Goal: Information Seeking & Learning: Check status

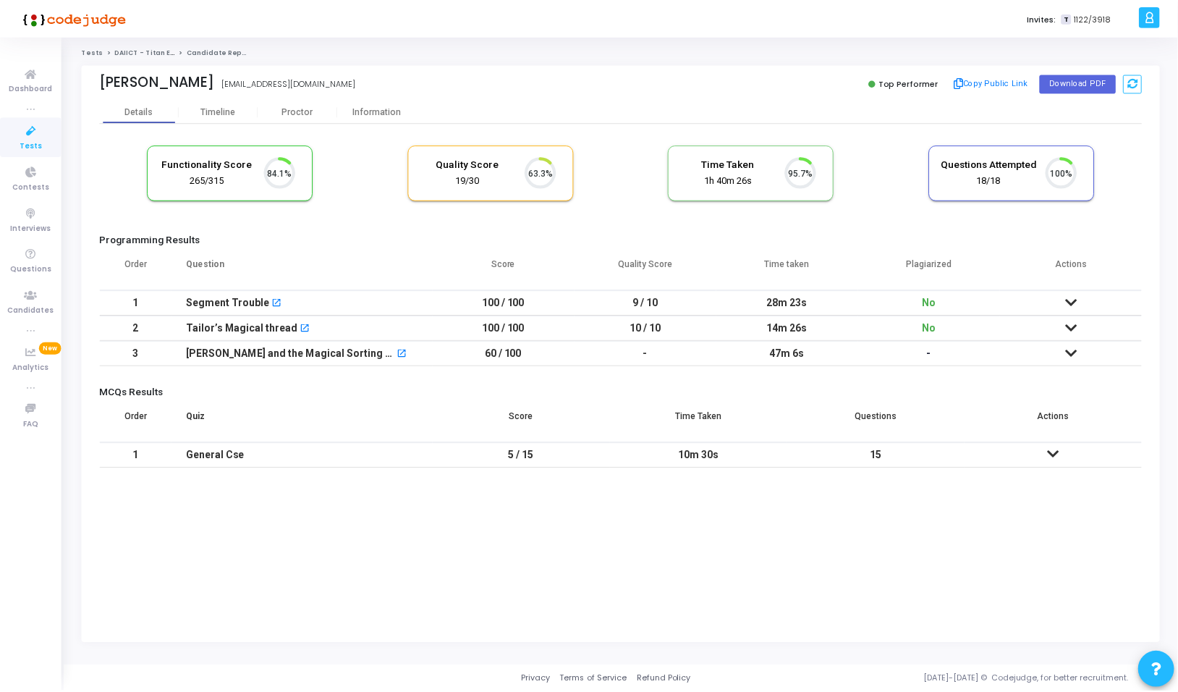
scroll to position [30, 37]
click at [302, 116] on div "Proctor" at bounding box center [299, 111] width 80 height 11
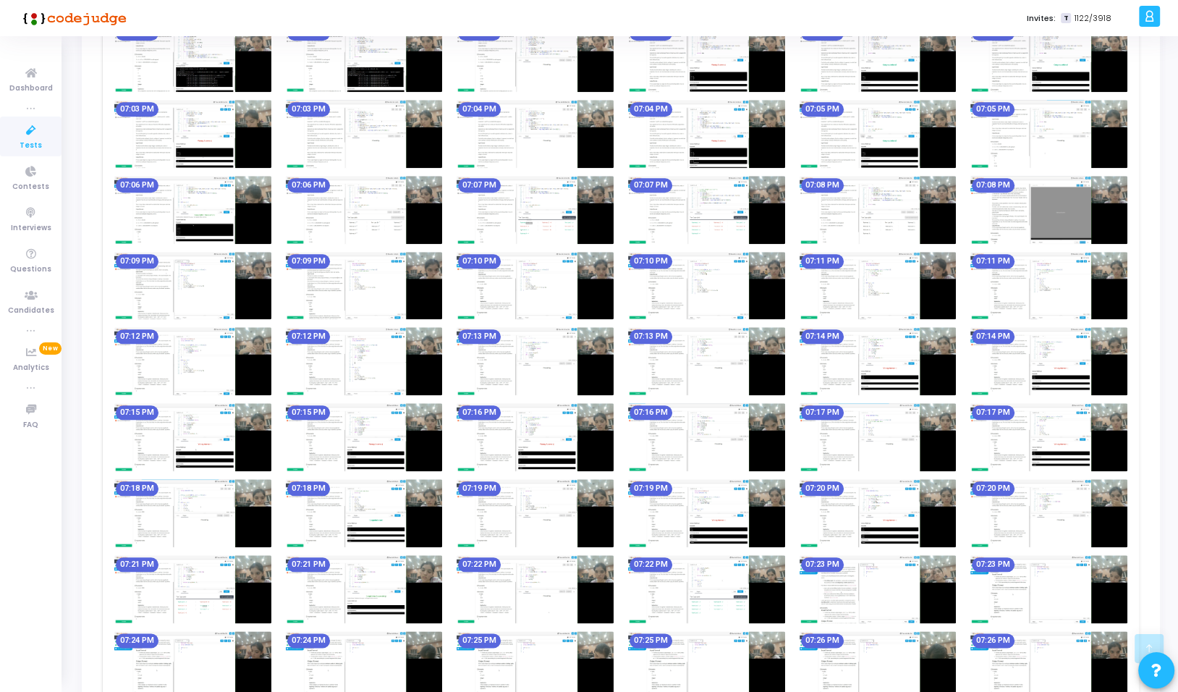
scroll to position [76, 0]
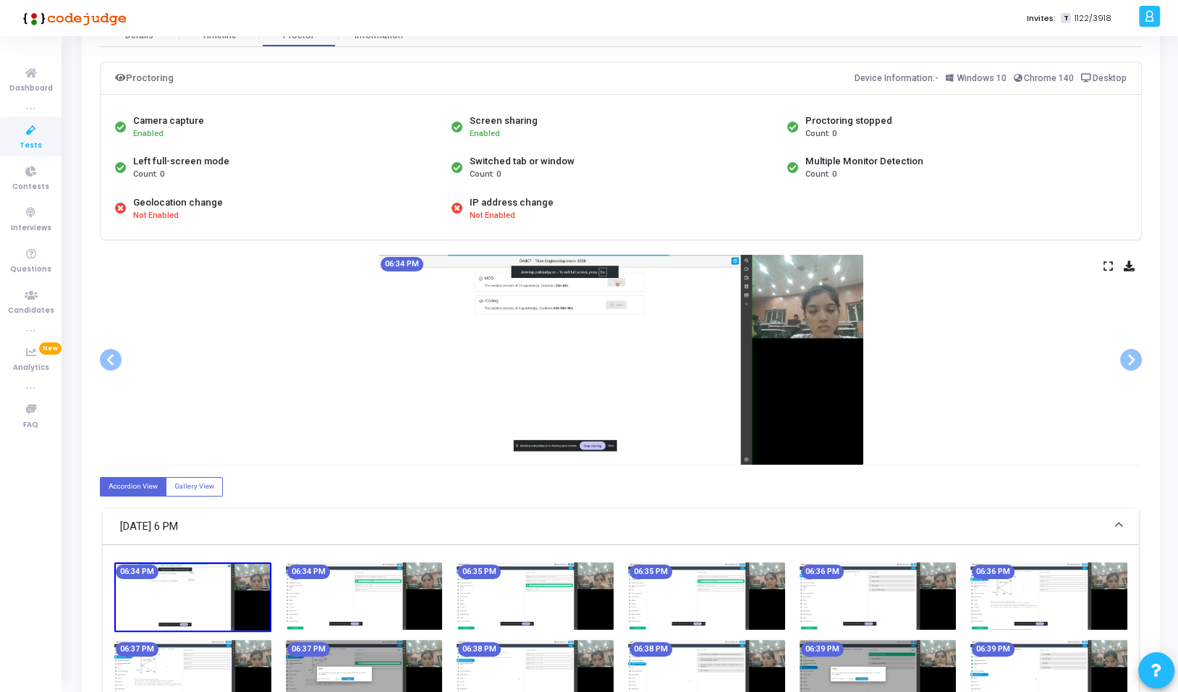
click at [1108, 265] on icon at bounding box center [1107, 266] width 9 height 8
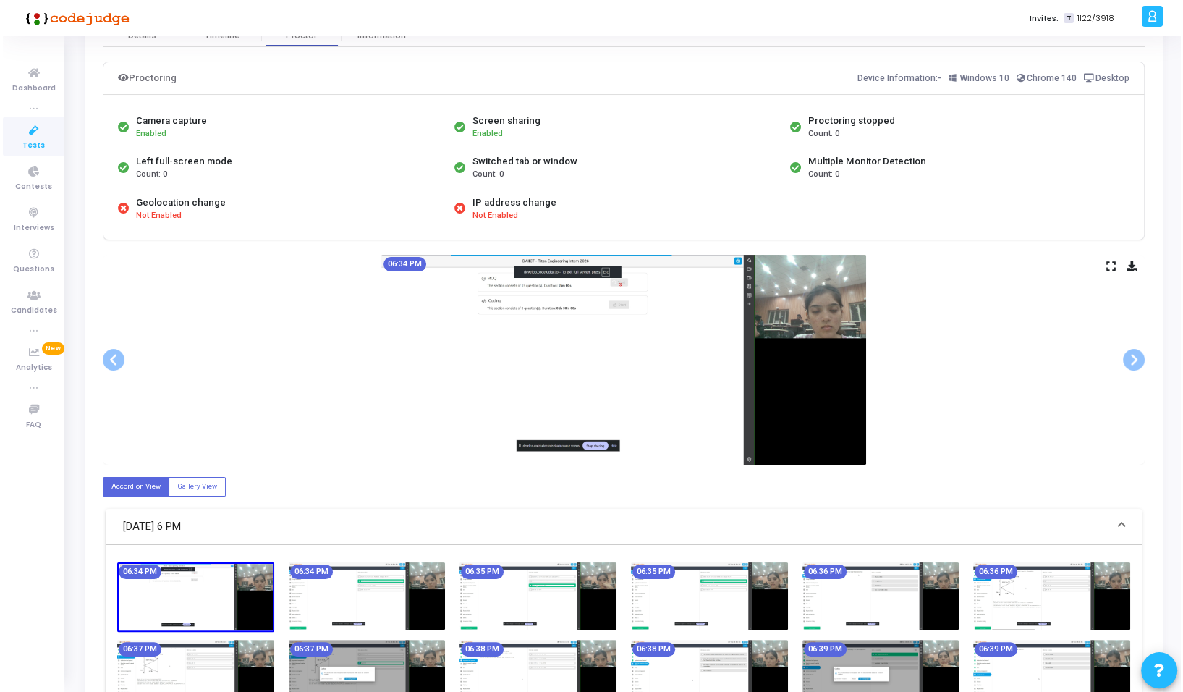
scroll to position [0, 0]
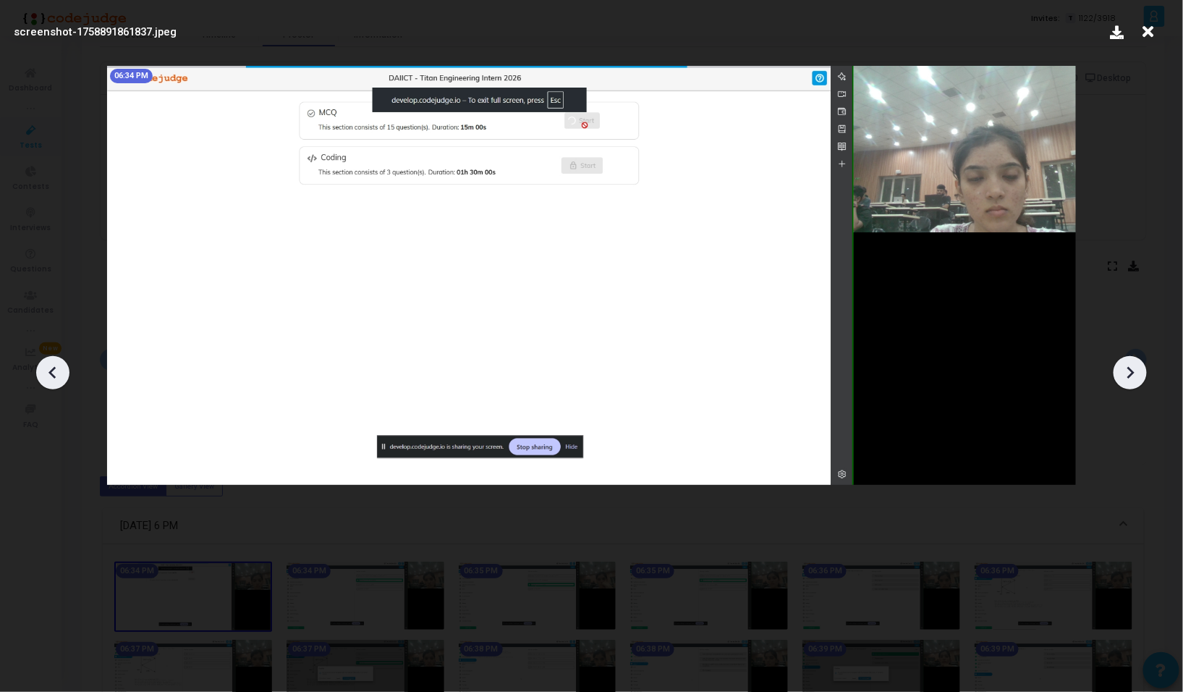
click at [1131, 381] on icon at bounding box center [1130, 373] width 22 height 22
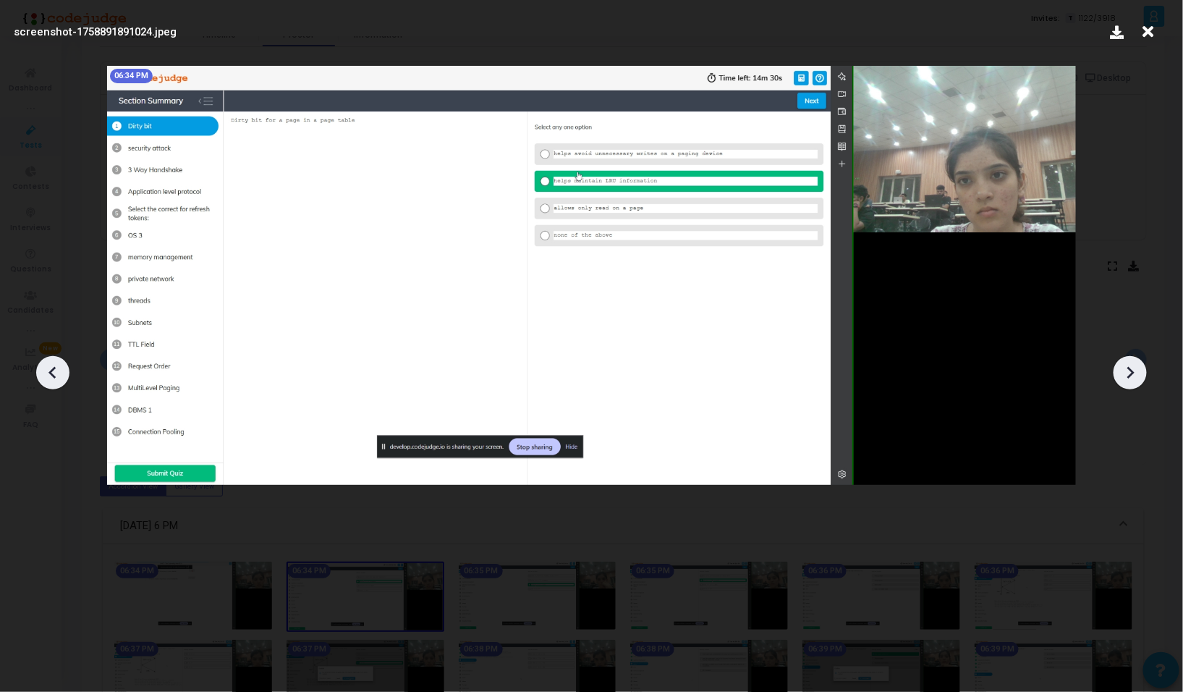
click at [1131, 381] on icon at bounding box center [1130, 373] width 22 height 22
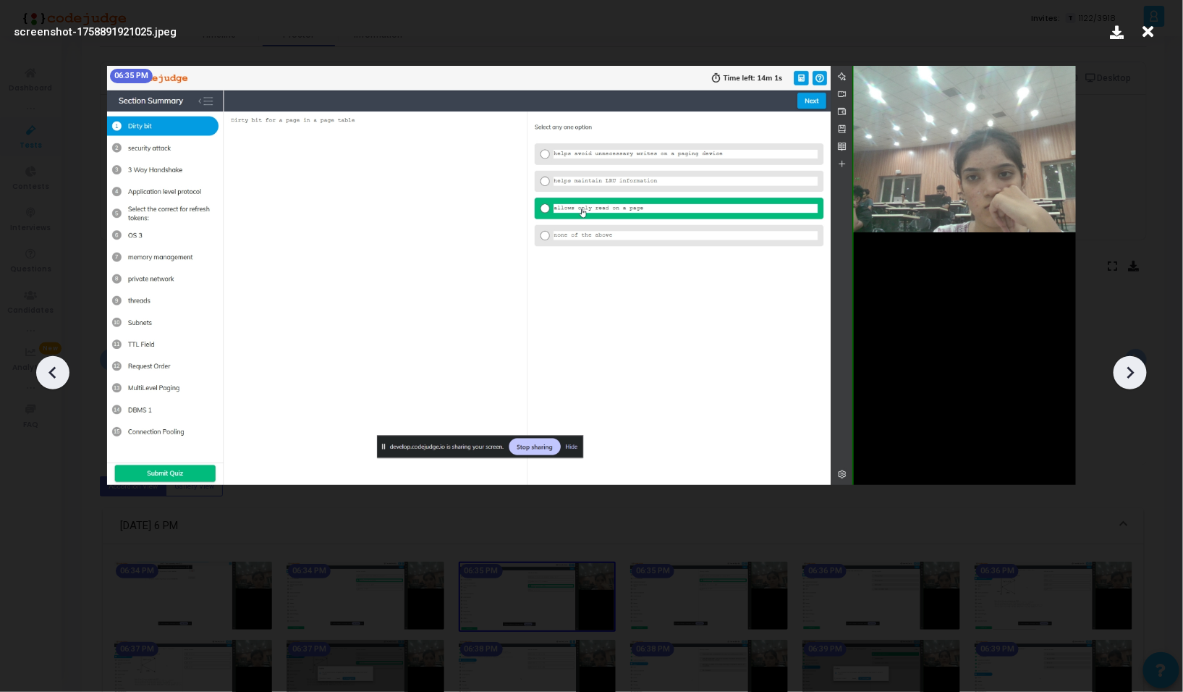
click at [1131, 381] on icon at bounding box center [1130, 373] width 22 height 22
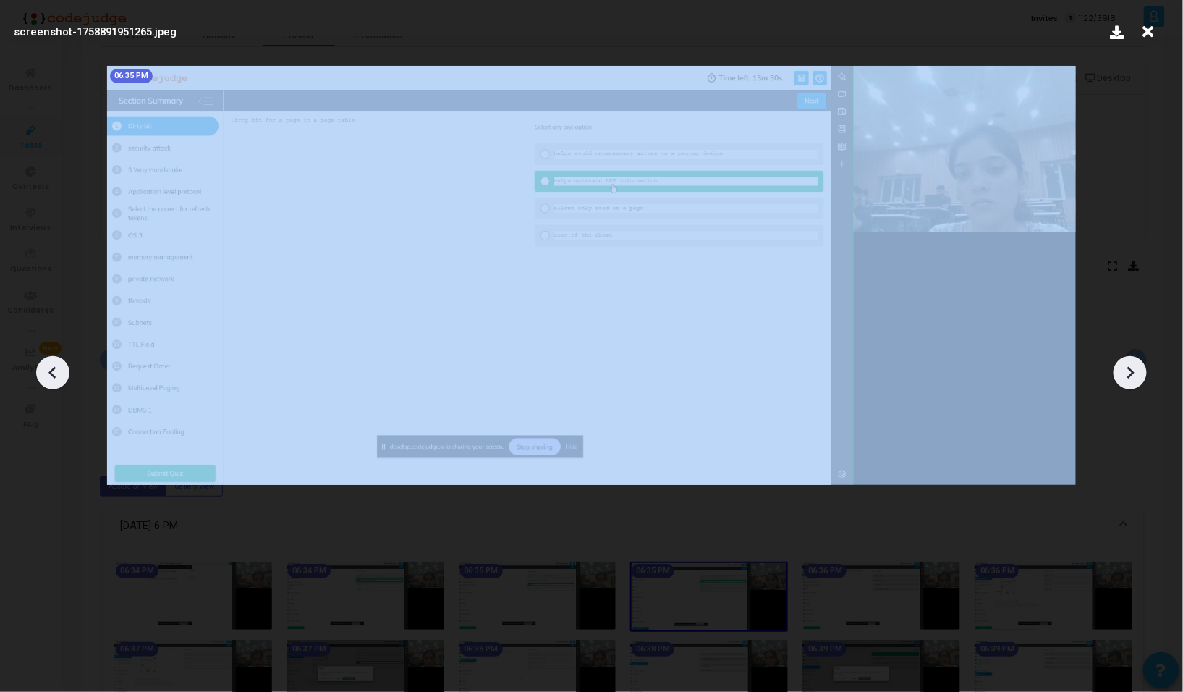
click at [1131, 381] on icon at bounding box center [1130, 373] width 22 height 22
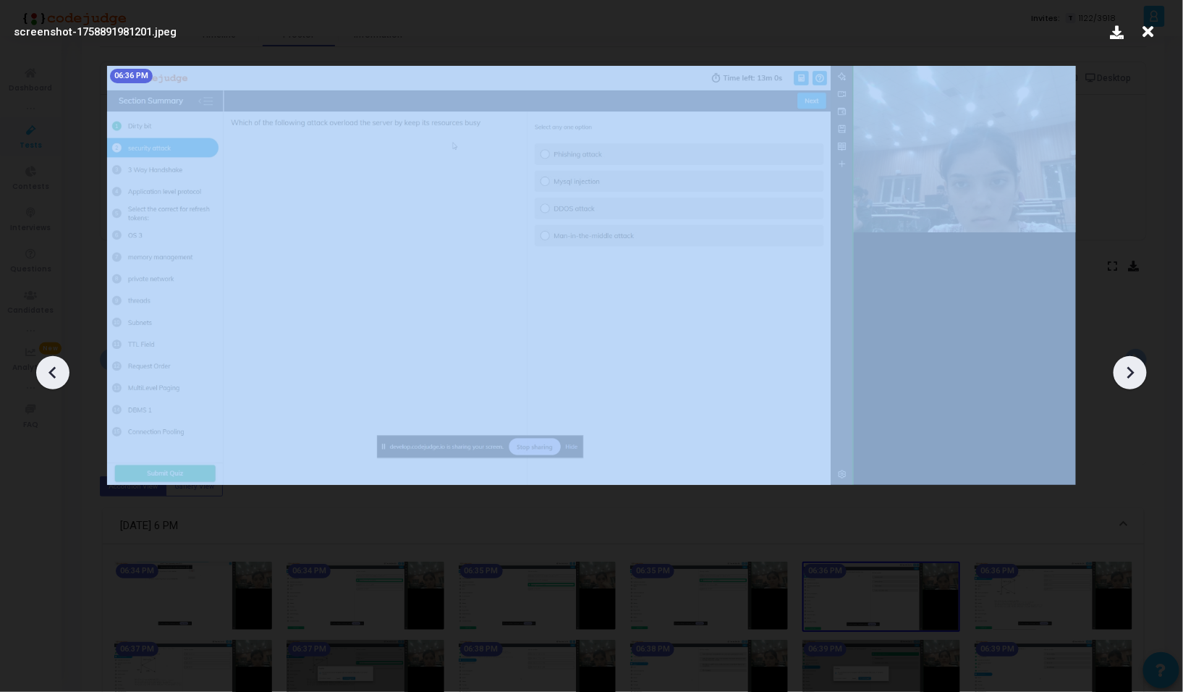
click at [1131, 381] on icon at bounding box center [1130, 373] width 22 height 22
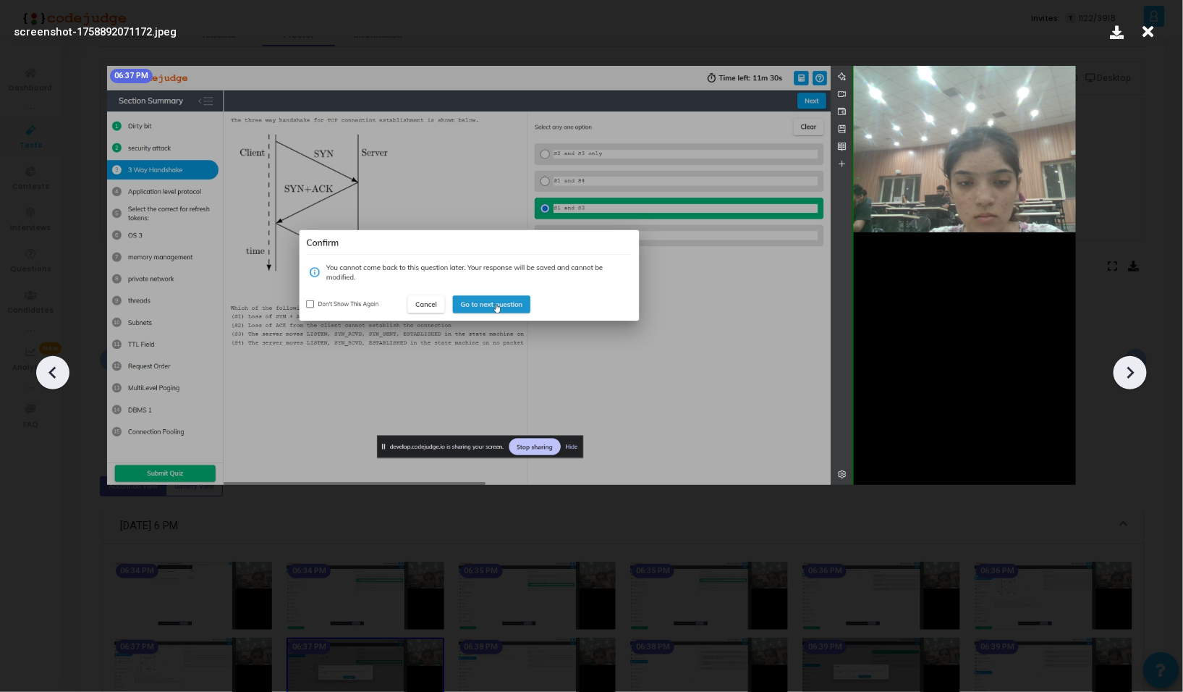
click at [1131, 381] on icon at bounding box center [1130, 373] width 22 height 22
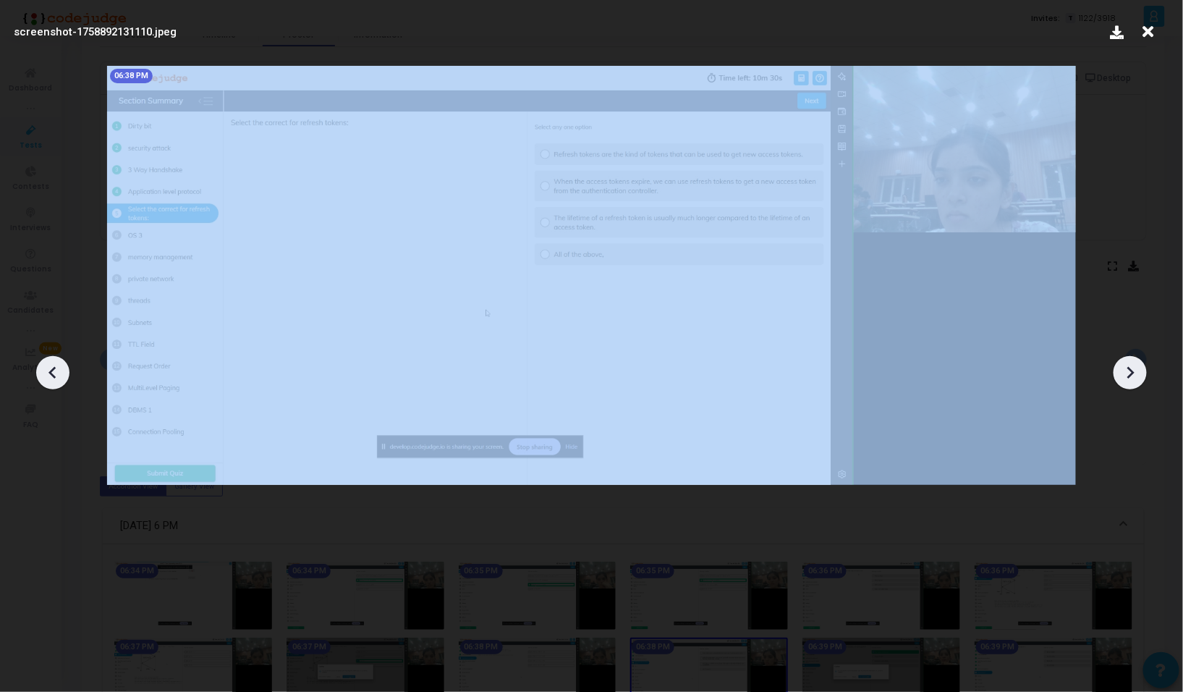
click at [1131, 381] on icon at bounding box center [1130, 373] width 22 height 22
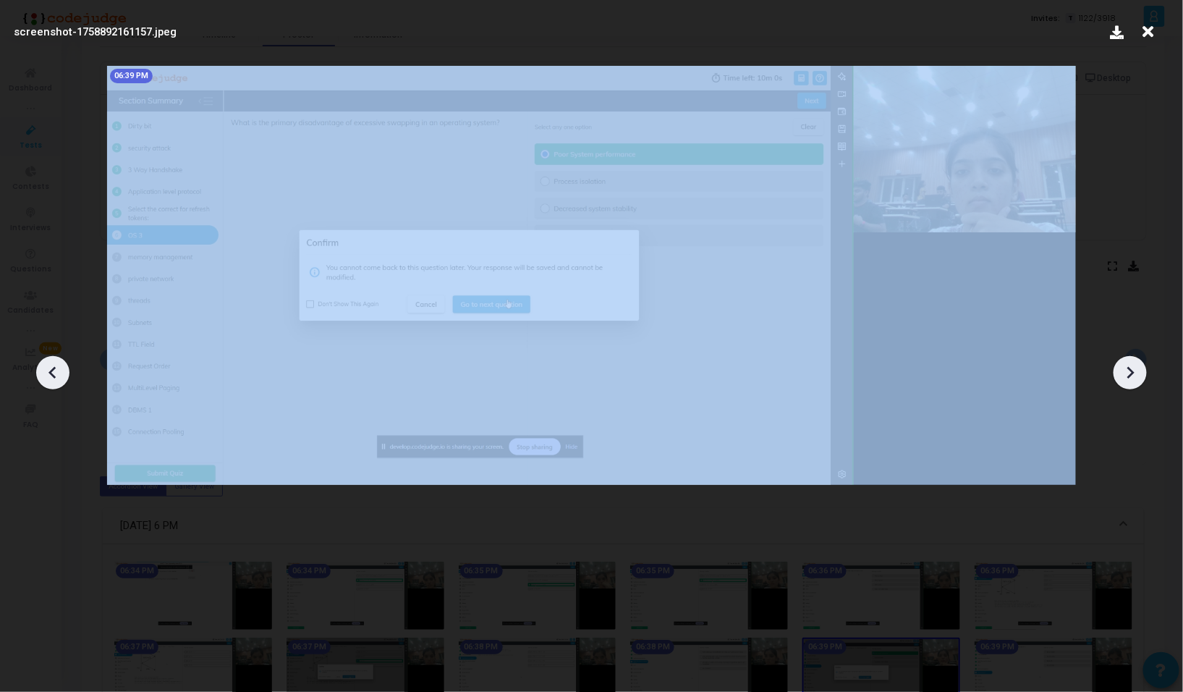
click at [1131, 381] on icon at bounding box center [1130, 373] width 22 height 22
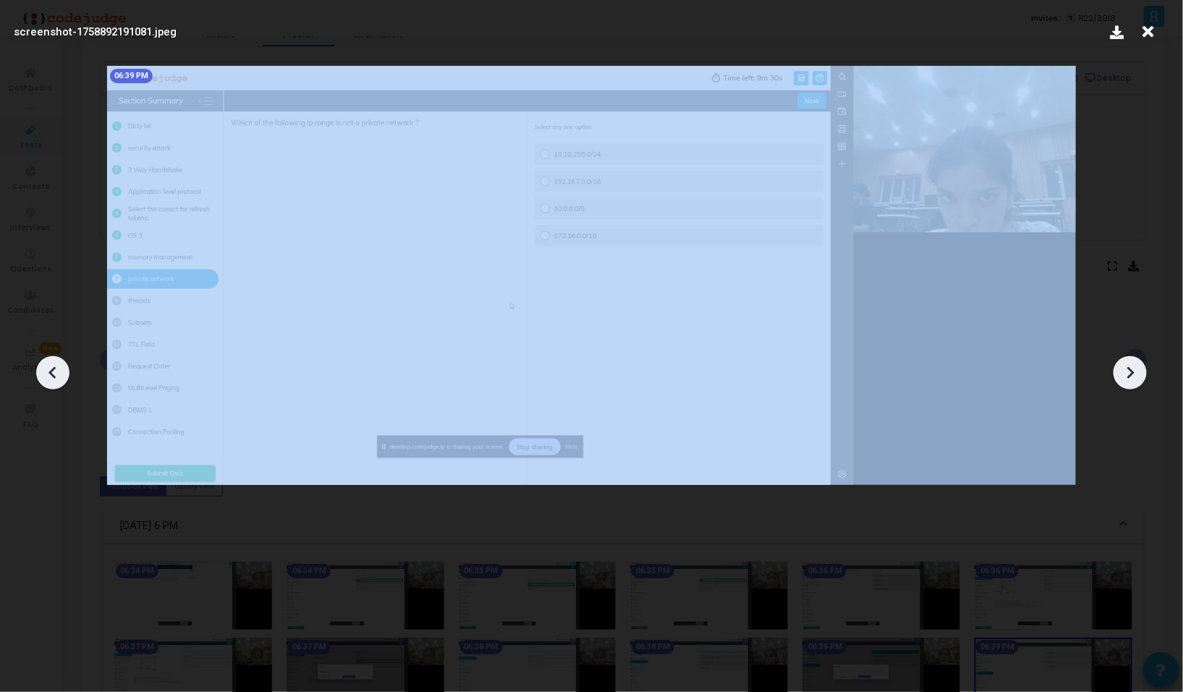
click at [1131, 381] on icon at bounding box center [1130, 373] width 22 height 22
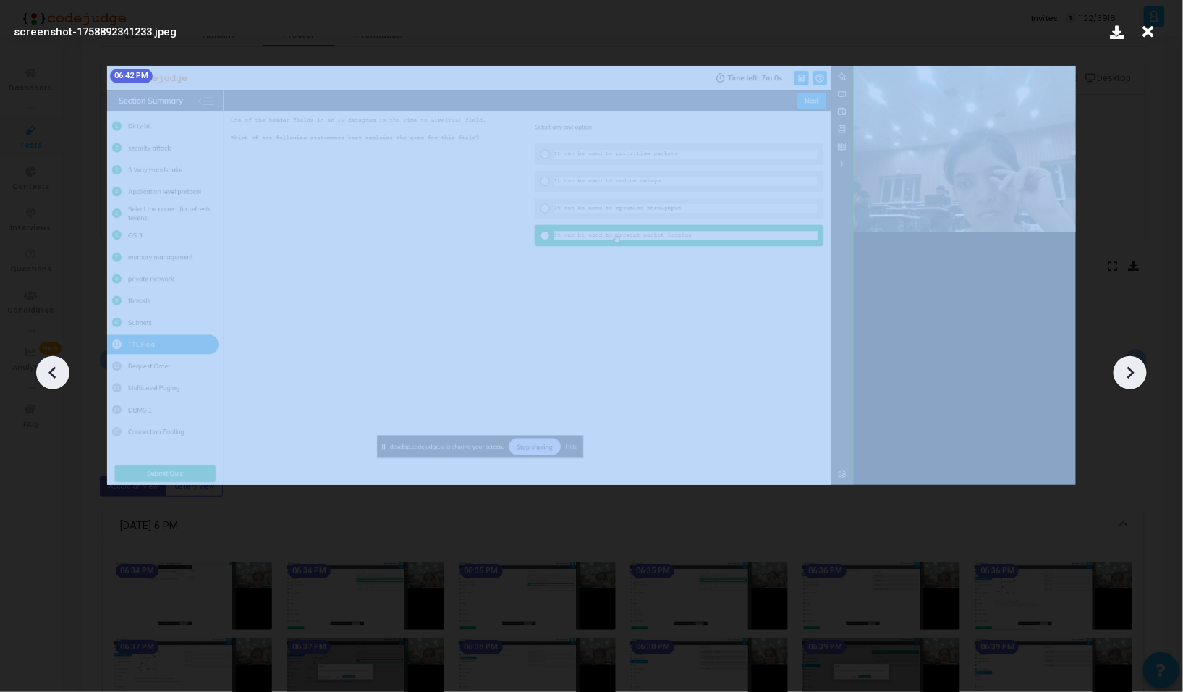
click at [1131, 381] on icon at bounding box center [1130, 373] width 22 height 22
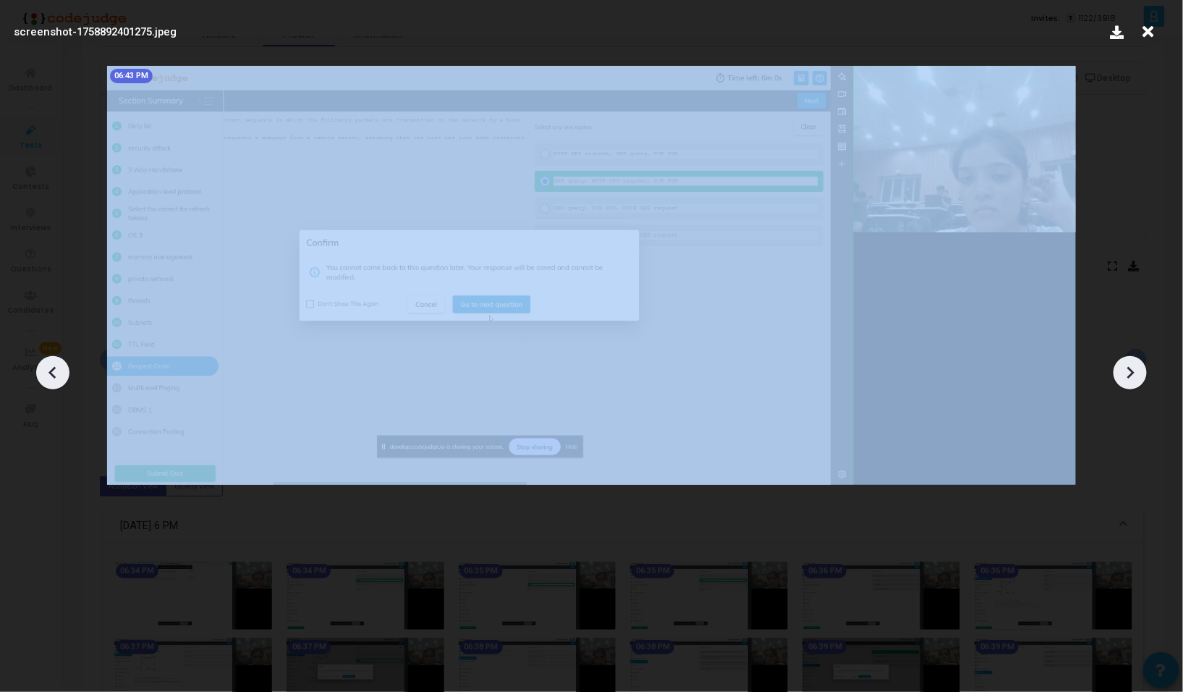
click at [1131, 381] on icon at bounding box center [1130, 373] width 22 height 22
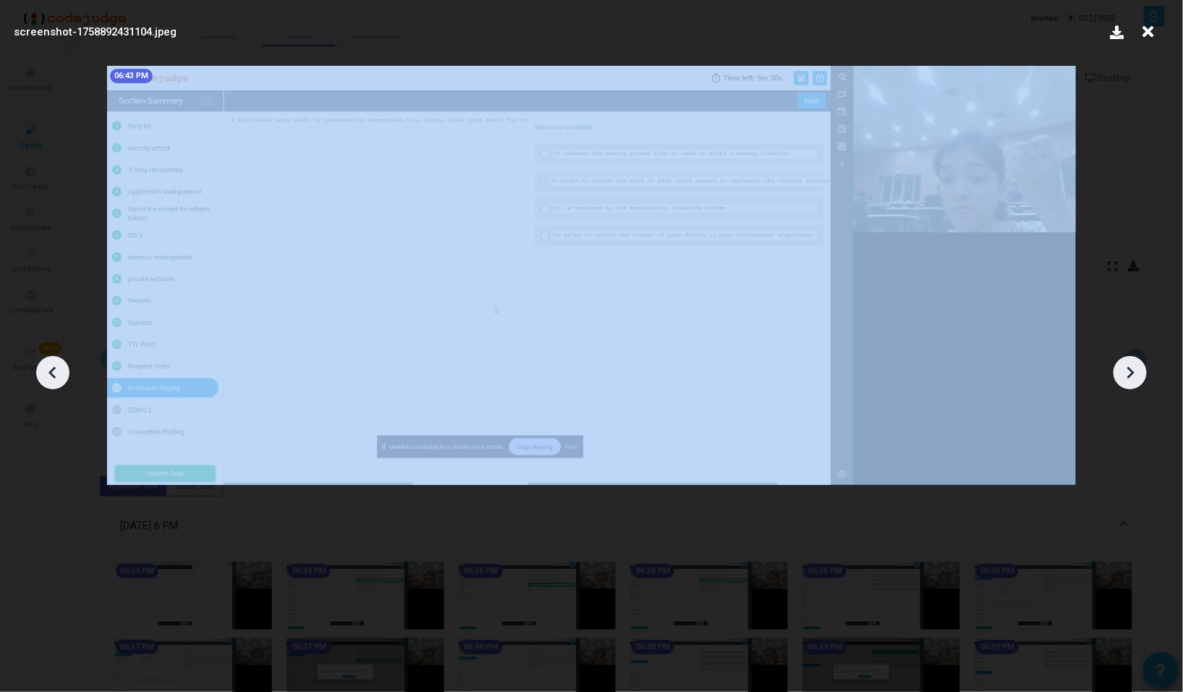
click at [1131, 381] on icon at bounding box center [1130, 373] width 22 height 22
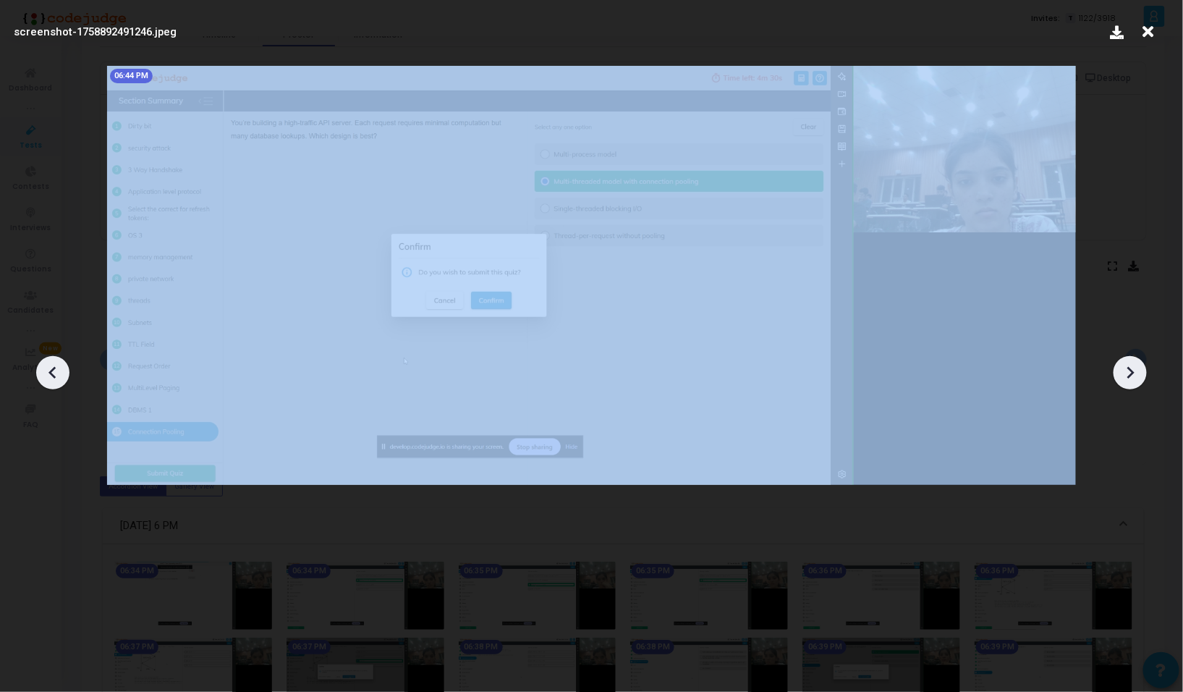
click at [1131, 381] on icon at bounding box center [1130, 373] width 22 height 22
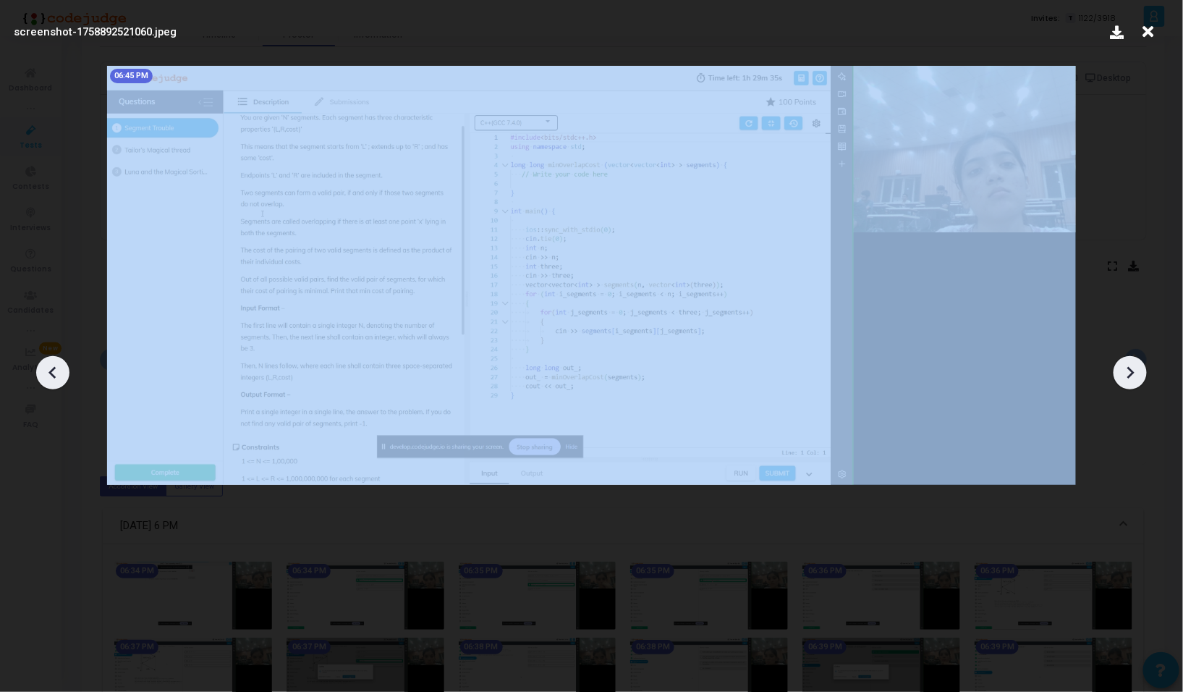
click at [1131, 381] on icon at bounding box center [1130, 373] width 22 height 22
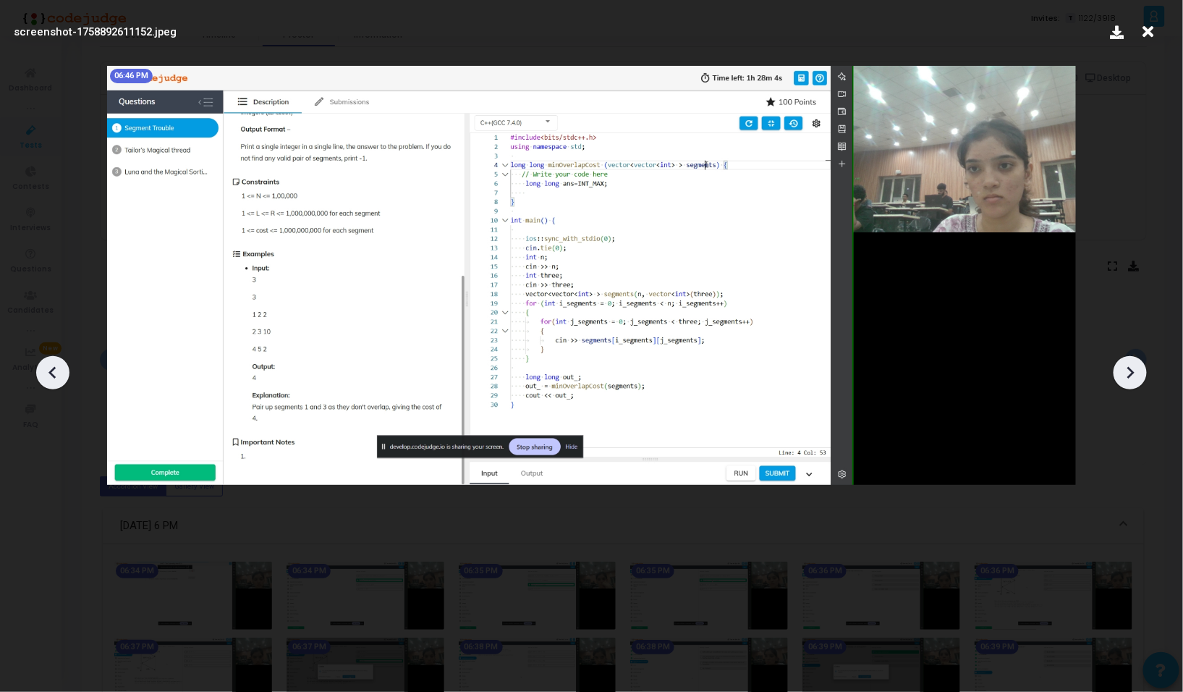
click at [1131, 381] on icon at bounding box center [1130, 373] width 22 height 22
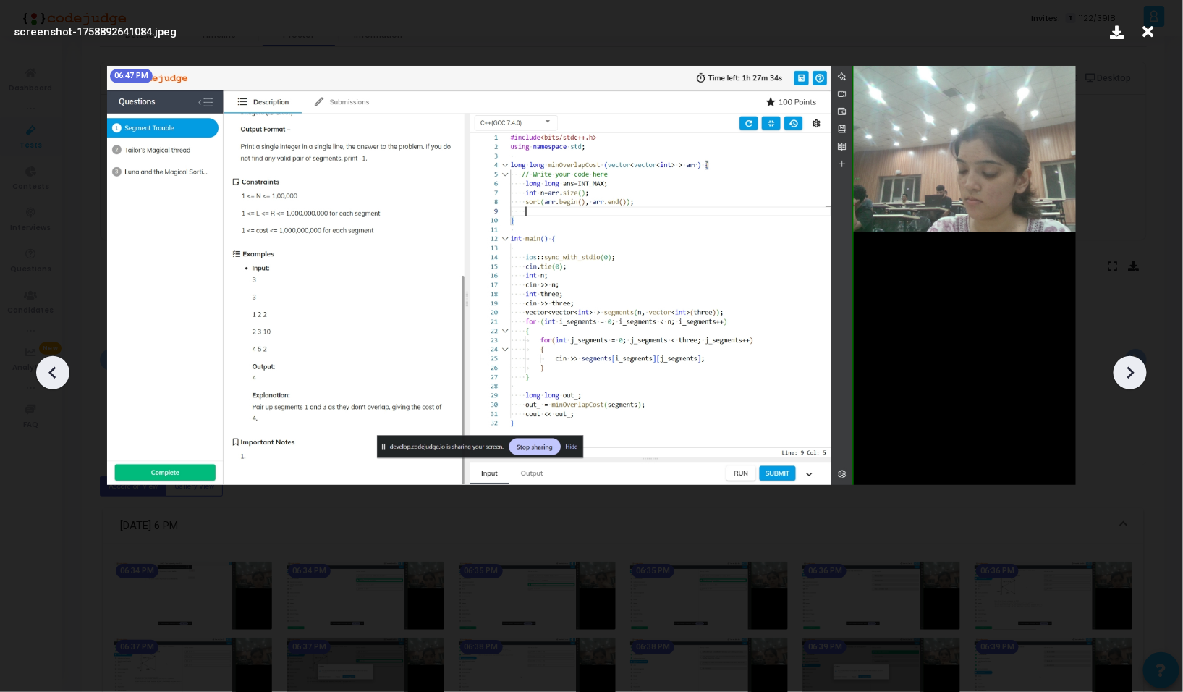
click at [1131, 381] on icon at bounding box center [1130, 373] width 22 height 22
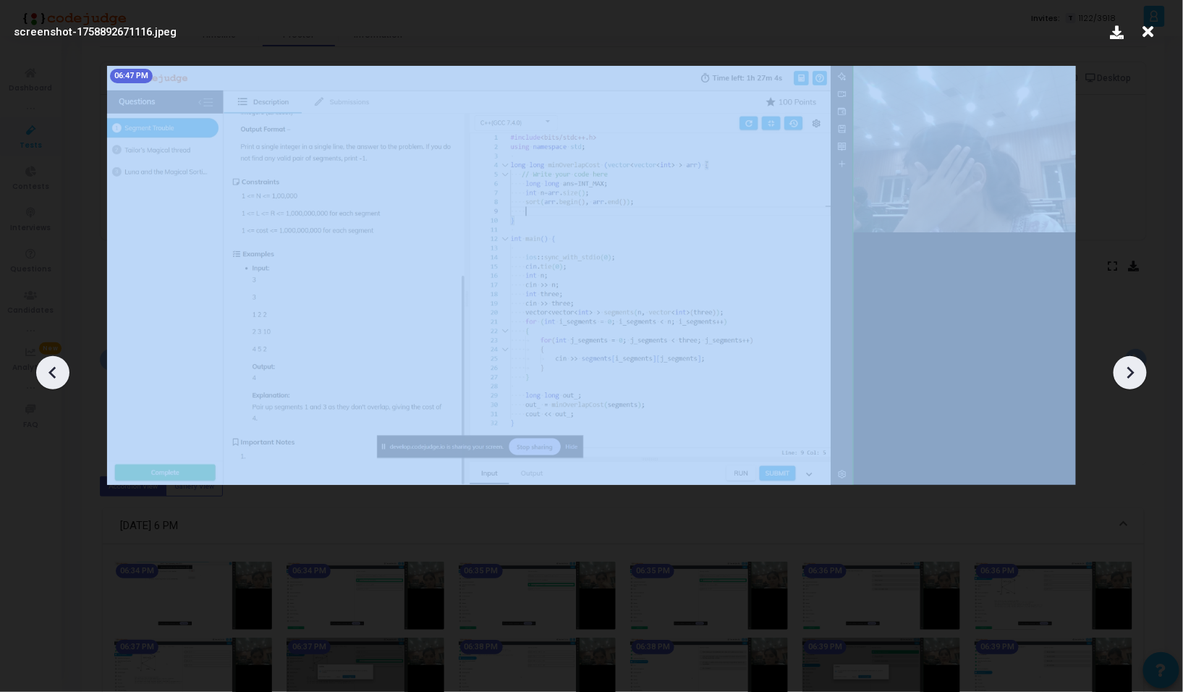
click at [1131, 381] on icon at bounding box center [1130, 373] width 22 height 22
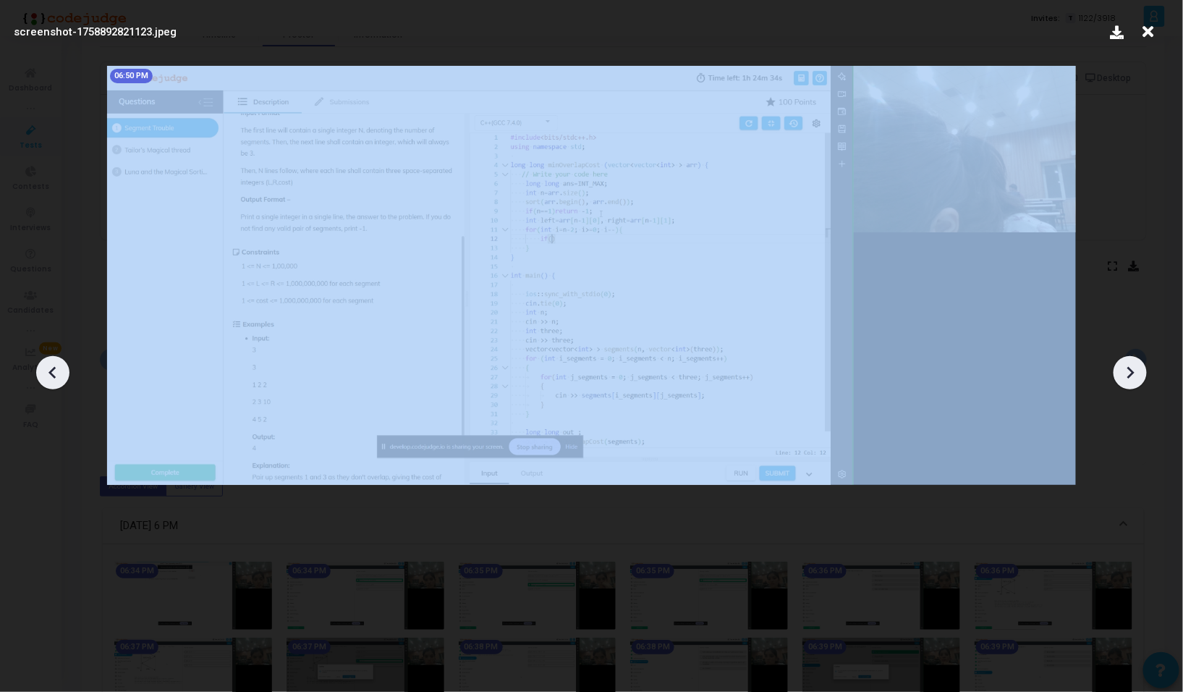
click at [1131, 381] on icon at bounding box center [1130, 373] width 22 height 22
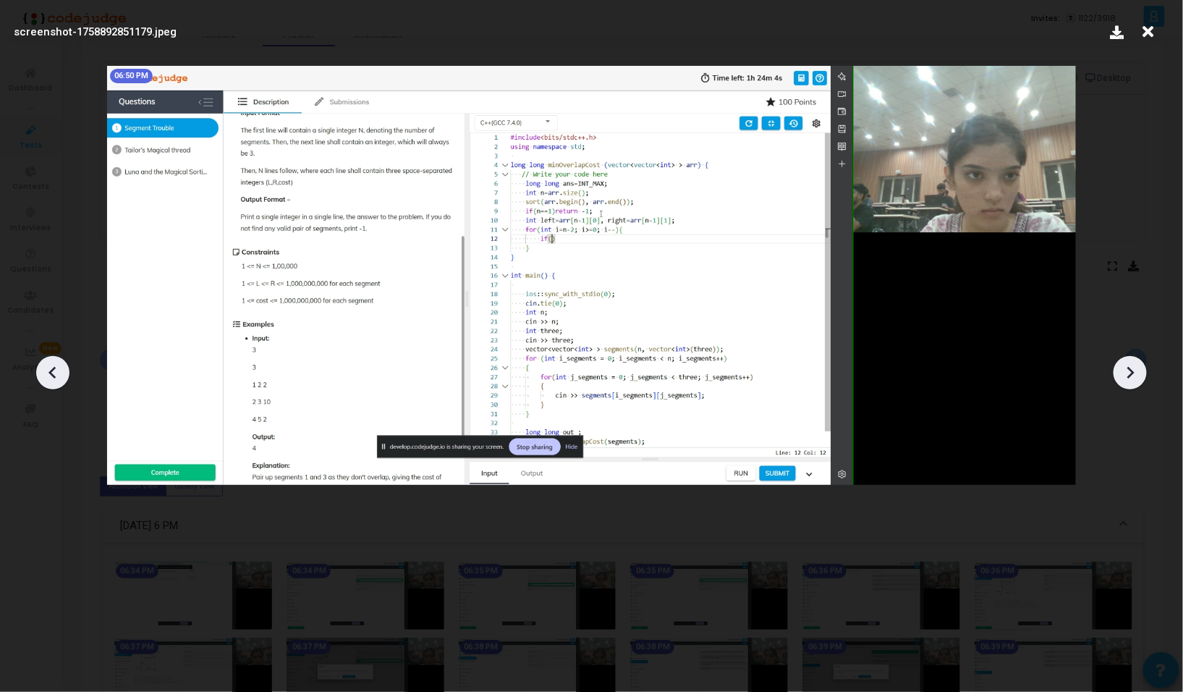
click at [1131, 381] on icon at bounding box center [1130, 373] width 22 height 22
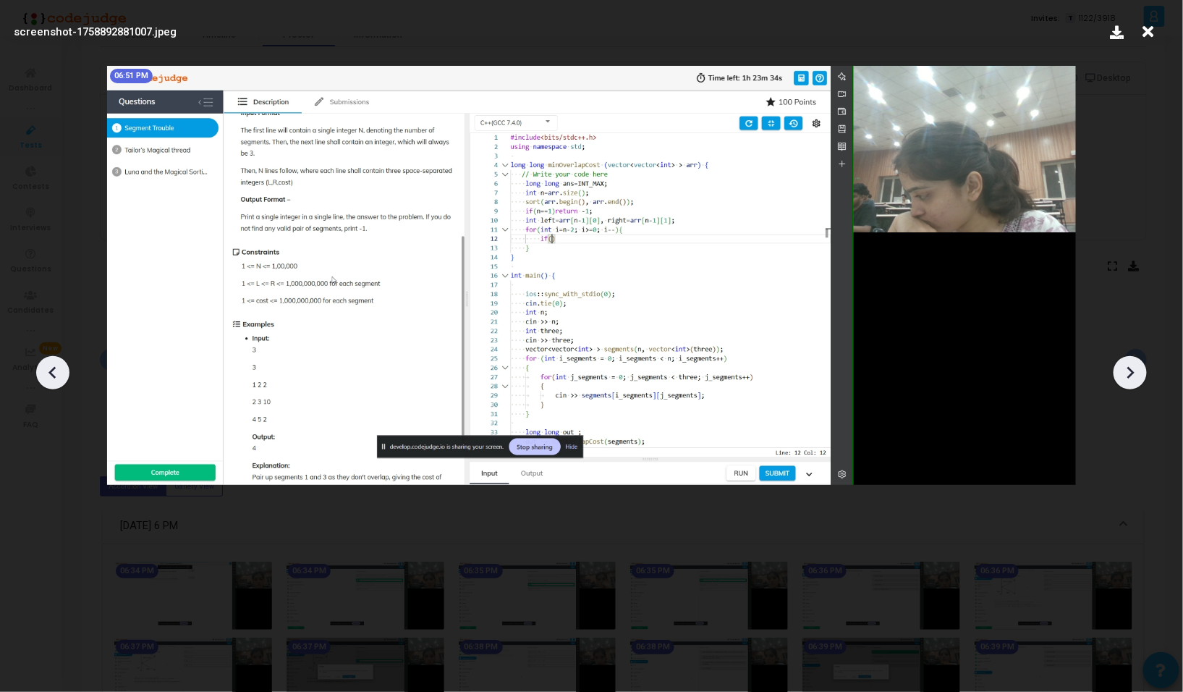
click at [1131, 381] on icon at bounding box center [1130, 373] width 22 height 22
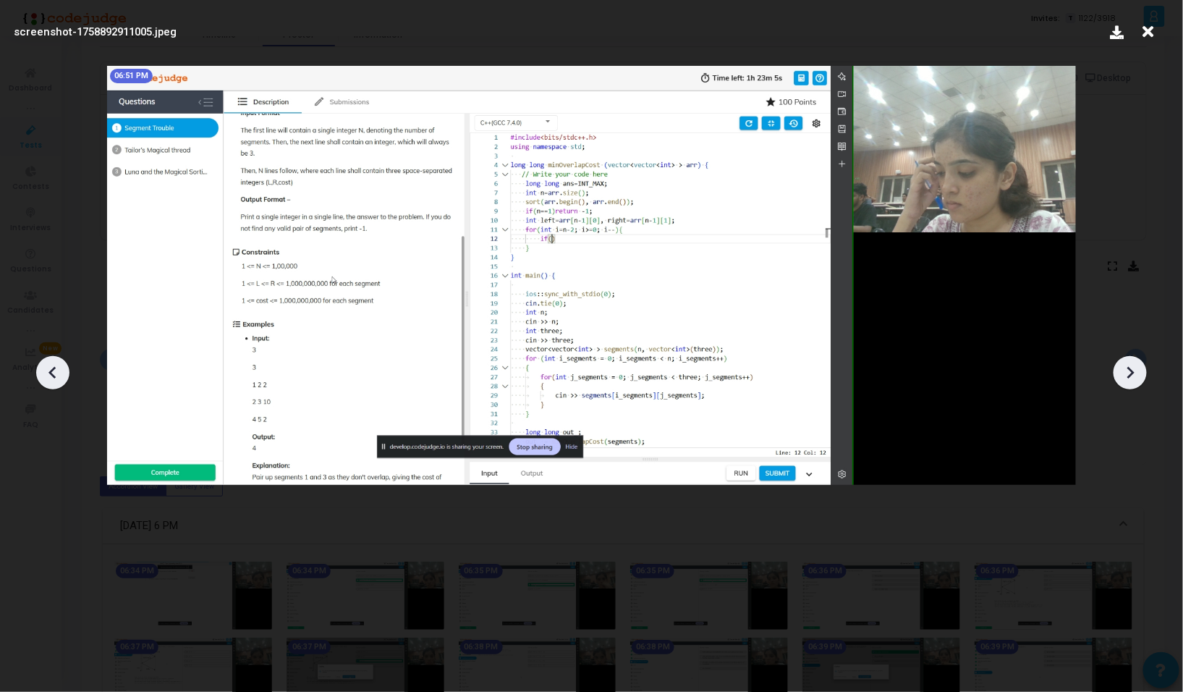
click at [1131, 381] on icon at bounding box center [1130, 373] width 22 height 22
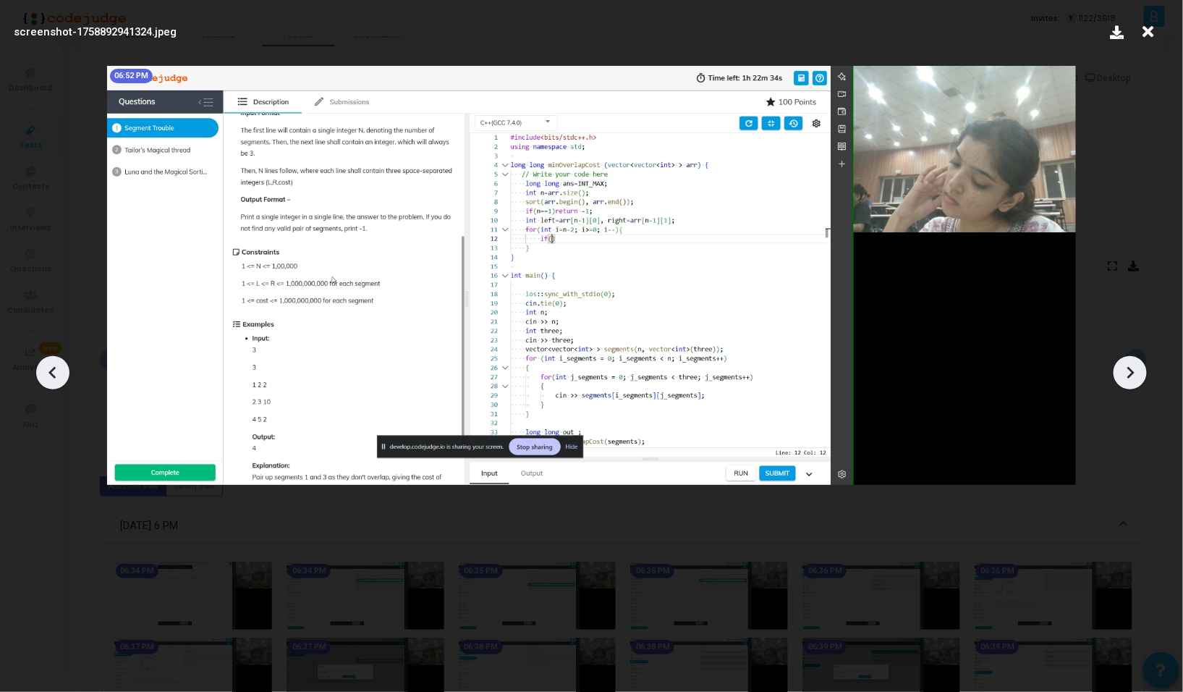
click at [1131, 381] on icon at bounding box center [1130, 373] width 22 height 22
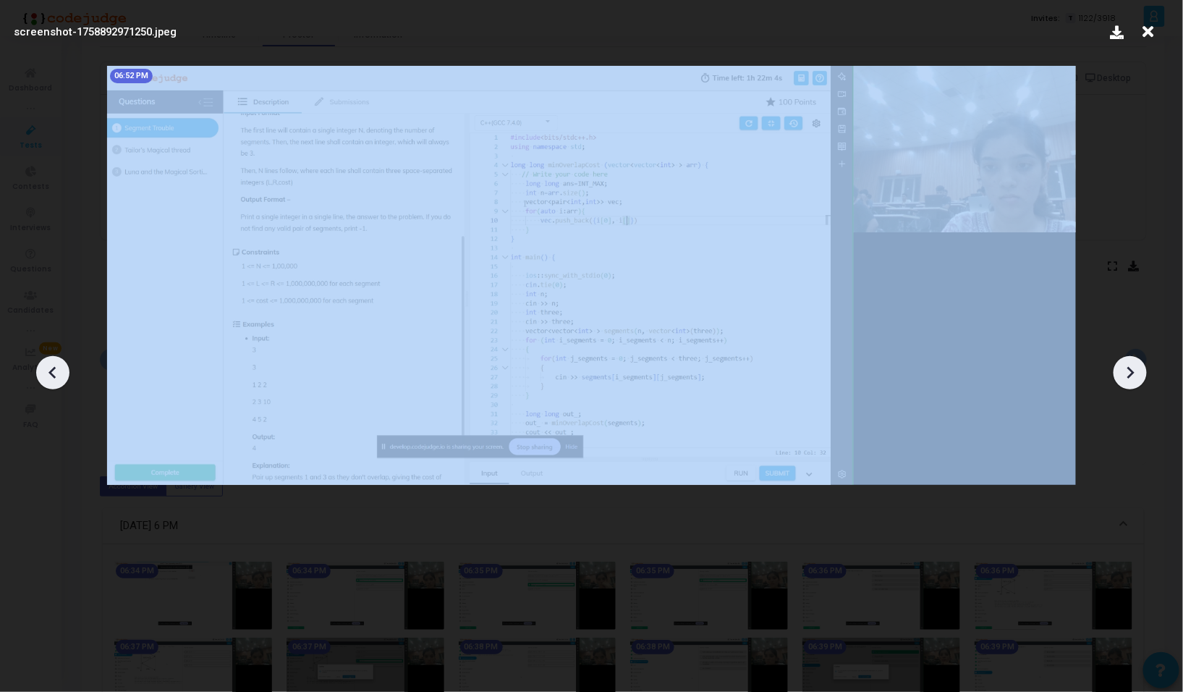
click at [1131, 381] on icon at bounding box center [1130, 373] width 22 height 22
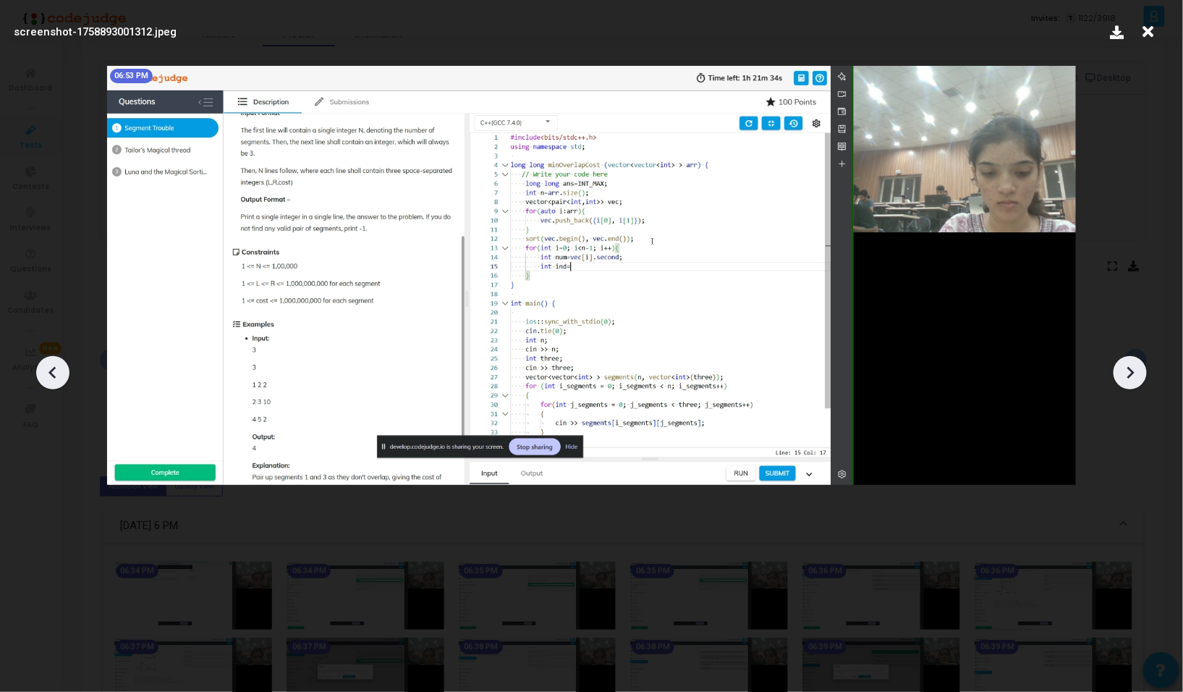
click at [1131, 381] on icon at bounding box center [1130, 373] width 22 height 22
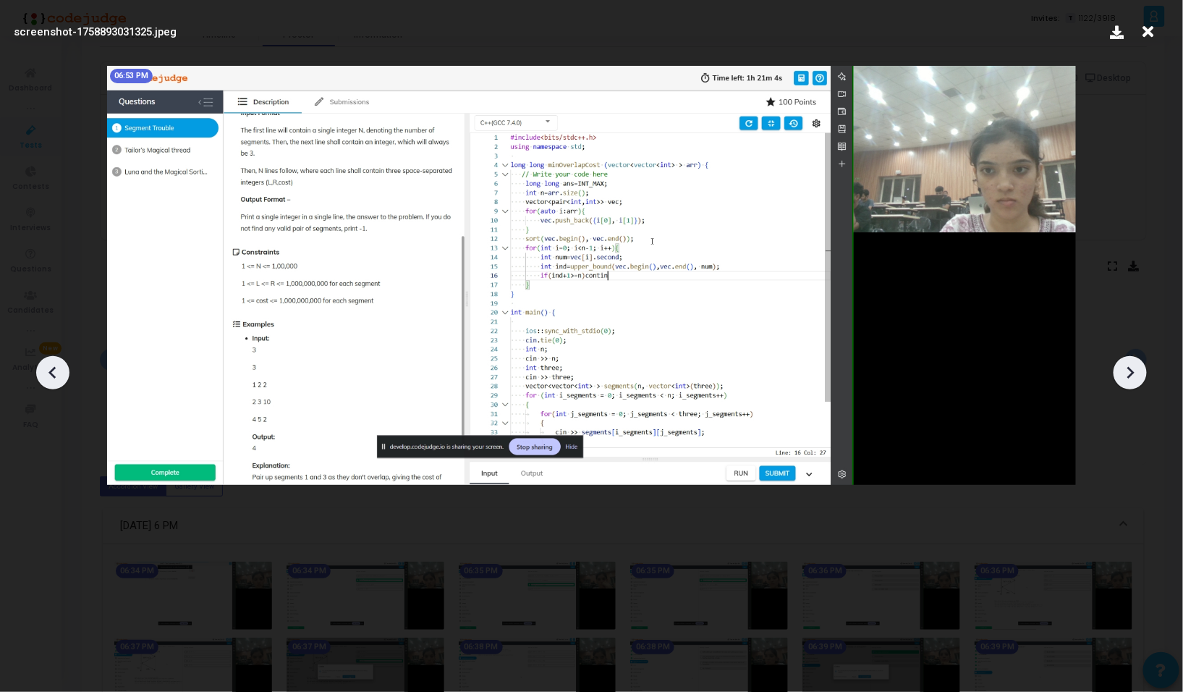
click at [1131, 381] on icon at bounding box center [1130, 373] width 22 height 22
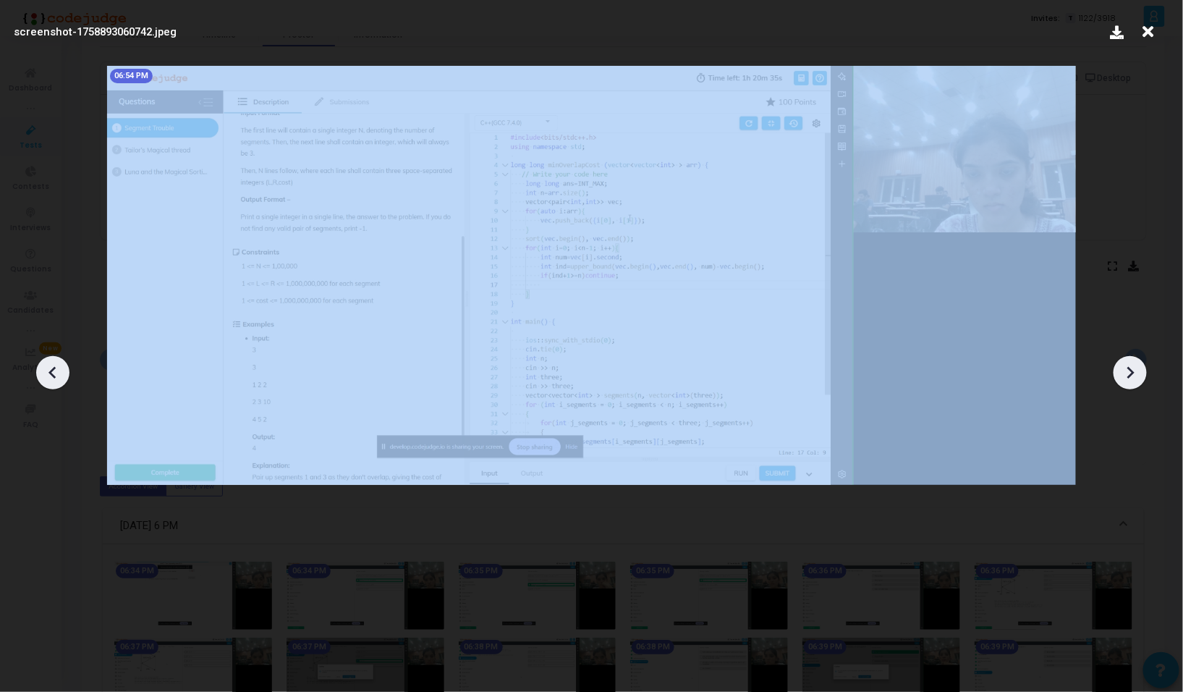
click at [1131, 381] on icon at bounding box center [1130, 373] width 22 height 22
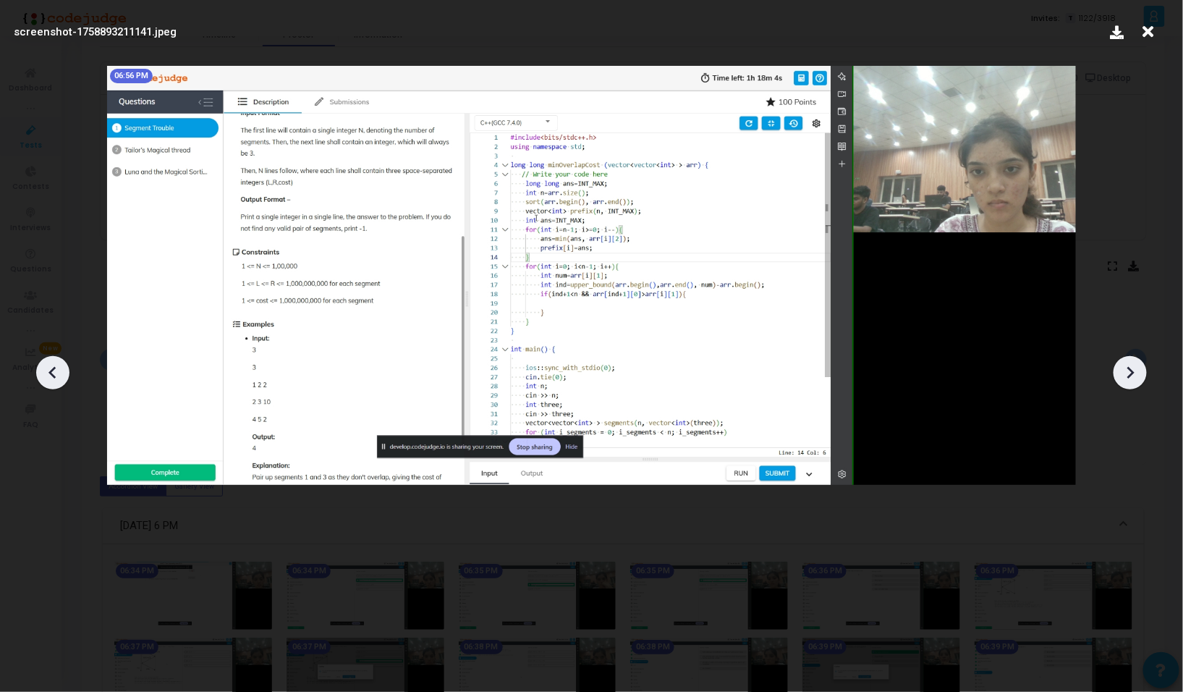
click at [1131, 381] on icon at bounding box center [1130, 373] width 22 height 22
click at [54, 369] on icon at bounding box center [51, 373] width 7 height 12
click at [1129, 370] on icon at bounding box center [1130, 373] width 22 height 22
click at [51, 371] on icon at bounding box center [51, 373] width 7 height 12
click at [1121, 364] on icon at bounding box center [1130, 373] width 22 height 22
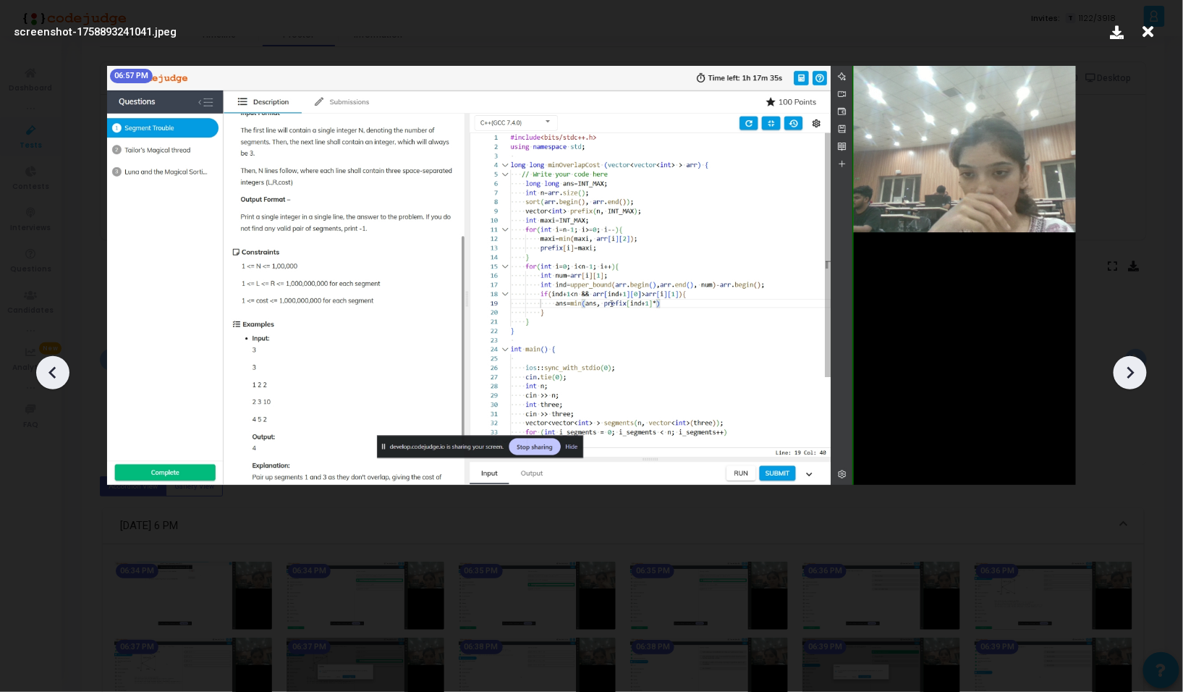
click at [48, 378] on icon at bounding box center [53, 373] width 22 height 22
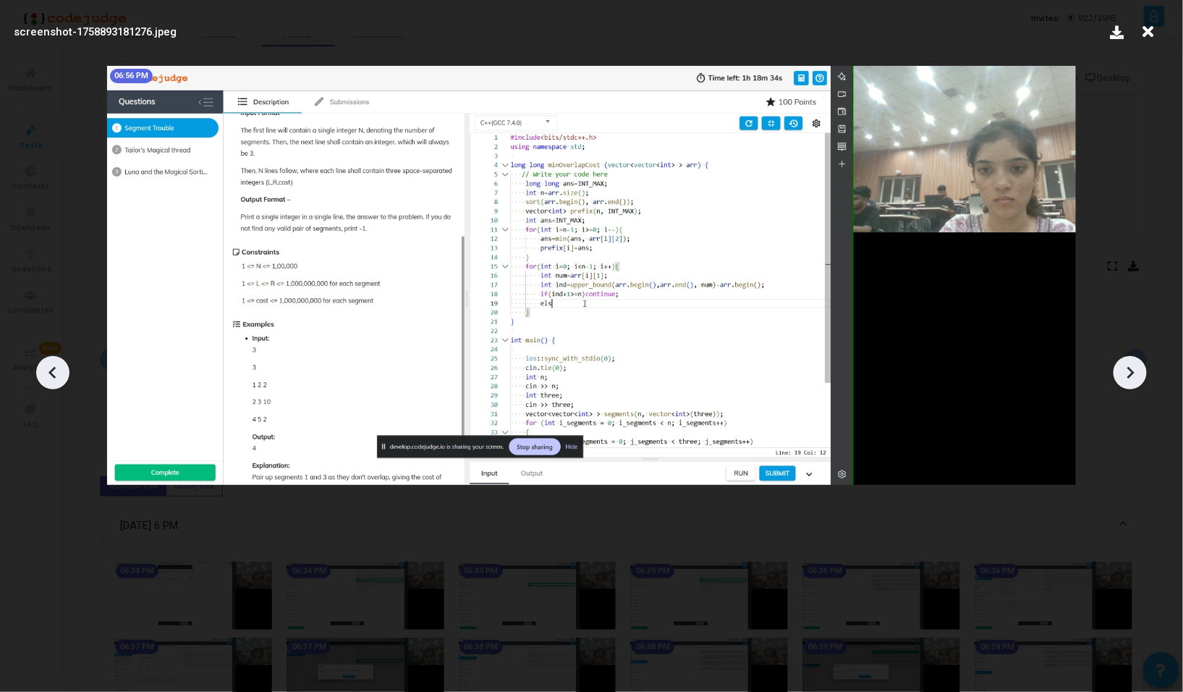
click at [48, 378] on icon at bounding box center [53, 373] width 22 height 22
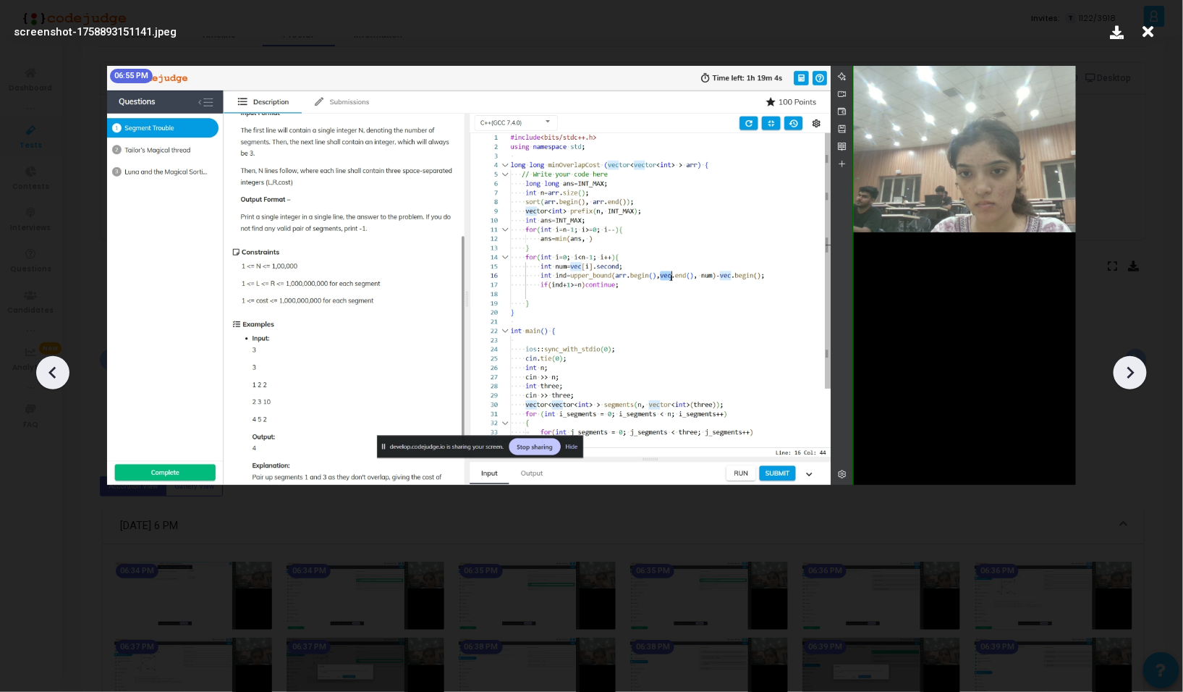
click at [1131, 370] on icon at bounding box center [1130, 373] width 7 height 12
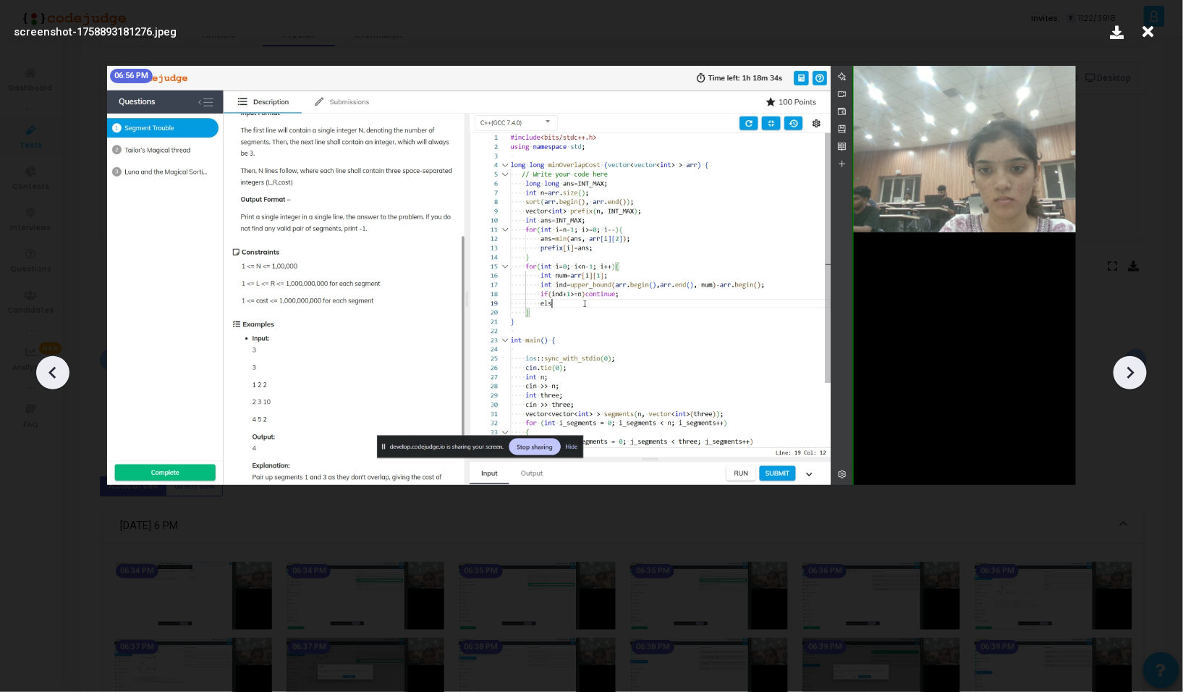
click at [67, 380] on div at bounding box center [52, 372] width 33 height 33
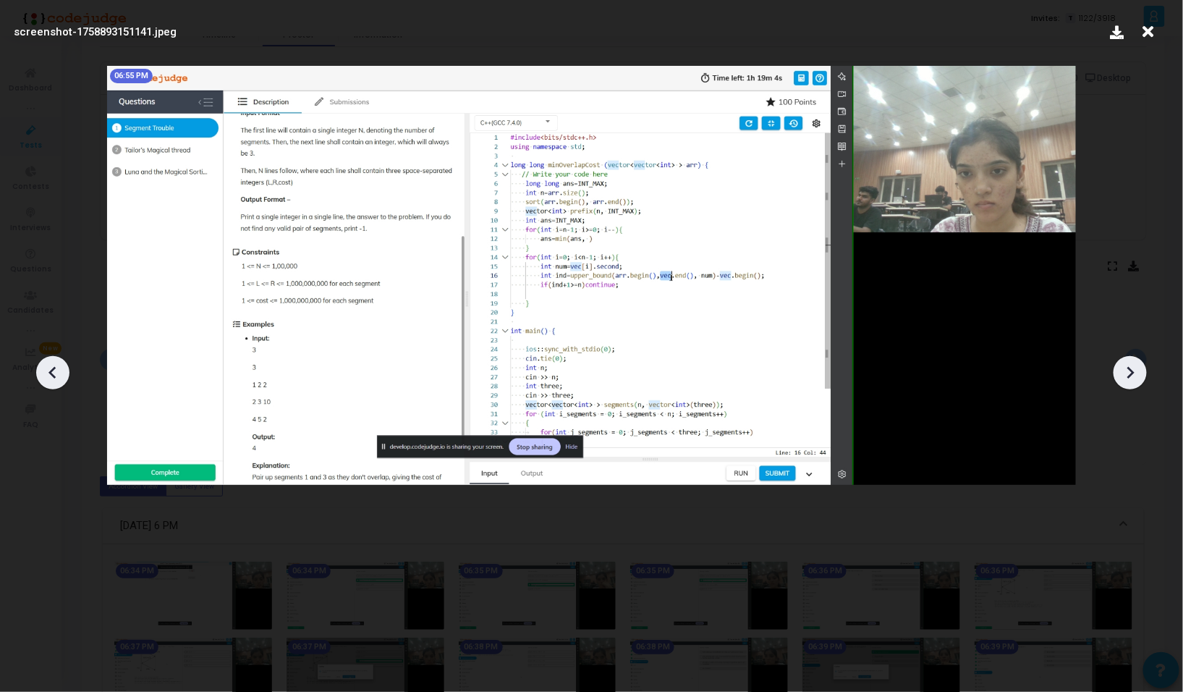
click at [58, 371] on icon at bounding box center [53, 373] width 22 height 22
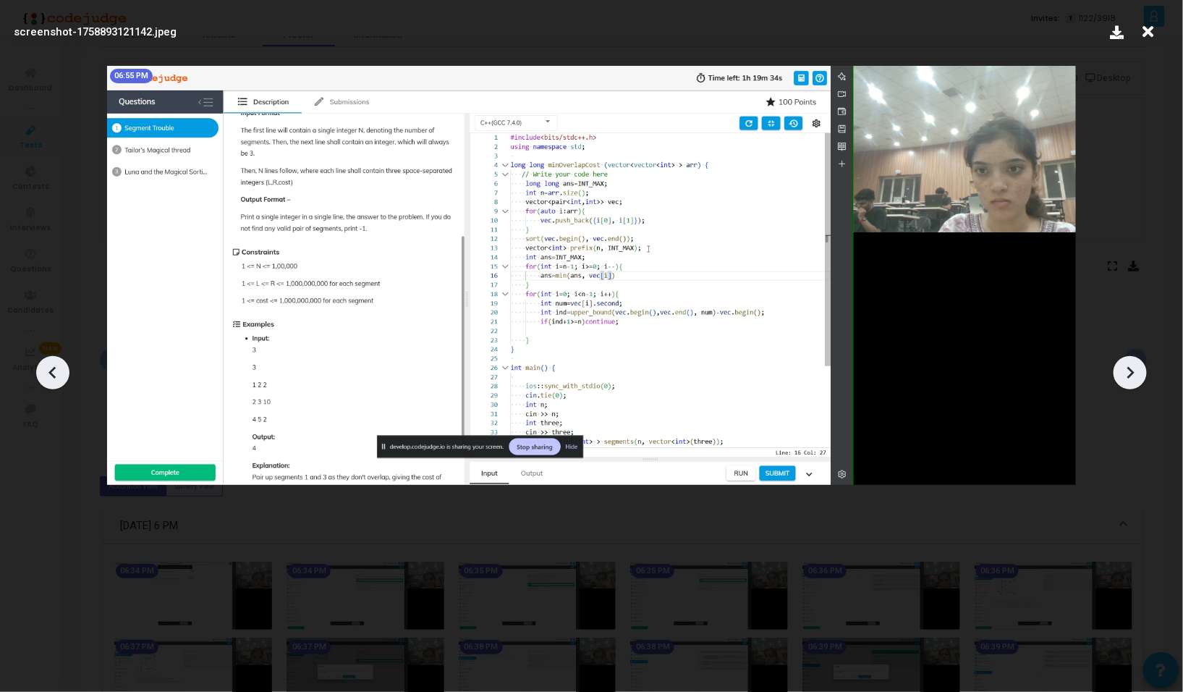
click at [58, 371] on icon at bounding box center [53, 373] width 22 height 22
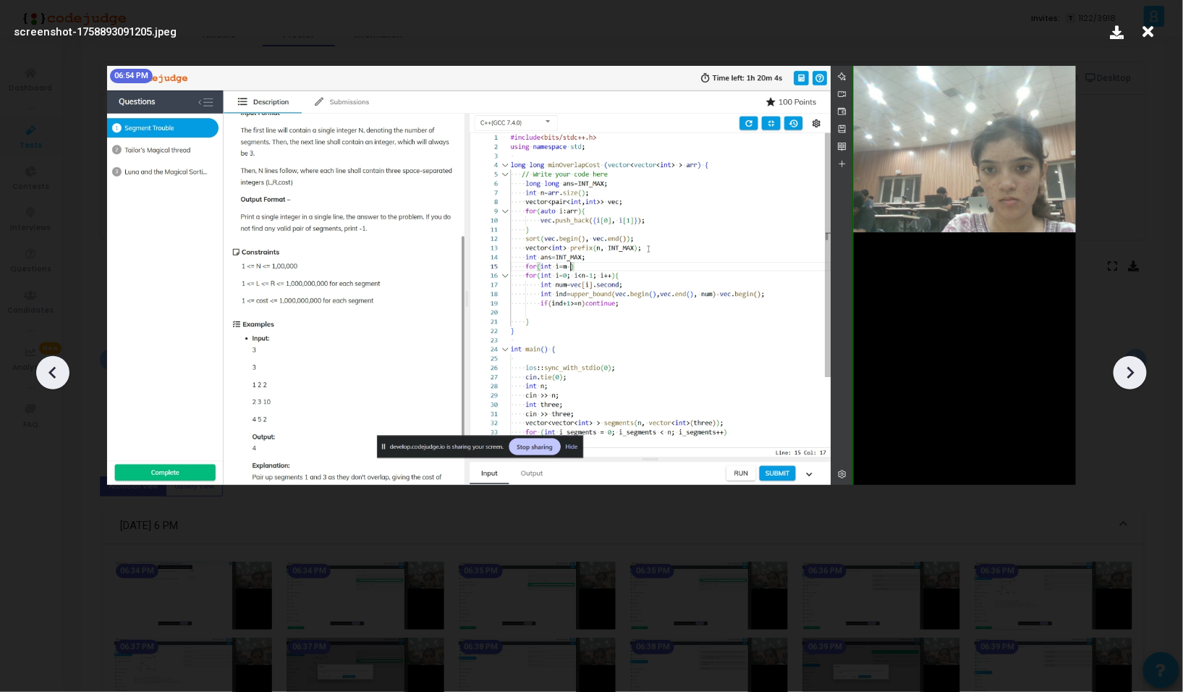
click at [58, 371] on icon at bounding box center [53, 373] width 22 height 22
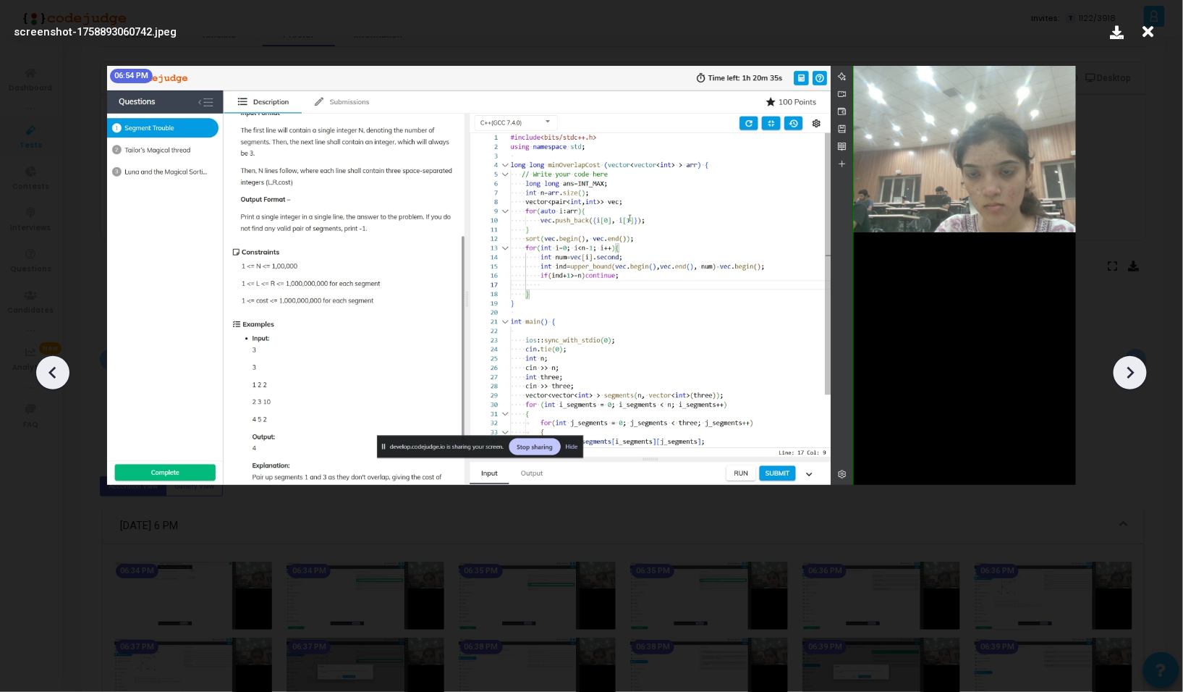
click at [58, 371] on icon at bounding box center [53, 373] width 22 height 22
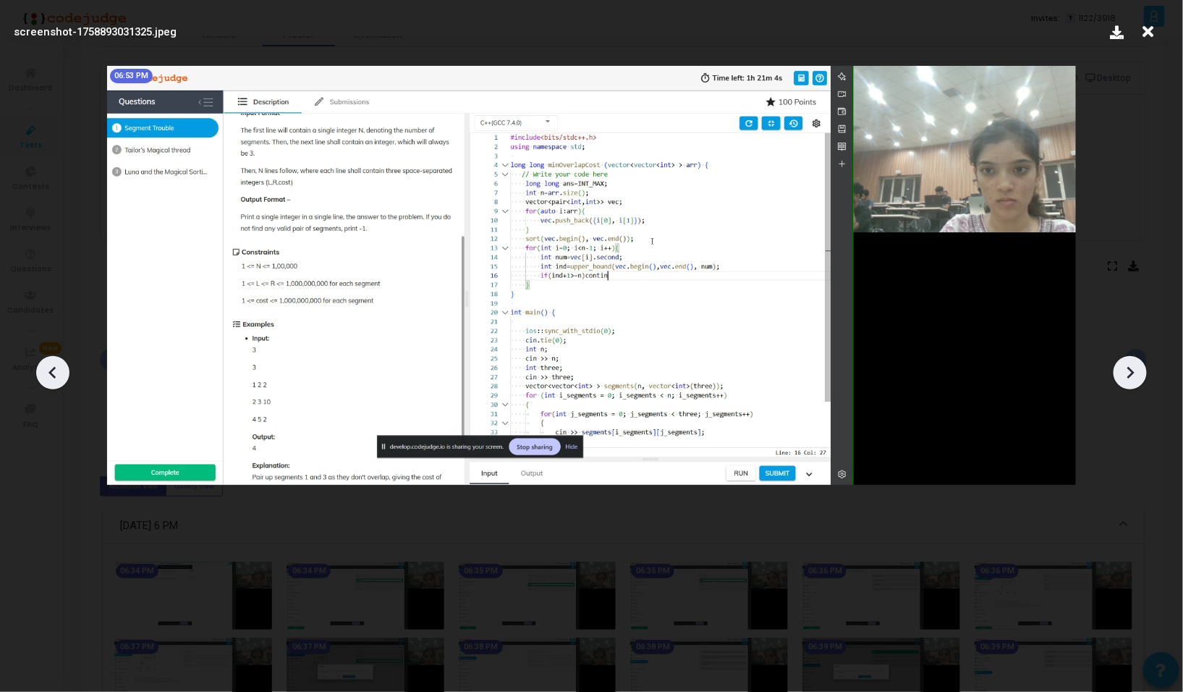
click at [58, 371] on icon at bounding box center [53, 373] width 22 height 22
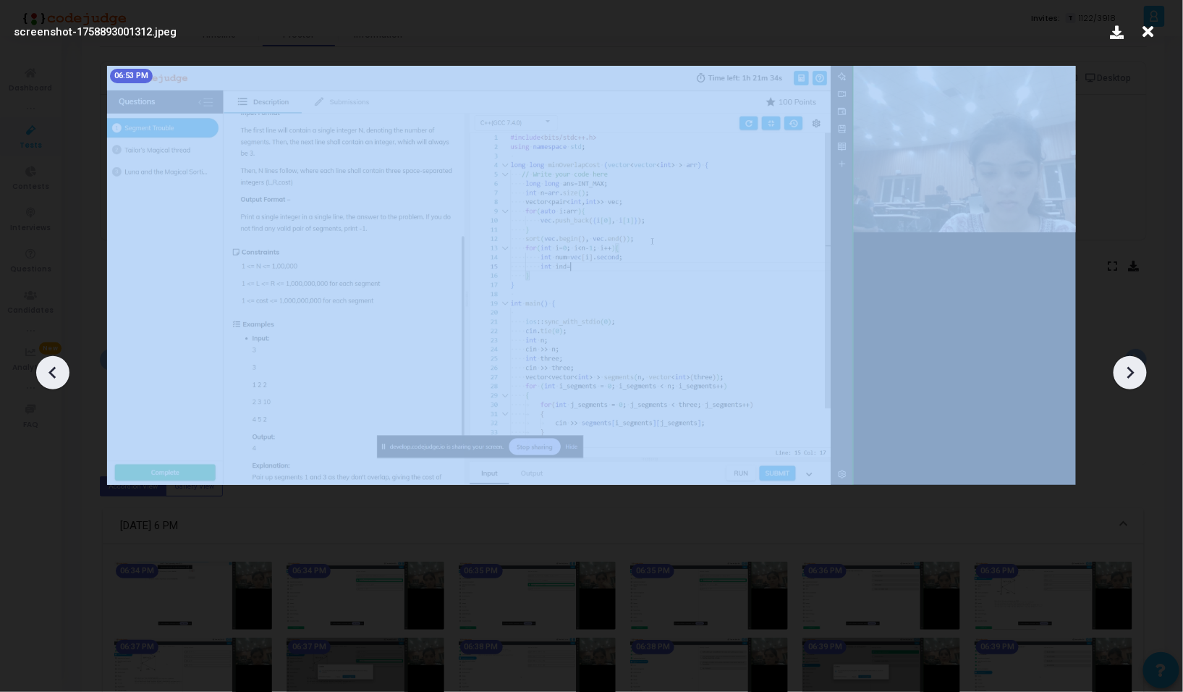
click at [58, 371] on icon at bounding box center [53, 373] width 22 height 22
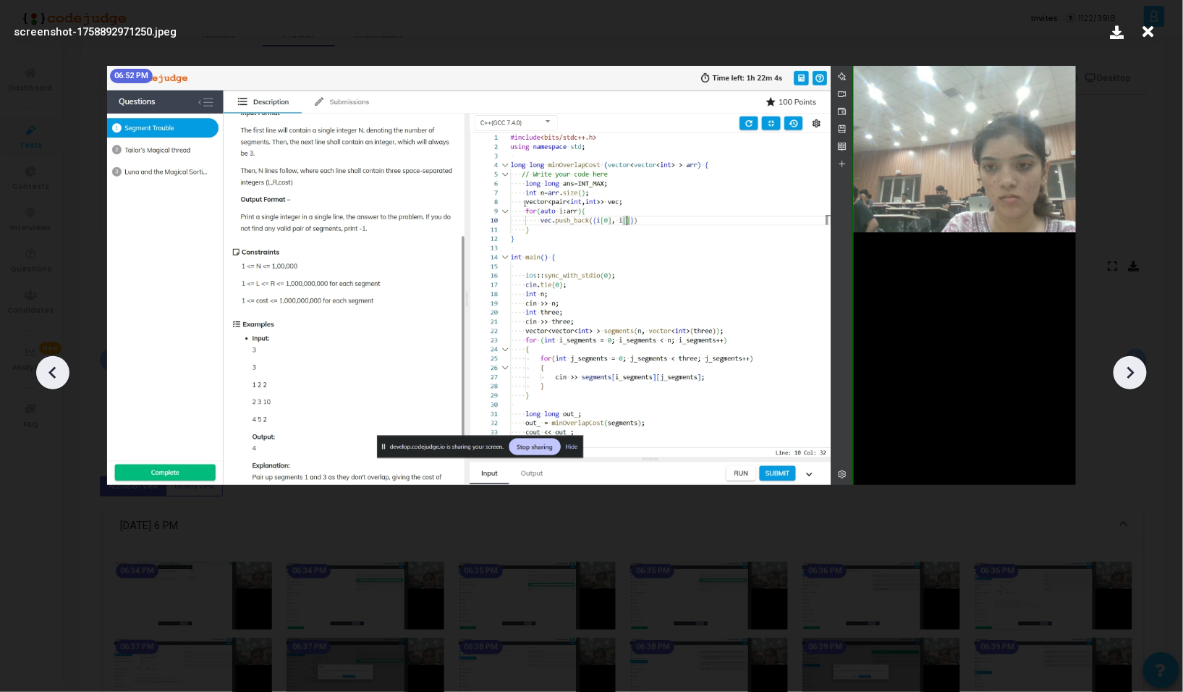
click at [58, 371] on icon at bounding box center [53, 373] width 22 height 22
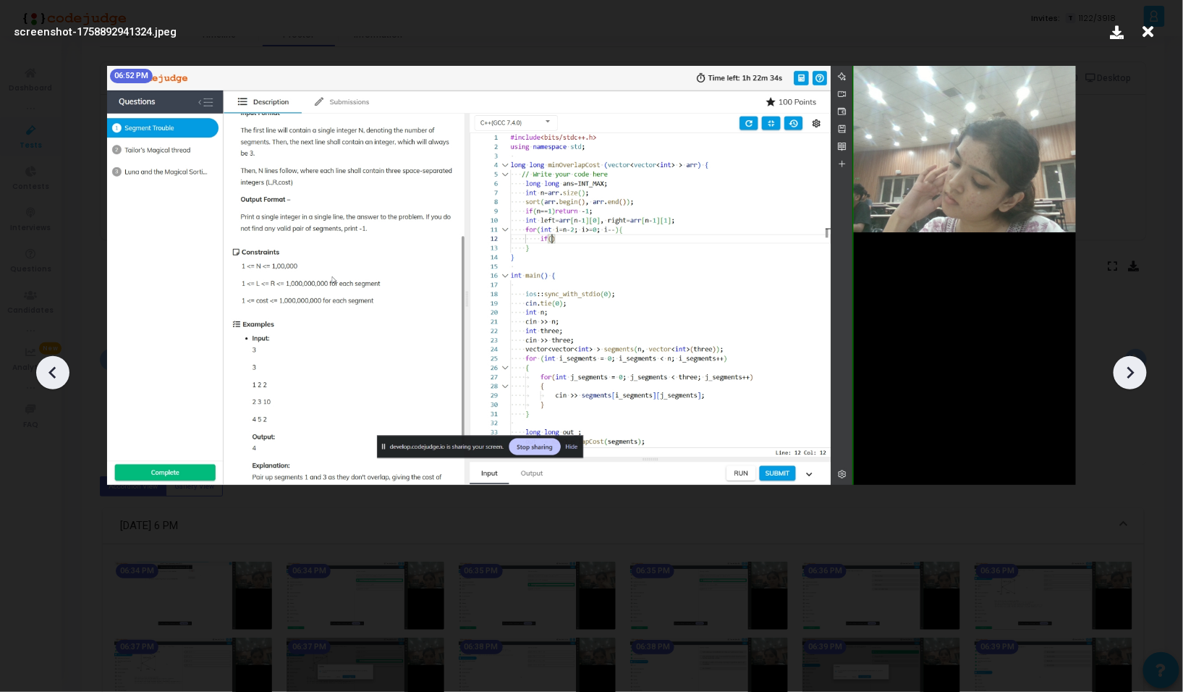
click at [1134, 371] on icon at bounding box center [1130, 373] width 22 height 22
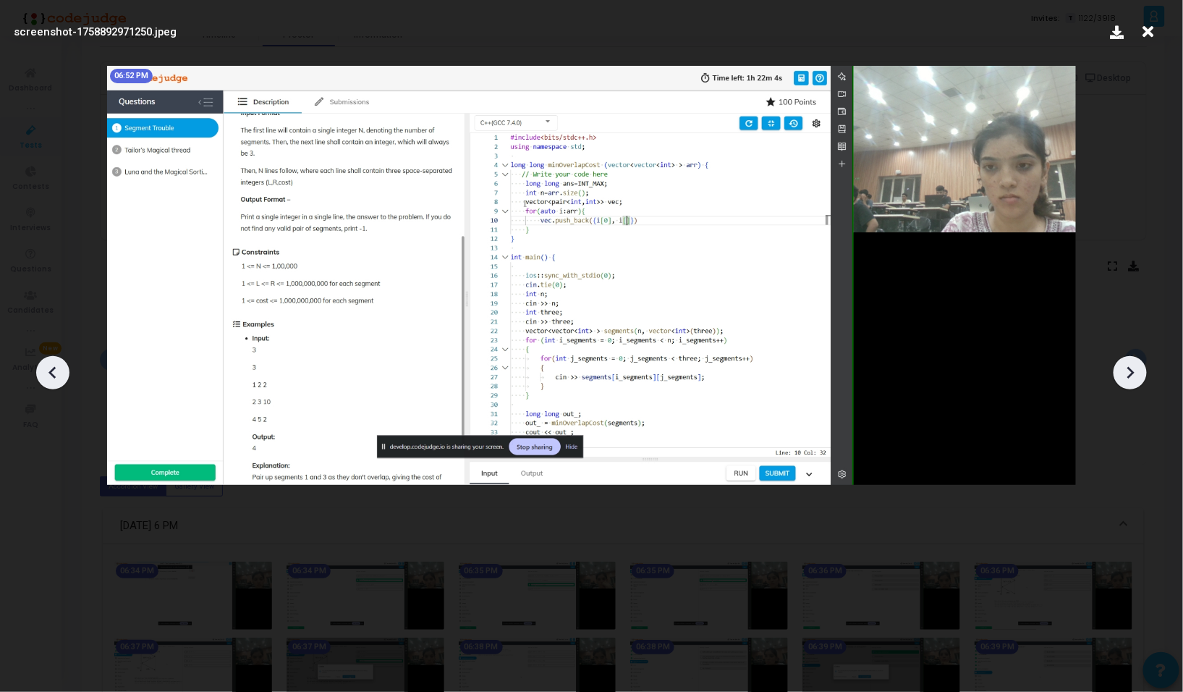
click at [1124, 368] on icon at bounding box center [1130, 373] width 22 height 22
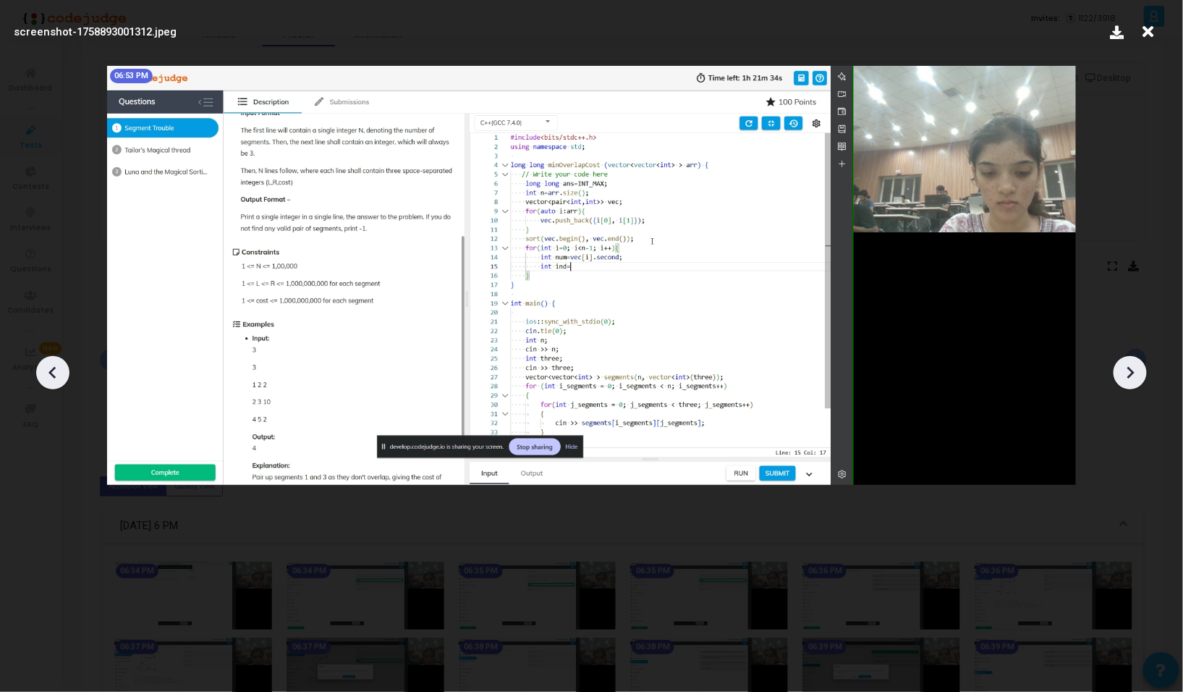
click at [1124, 368] on icon at bounding box center [1130, 373] width 22 height 22
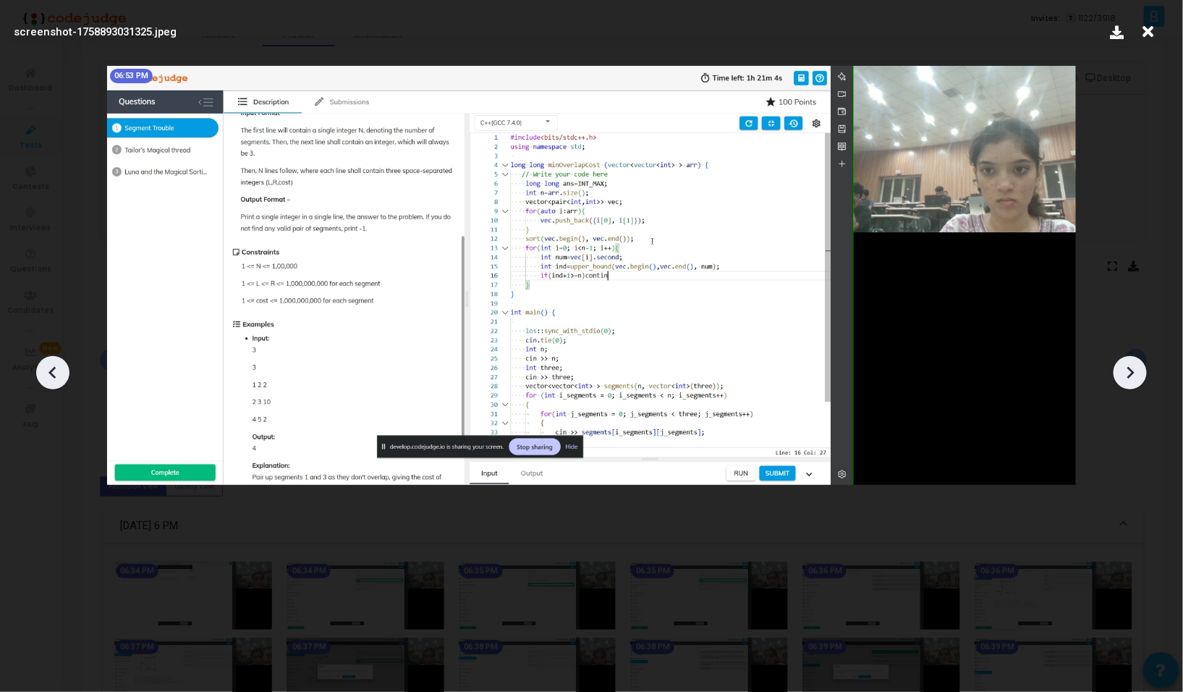
click at [1124, 368] on icon at bounding box center [1130, 373] width 22 height 22
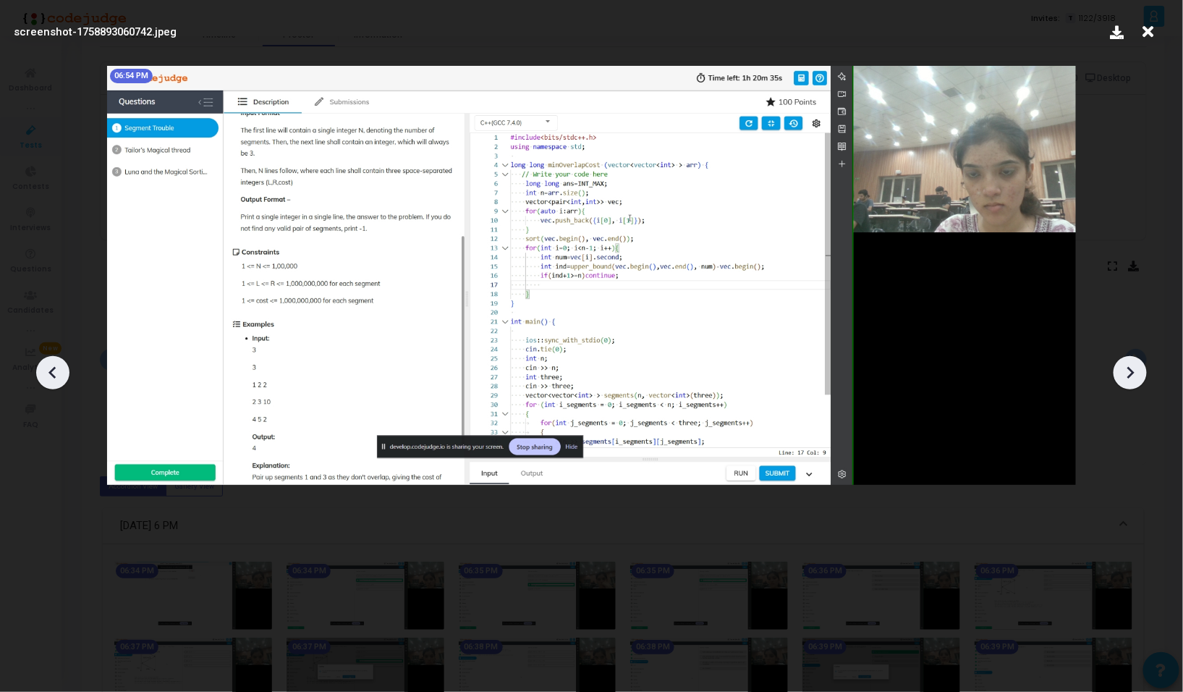
click at [1124, 368] on icon at bounding box center [1130, 373] width 22 height 22
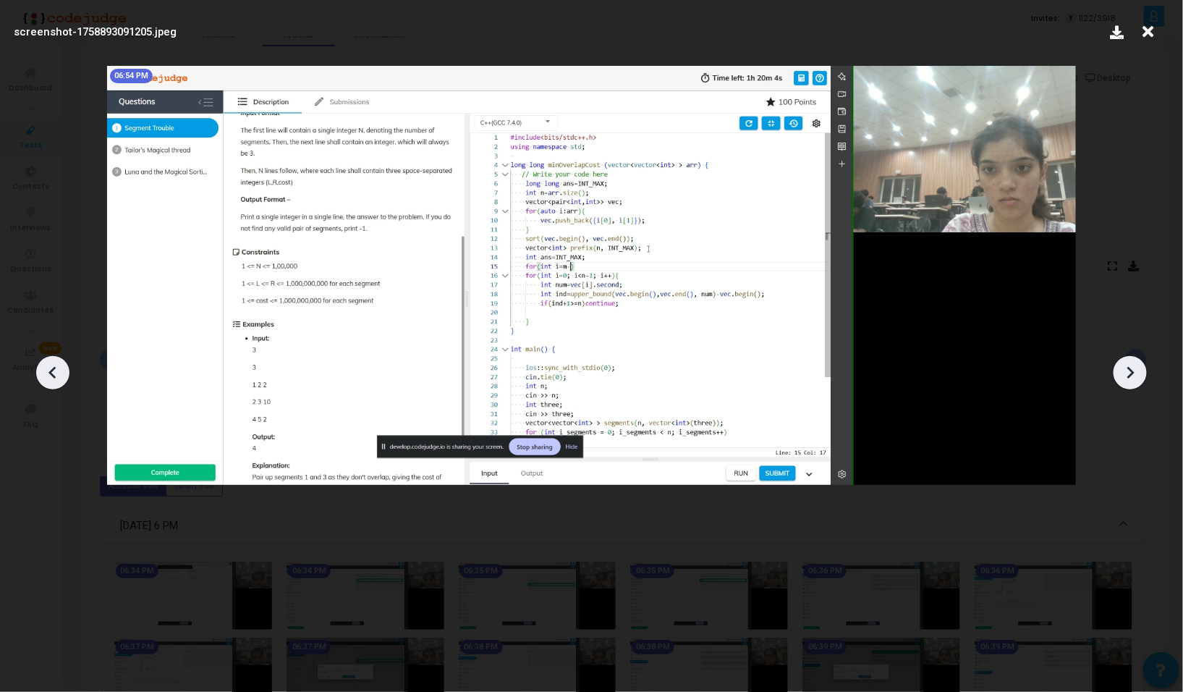
click at [55, 371] on icon at bounding box center [53, 373] width 22 height 22
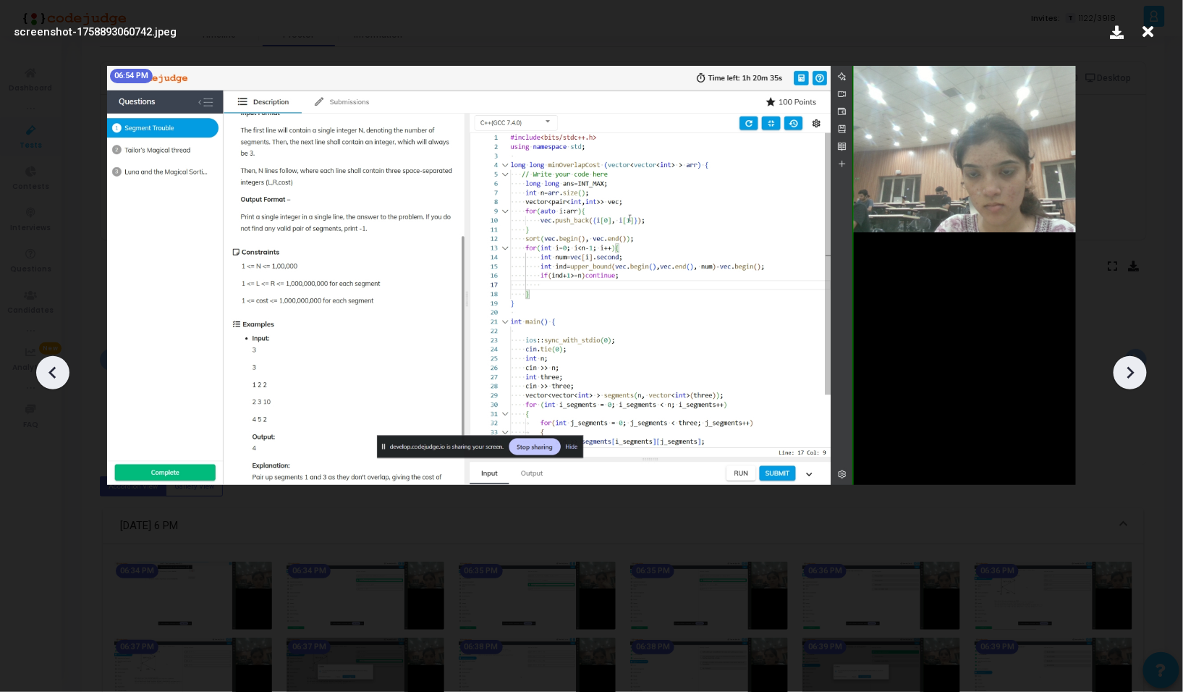
click at [1131, 380] on icon at bounding box center [1130, 373] width 22 height 22
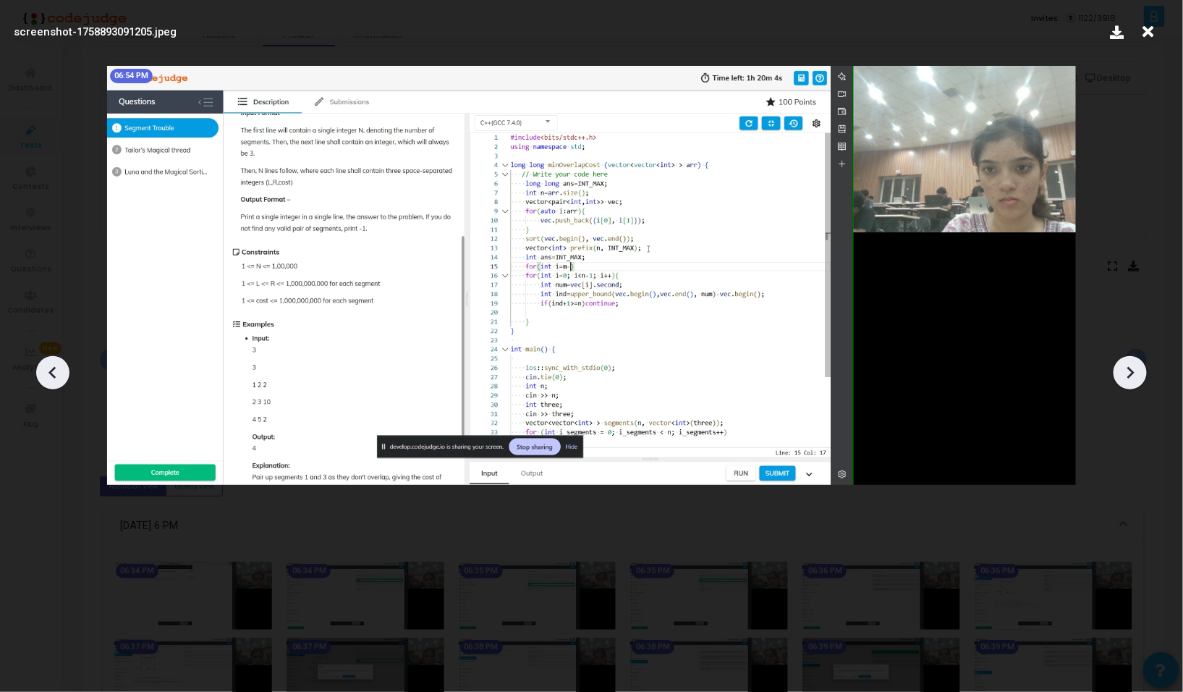
click at [1131, 380] on icon at bounding box center [1130, 373] width 22 height 22
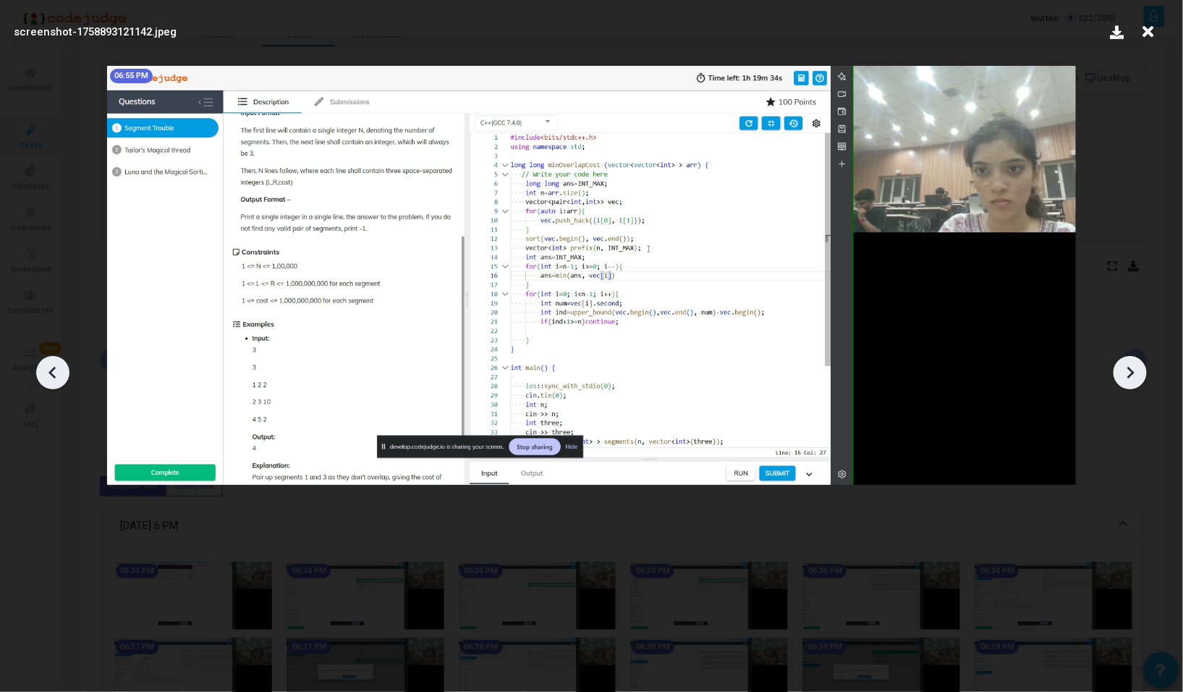
click at [1131, 380] on icon at bounding box center [1130, 373] width 22 height 22
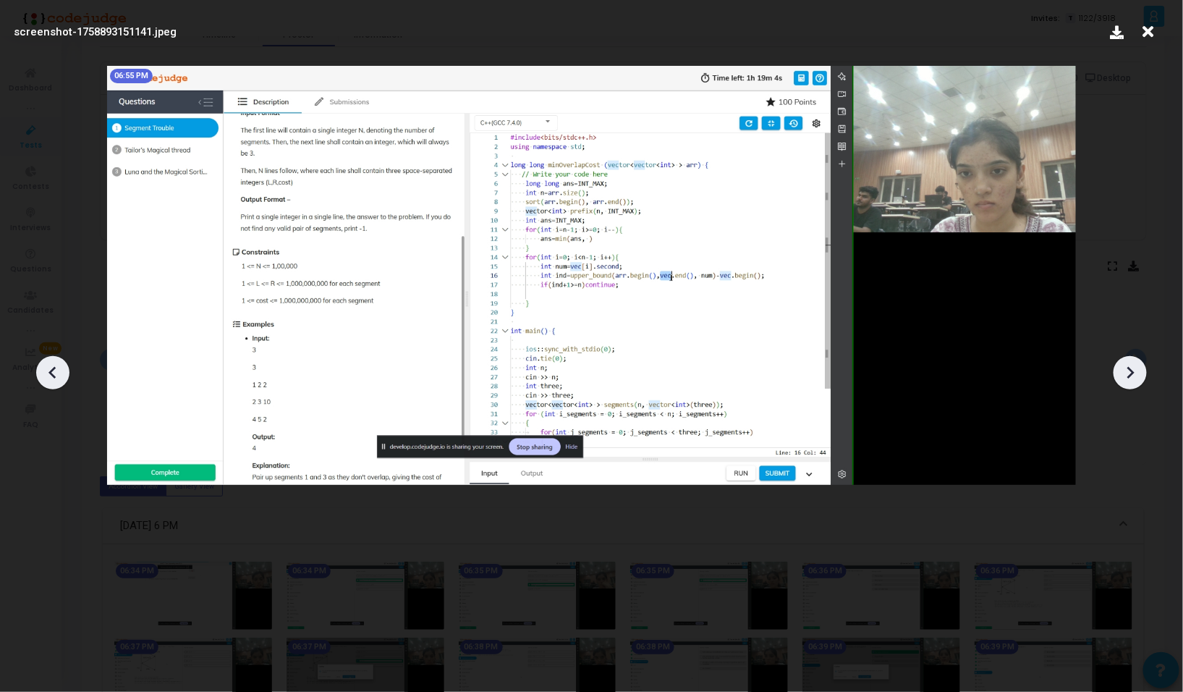
click at [1131, 380] on icon at bounding box center [1130, 373] width 22 height 22
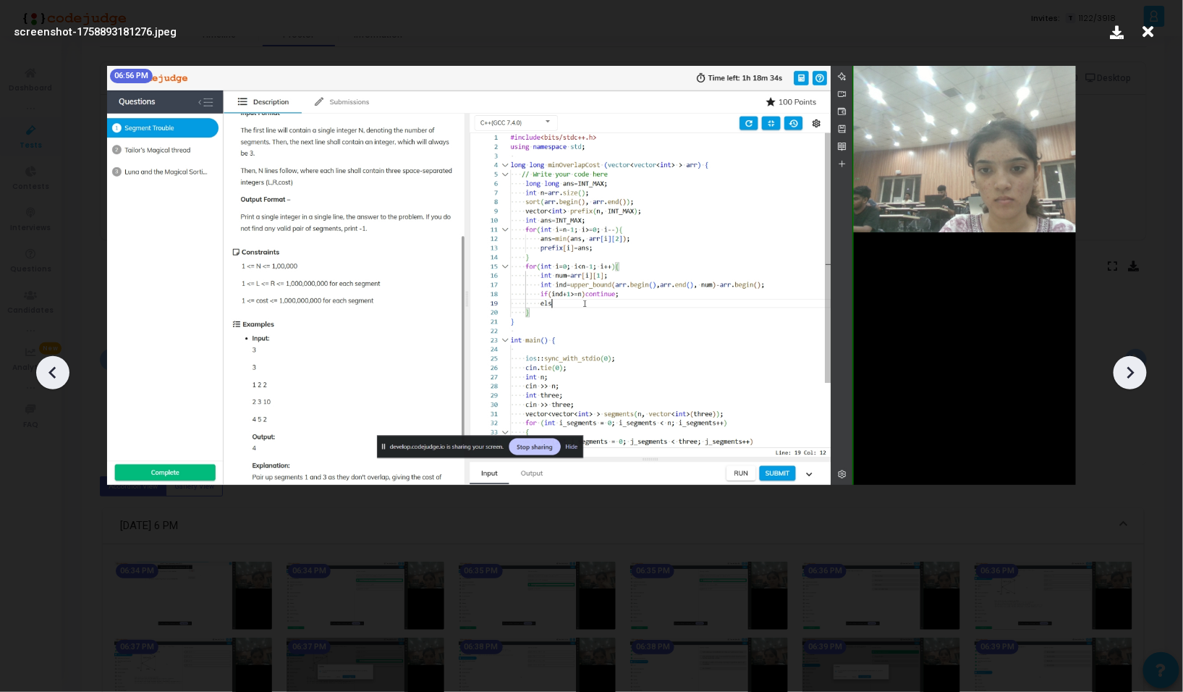
click at [1131, 380] on icon at bounding box center [1130, 373] width 22 height 22
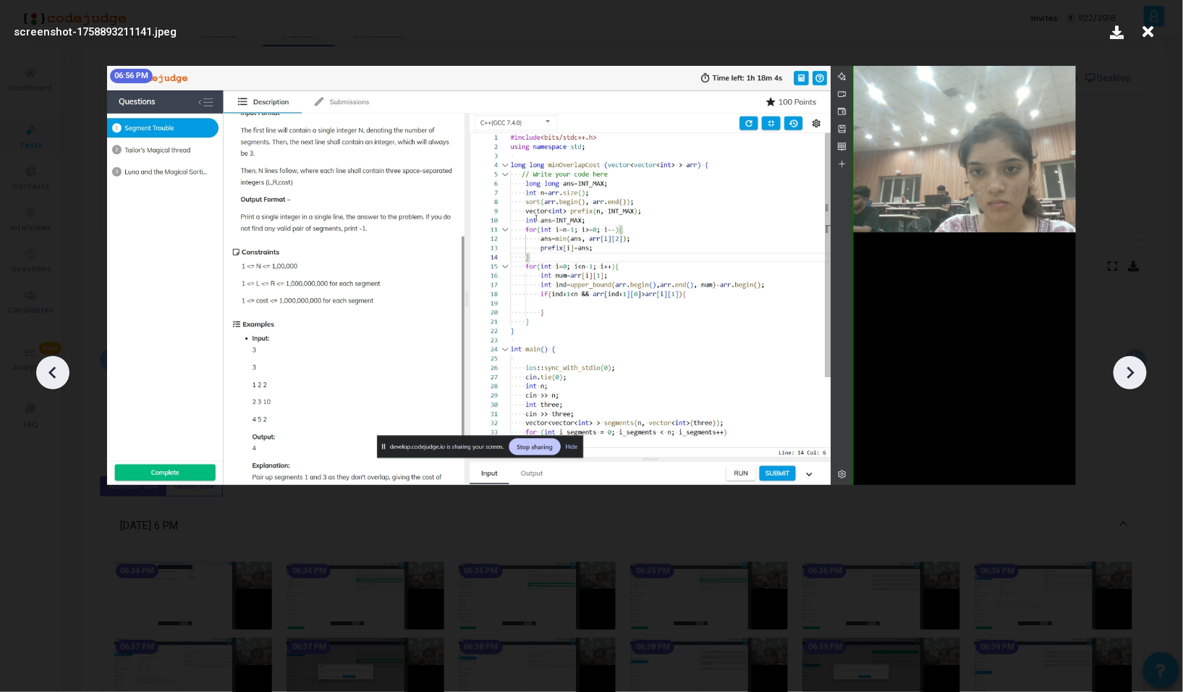
click at [1131, 380] on icon at bounding box center [1130, 373] width 22 height 22
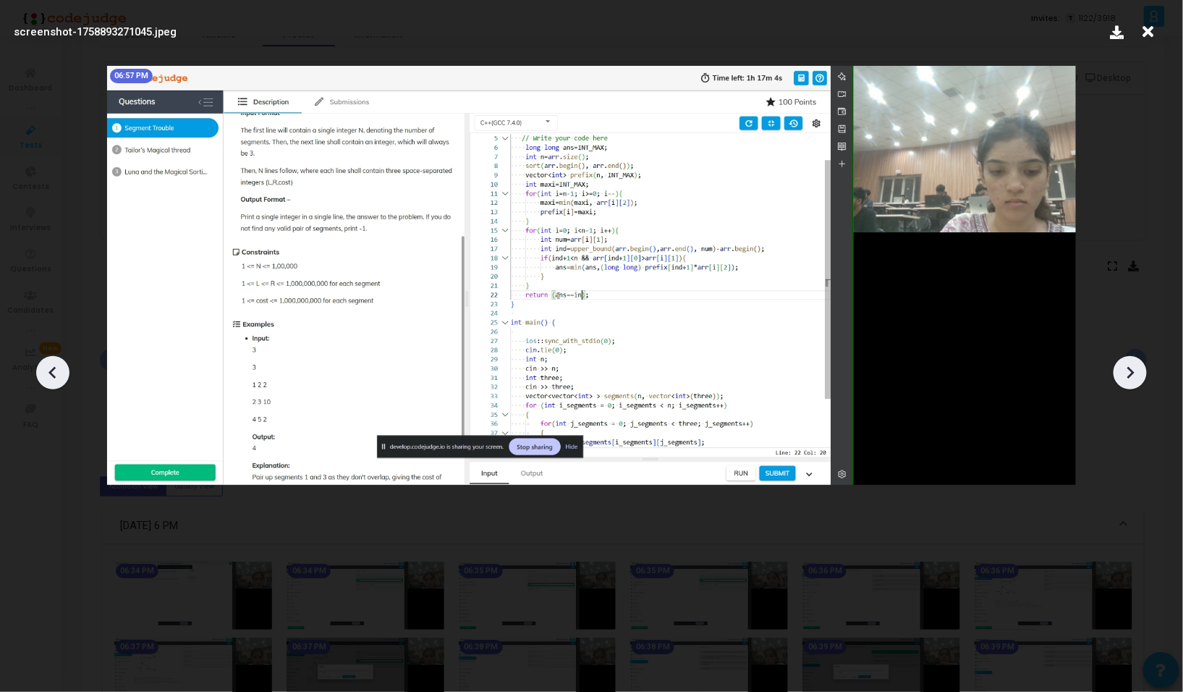
click at [1131, 380] on icon at bounding box center [1130, 373] width 22 height 22
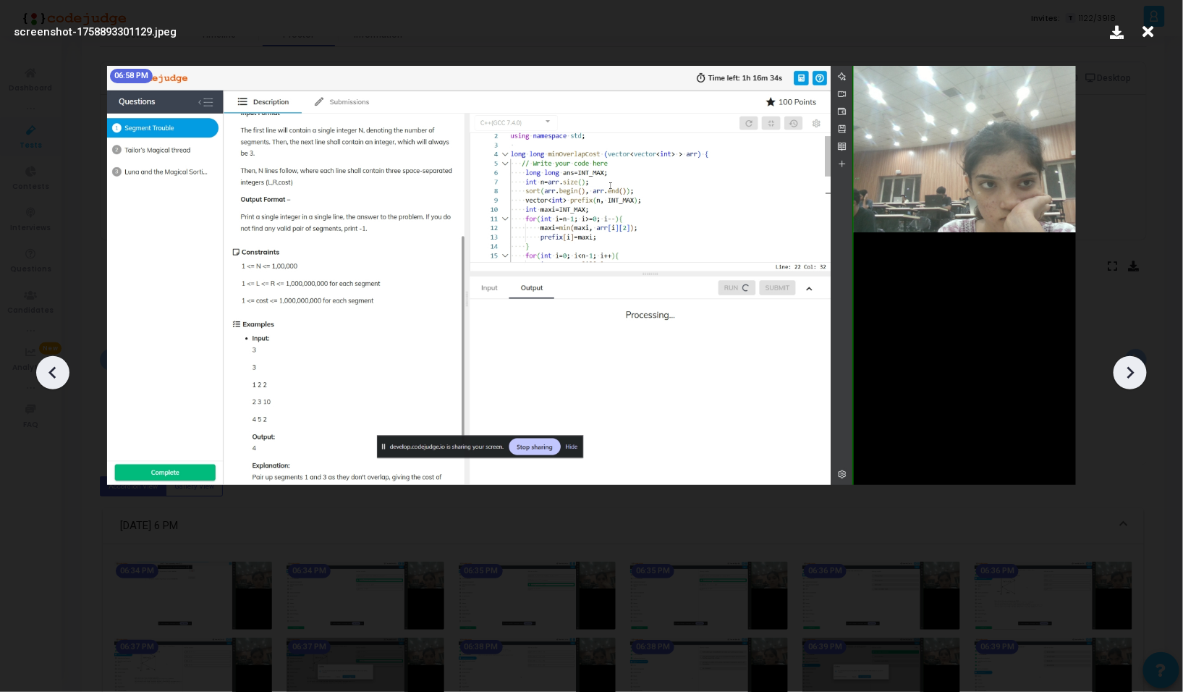
click at [1131, 380] on icon at bounding box center [1130, 373] width 22 height 22
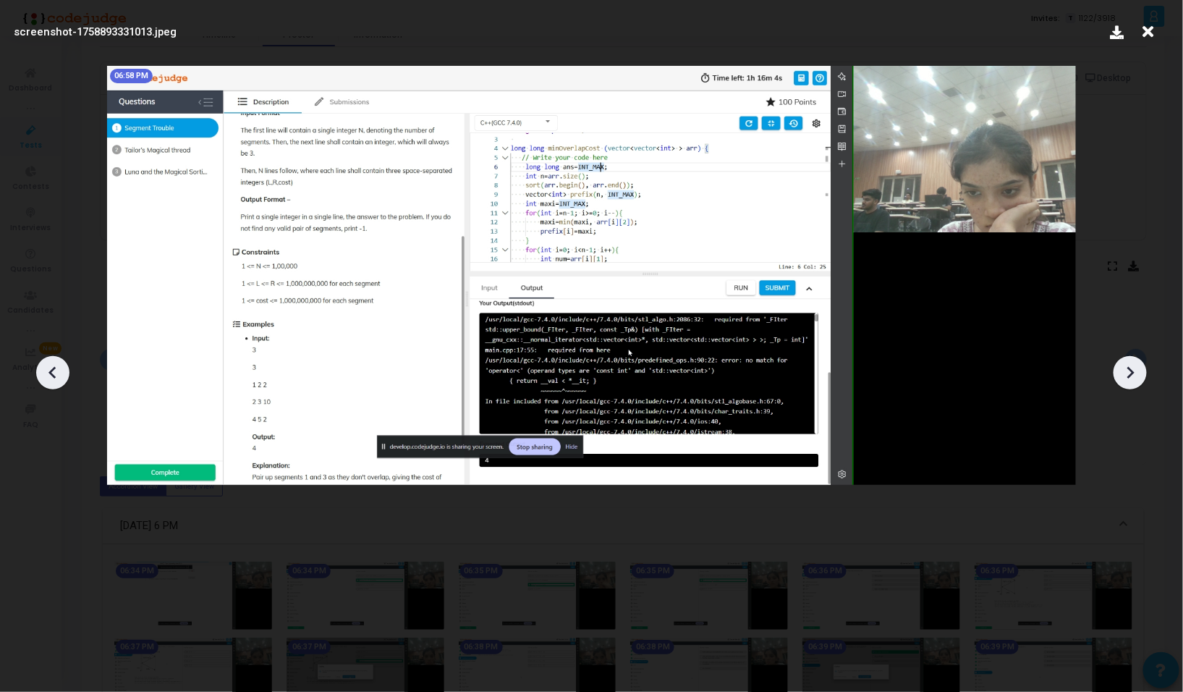
click at [1131, 380] on icon at bounding box center [1130, 373] width 22 height 22
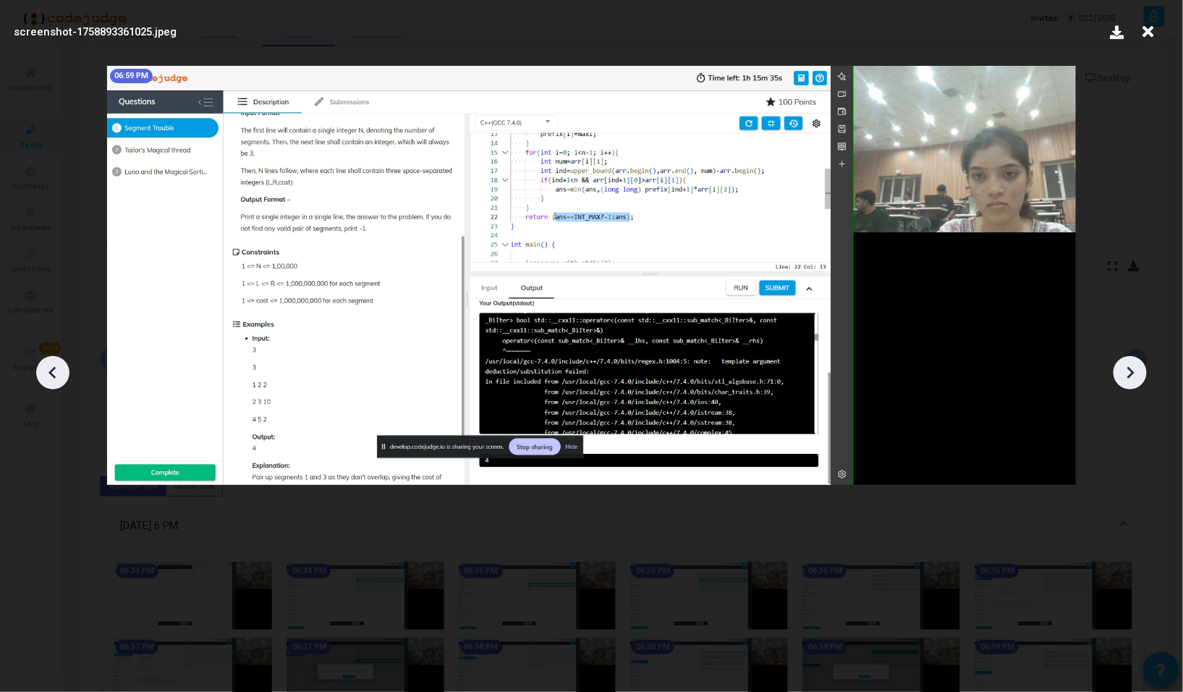
click at [1131, 380] on icon at bounding box center [1130, 373] width 22 height 22
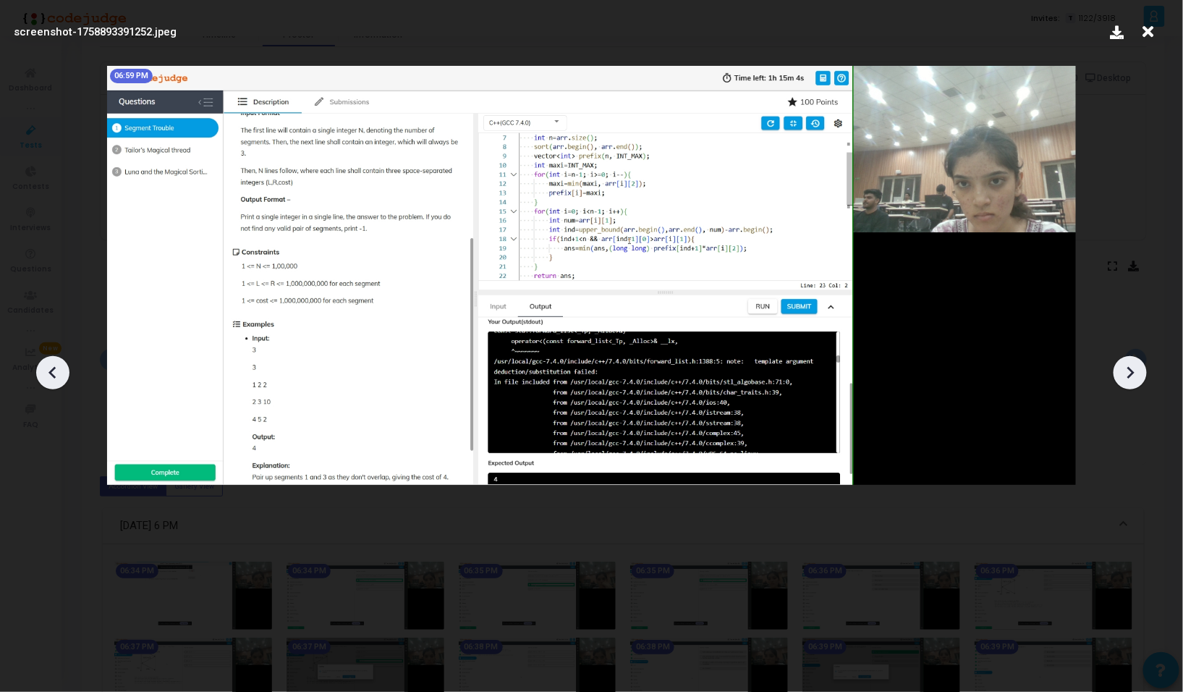
click at [1131, 380] on icon at bounding box center [1130, 373] width 22 height 22
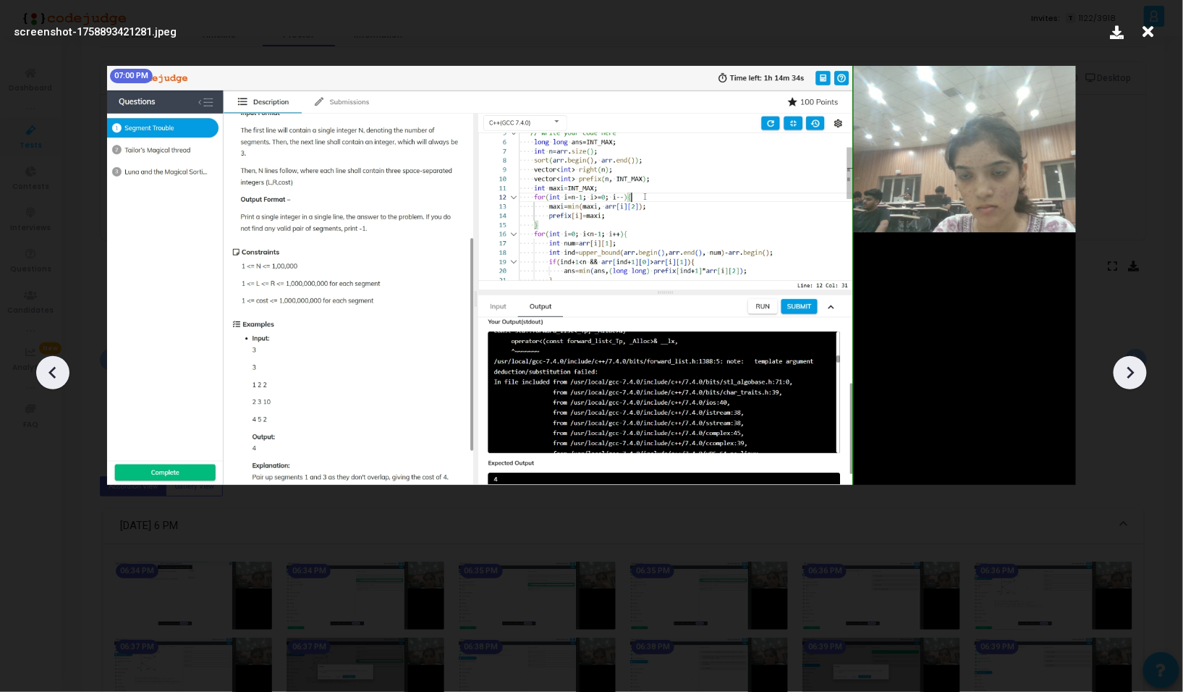
click at [1131, 380] on icon at bounding box center [1130, 373] width 22 height 22
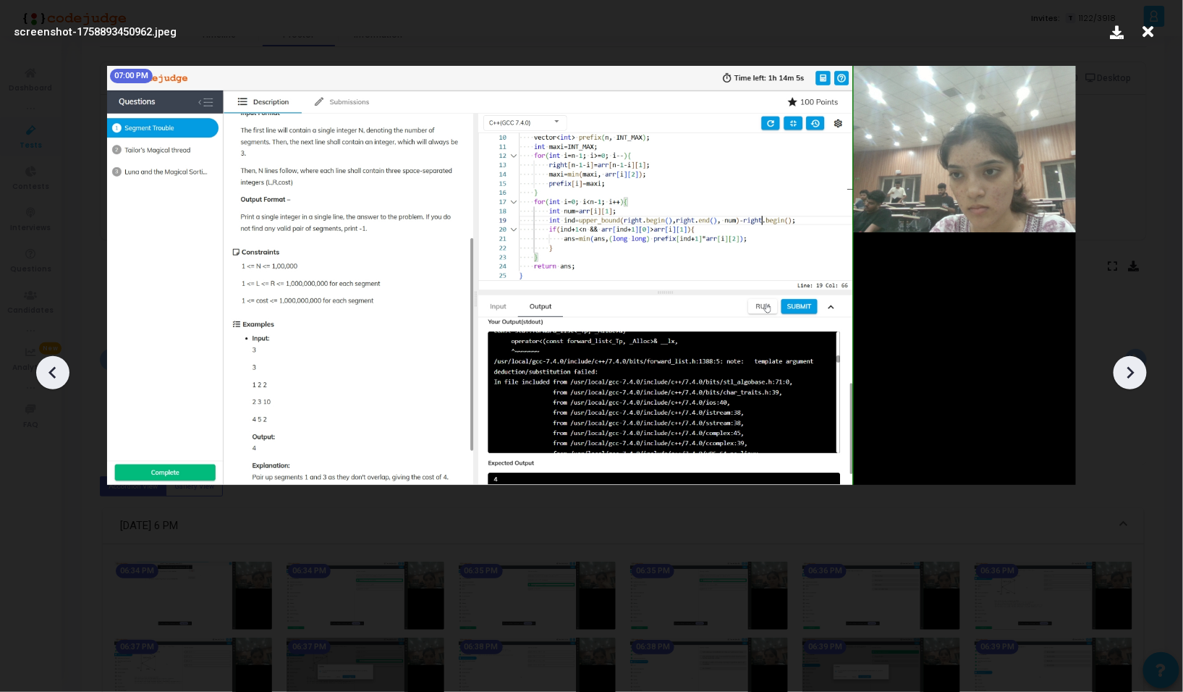
click at [1131, 380] on icon at bounding box center [1130, 373] width 22 height 22
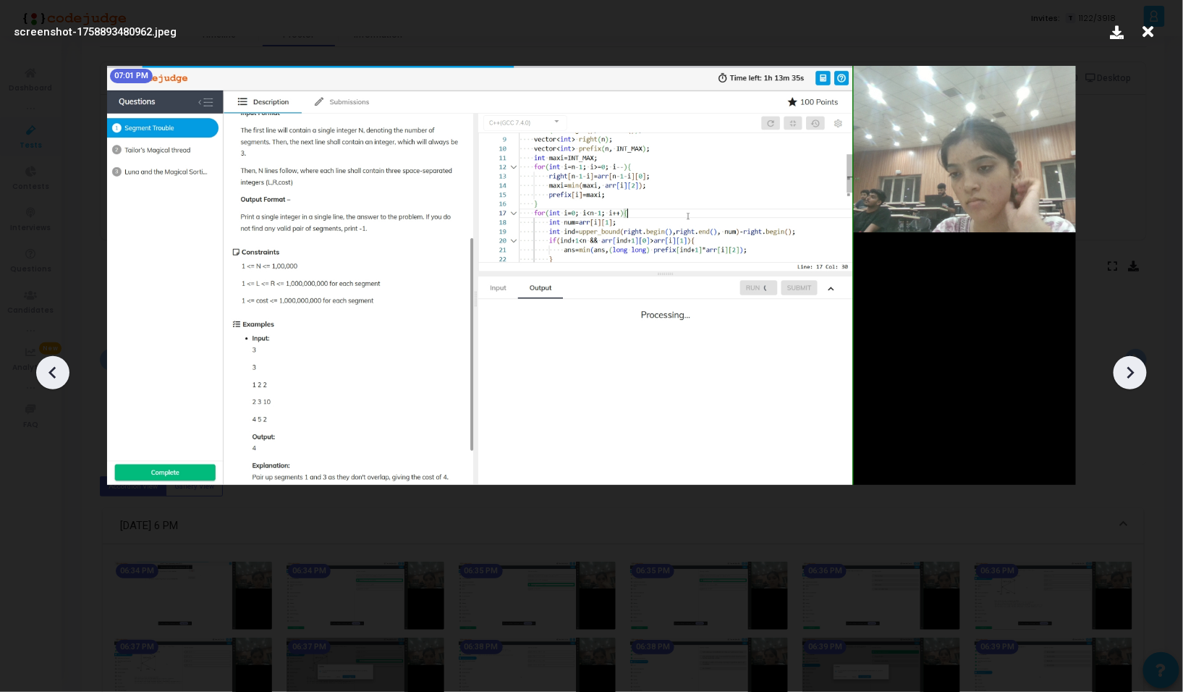
click at [1131, 380] on icon at bounding box center [1130, 373] width 22 height 22
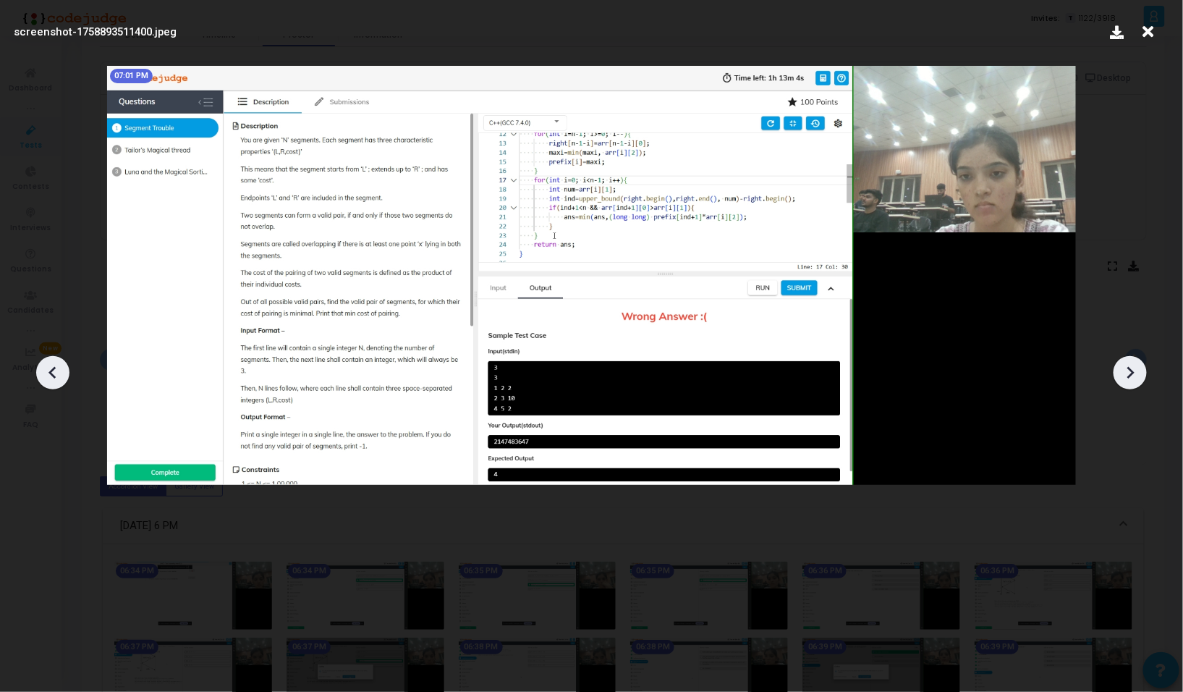
click at [1131, 380] on icon at bounding box center [1130, 373] width 22 height 22
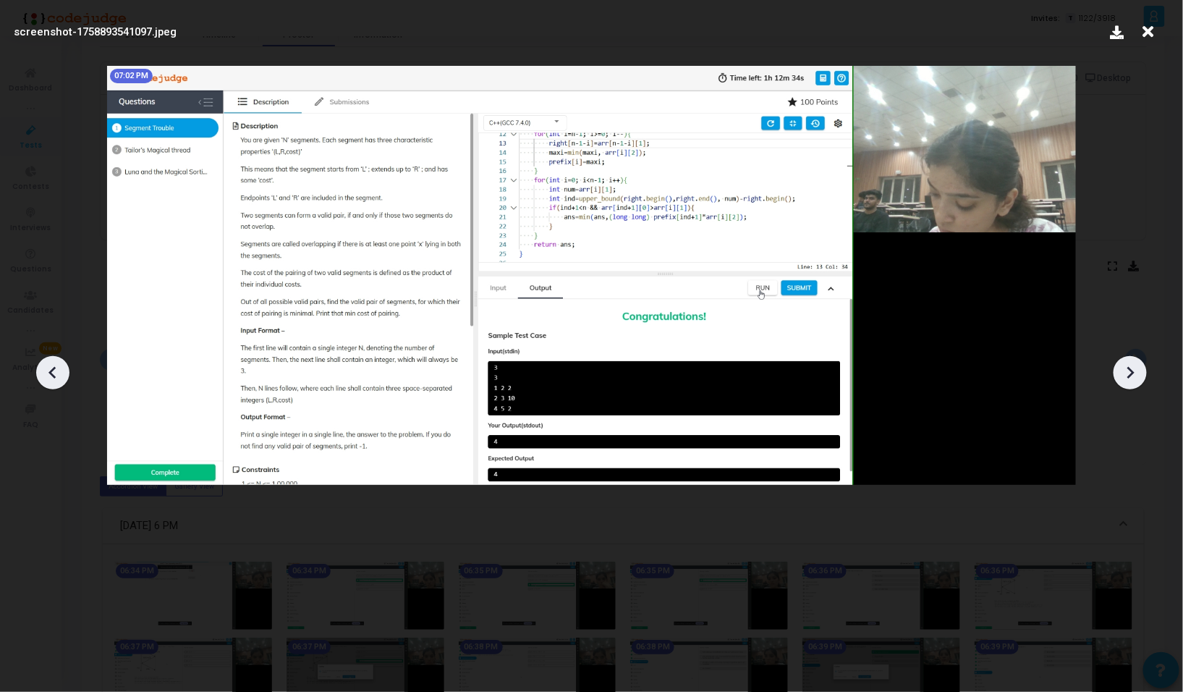
click at [1131, 380] on icon at bounding box center [1130, 373] width 22 height 22
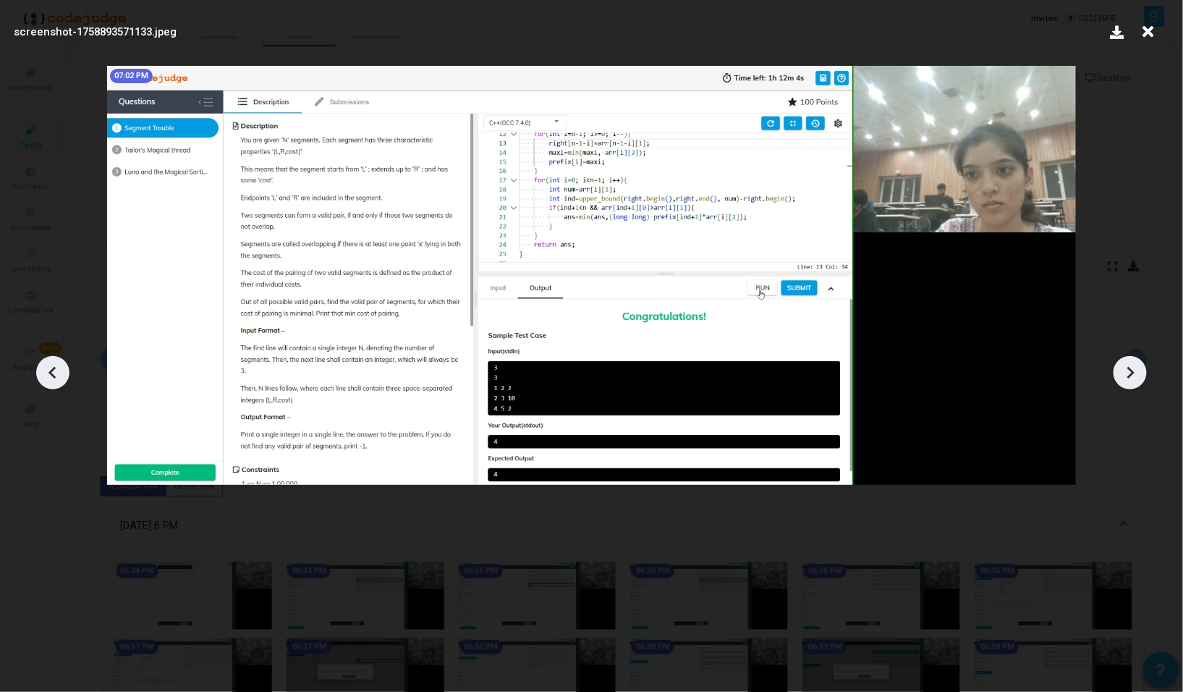
click at [1131, 380] on icon at bounding box center [1130, 373] width 22 height 22
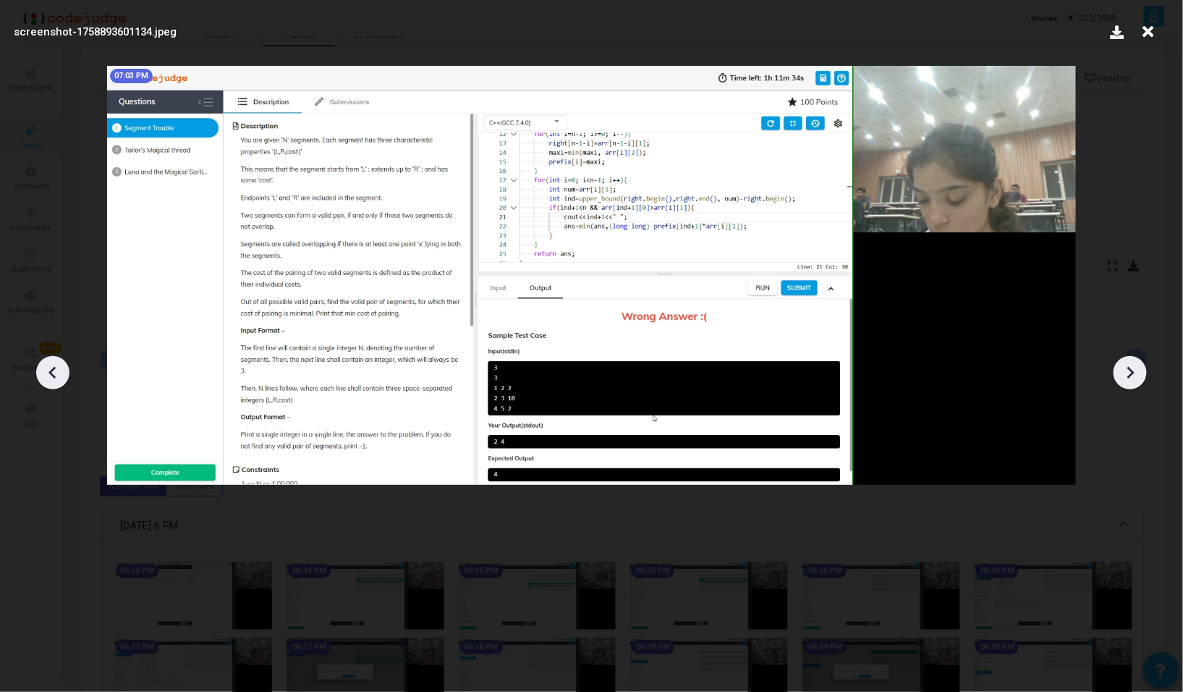
click at [51, 376] on icon at bounding box center [53, 373] width 22 height 22
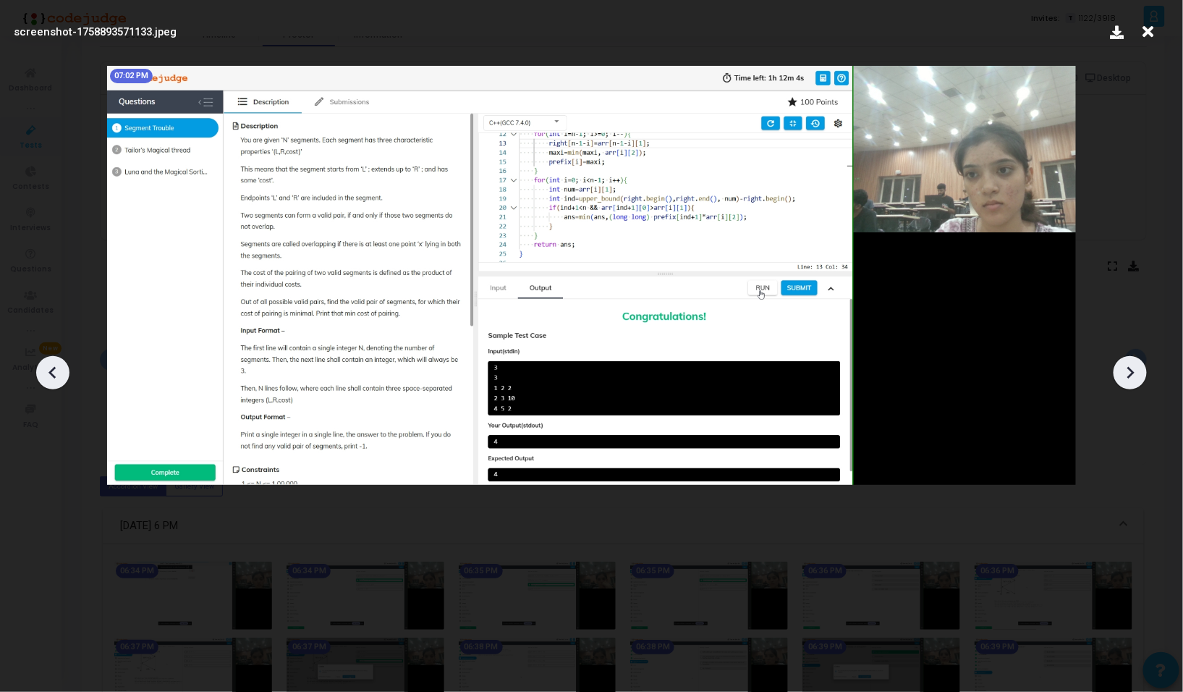
click at [1126, 368] on icon at bounding box center [1130, 373] width 22 height 22
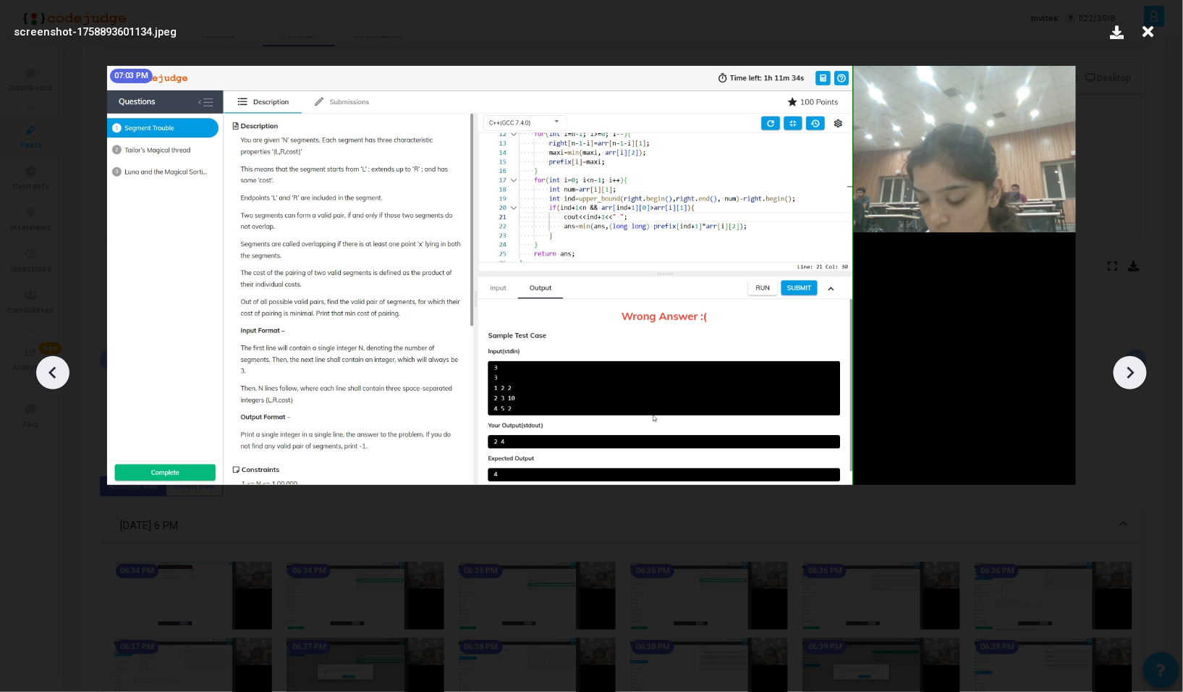
click at [1126, 368] on icon at bounding box center [1130, 373] width 22 height 22
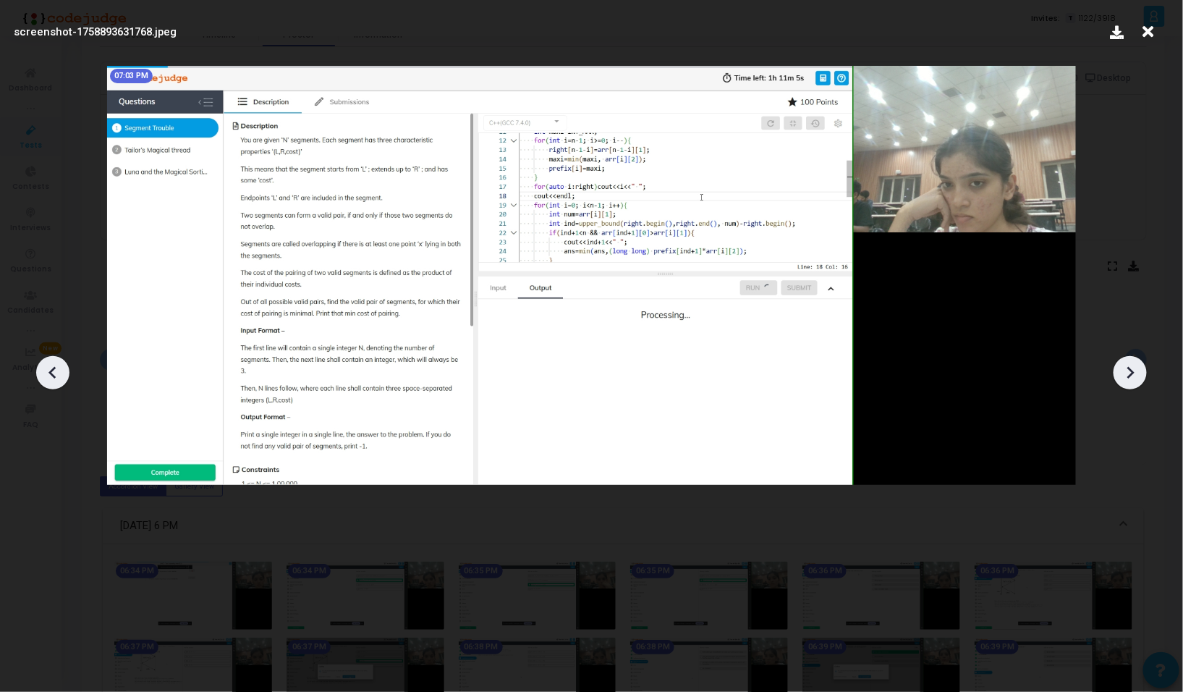
click at [1126, 368] on icon at bounding box center [1130, 373] width 22 height 22
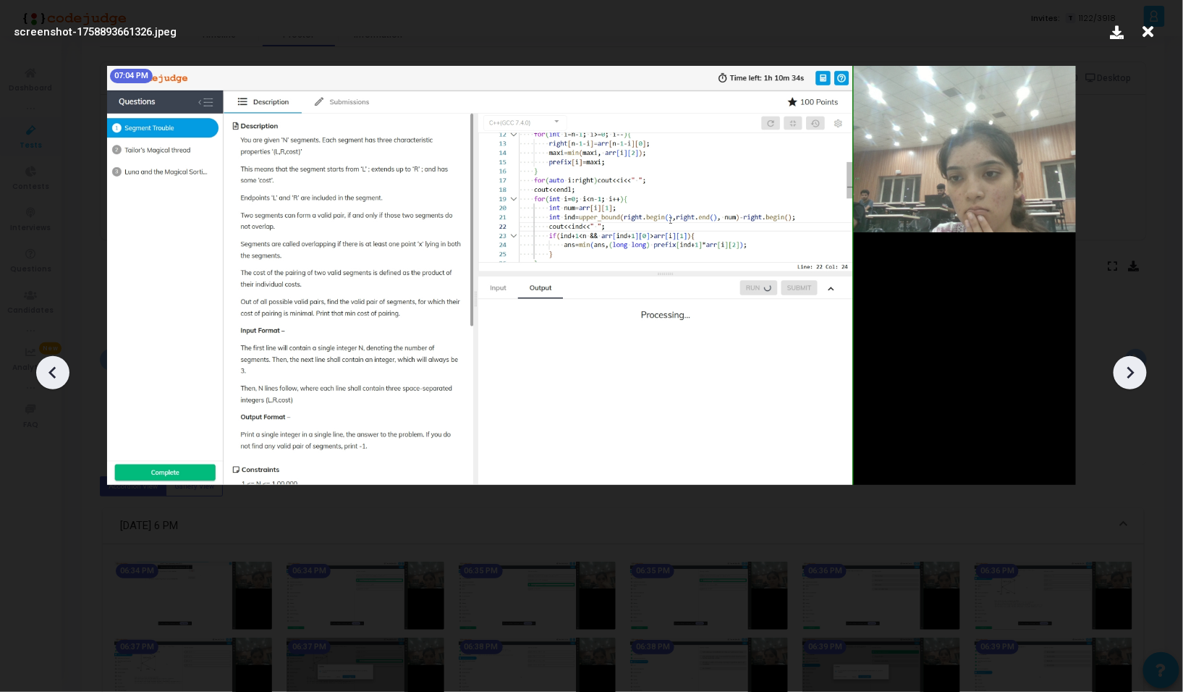
click at [1126, 368] on icon at bounding box center [1130, 373] width 22 height 22
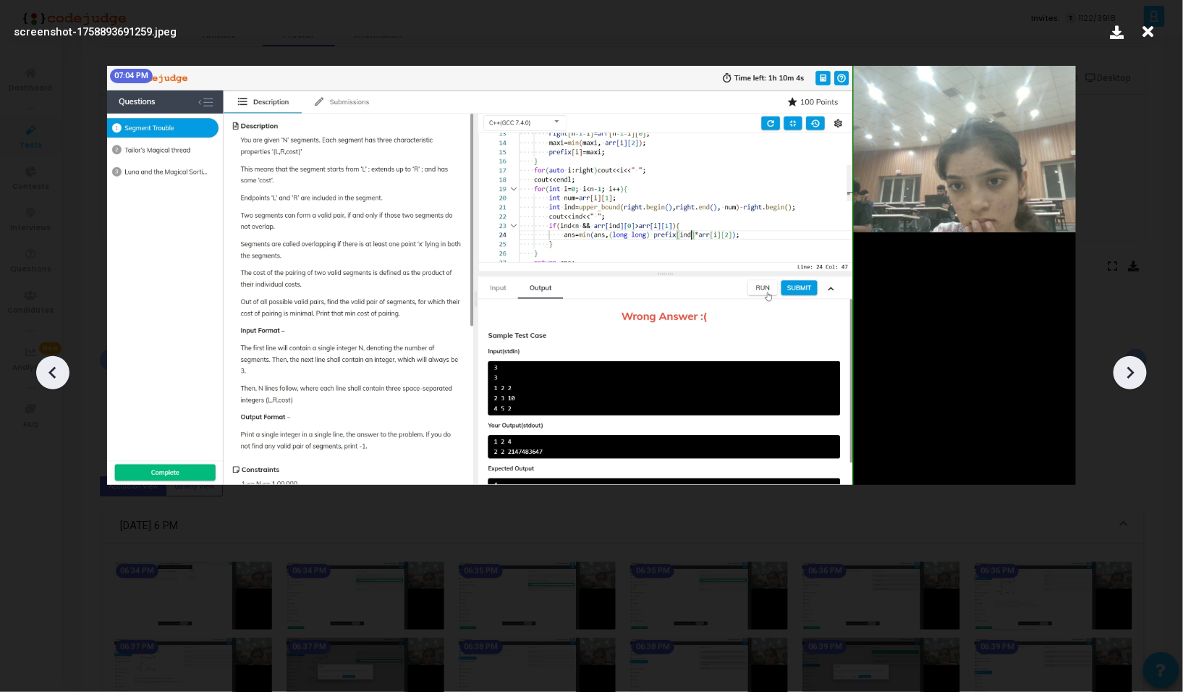
click at [1126, 368] on icon at bounding box center [1130, 373] width 22 height 22
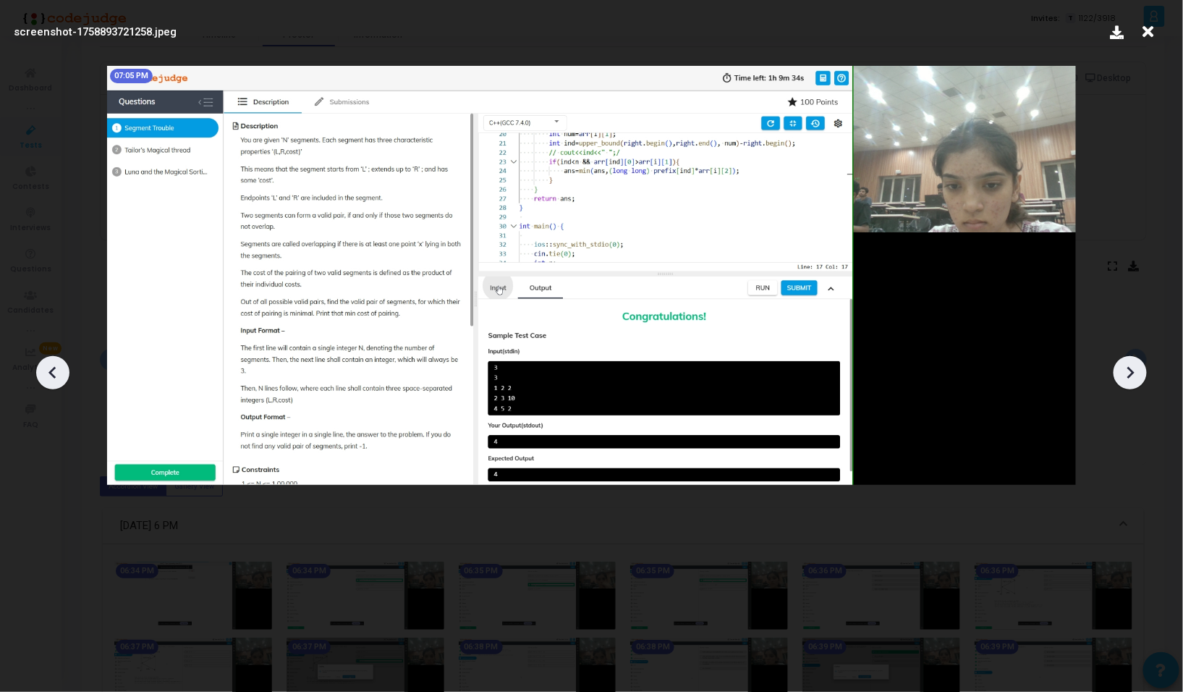
click at [1126, 368] on icon at bounding box center [1130, 373] width 22 height 22
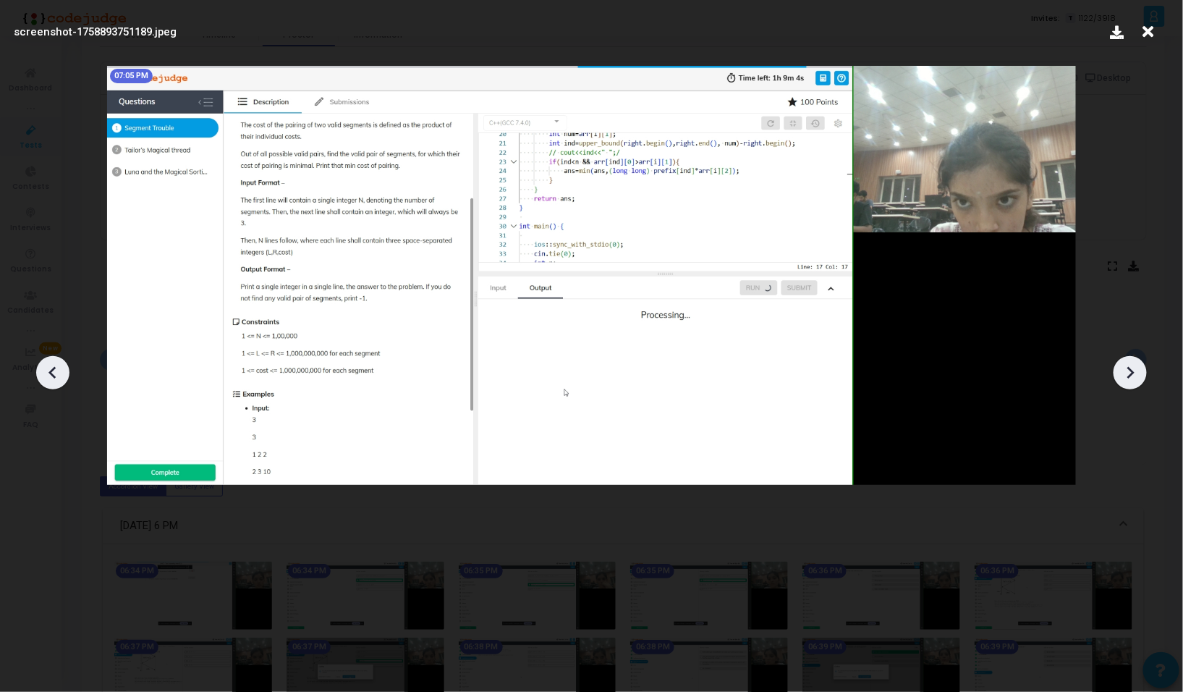
click at [1126, 368] on icon at bounding box center [1130, 373] width 22 height 22
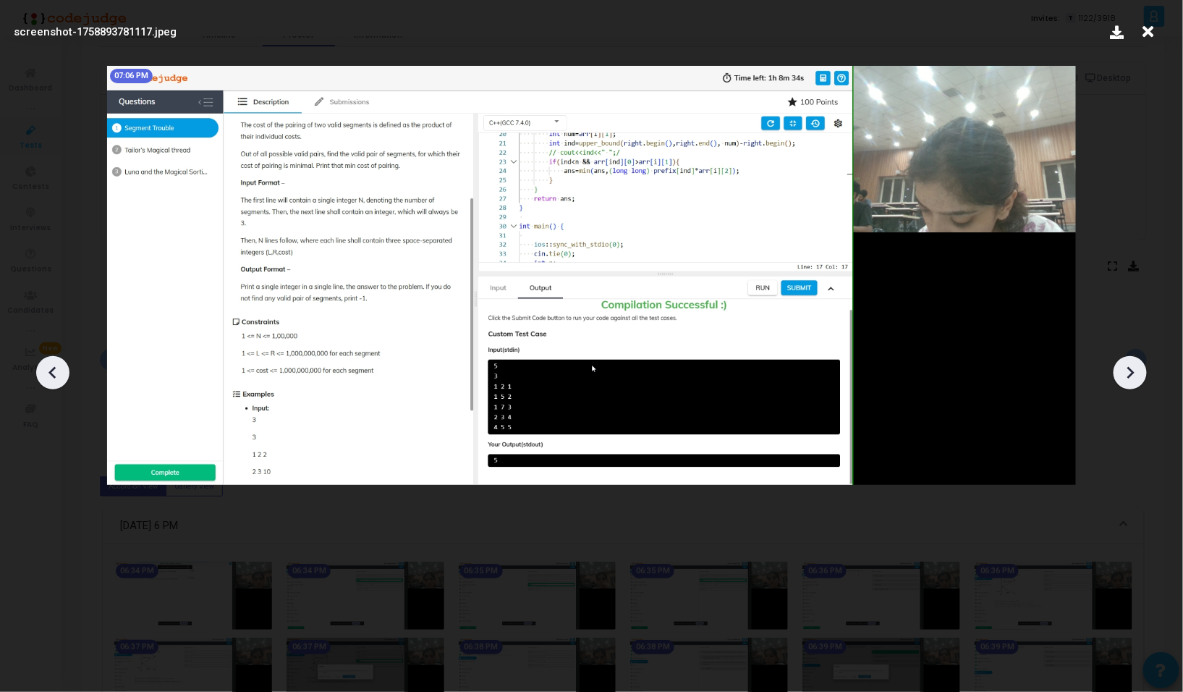
click at [1126, 368] on icon at bounding box center [1130, 373] width 22 height 22
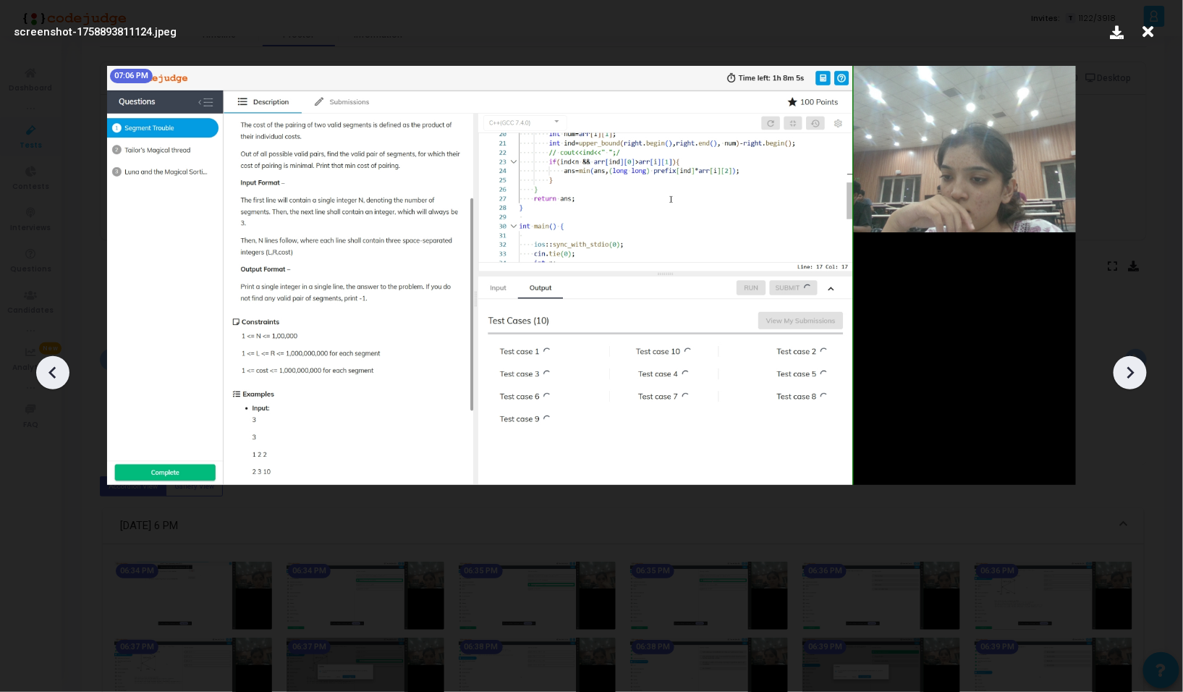
click at [1126, 368] on icon at bounding box center [1130, 373] width 22 height 22
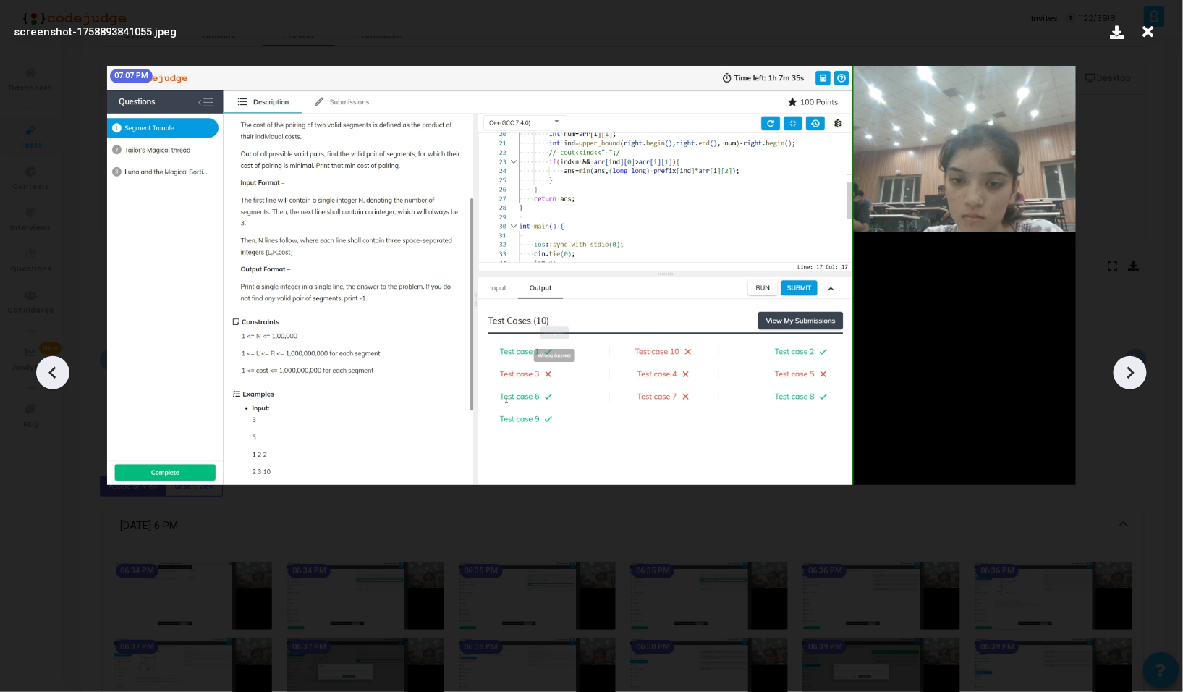
click at [1126, 368] on icon at bounding box center [1130, 373] width 22 height 22
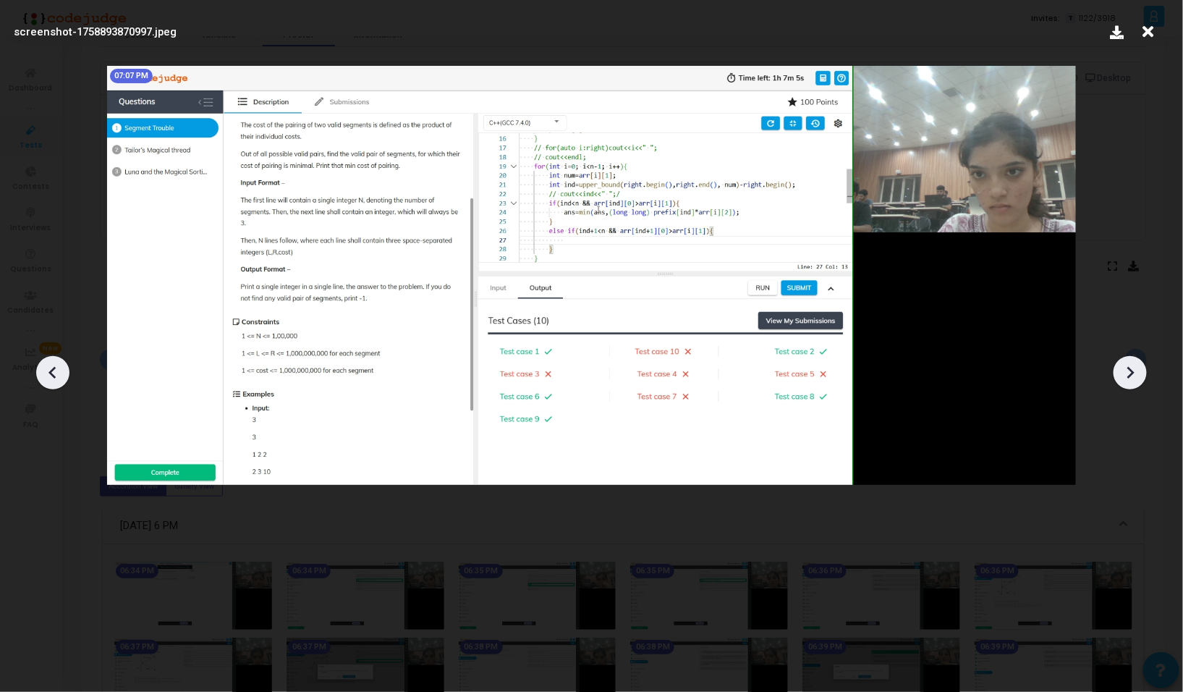
click at [1126, 368] on icon at bounding box center [1130, 373] width 22 height 22
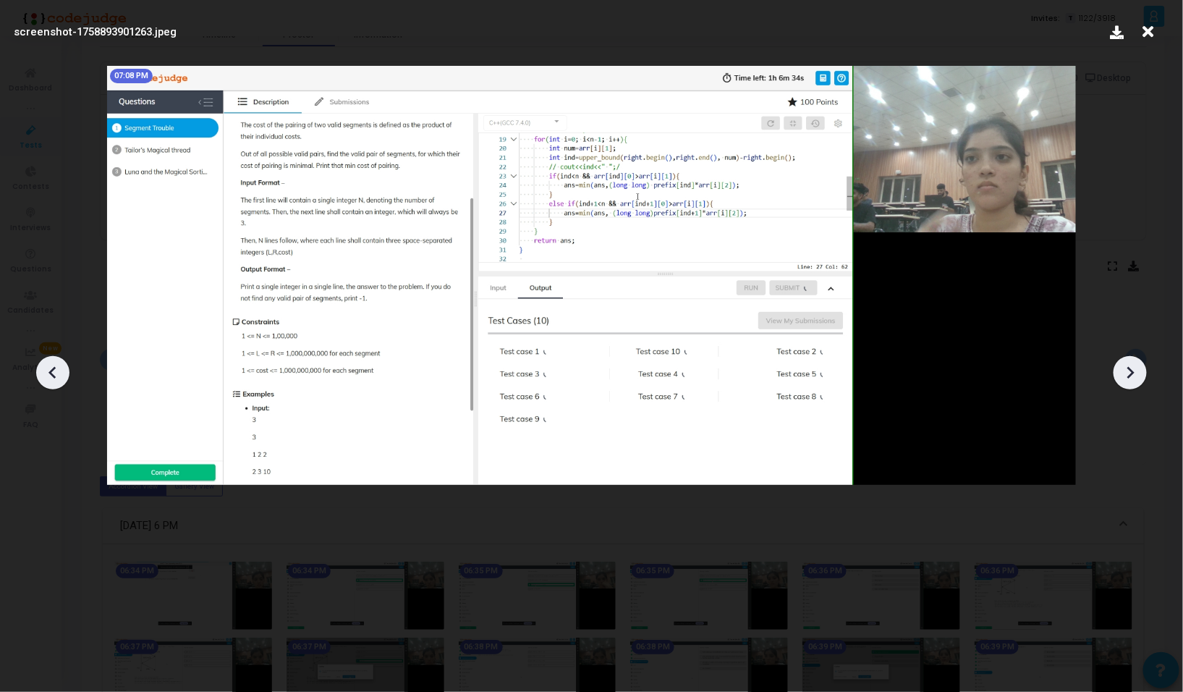
click at [1126, 368] on icon at bounding box center [1130, 373] width 22 height 22
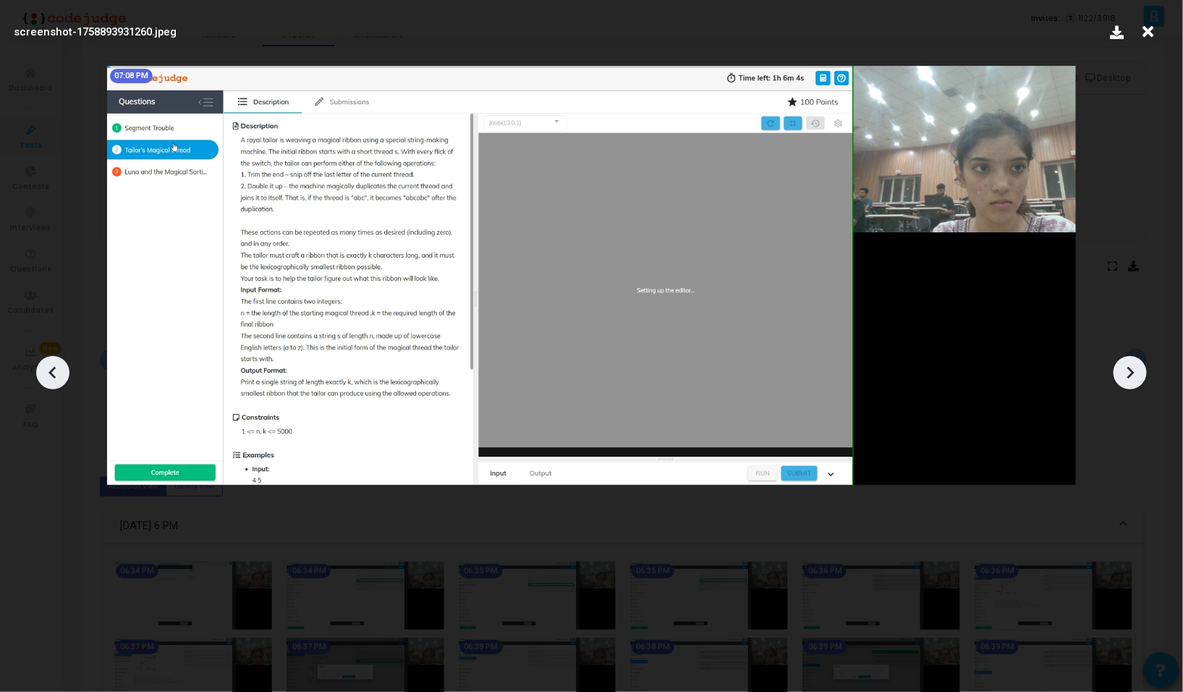
click at [1126, 368] on icon at bounding box center [1130, 373] width 22 height 22
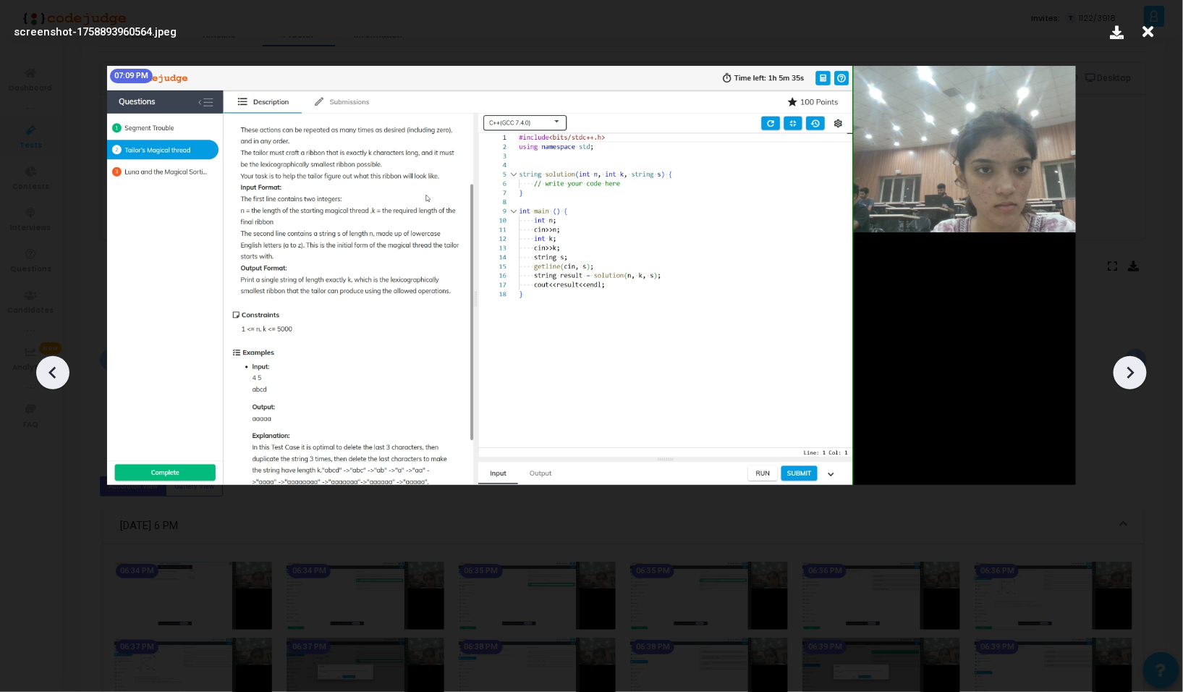
click at [1126, 368] on icon at bounding box center [1130, 373] width 22 height 22
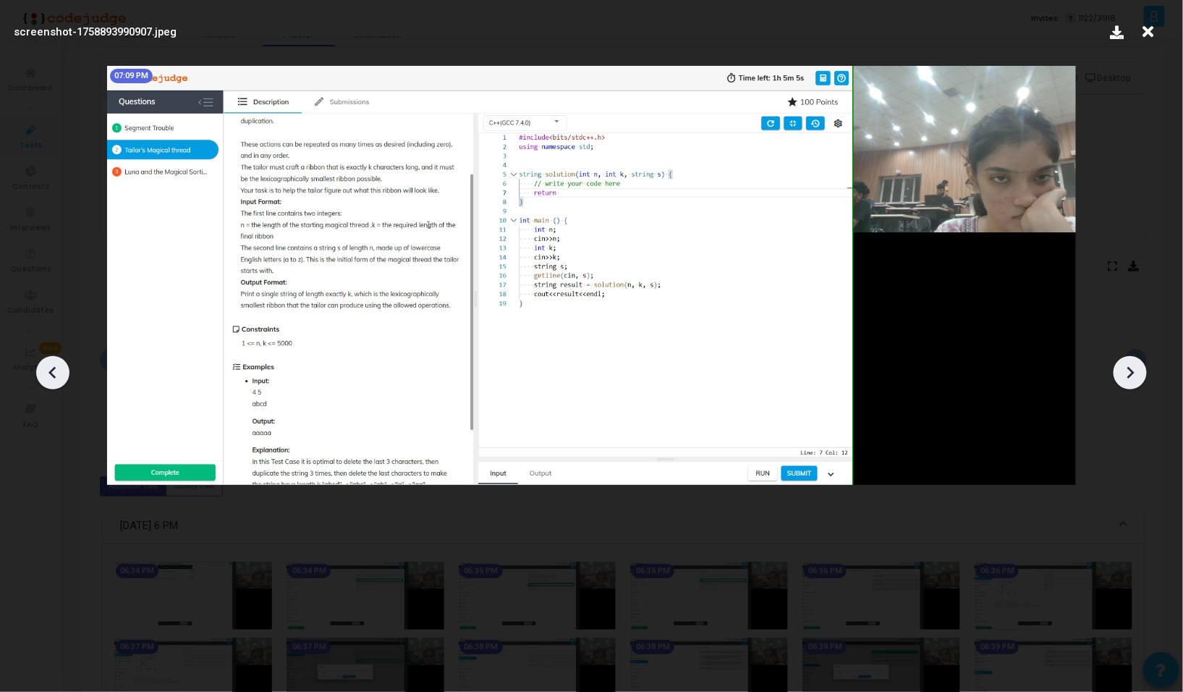
click at [1126, 368] on icon at bounding box center [1130, 373] width 22 height 22
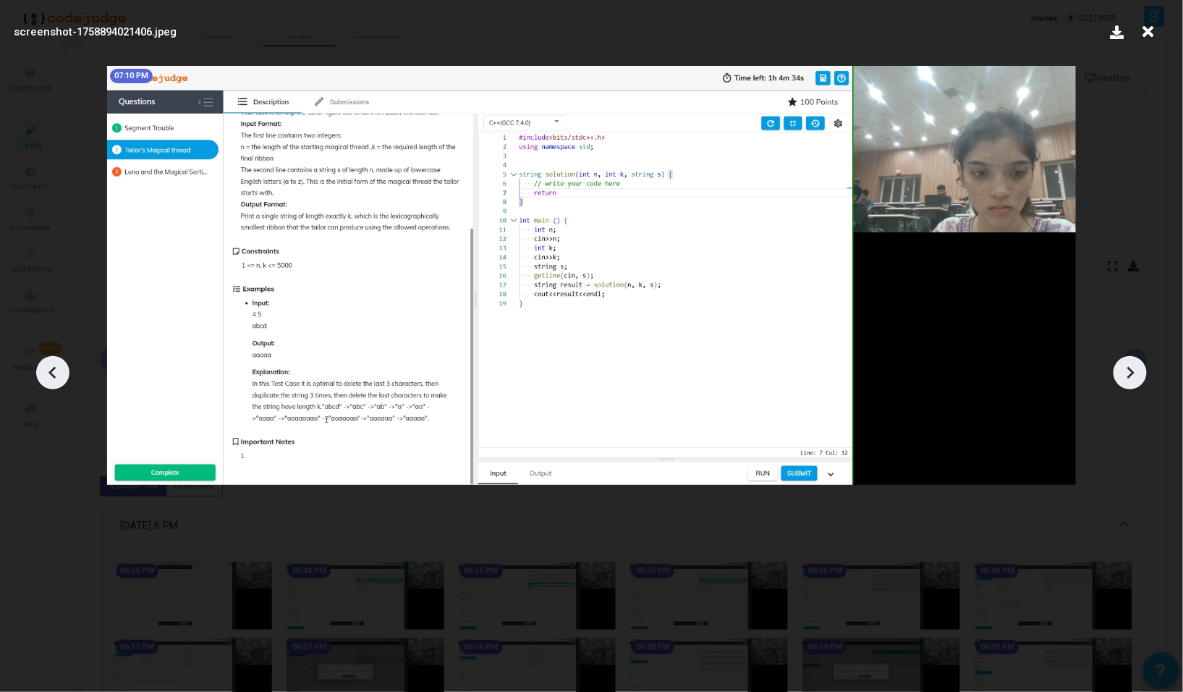
click at [1126, 368] on icon at bounding box center [1130, 373] width 22 height 22
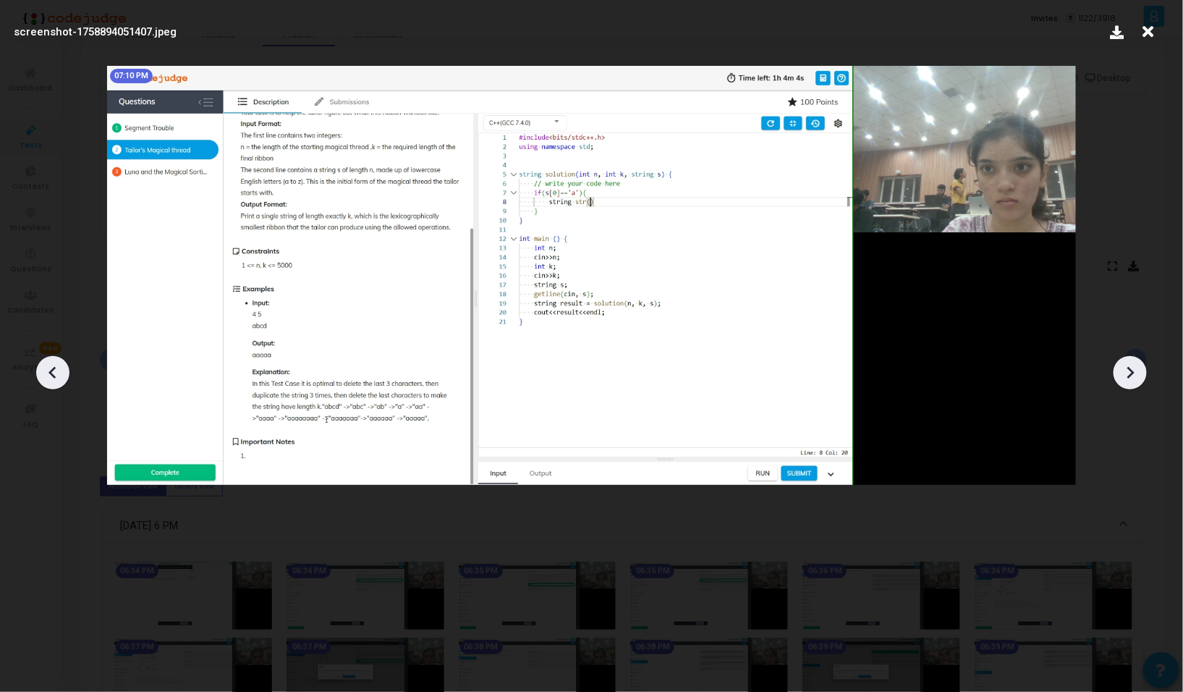
click at [1126, 368] on icon at bounding box center [1130, 373] width 22 height 22
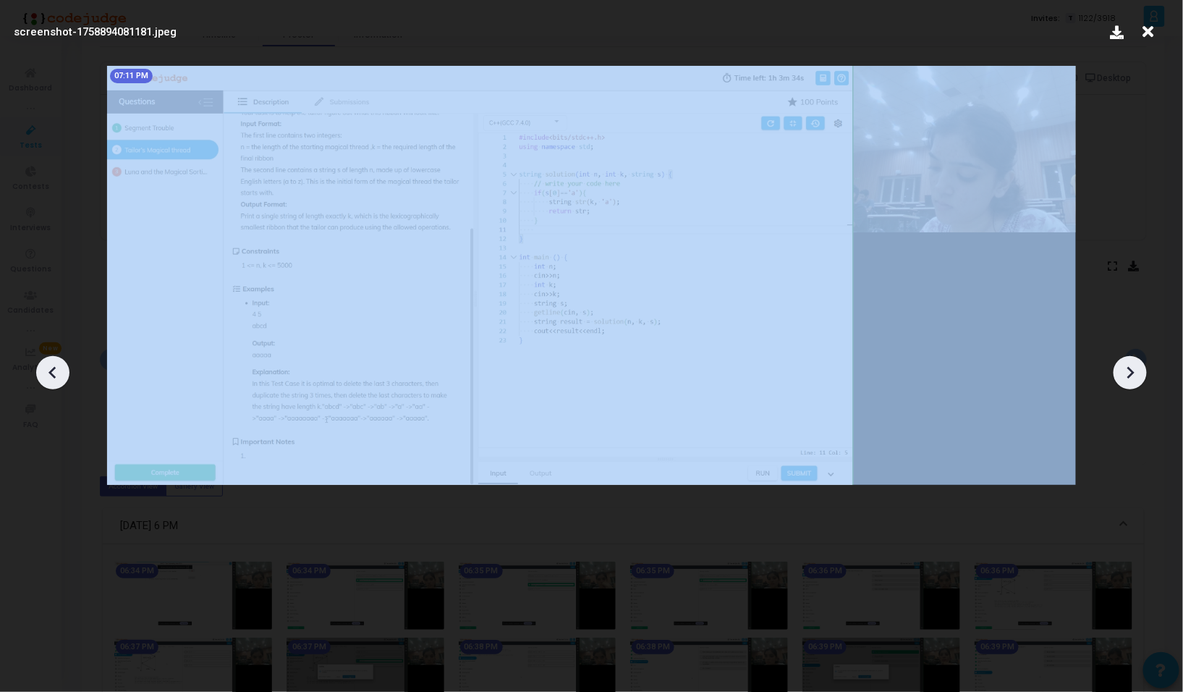
click at [1126, 368] on icon at bounding box center [1130, 373] width 22 height 22
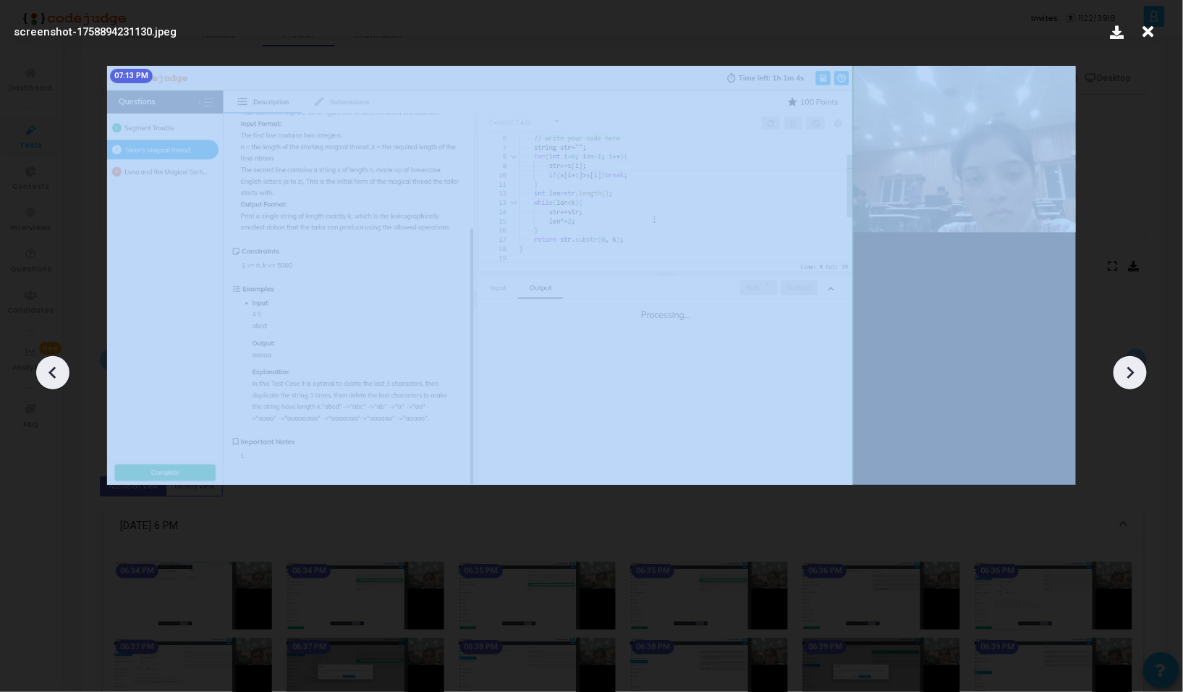
click at [1126, 368] on icon at bounding box center [1130, 373] width 22 height 22
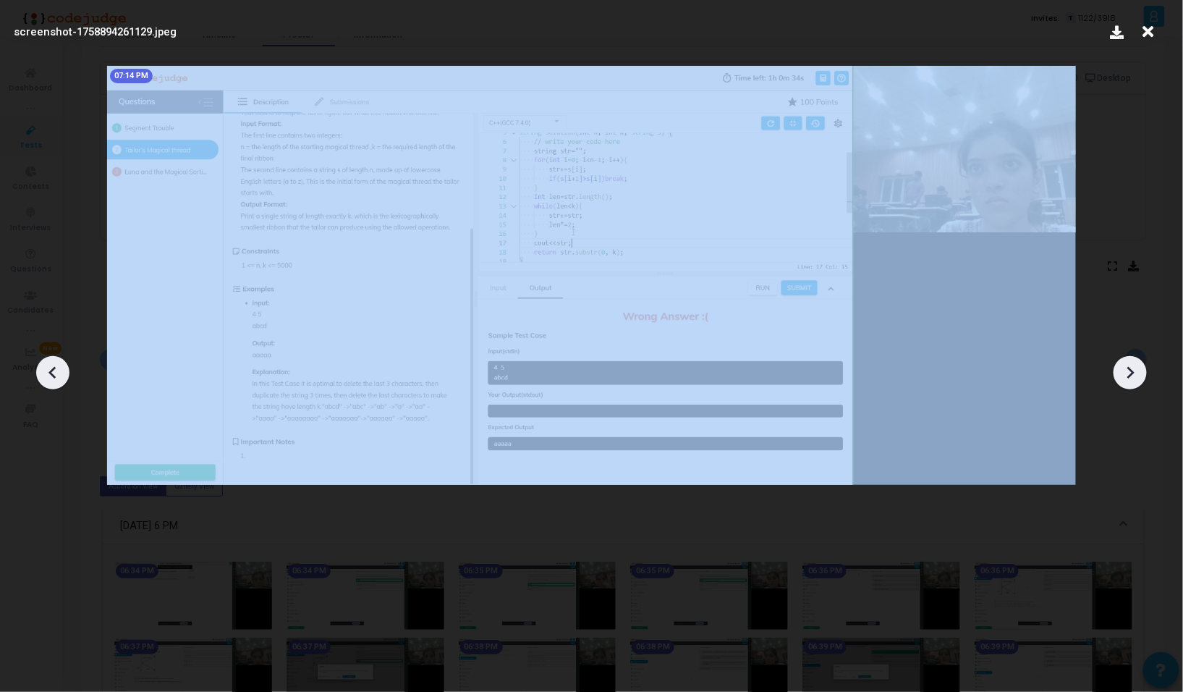
click at [1126, 368] on icon at bounding box center [1130, 373] width 22 height 22
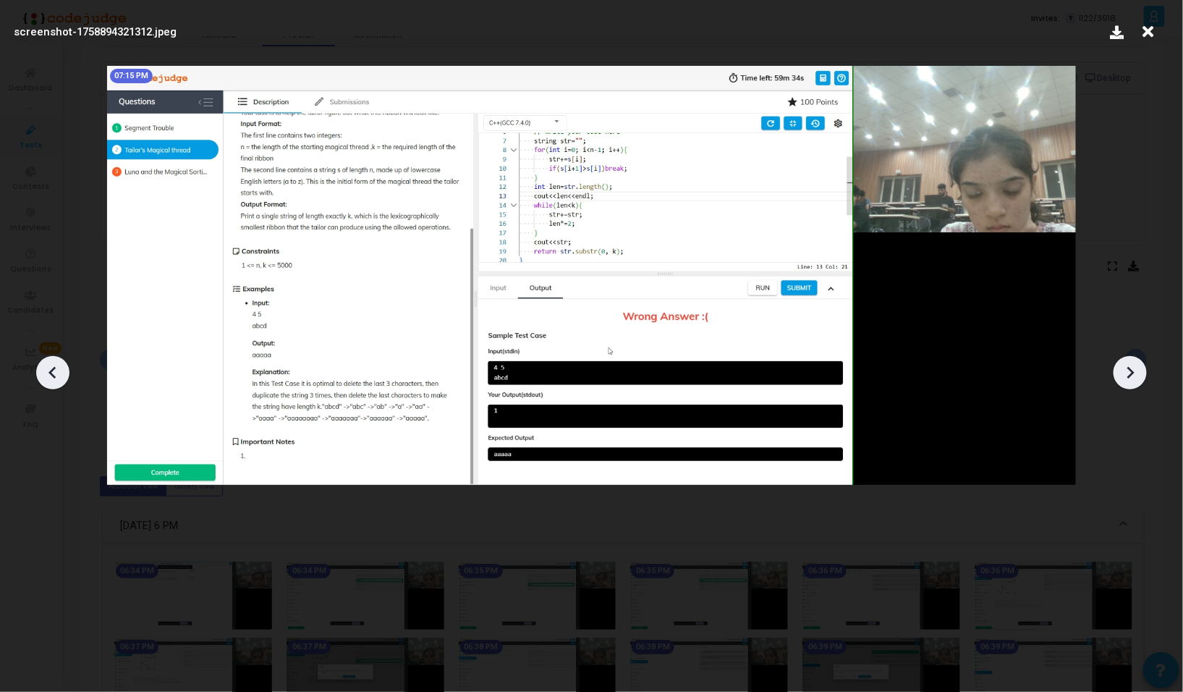
click at [1126, 368] on icon at bounding box center [1130, 373] width 22 height 22
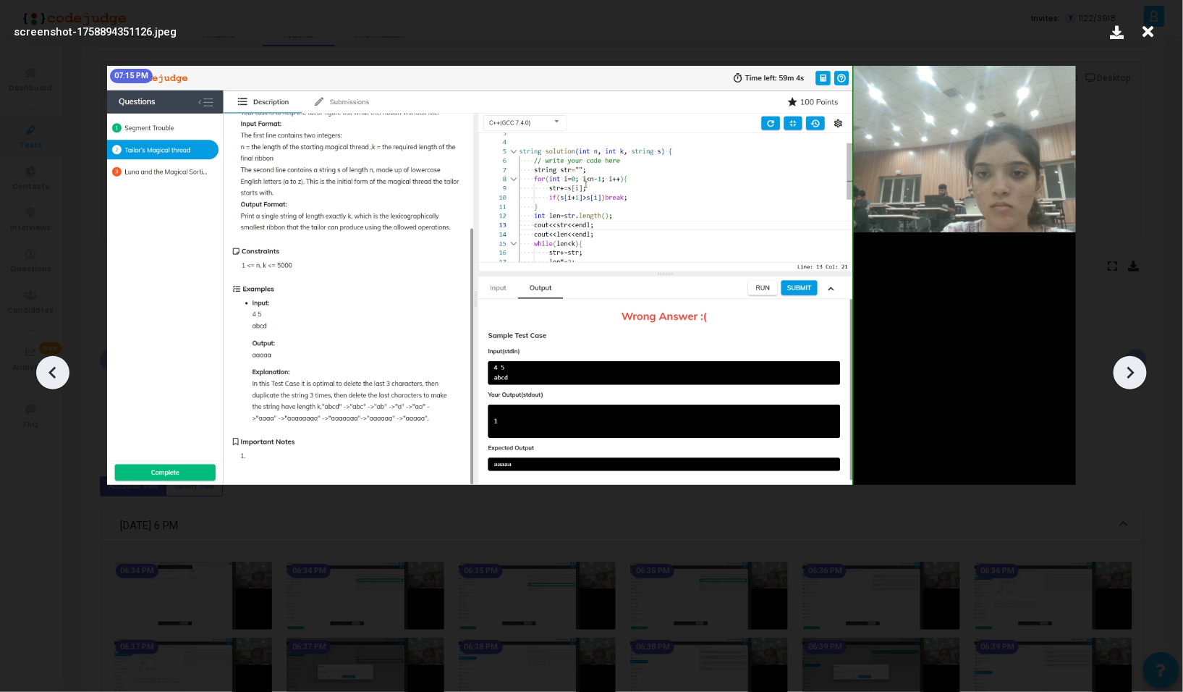
click at [1126, 368] on icon at bounding box center [1130, 373] width 22 height 22
click at [49, 373] on icon at bounding box center [51, 373] width 7 height 12
click at [1126, 370] on icon at bounding box center [1130, 373] width 22 height 22
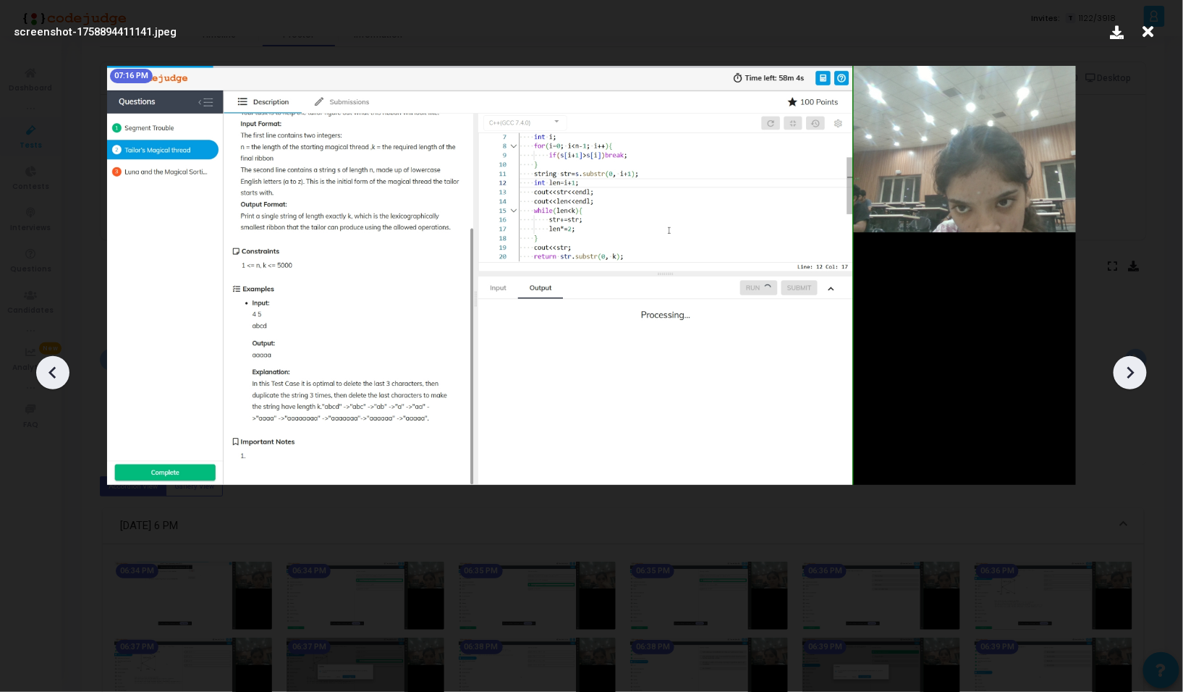
click at [1126, 370] on icon at bounding box center [1130, 373] width 22 height 22
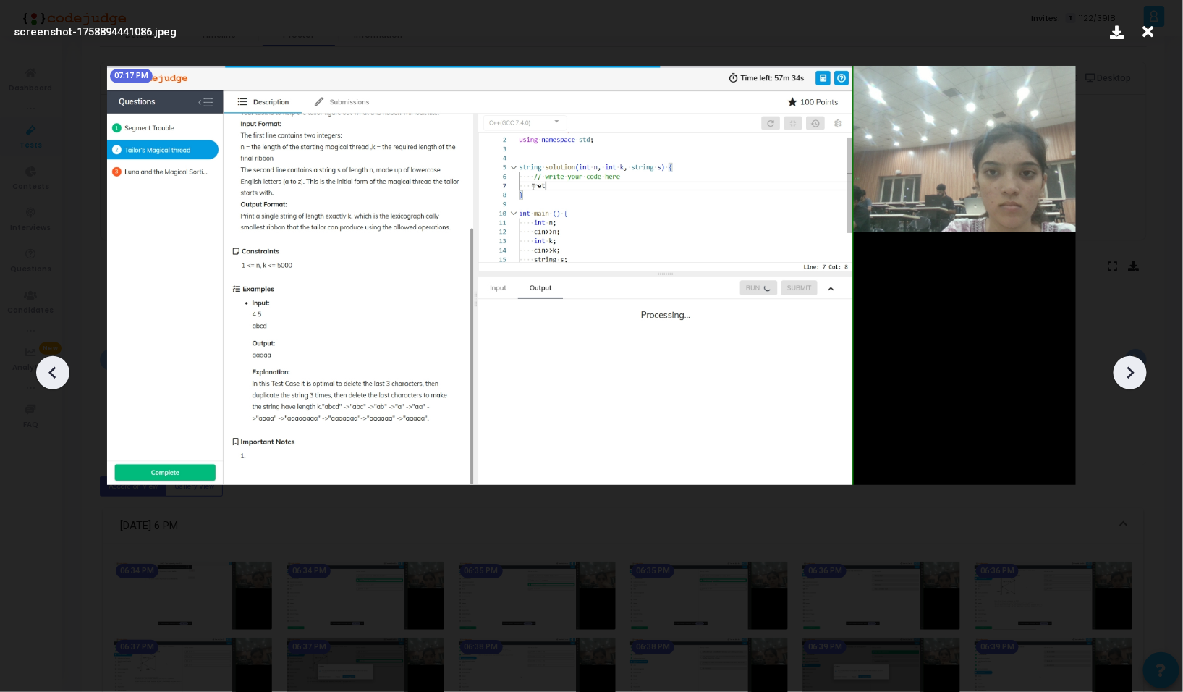
click at [1126, 370] on icon at bounding box center [1130, 373] width 22 height 22
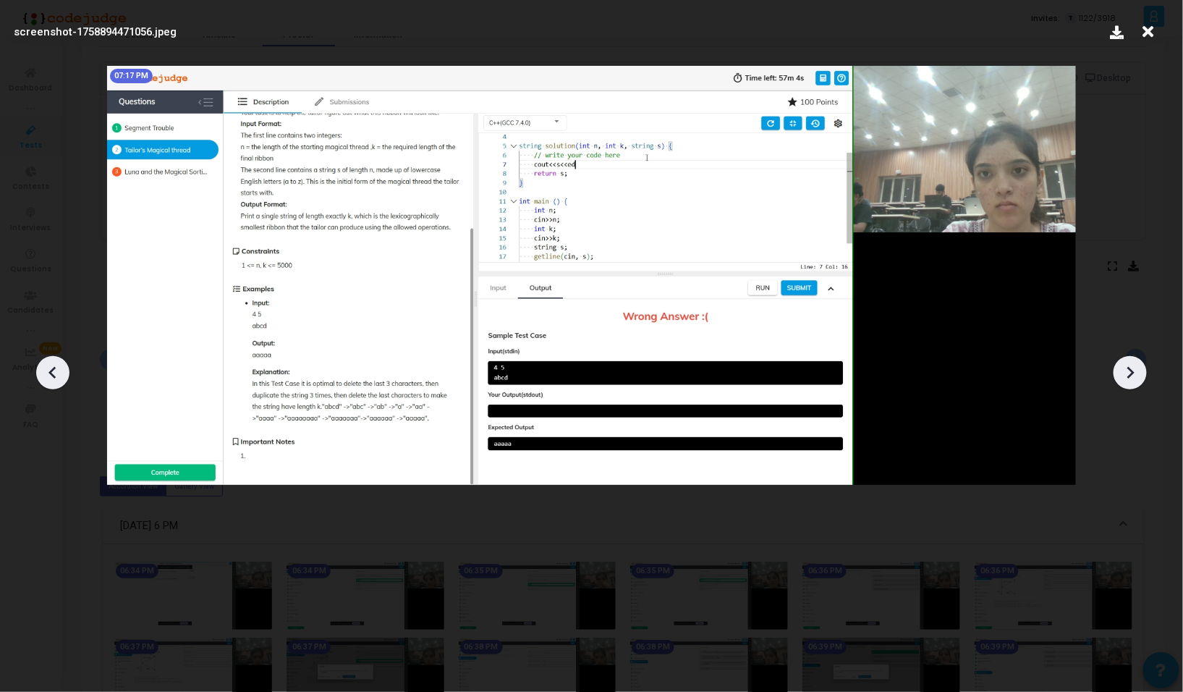
click at [1126, 370] on icon at bounding box center [1130, 373] width 22 height 22
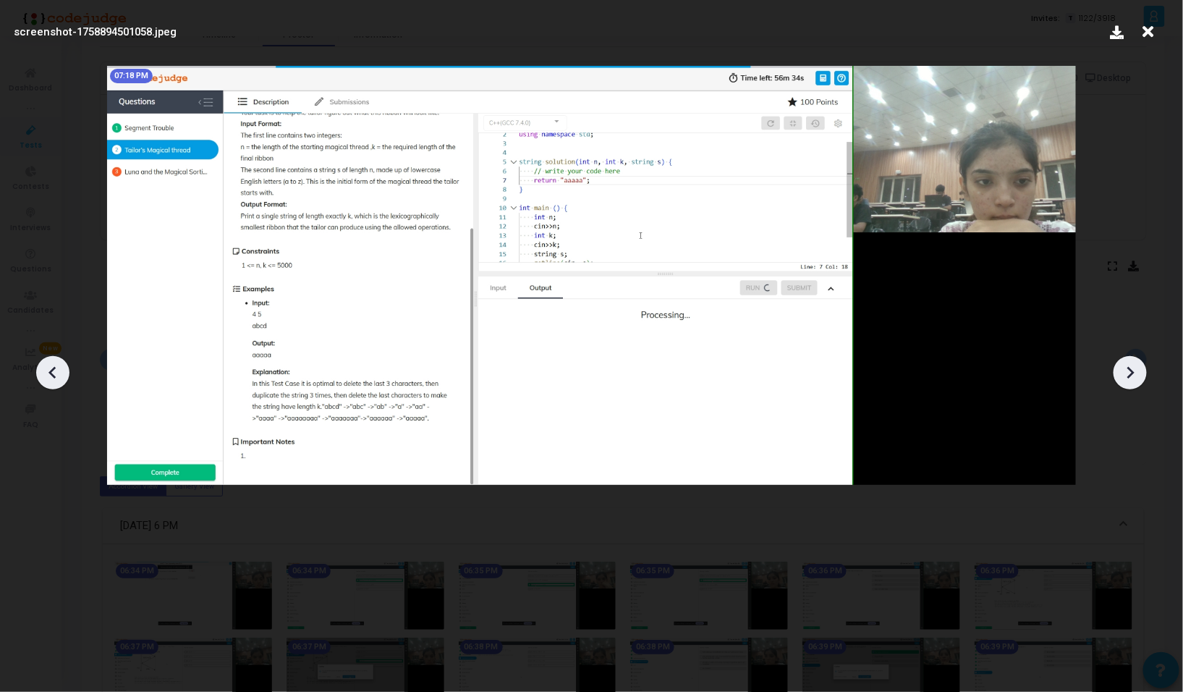
click at [1126, 370] on icon at bounding box center [1130, 373] width 22 height 22
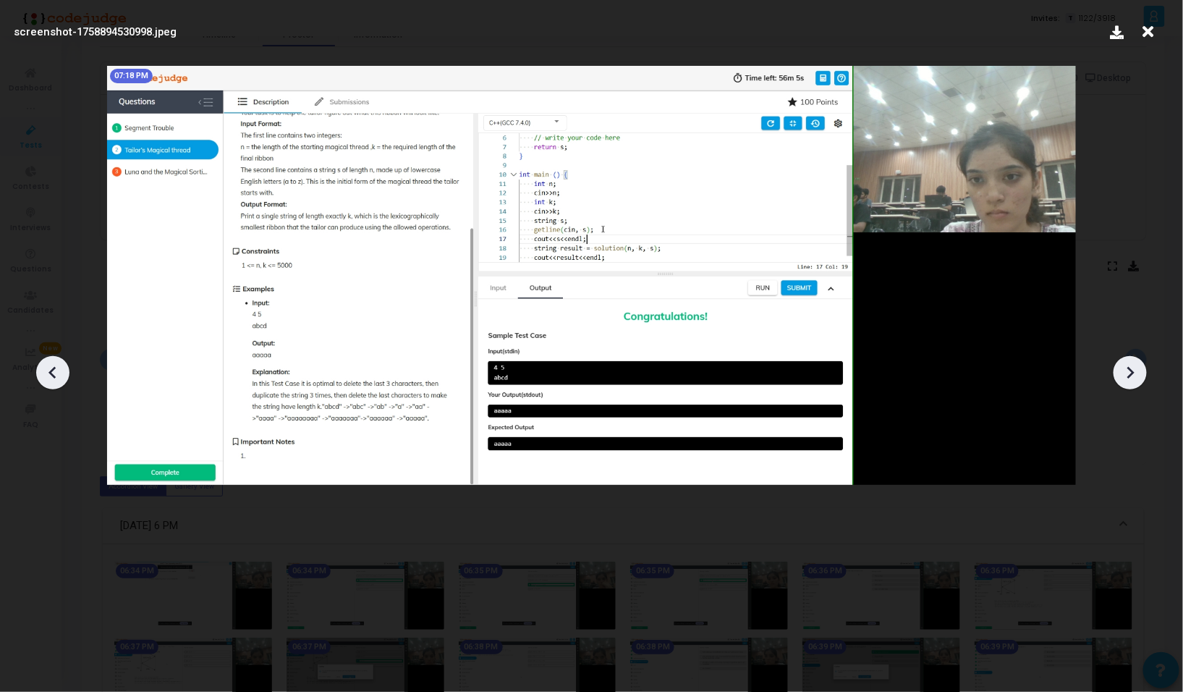
click at [1126, 370] on icon at bounding box center [1130, 373] width 22 height 22
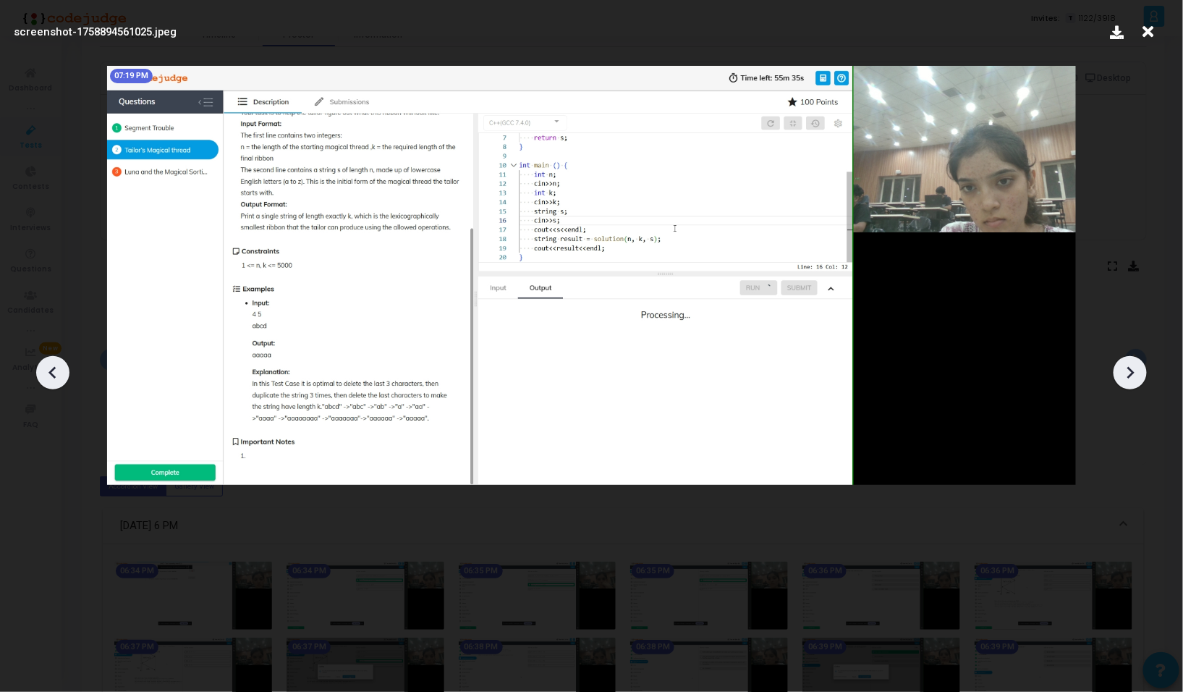
click at [1126, 370] on icon at bounding box center [1130, 373] width 22 height 22
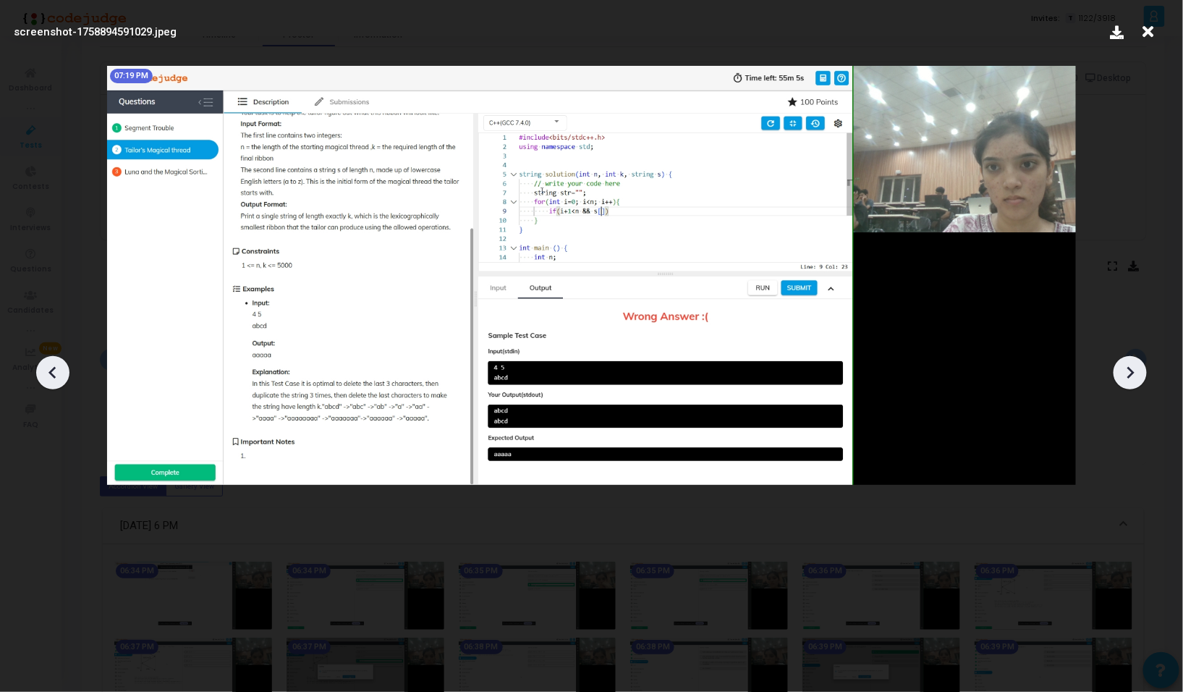
click at [1126, 370] on icon at bounding box center [1130, 373] width 22 height 22
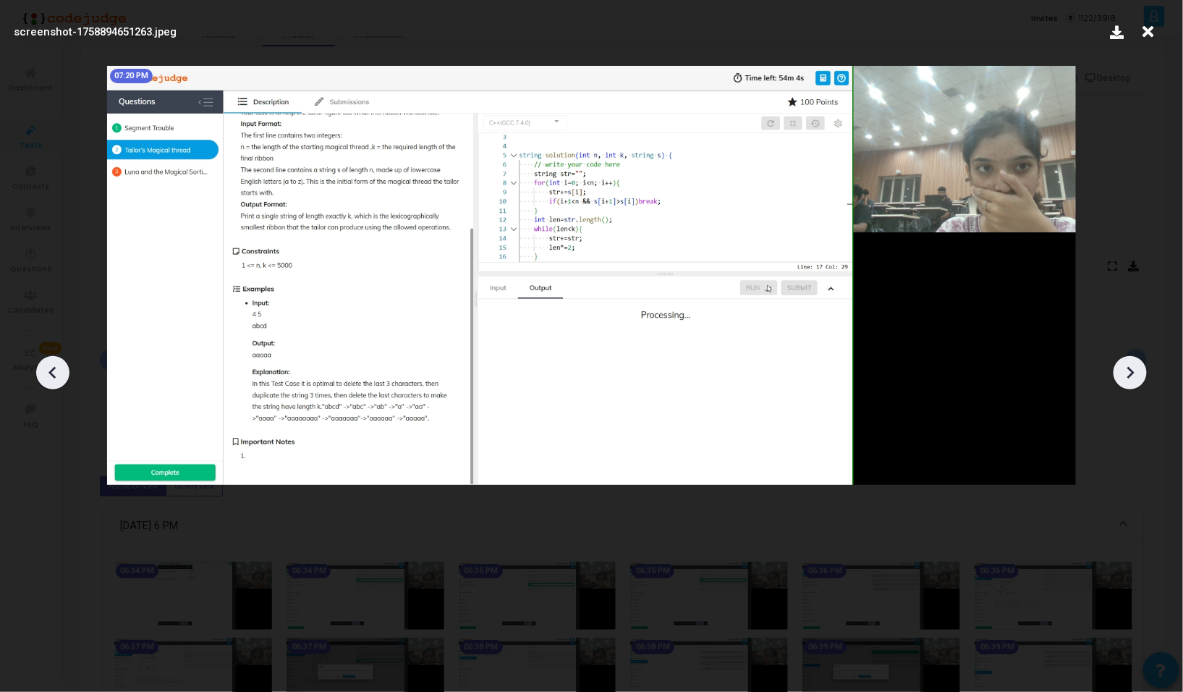
click at [1126, 370] on icon at bounding box center [1130, 373] width 22 height 22
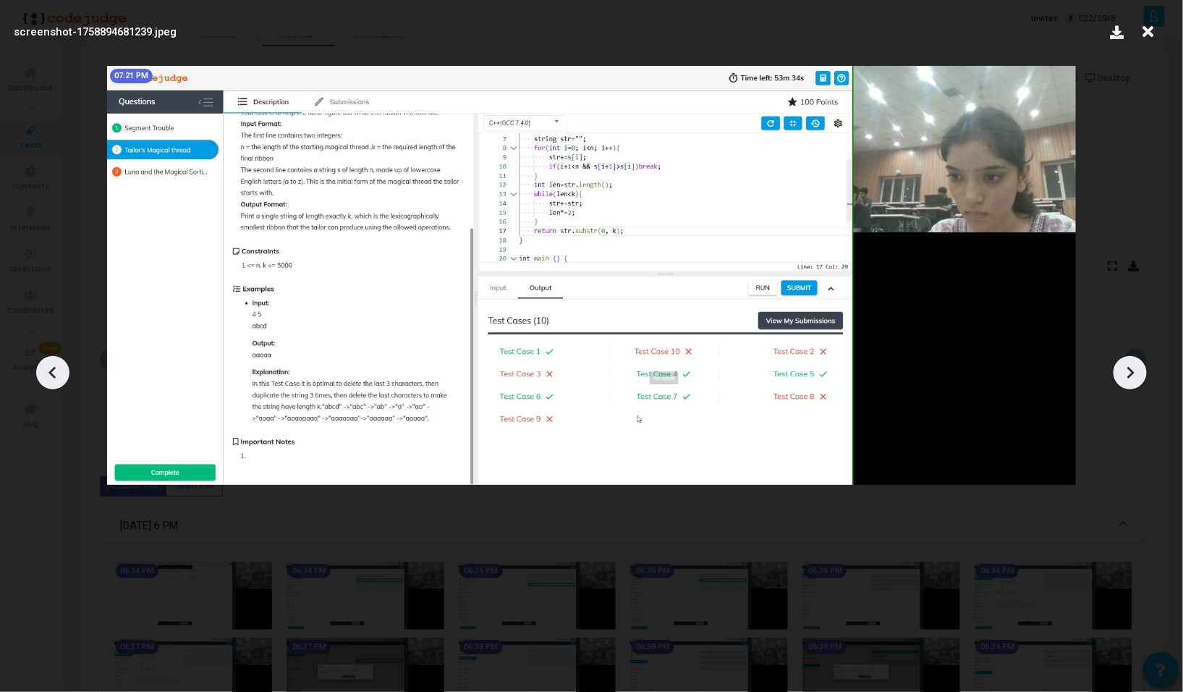
click at [1126, 370] on icon at bounding box center [1130, 373] width 22 height 22
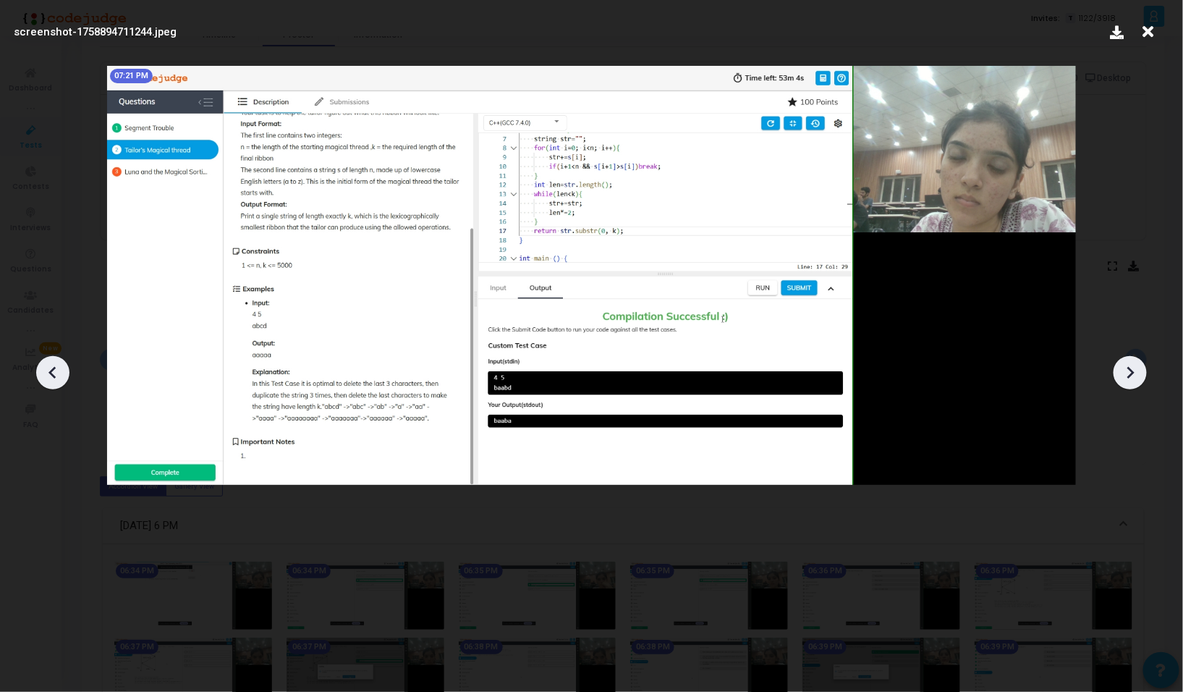
click at [1129, 377] on icon at bounding box center [1130, 373] width 7 height 12
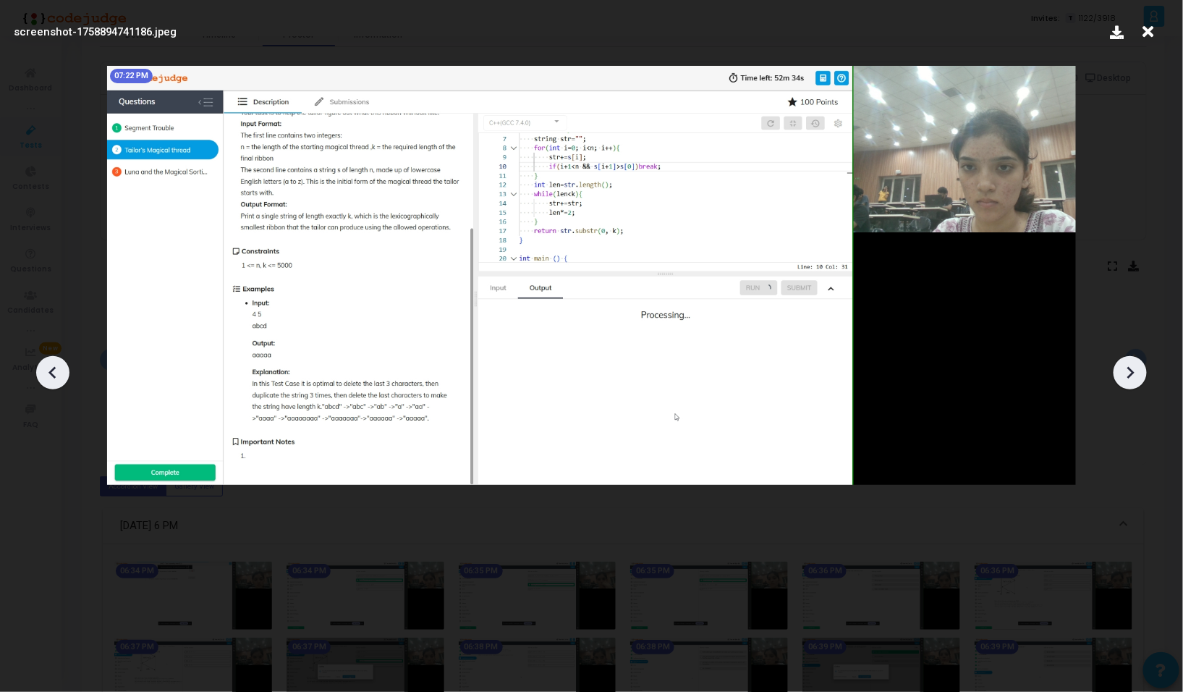
click at [1129, 377] on icon at bounding box center [1130, 373] width 7 height 12
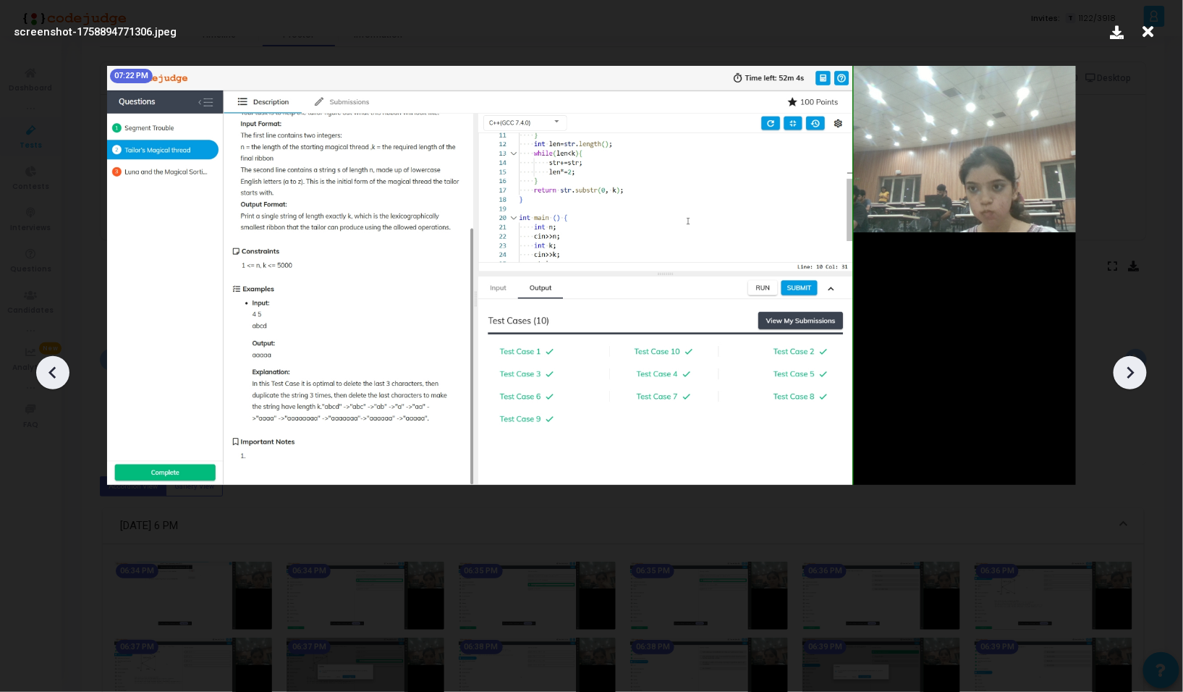
click at [1129, 377] on icon at bounding box center [1130, 373] width 7 height 12
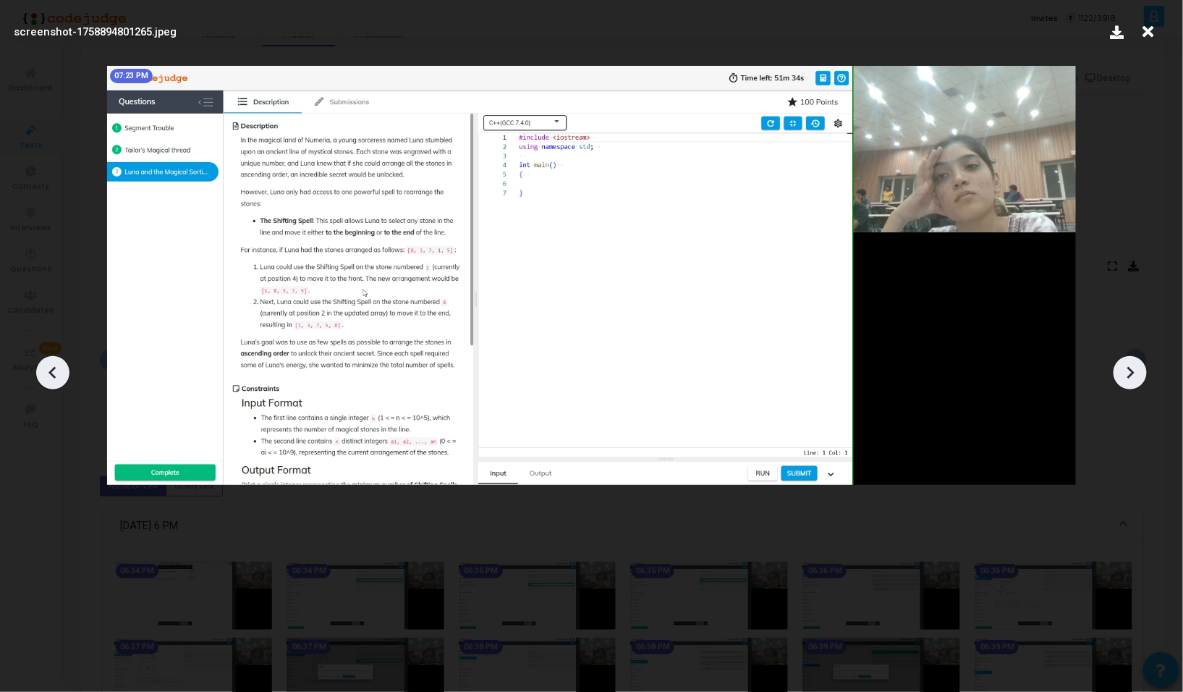
click at [1129, 377] on icon at bounding box center [1130, 373] width 7 height 12
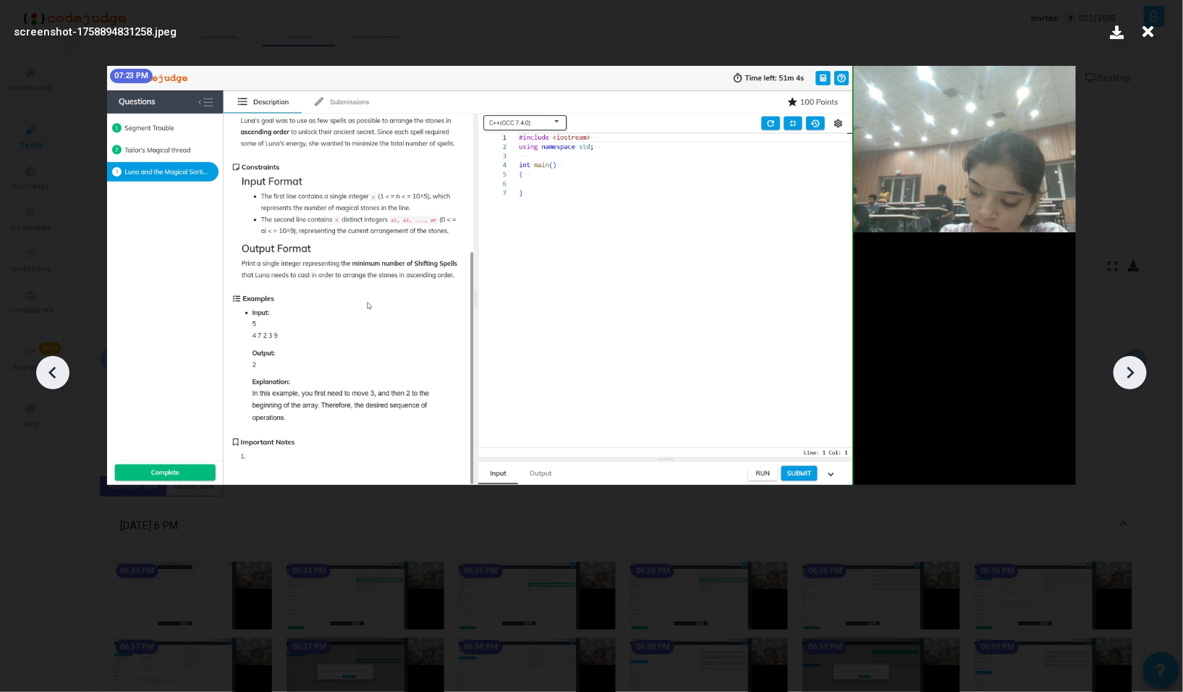
click at [1129, 377] on icon at bounding box center [1130, 373] width 7 height 12
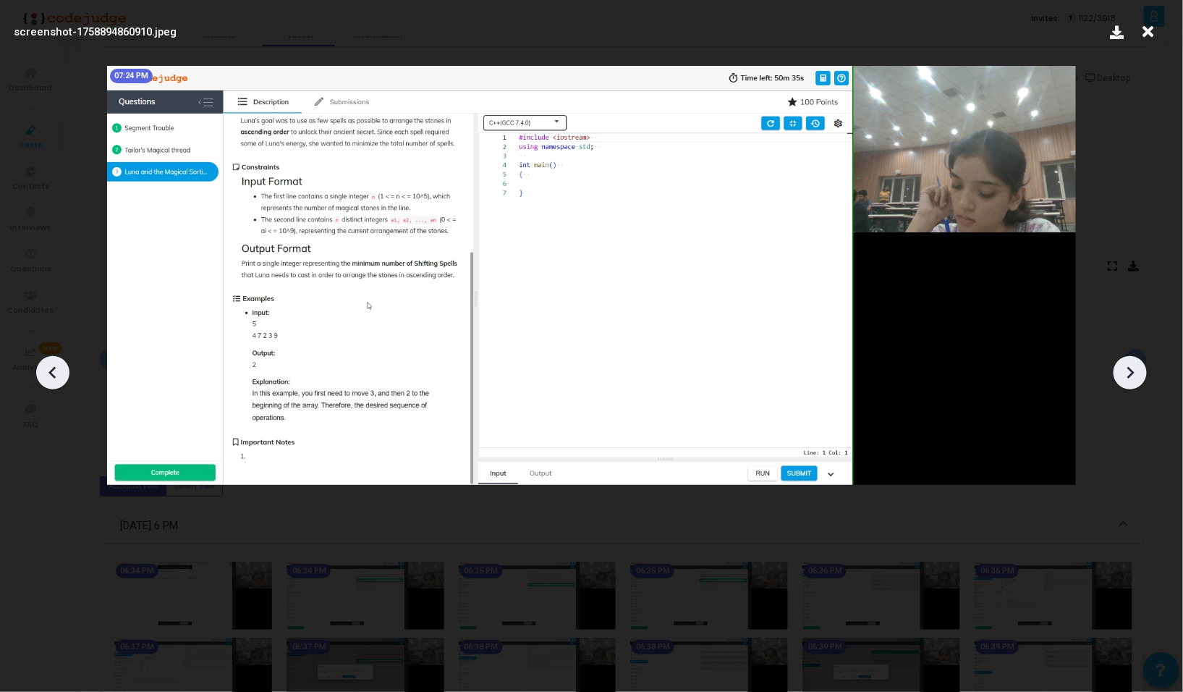
click at [1129, 377] on icon at bounding box center [1130, 373] width 7 height 12
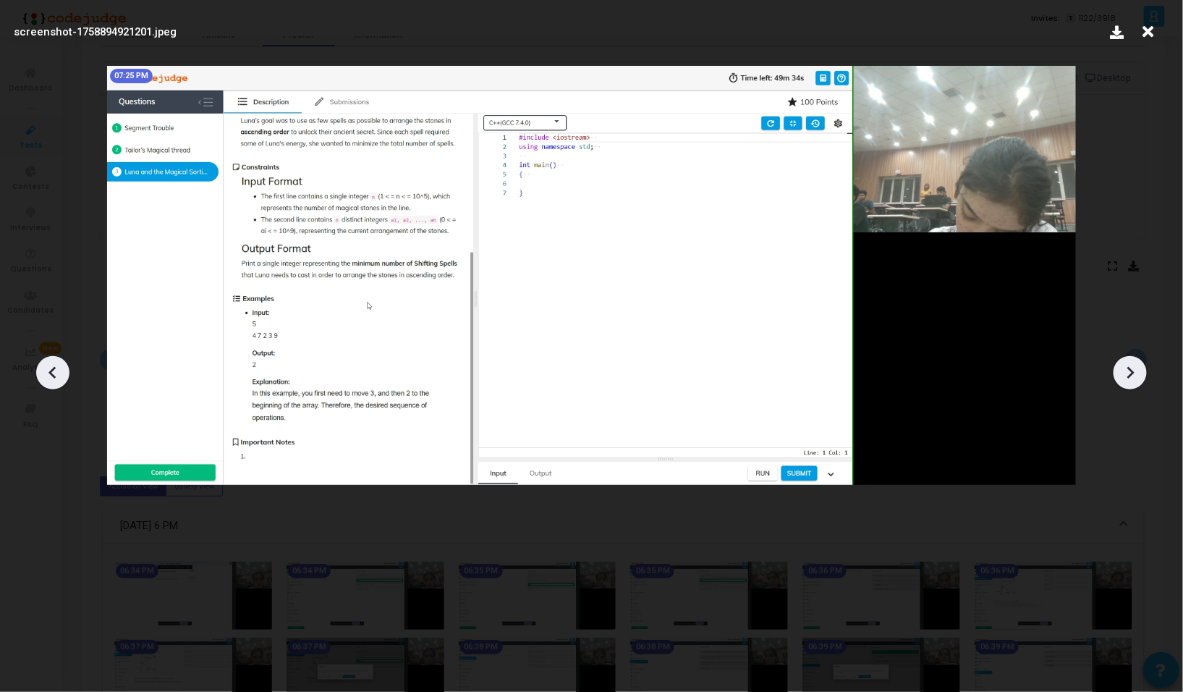
click at [1129, 377] on icon at bounding box center [1130, 373] width 7 height 12
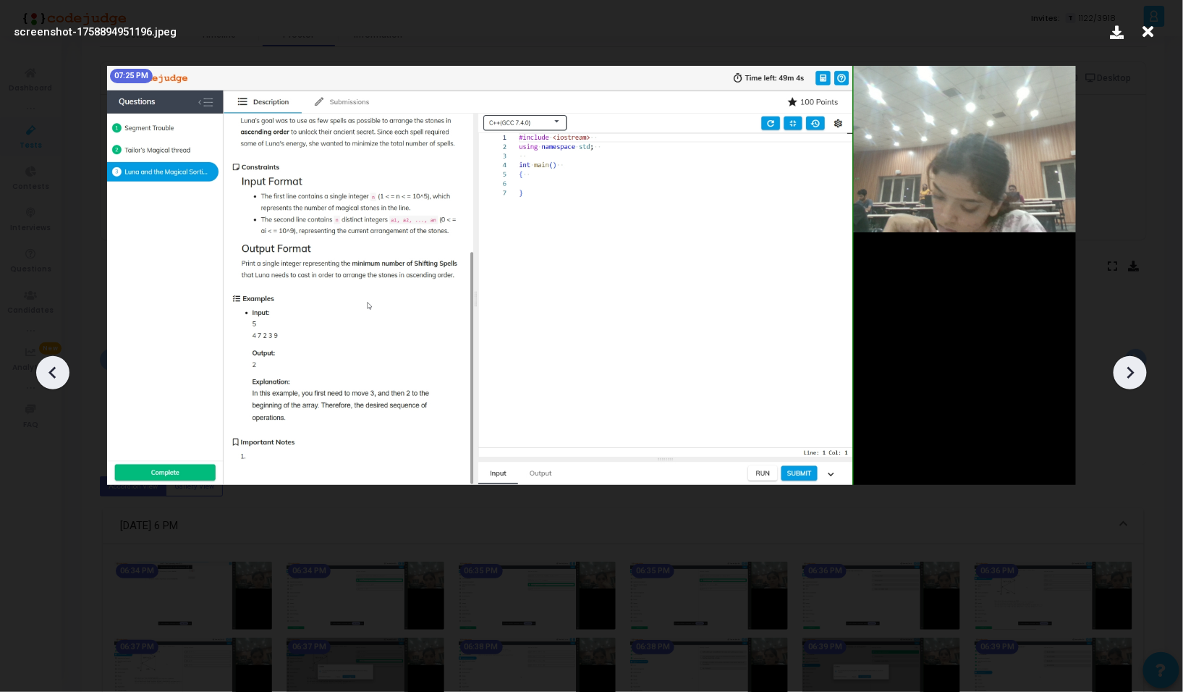
click at [1129, 377] on icon at bounding box center [1130, 373] width 7 height 12
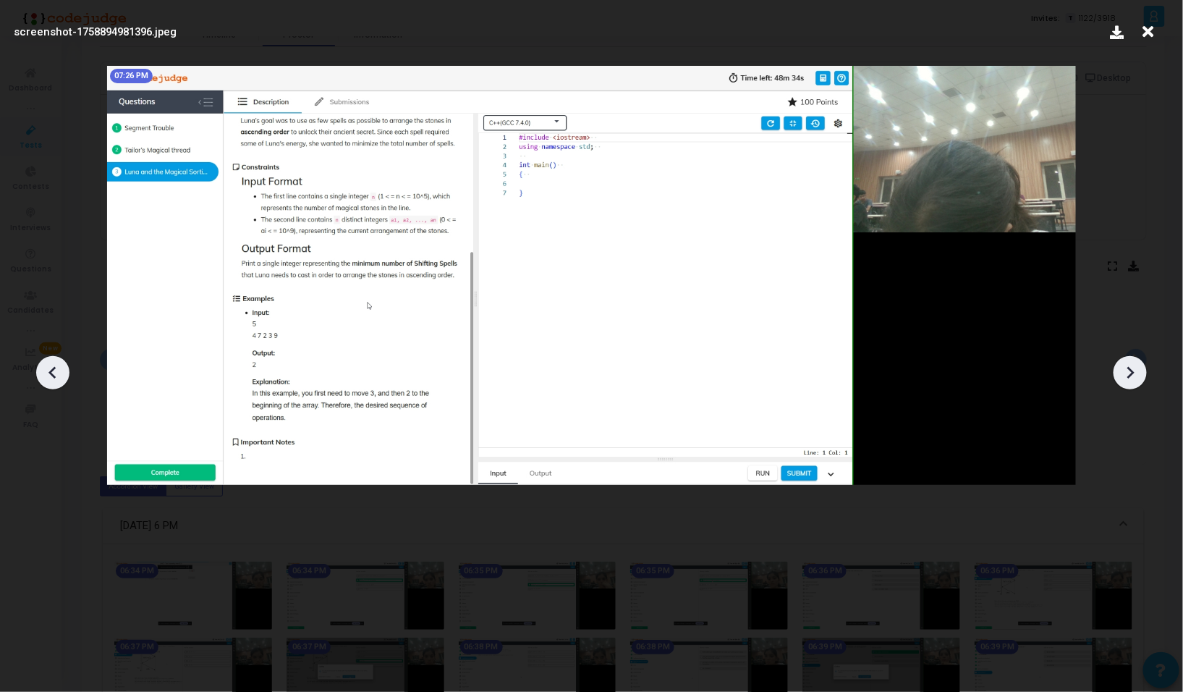
click at [1129, 377] on icon at bounding box center [1130, 373] width 7 height 12
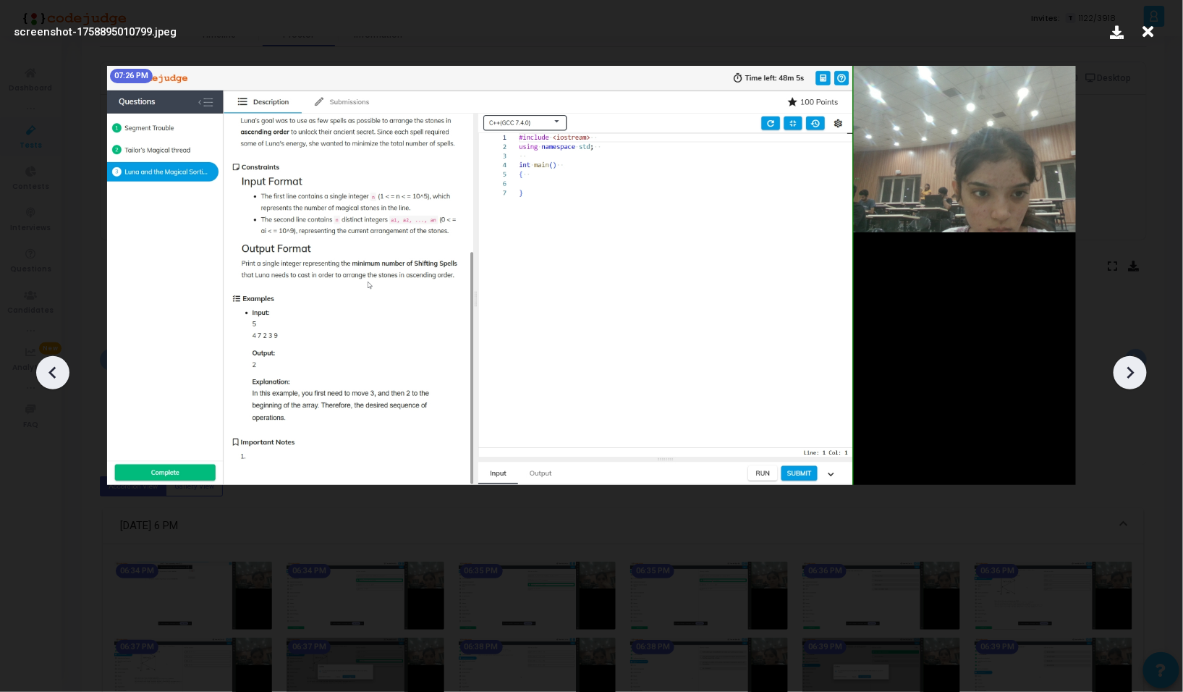
click at [1129, 377] on icon at bounding box center [1130, 373] width 7 height 12
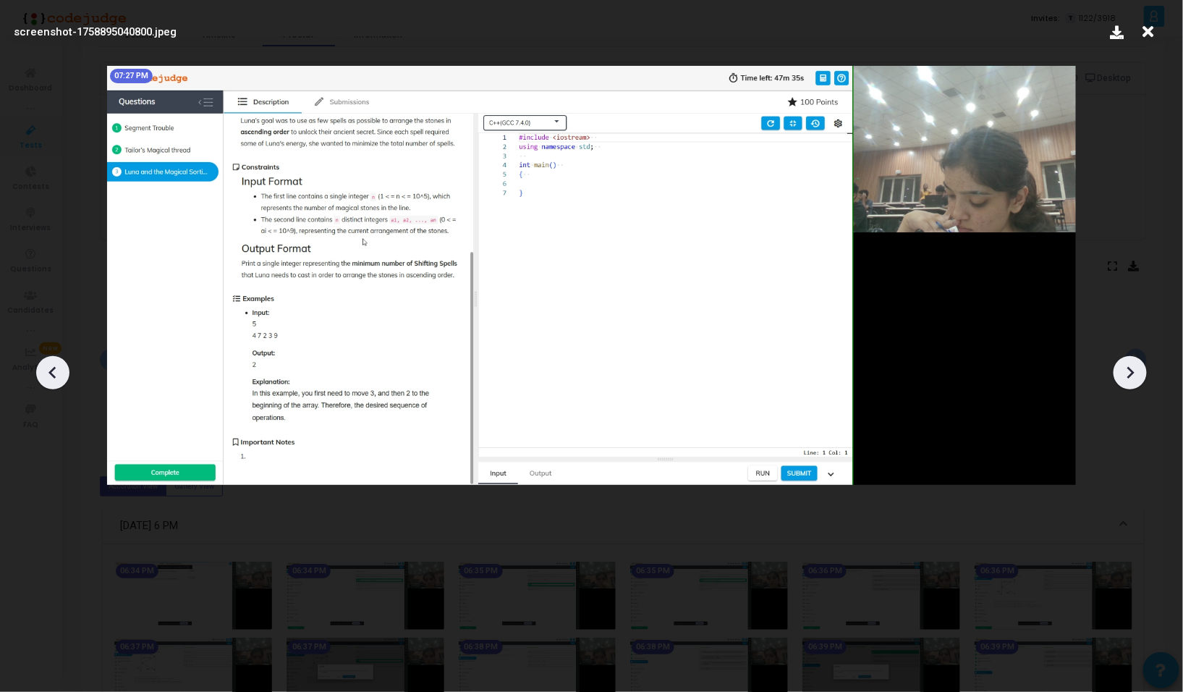
click at [1129, 377] on icon at bounding box center [1130, 373] width 7 height 12
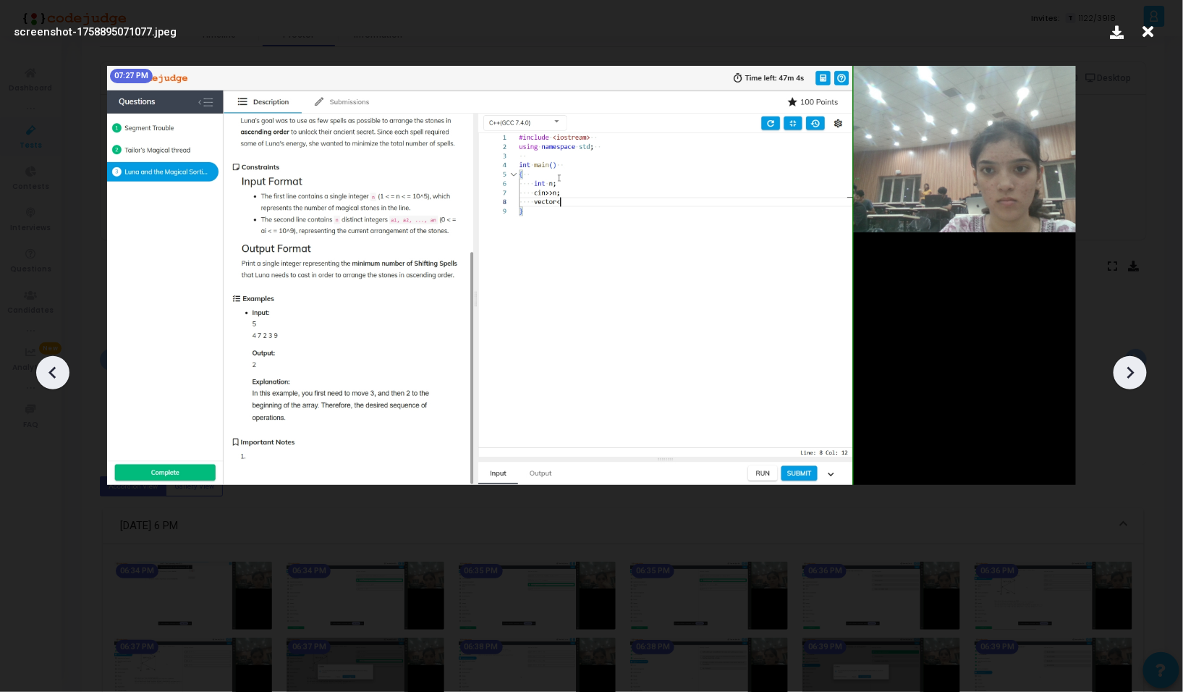
click at [1129, 377] on icon at bounding box center [1130, 373] width 7 height 12
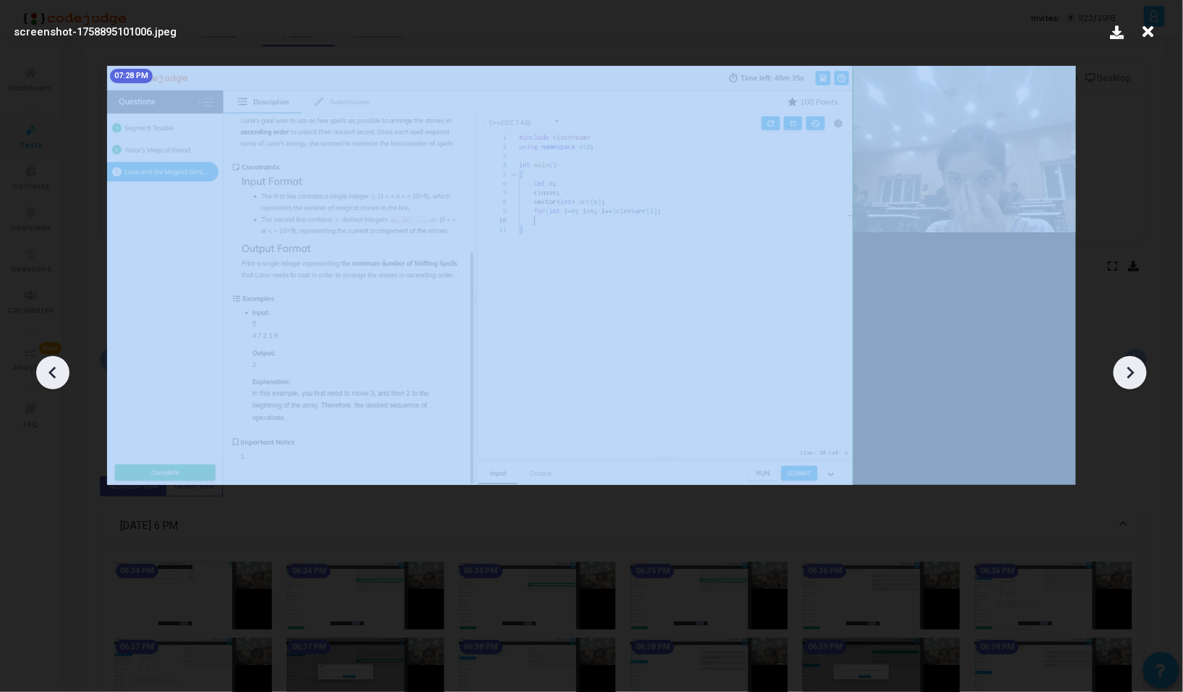
click at [1129, 377] on icon at bounding box center [1130, 373] width 7 height 12
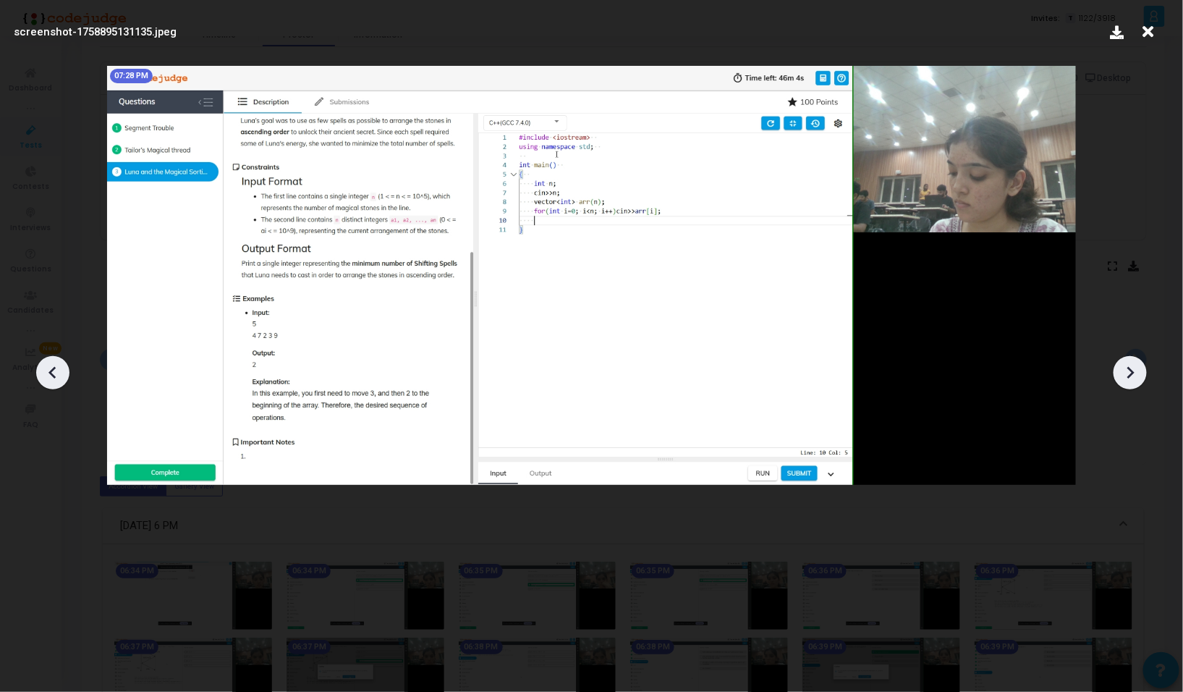
click at [1129, 377] on icon at bounding box center [1130, 373] width 7 height 12
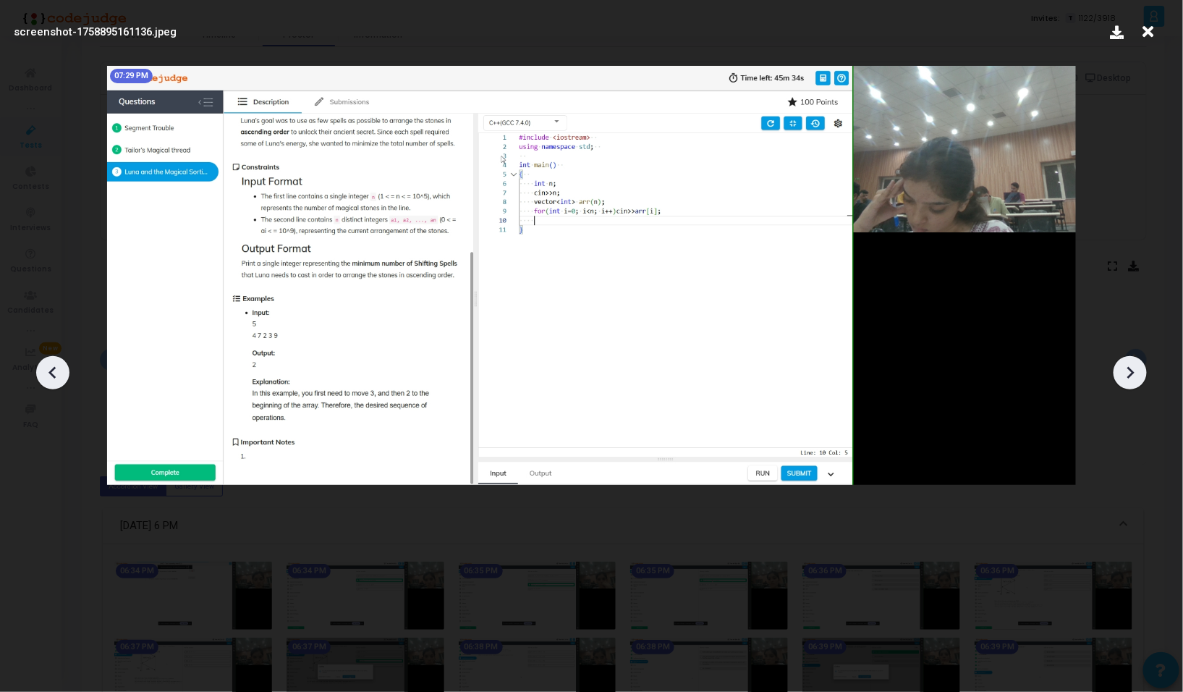
click at [1129, 377] on icon at bounding box center [1130, 373] width 7 height 12
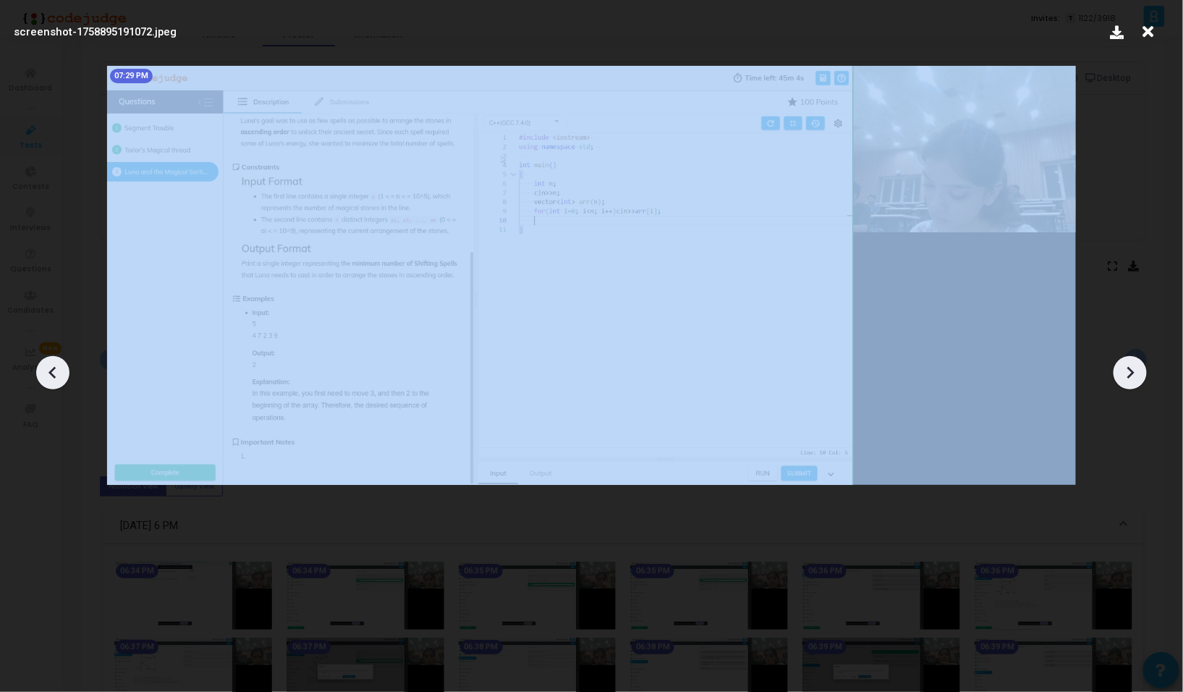
click at [1129, 377] on icon at bounding box center [1130, 373] width 7 height 12
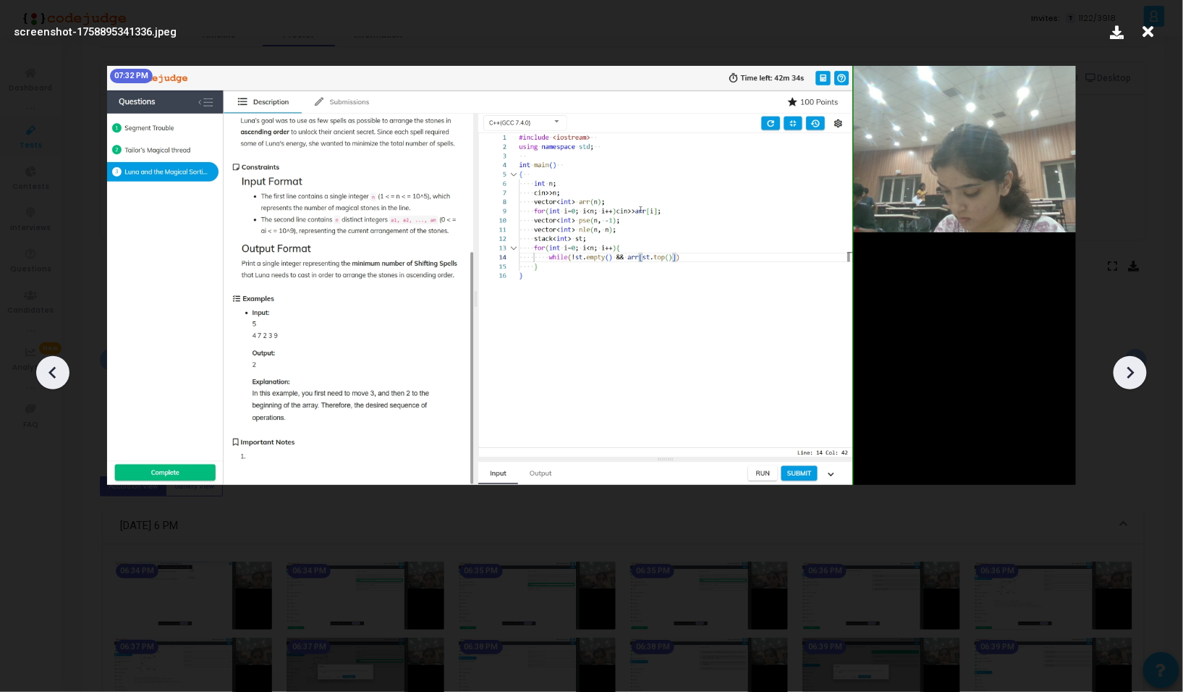
click at [1129, 377] on icon at bounding box center [1130, 373] width 7 height 12
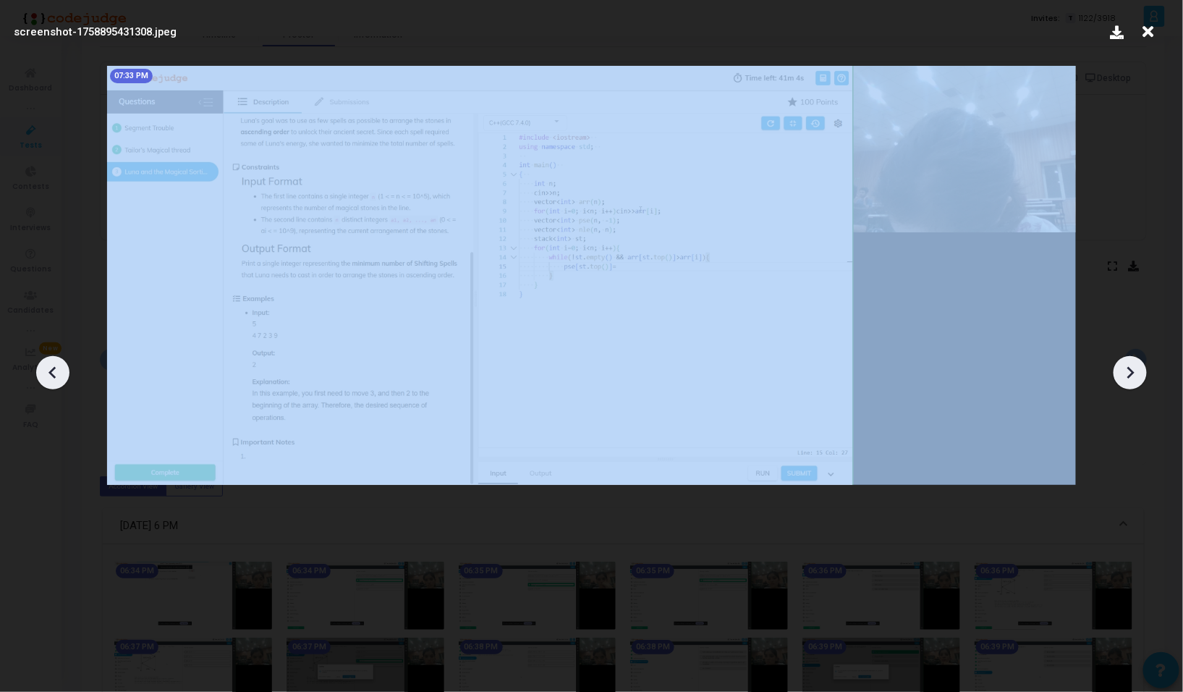
click at [1129, 377] on icon at bounding box center [1130, 373] width 7 height 12
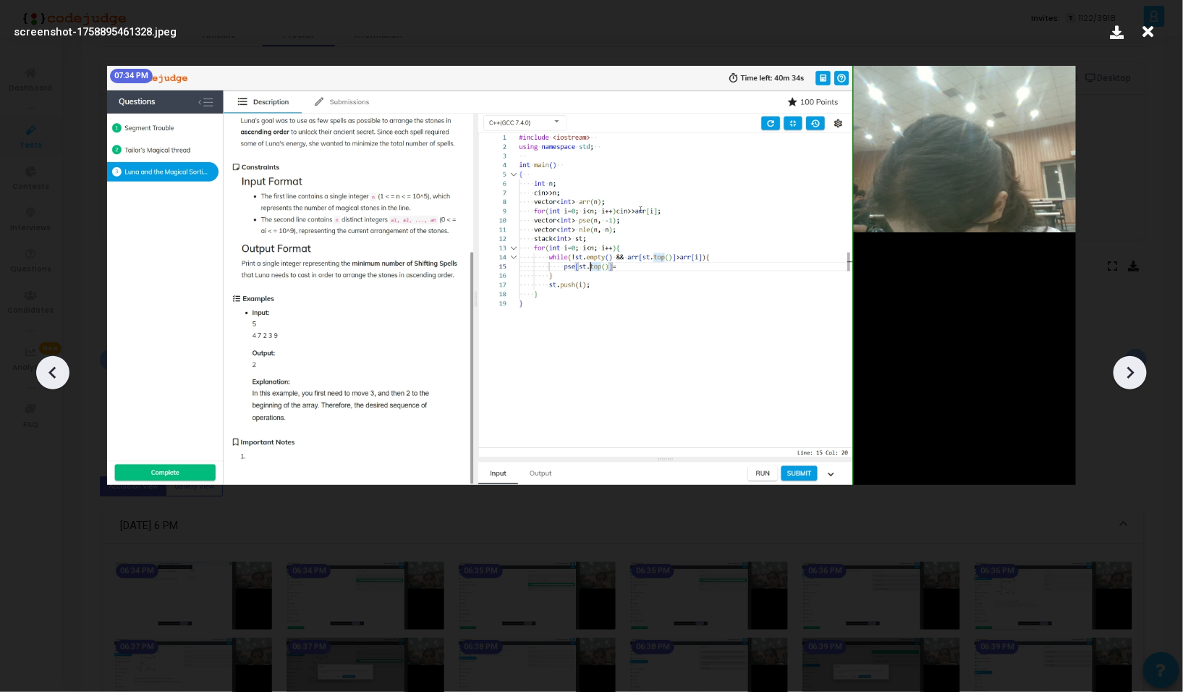
click at [1129, 377] on icon at bounding box center [1130, 373] width 7 height 12
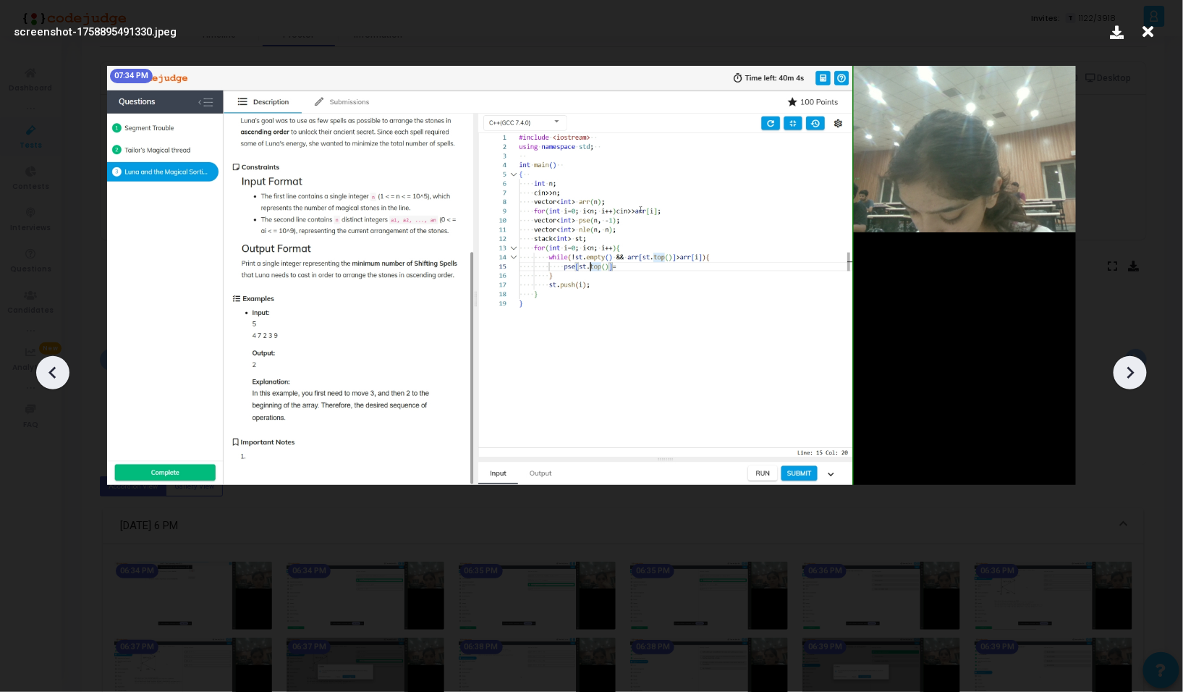
click at [1129, 377] on icon at bounding box center [1130, 373] width 7 height 12
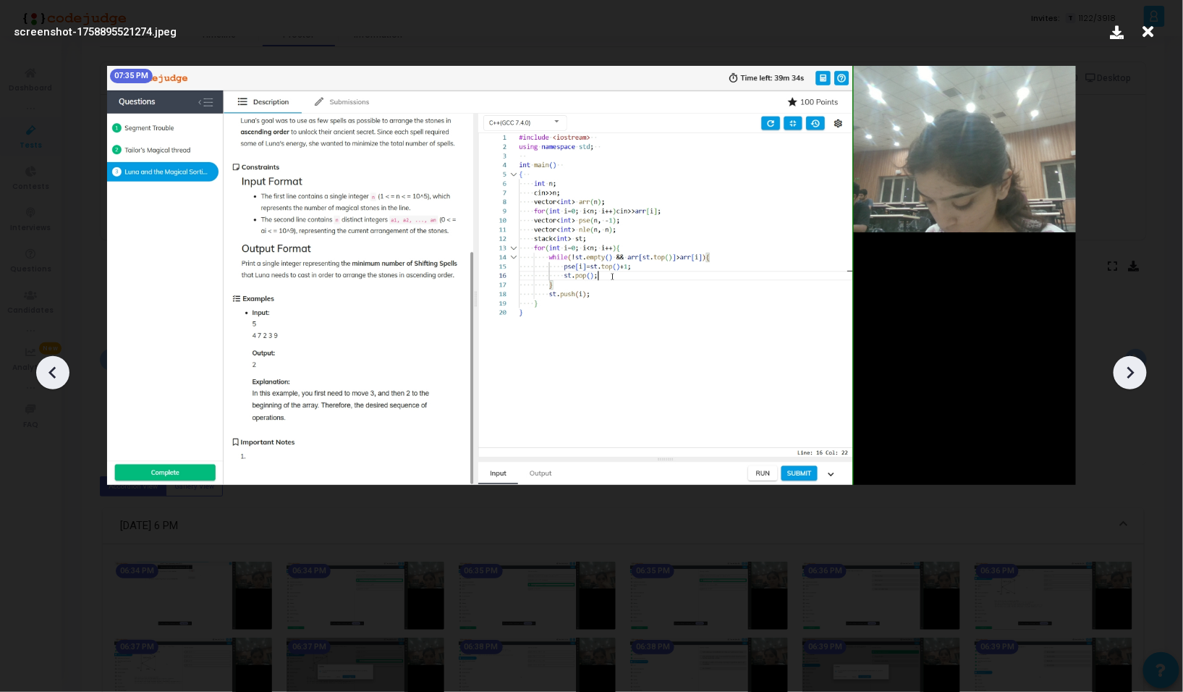
click at [1129, 377] on icon at bounding box center [1130, 373] width 7 height 12
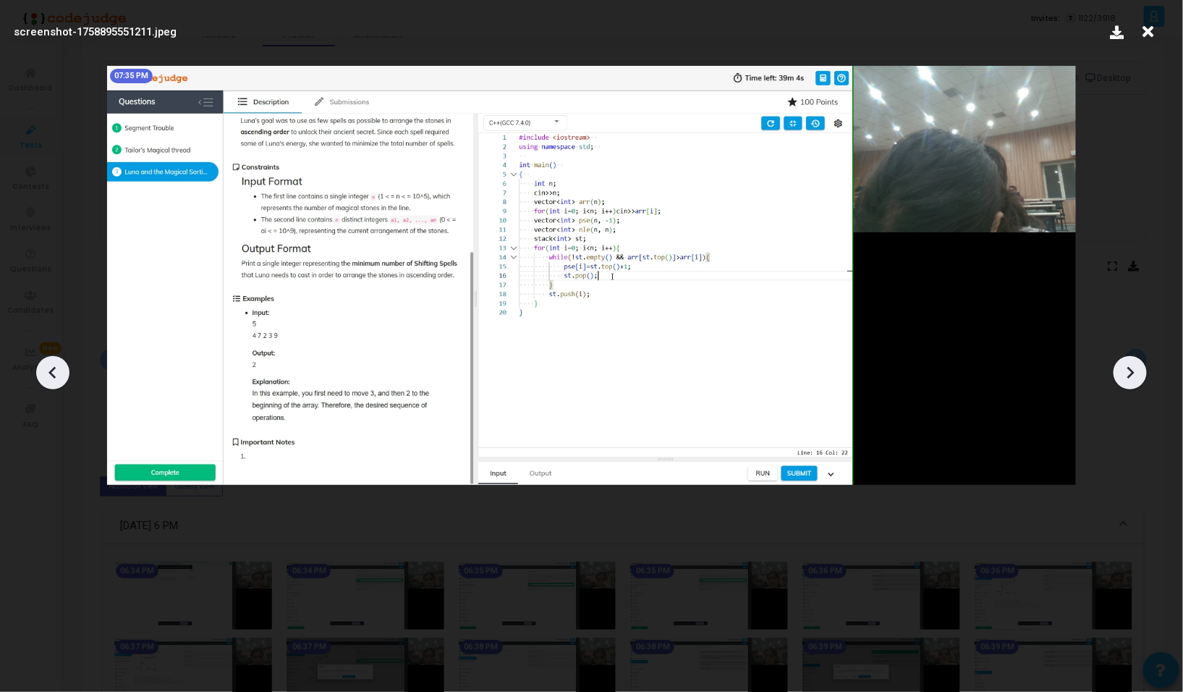
click at [1129, 377] on icon at bounding box center [1130, 373] width 7 height 12
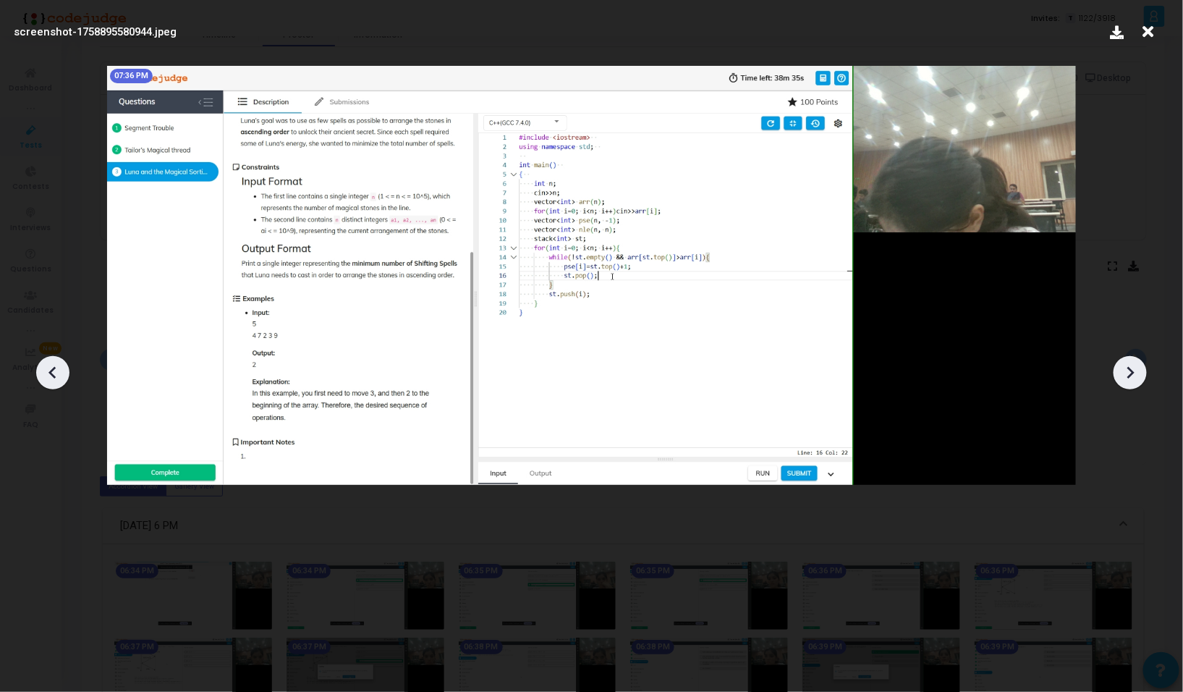
click at [1129, 377] on icon at bounding box center [1130, 373] width 7 height 12
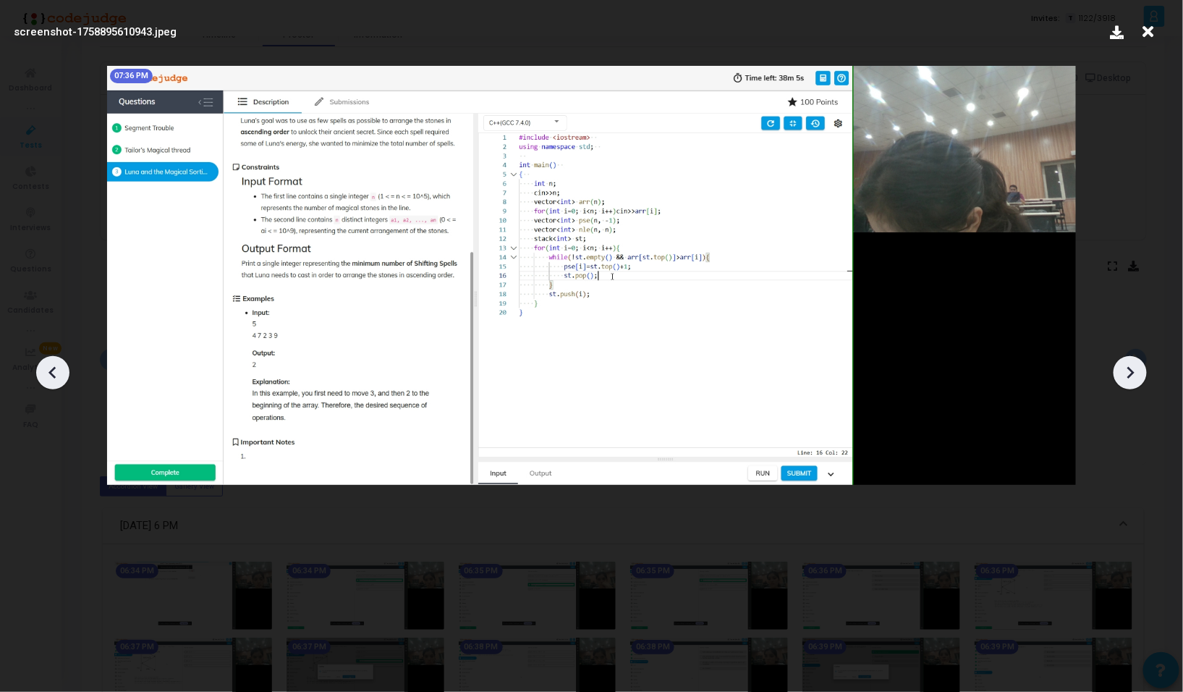
click at [1129, 377] on icon at bounding box center [1130, 373] width 7 height 12
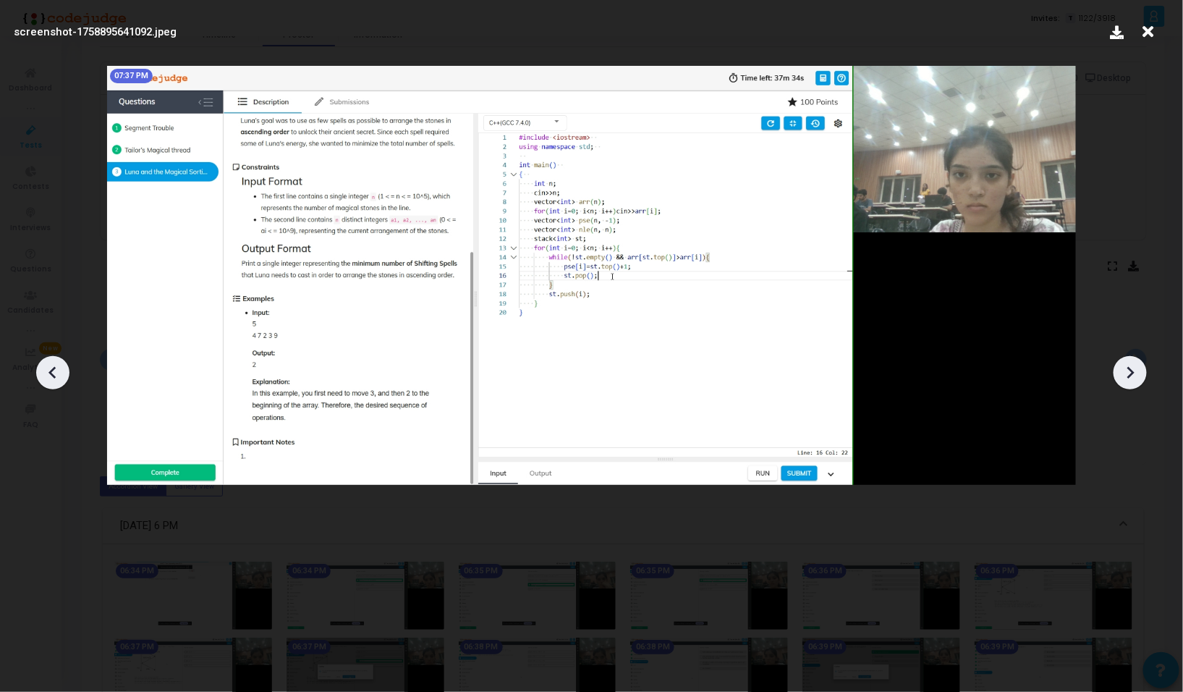
click at [1129, 377] on icon at bounding box center [1130, 373] width 7 height 12
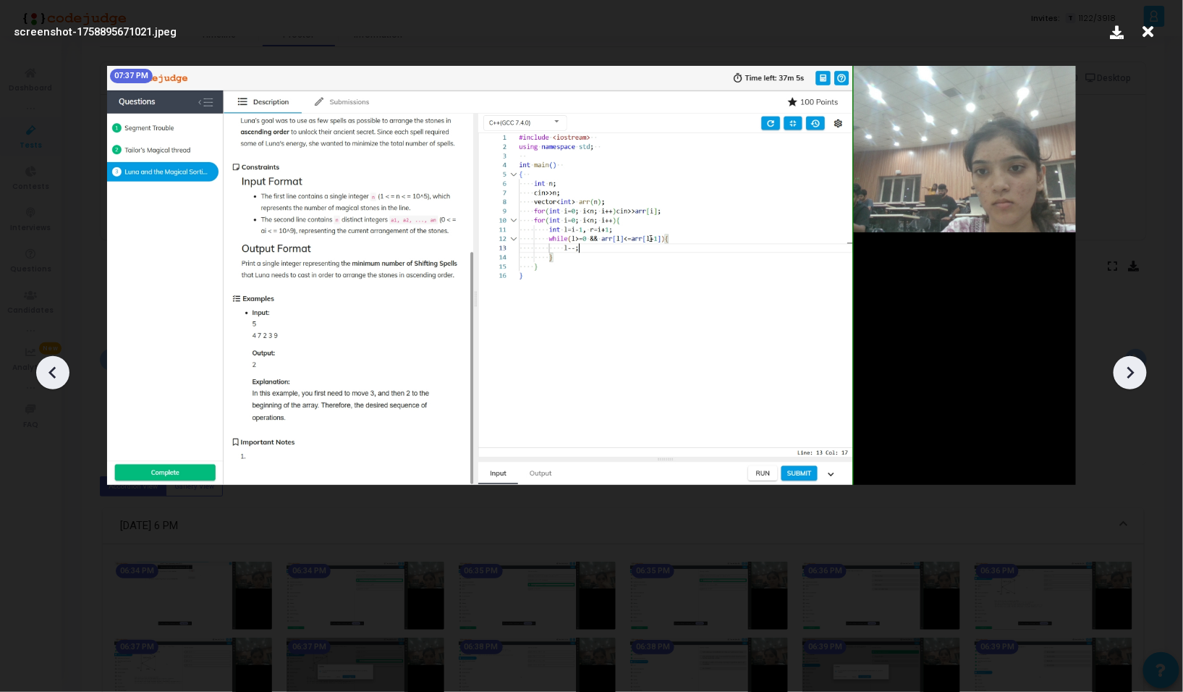
click at [1129, 377] on icon at bounding box center [1130, 373] width 7 height 12
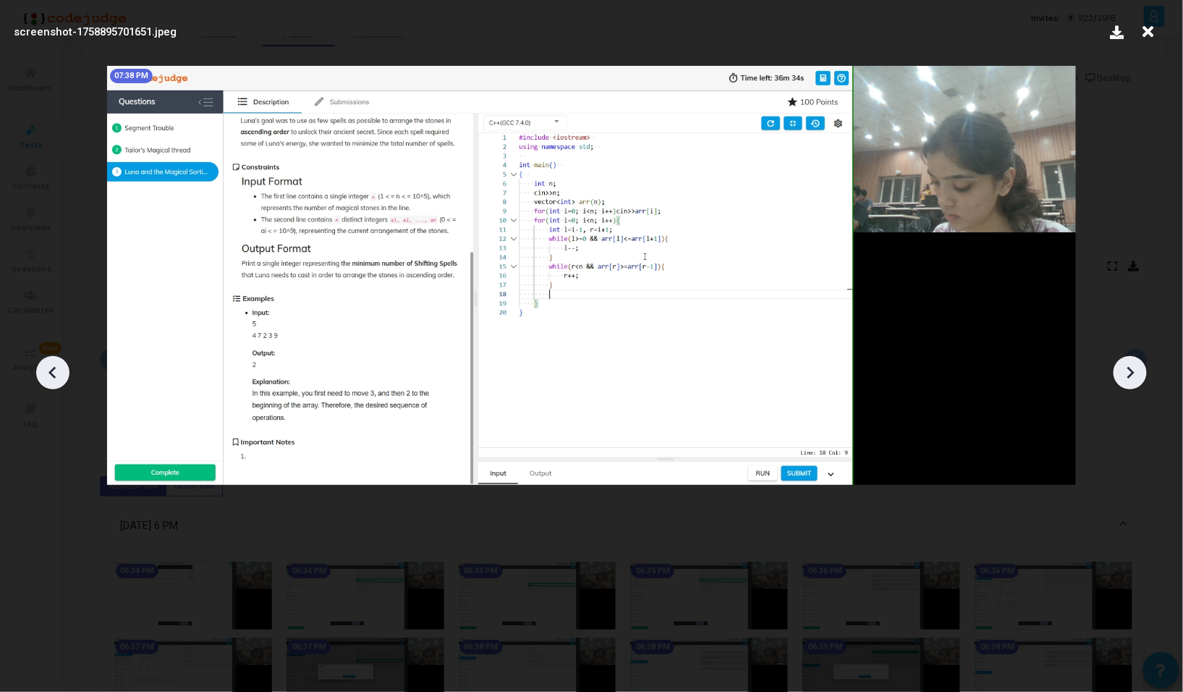
click at [64, 373] on div at bounding box center [52, 372] width 33 height 33
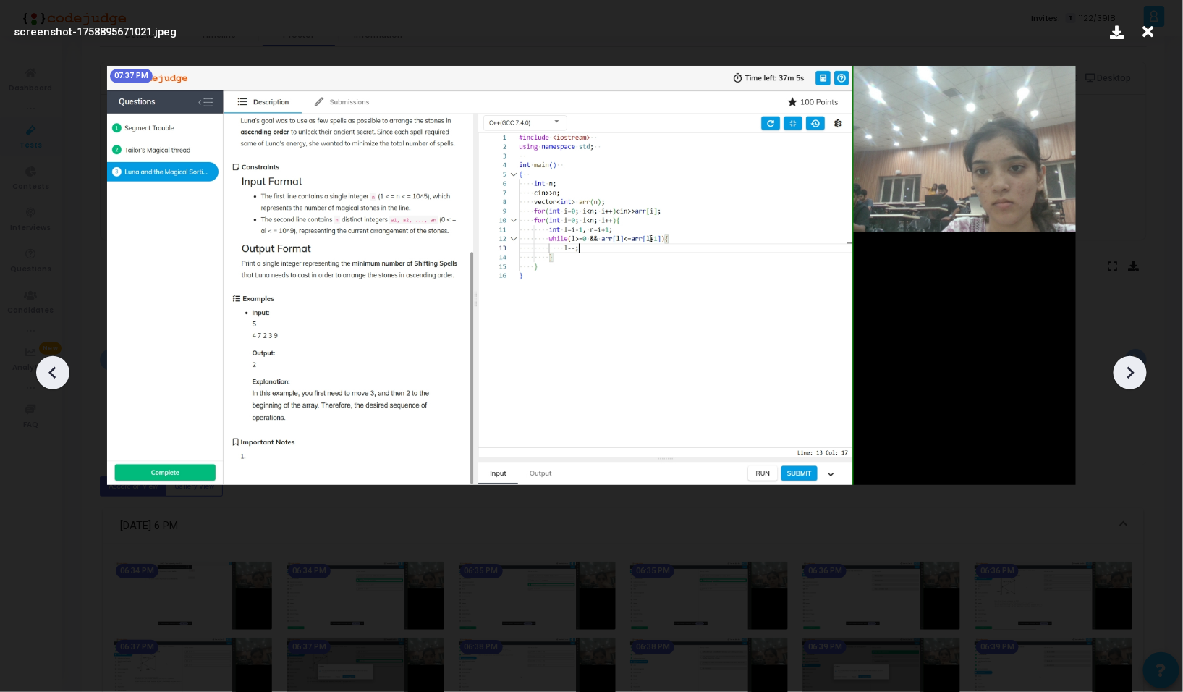
click at [64, 373] on div at bounding box center [52, 372] width 33 height 33
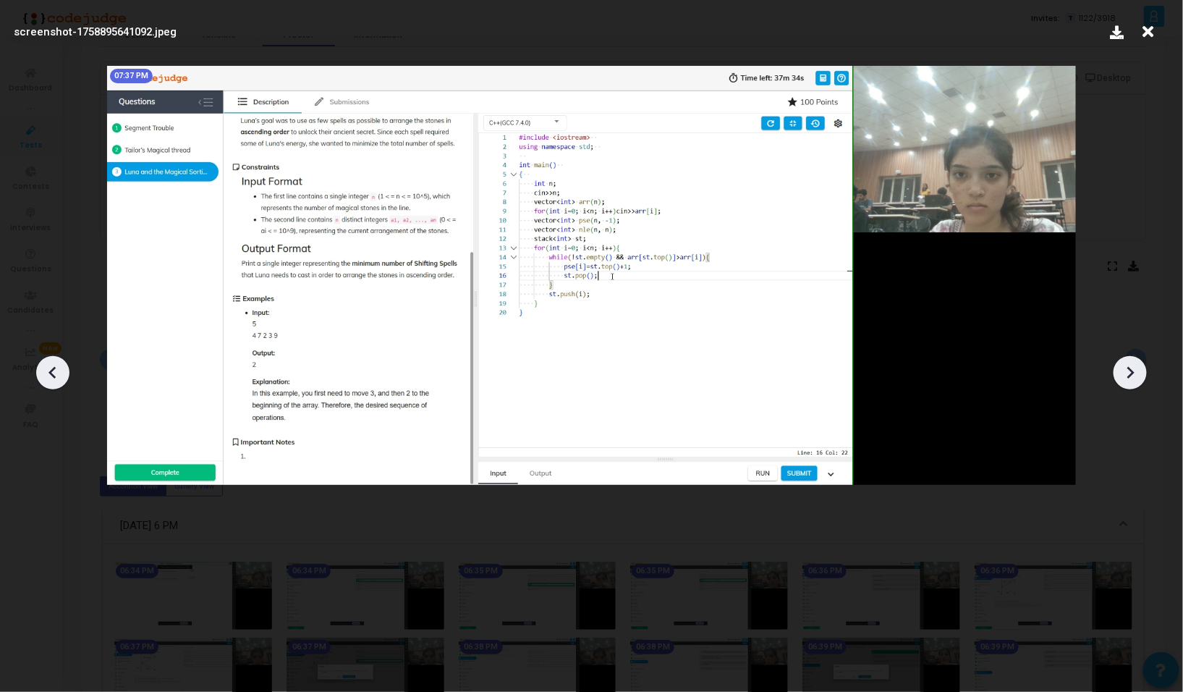
click at [1142, 368] on div at bounding box center [1129, 372] width 33 height 33
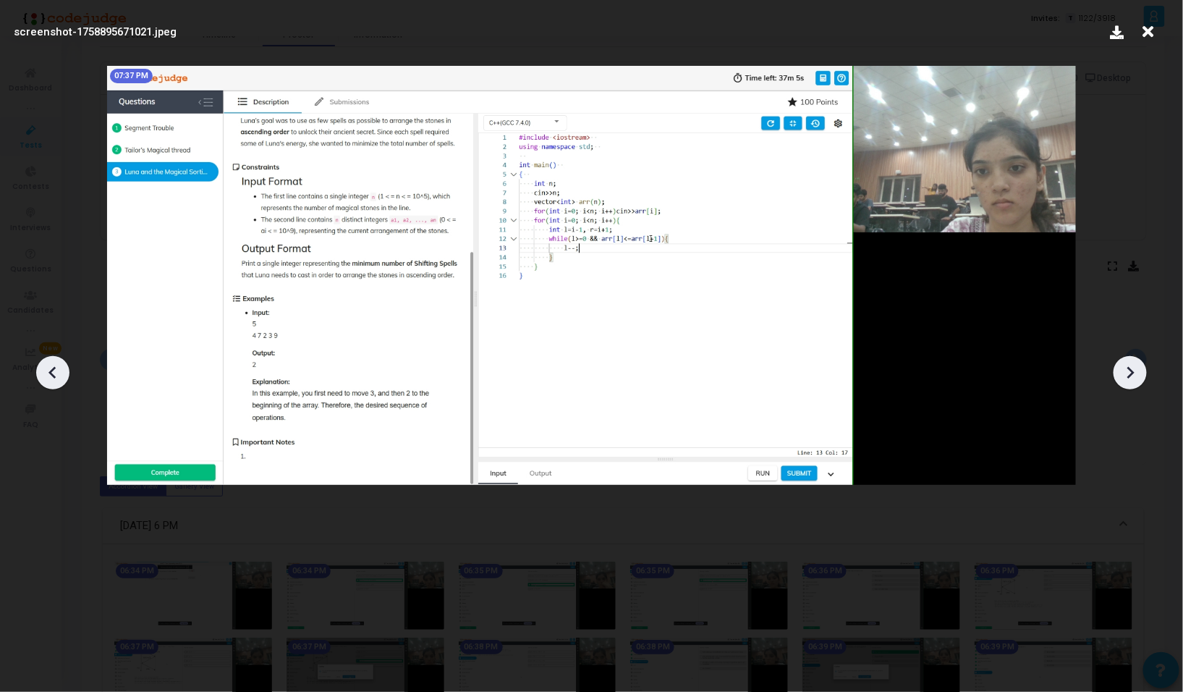
click at [1142, 368] on div at bounding box center [1129, 372] width 33 height 33
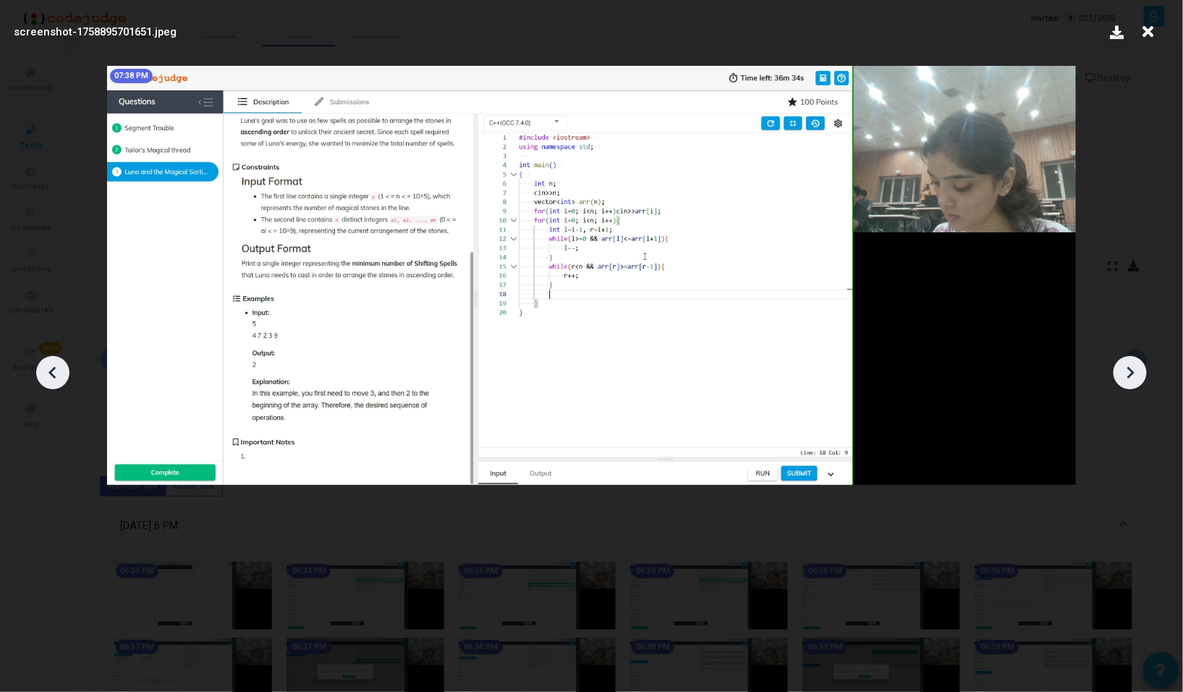
click at [1142, 368] on div at bounding box center [1129, 372] width 33 height 33
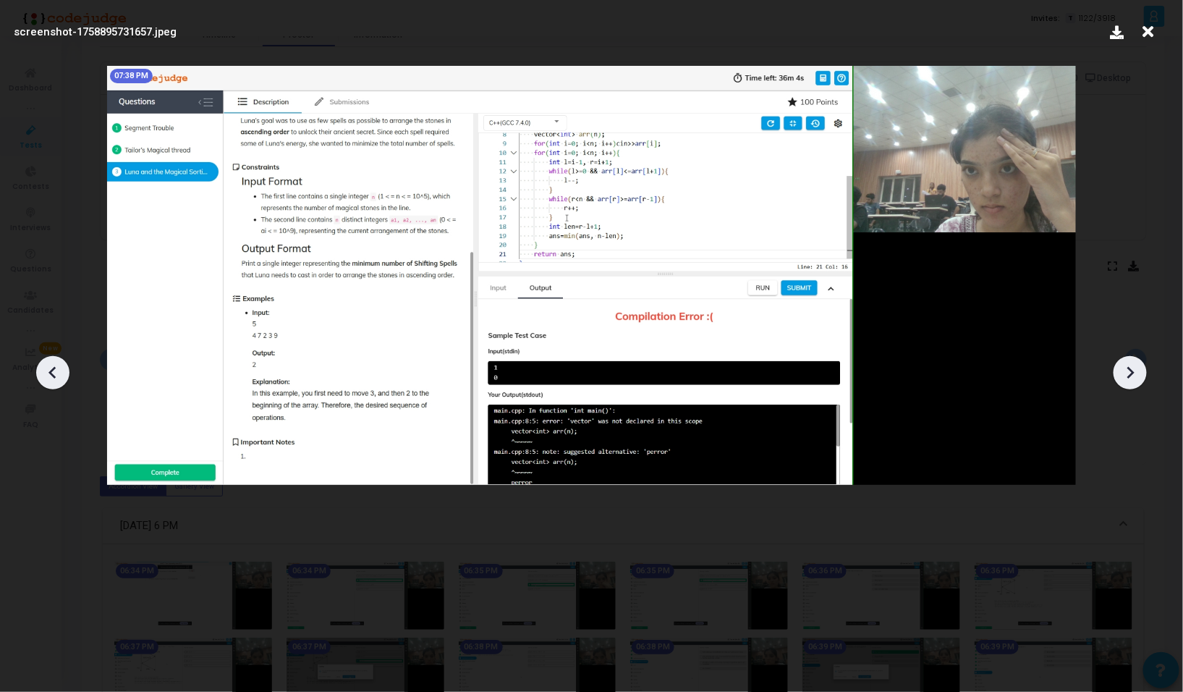
click at [1142, 368] on div at bounding box center [1129, 372] width 33 height 33
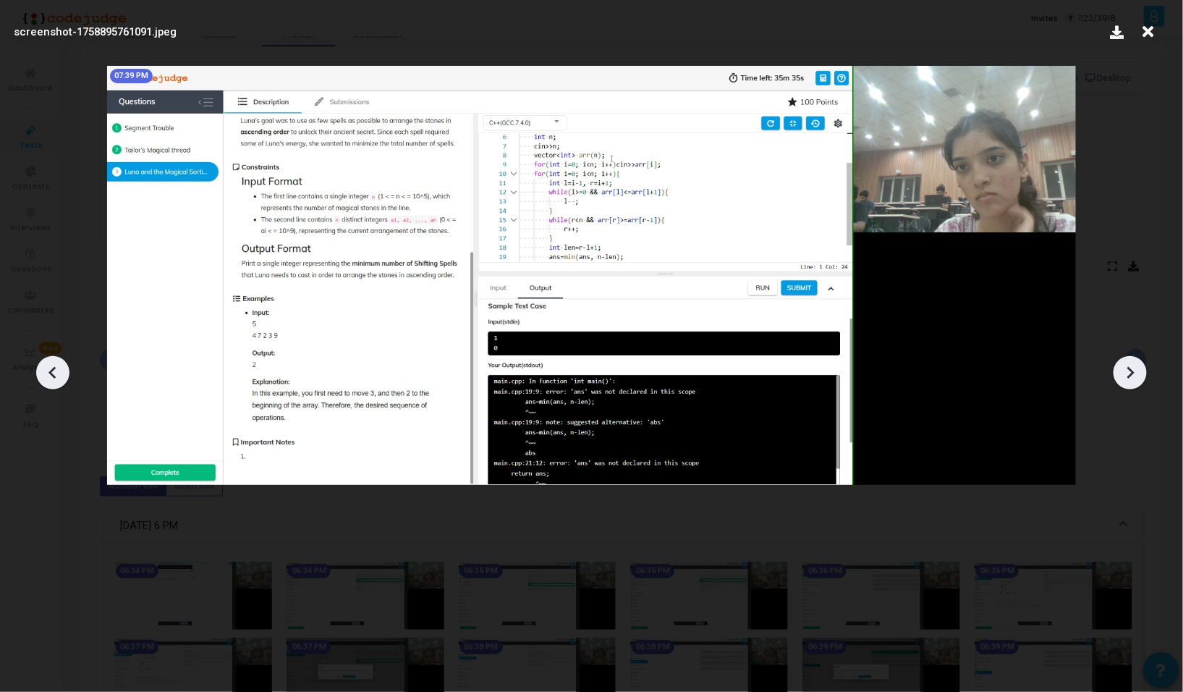
click at [1142, 368] on div at bounding box center [1129, 372] width 33 height 33
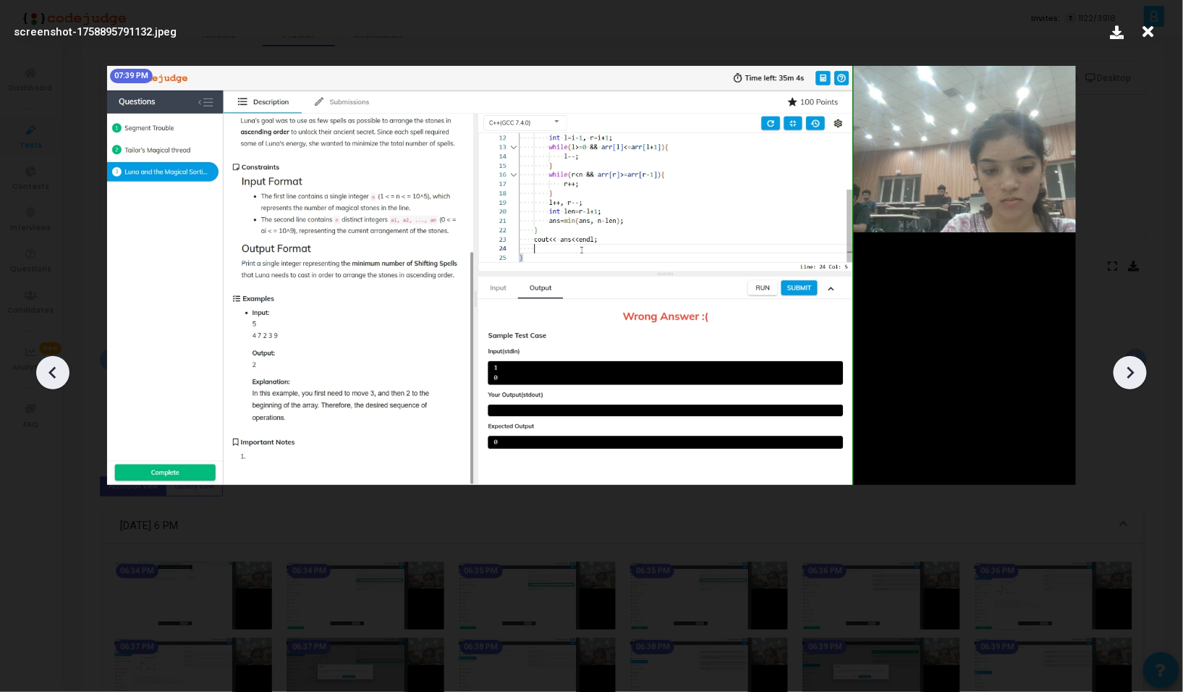
click at [1142, 368] on div at bounding box center [1129, 372] width 33 height 33
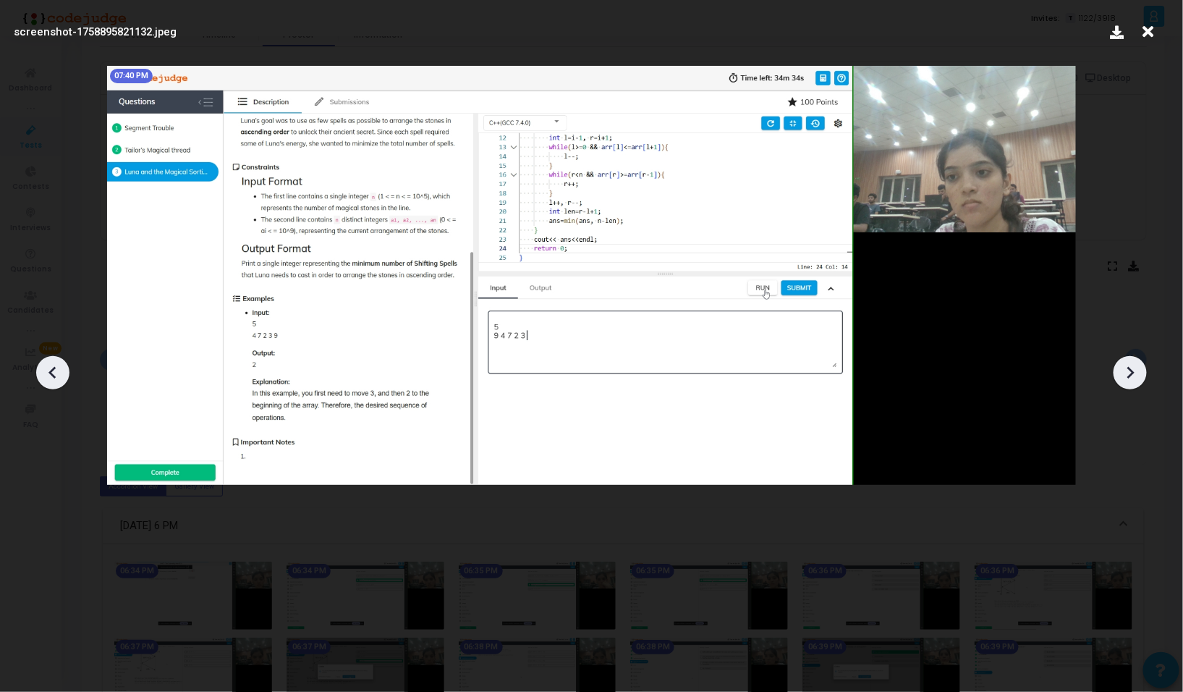
click at [1142, 368] on div at bounding box center [1129, 372] width 33 height 33
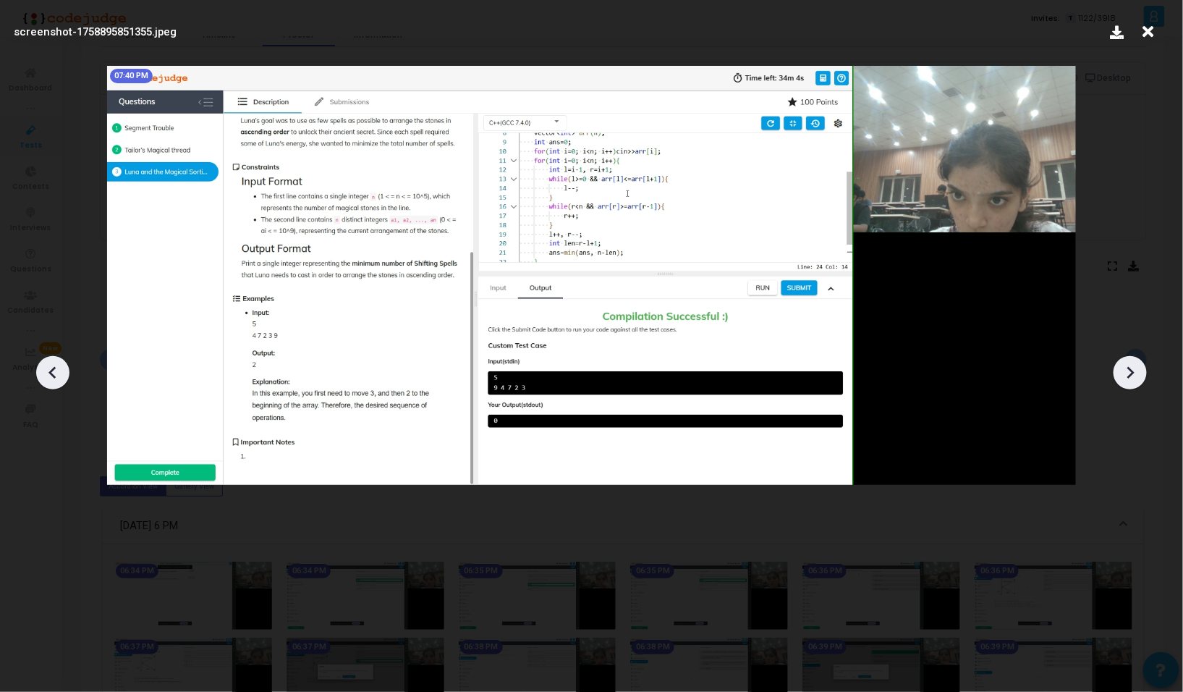
click at [1142, 368] on div at bounding box center [1129, 372] width 33 height 33
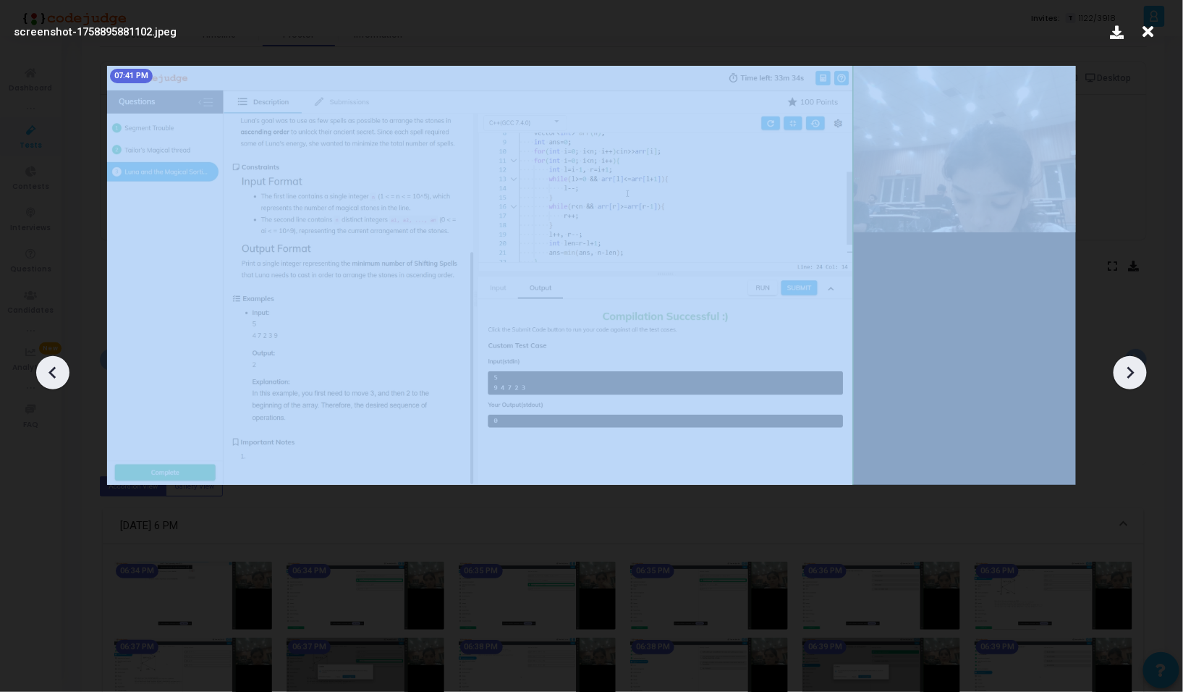
click at [1142, 368] on div at bounding box center [1129, 372] width 33 height 33
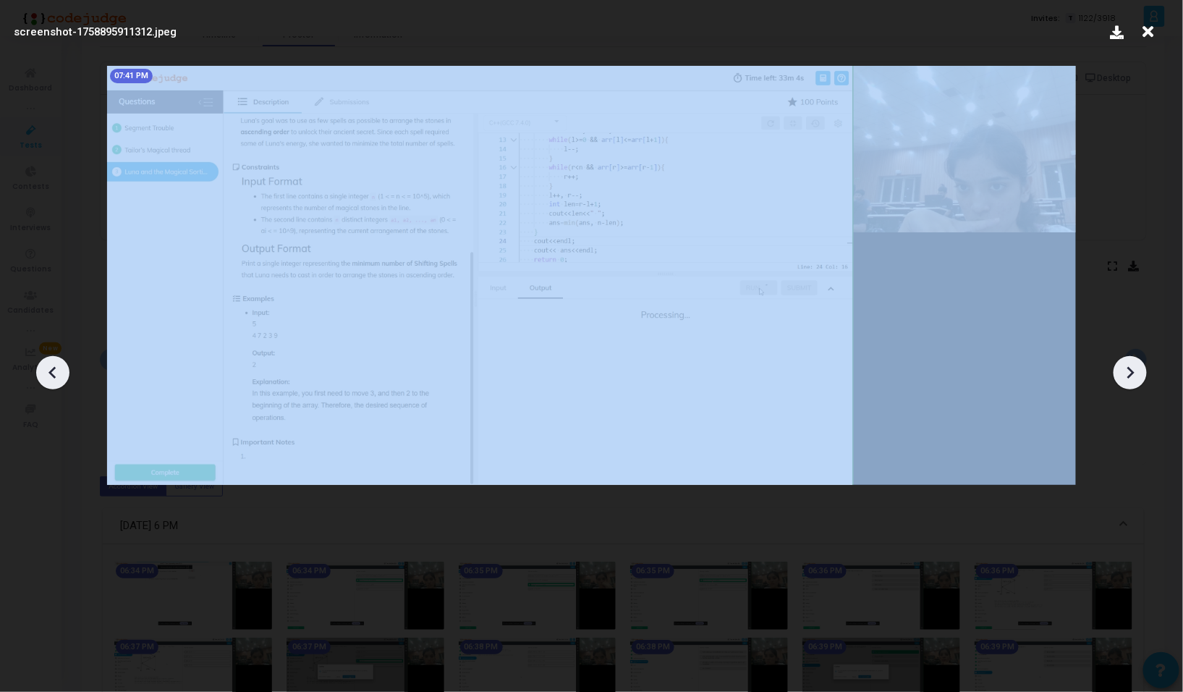
click at [1142, 368] on div at bounding box center [1129, 372] width 33 height 33
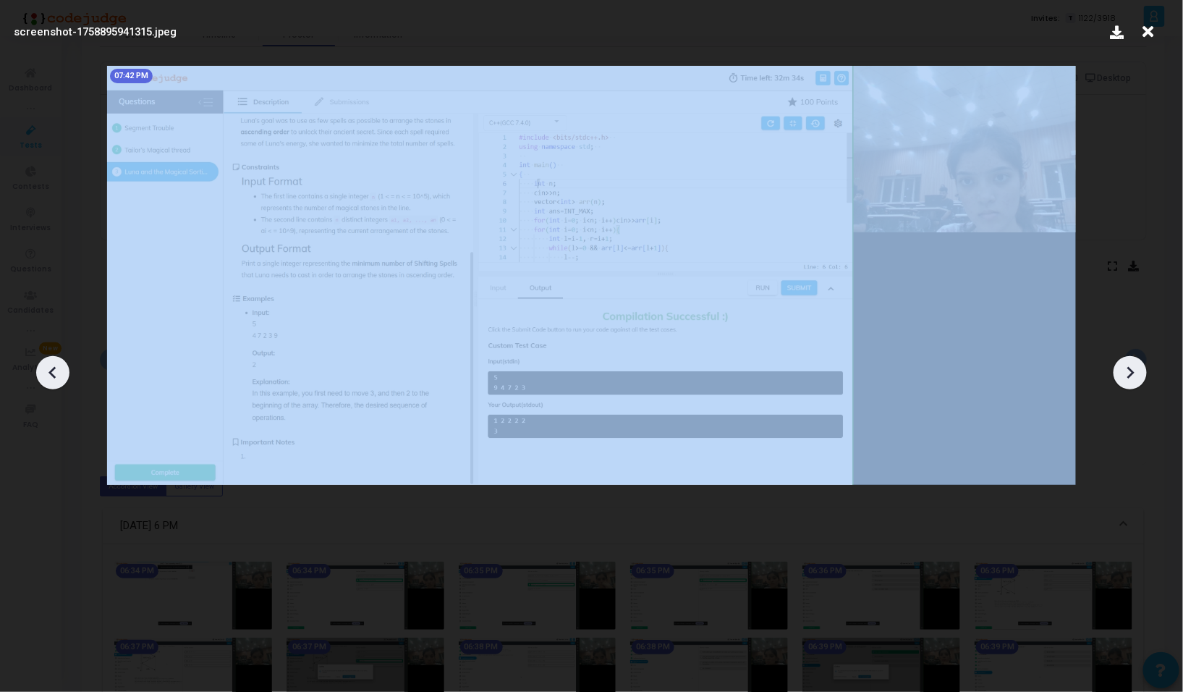
click at [1142, 368] on div at bounding box center [1129, 372] width 33 height 33
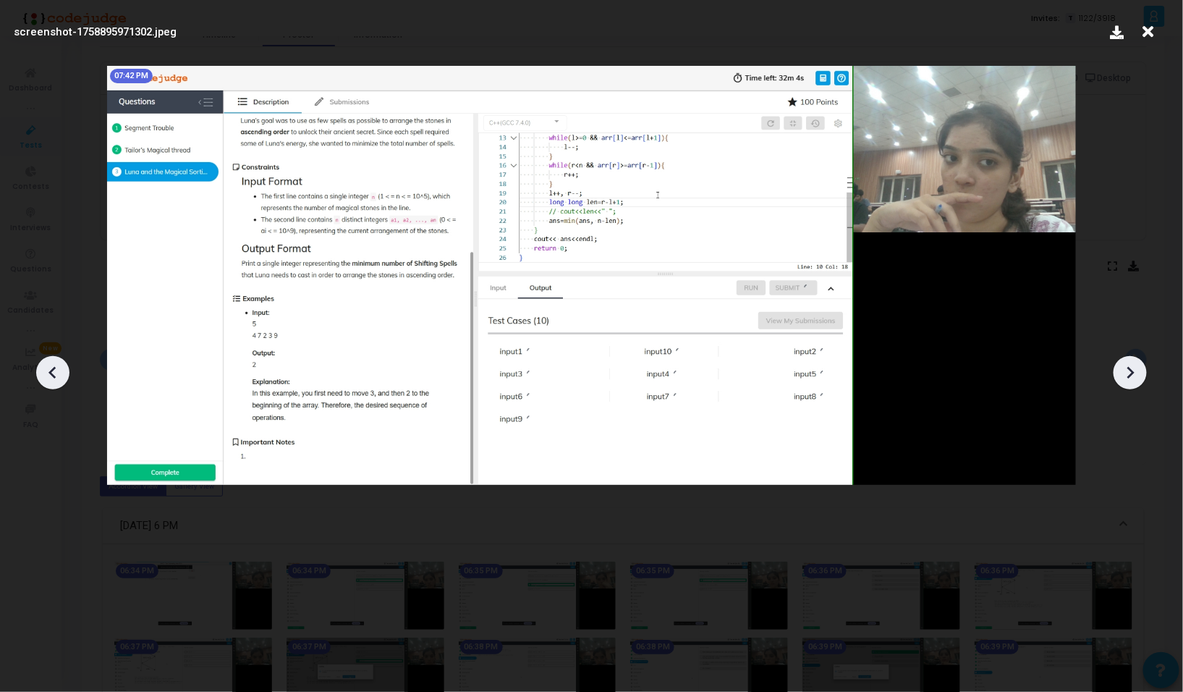
click at [1142, 368] on div at bounding box center [1129, 372] width 33 height 33
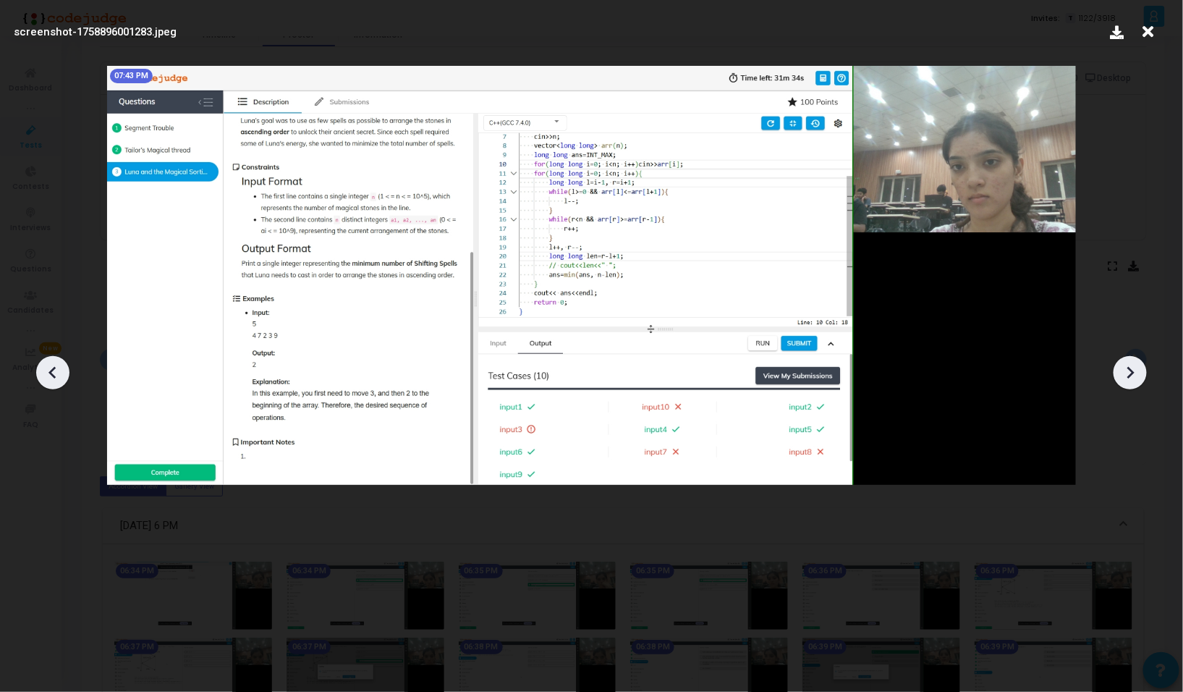
click at [1142, 368] on div at bounding box center [1129, 372] width 33 height 33
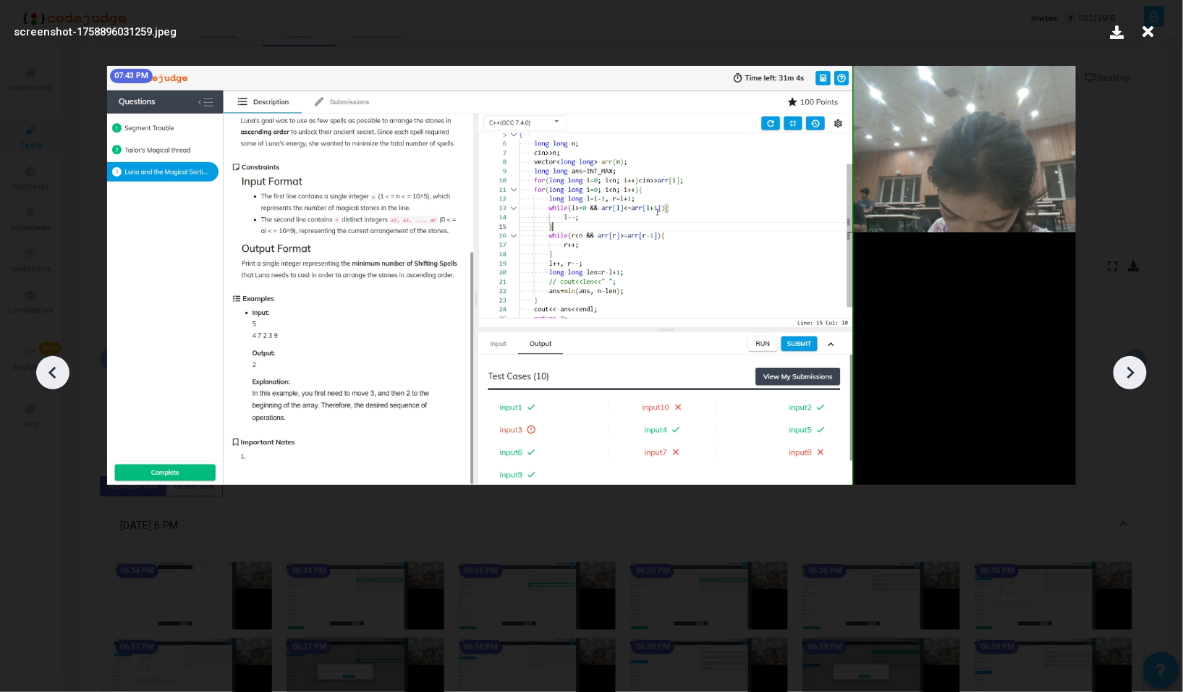
click at [1142, 368] on div at bounding box center [1129, 372] width 33 height 33
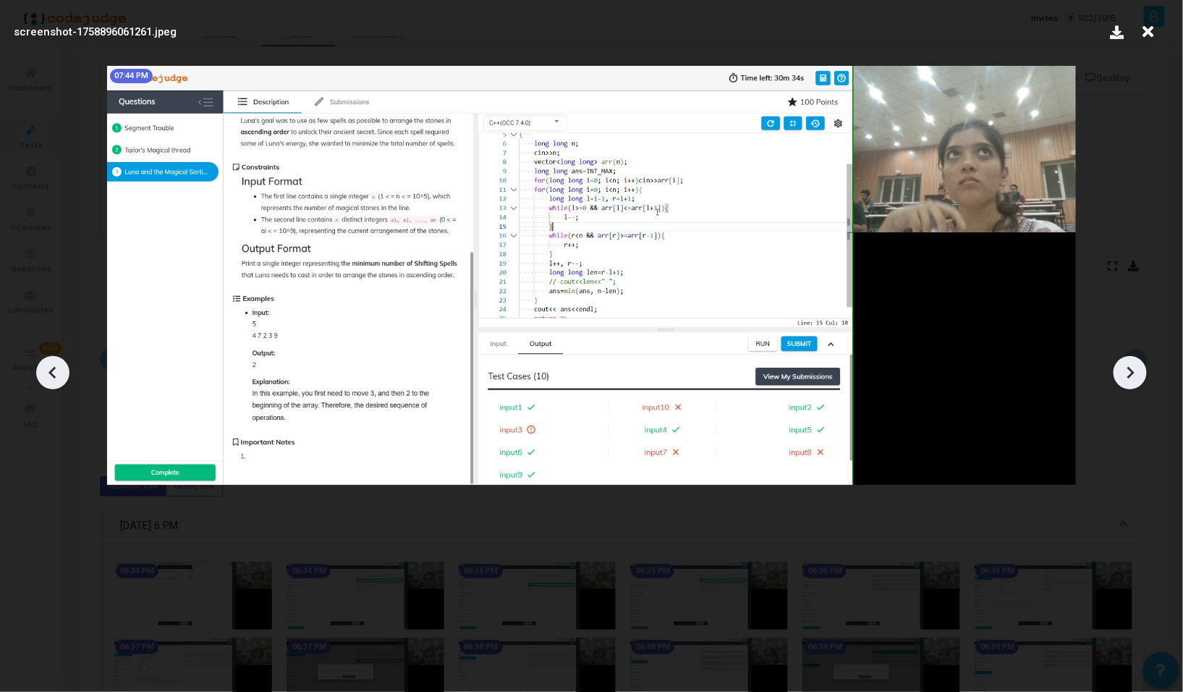
click at [1139, 369] on icon at bounding box center [1130, 373] width 22 height 22
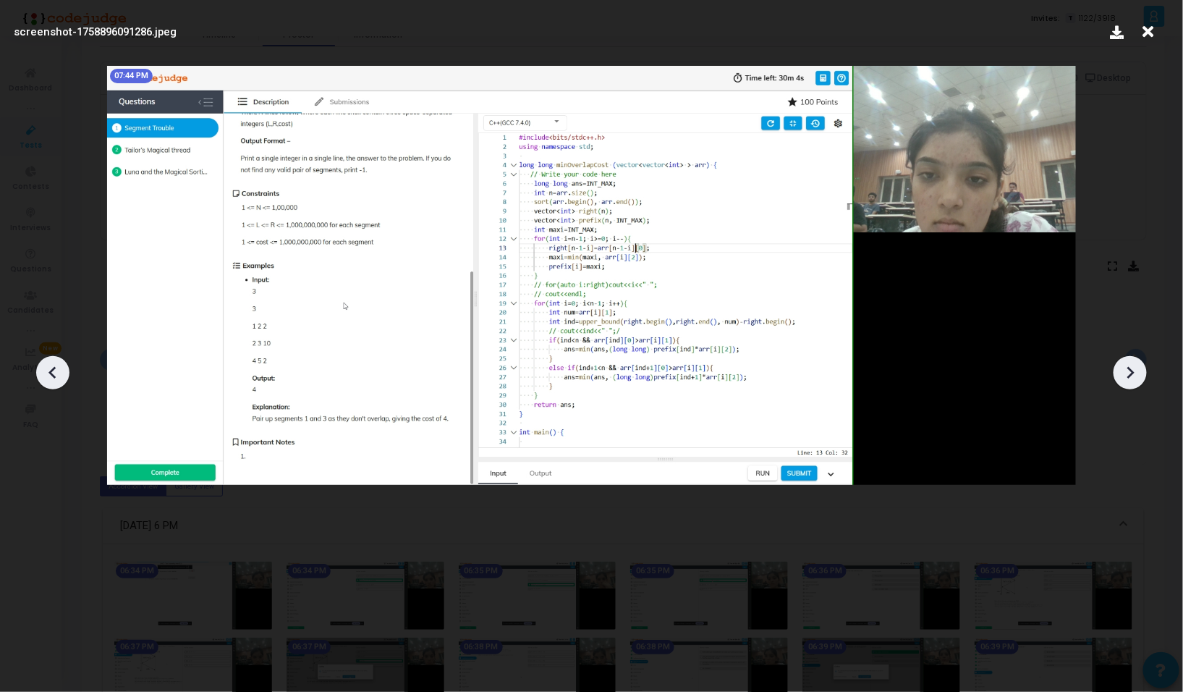
click at [1127, 370] on icon at bounding box center [1130, 373] width 22 height 22
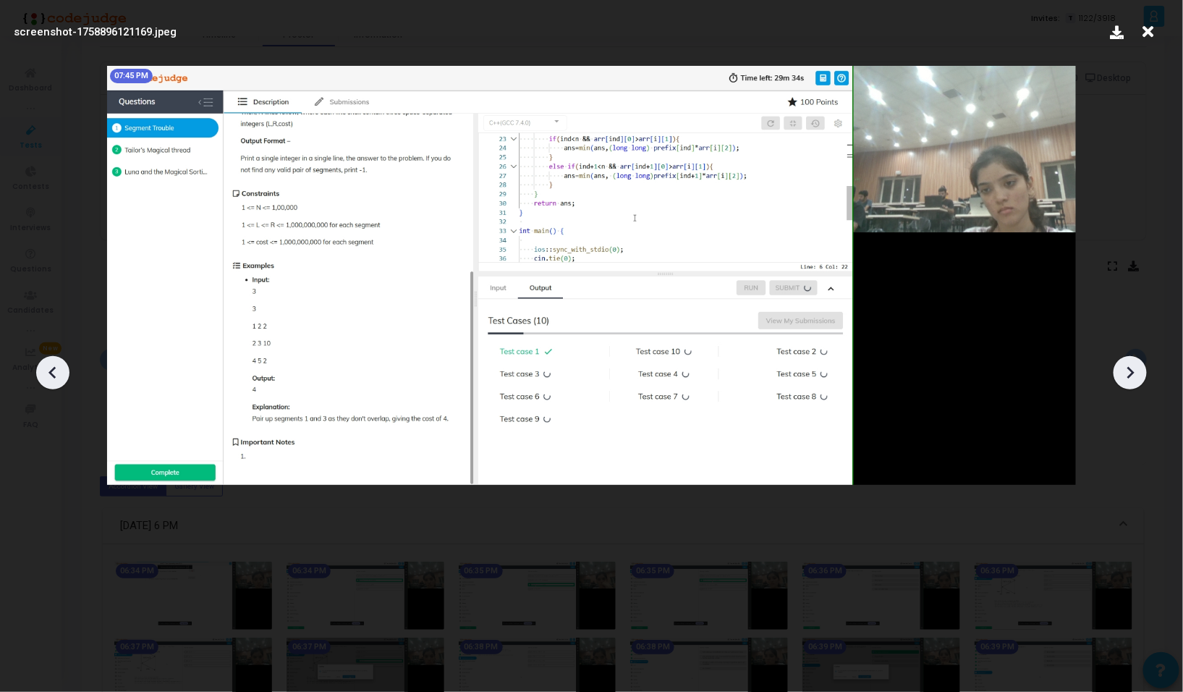
click at [48, 380] on icon at bounding box center [53, 373] width 22 height 22
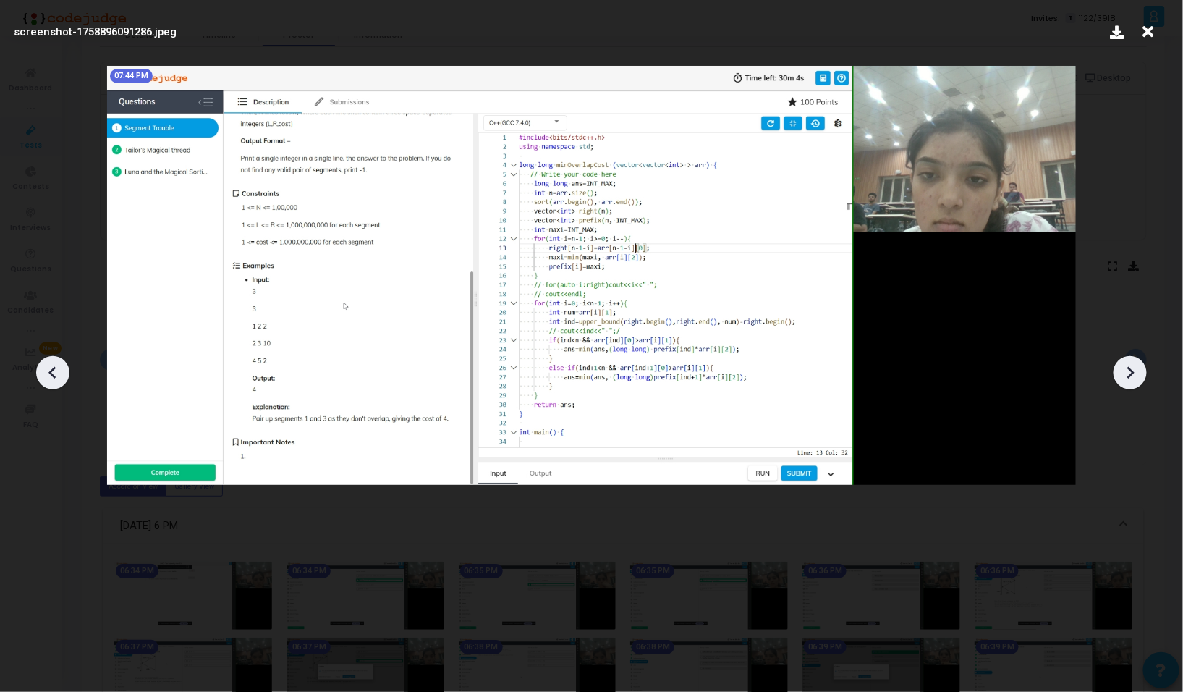
click at [1132, 356] on div at bounding box center [1129, 372] width 33 height 33
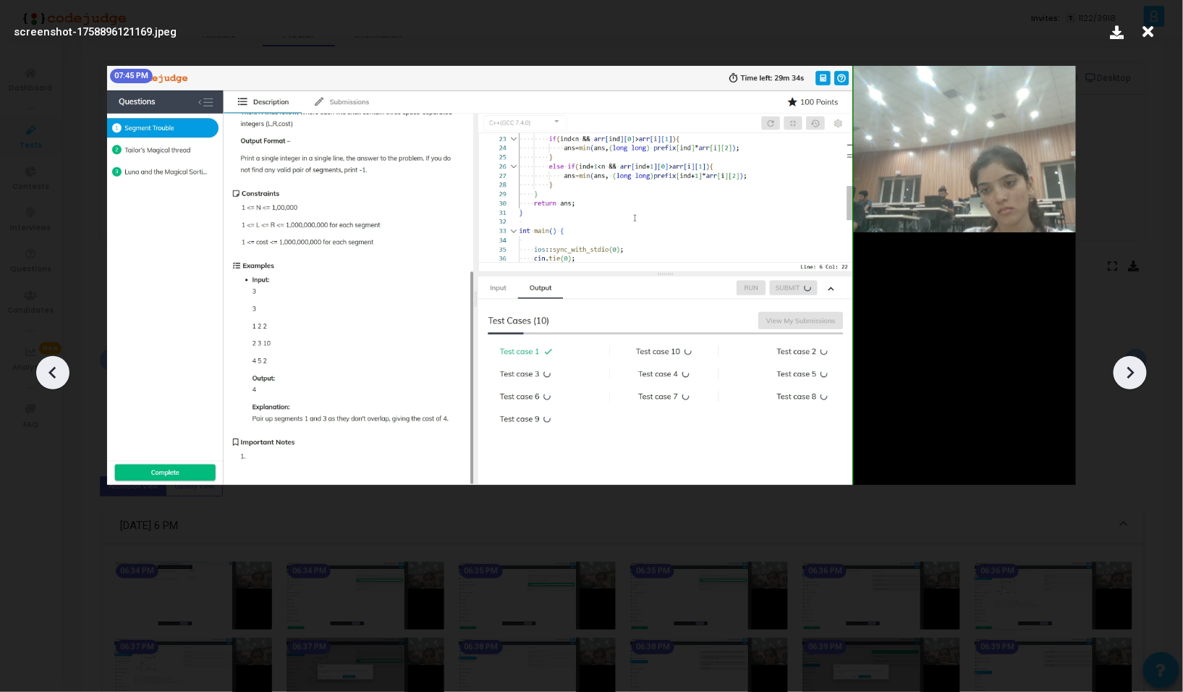
click at [1132, 356] on div at bounding box center [1129, 372] width 33 height 33
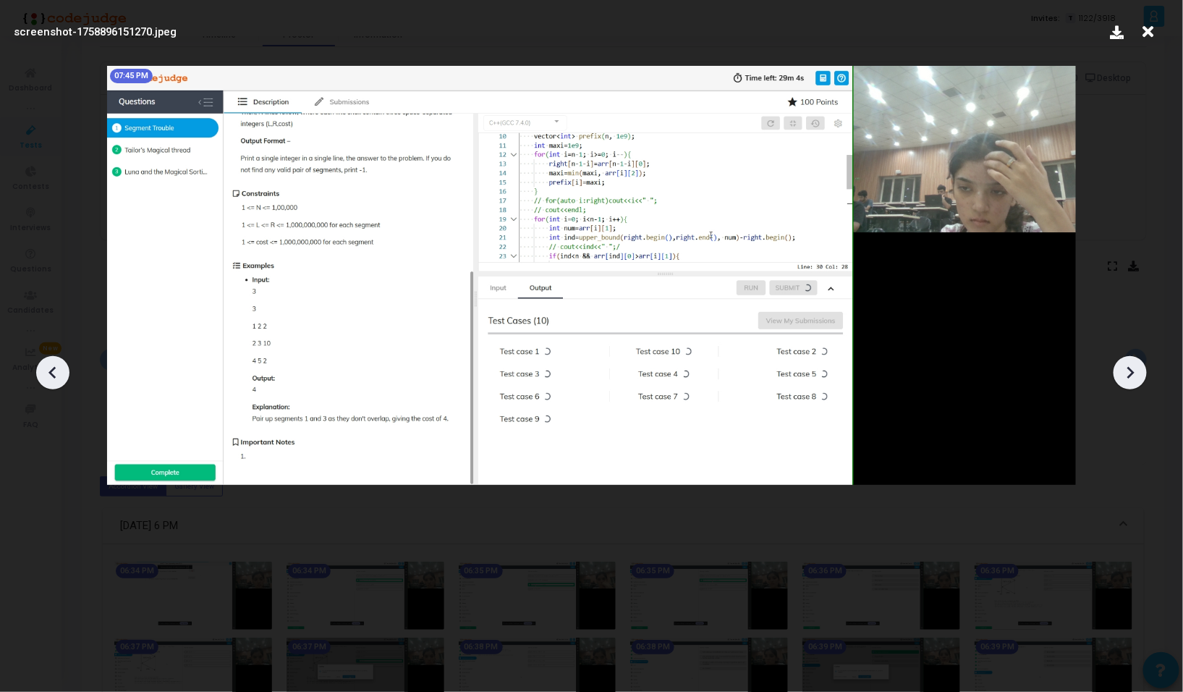
click at [1132, 356] on div at bounding box center [1129, 372] width 33 height 33
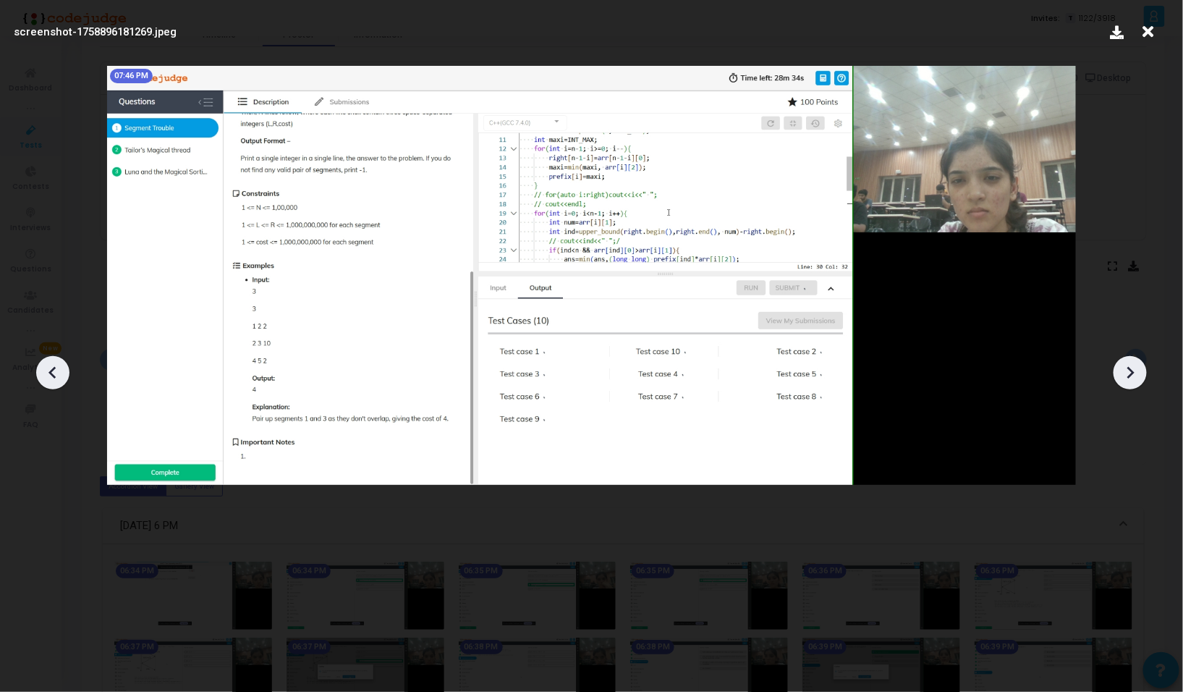
click at [1132, 356] on div at bounding box center [1129, 372] width 33 height 33
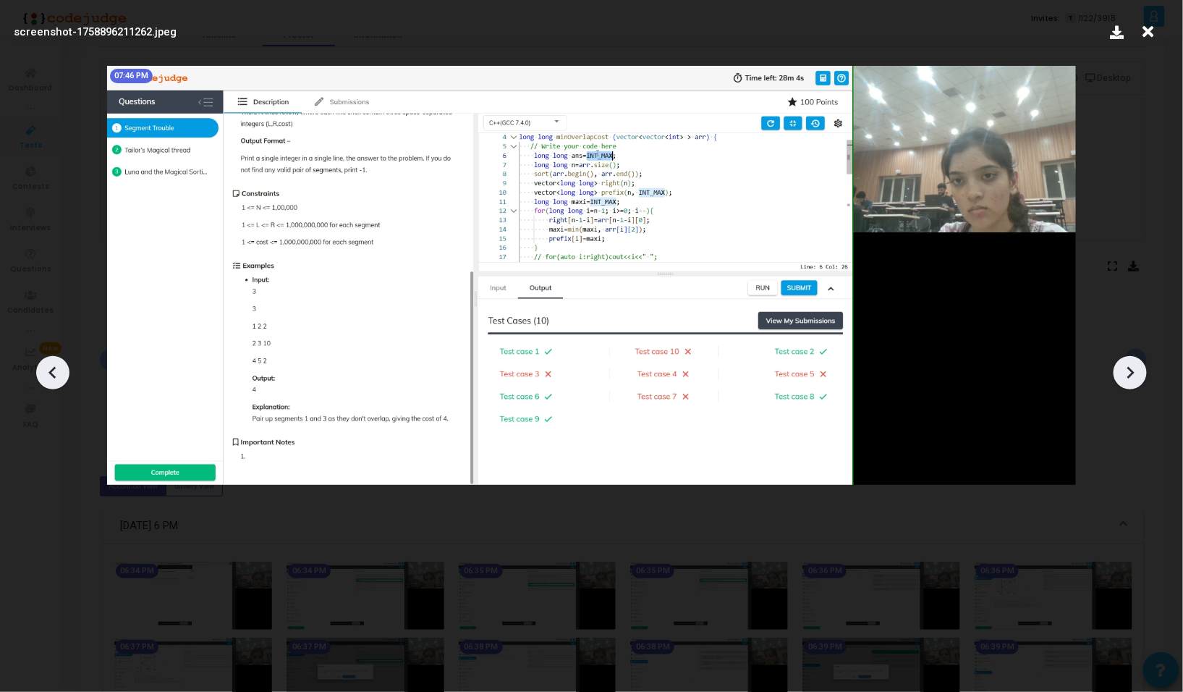
click at [1132, 356] on div at bounding box center [1129, 372] width 33 height 33
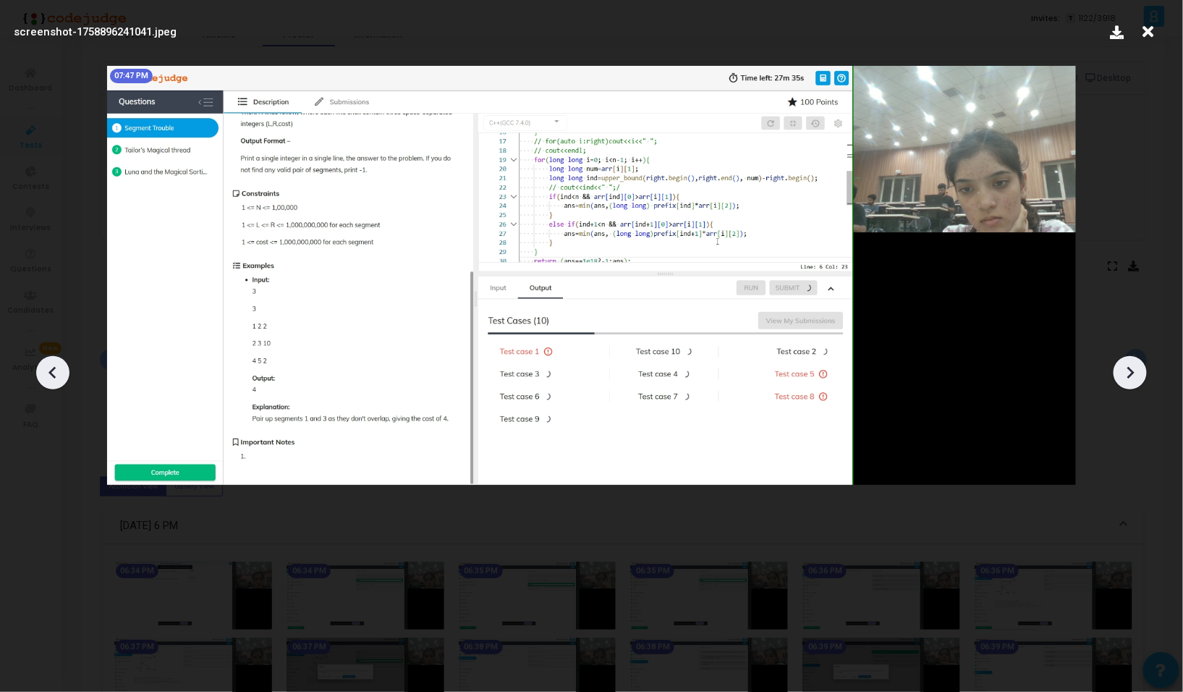
click at [1132, 356] on div at bounding box center [1129, 372] width 33 height 33
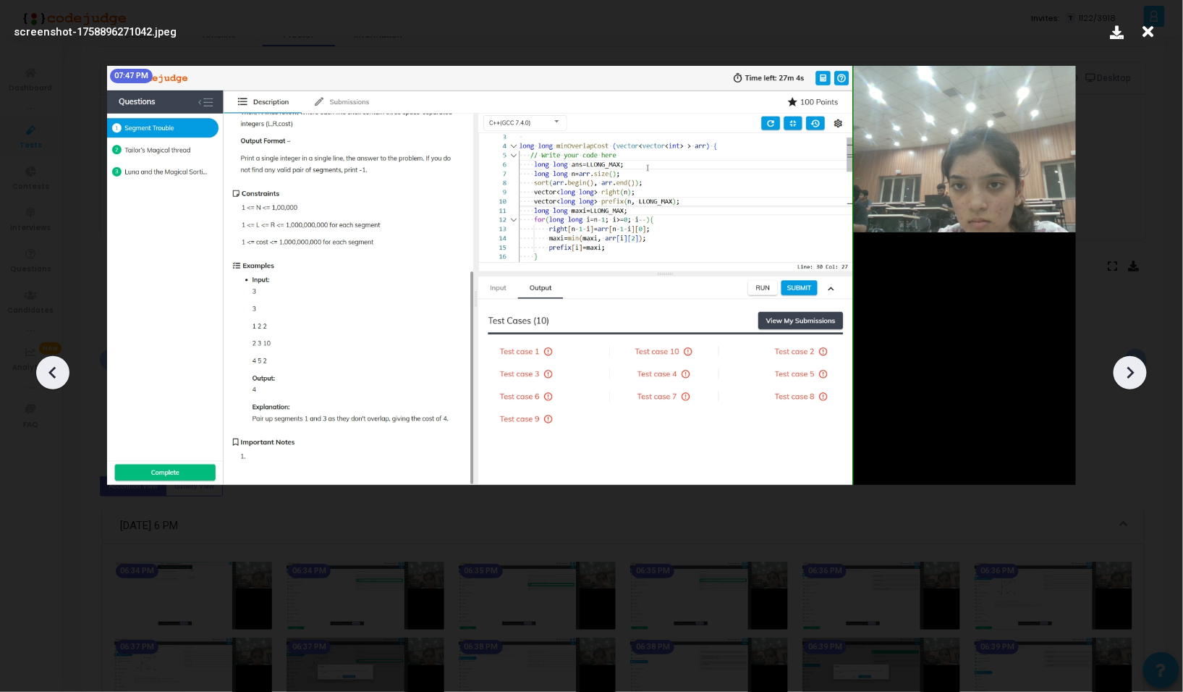
click at [1132, 356] on div at bounding box center [1129, 372] width 33 height 33
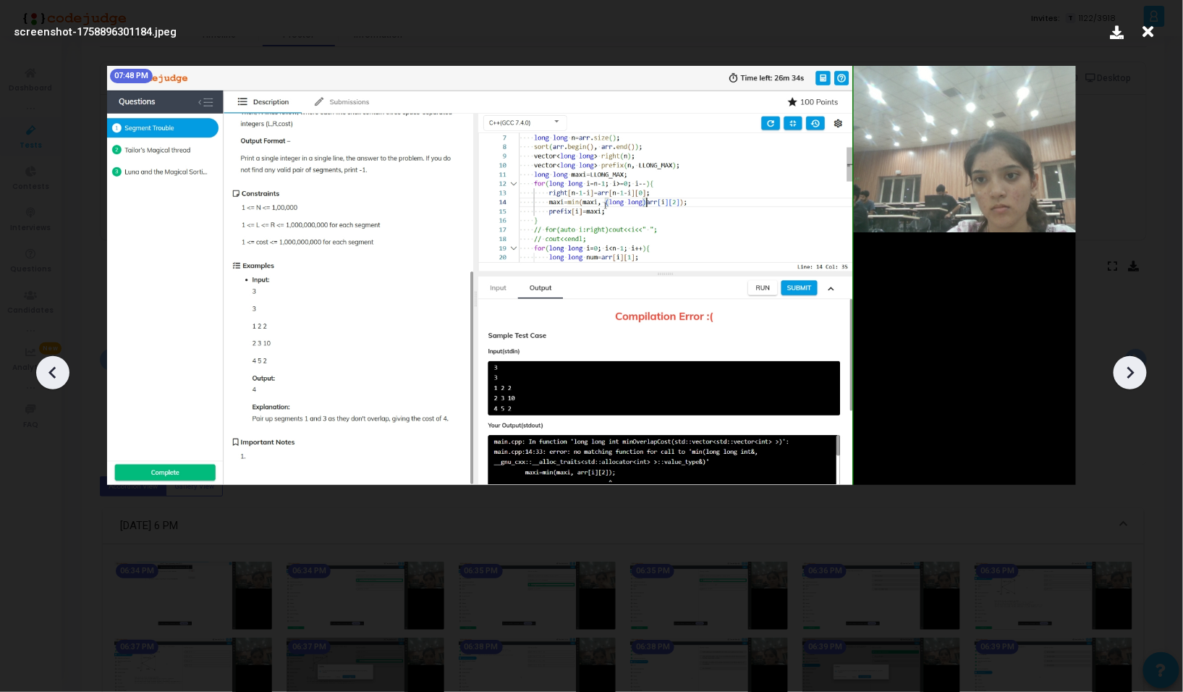
click at [1132, 356] on div at bounding box center [1129, 372] width 33 height 33
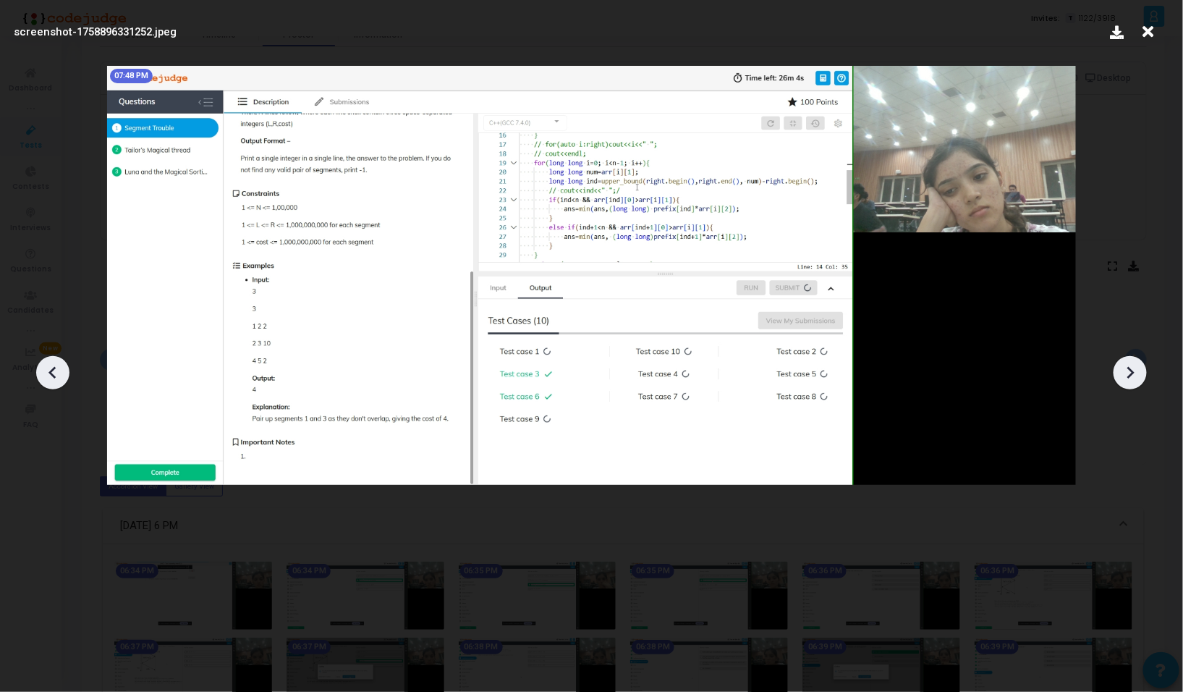
click at [1132, 356] on div at bounding box center [1129, 372] width 33 height 33
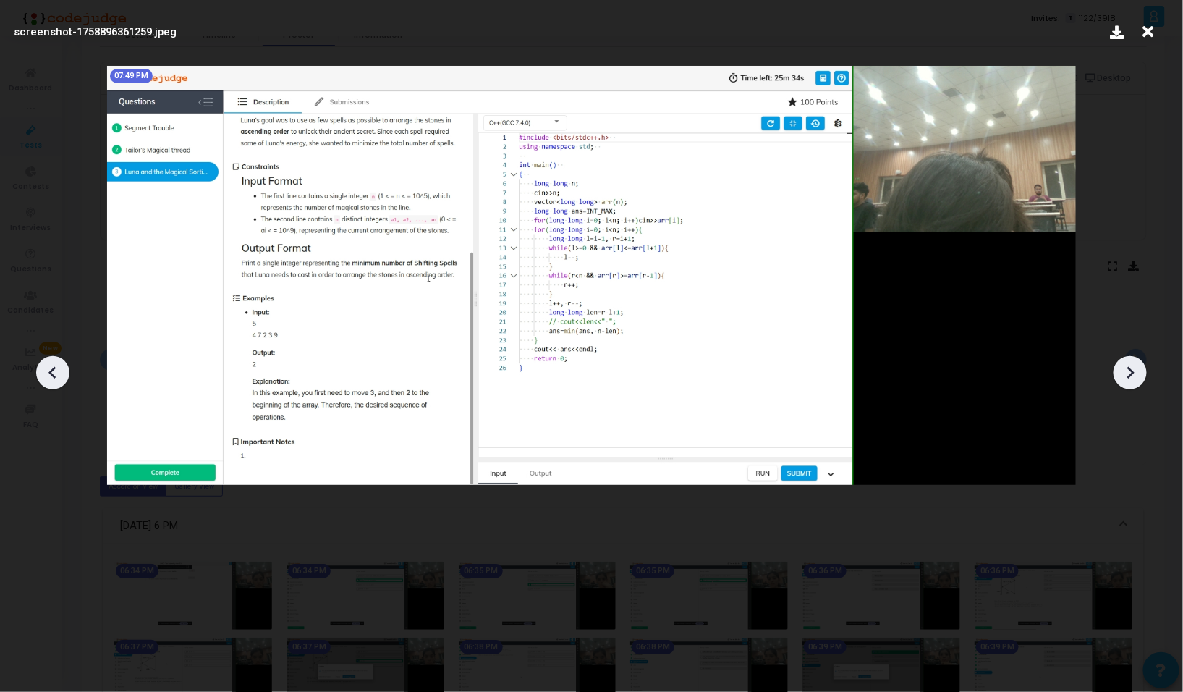
click at [1132, 356] on div at bounding box center [1129, 372] width 33 height 33
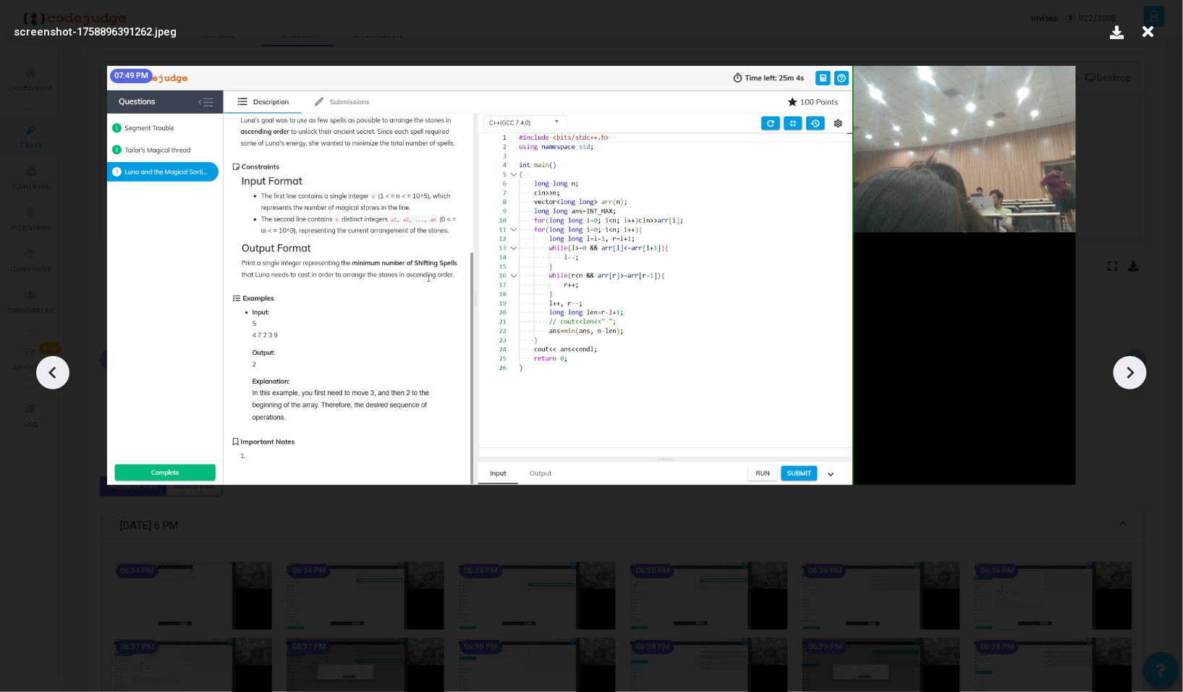
click at [1132, 356] on div at bounding box center [1129, 372] width 33 height 33
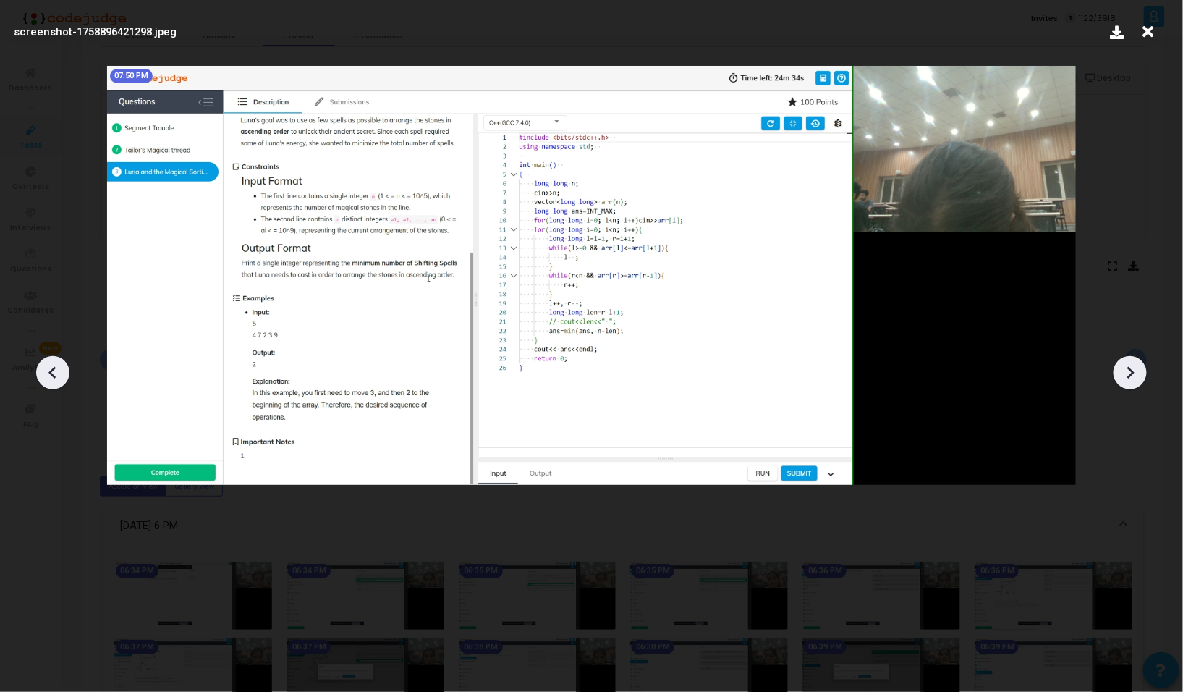
click at [1132, 356] on div at bounding box center [1129, 372] width 33 height 33
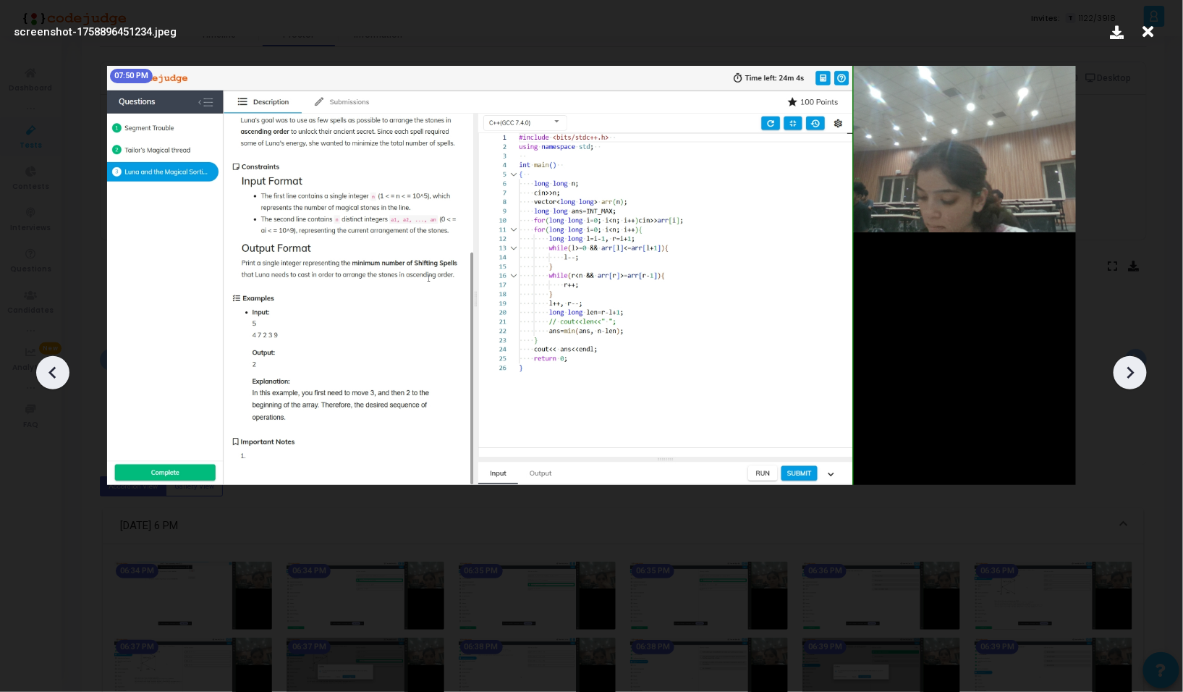
click at [1132, 356] on div at bounding box center [1129, 372] width 33 height 33
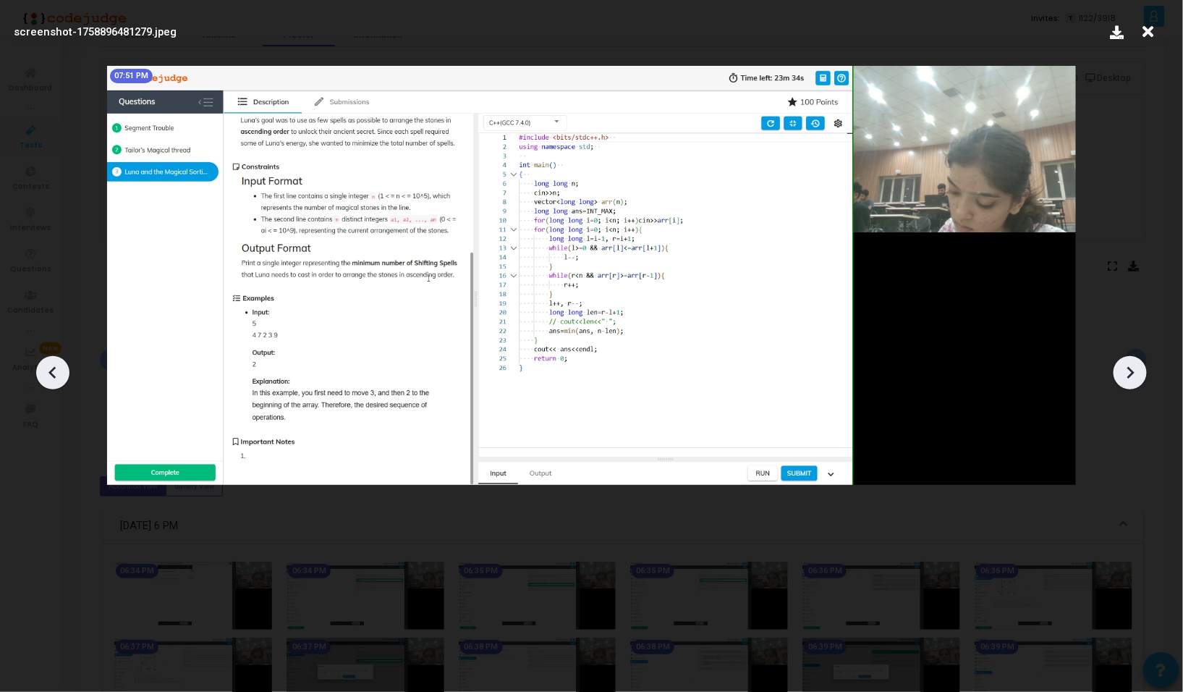
click at [1132, 356] on div at bounding box center [1129, 372] width 33 height 33
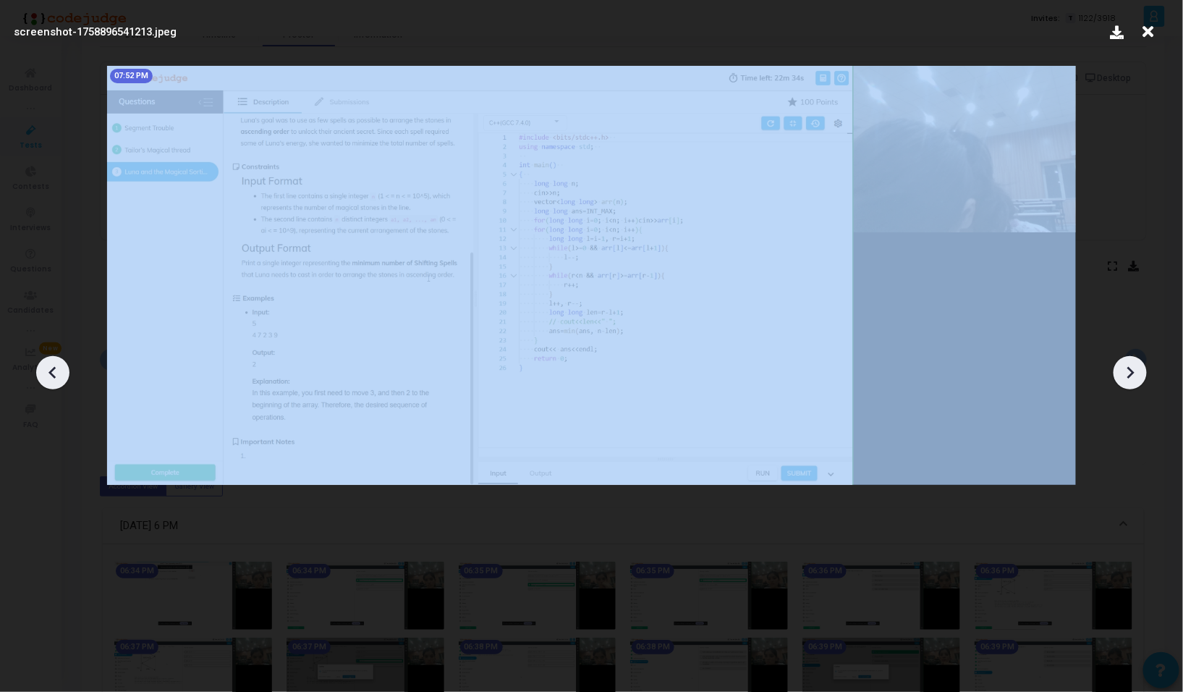
click at [1132, 356] on div at bounding box center [1129, 372] width 33 height 33
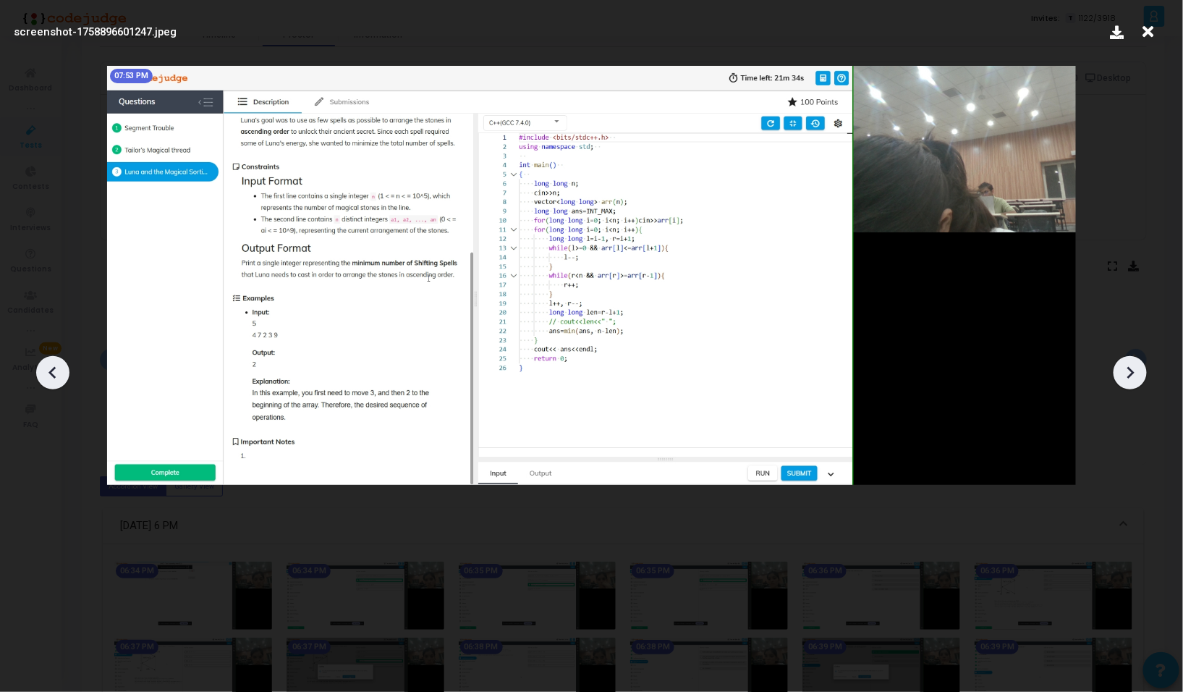
click at [1132, 356] on div at bounding box center [1129, 372] width 33 height 33
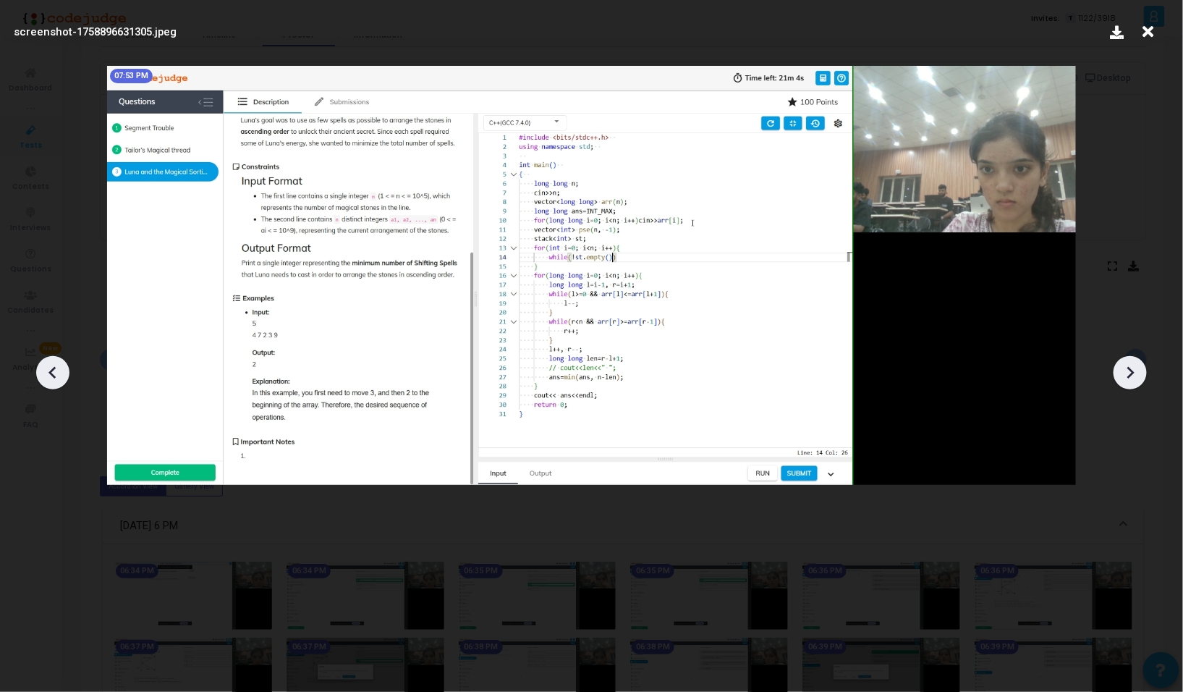
click at [1132, 356] on div at bounding box center [1129, 372] width 33 height 33
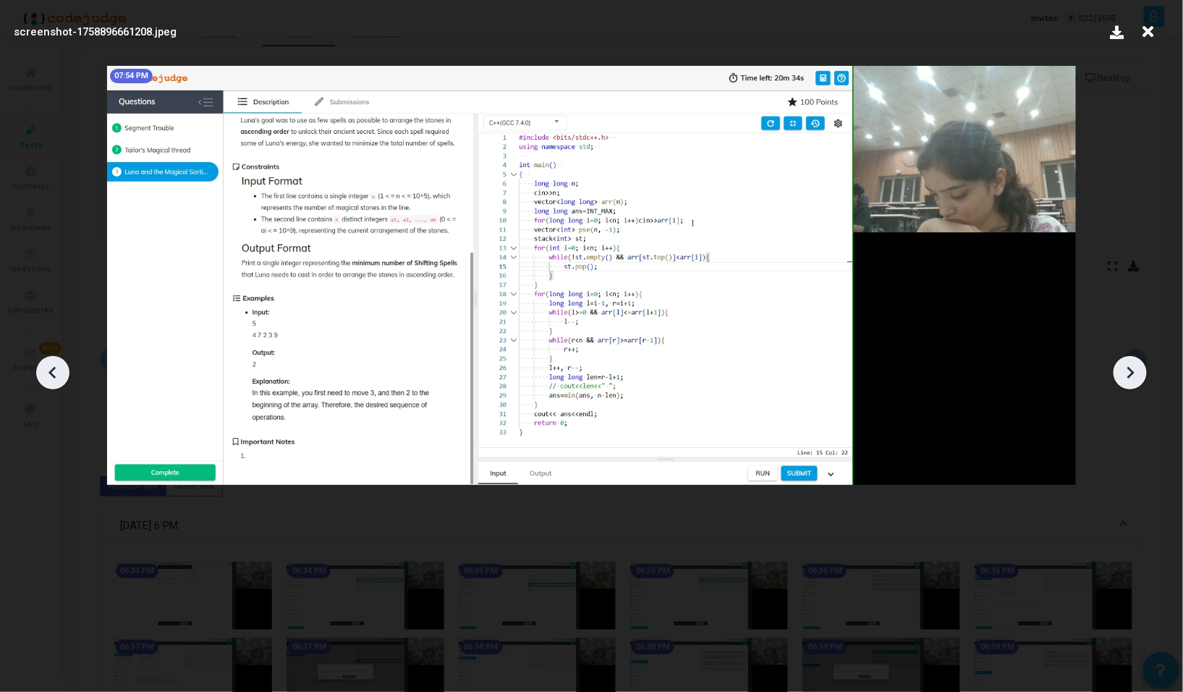
click at [1132, 356] on div at bounding box center [1129, 372] width 33 height 33
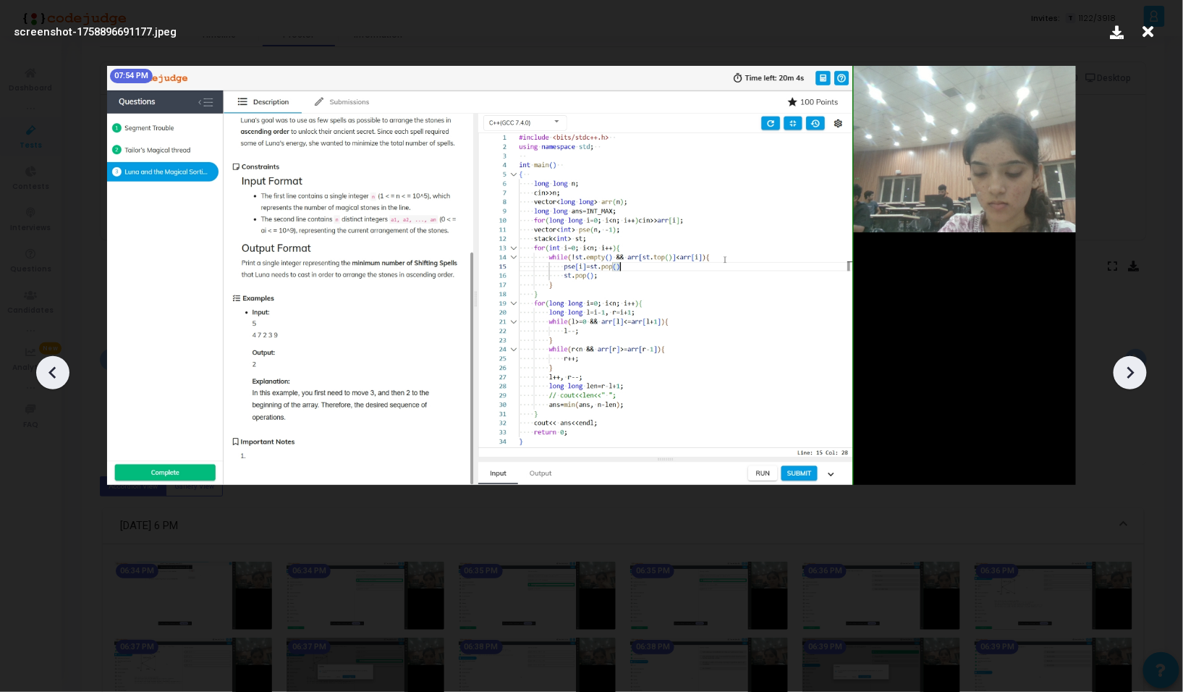
click at [1132, 356] on div at bounding box center [1129, 372] width 33 height 33
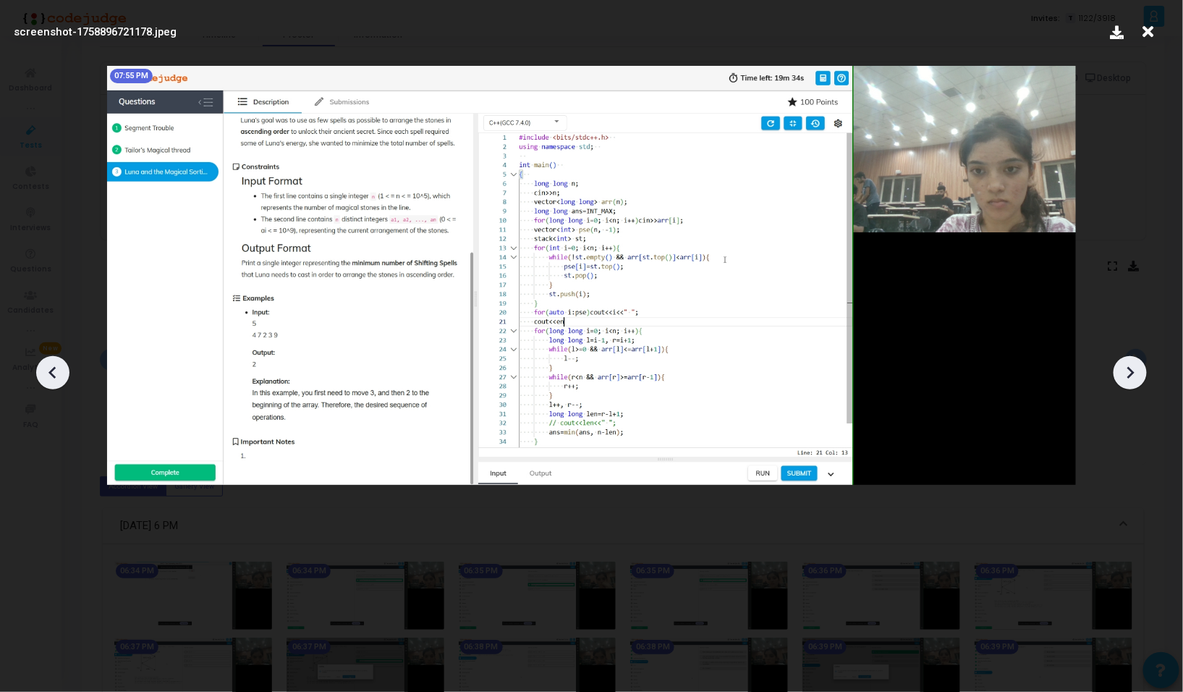
click at [1132, 356] on div at bounding box center [1129, 372] width 33 height 33
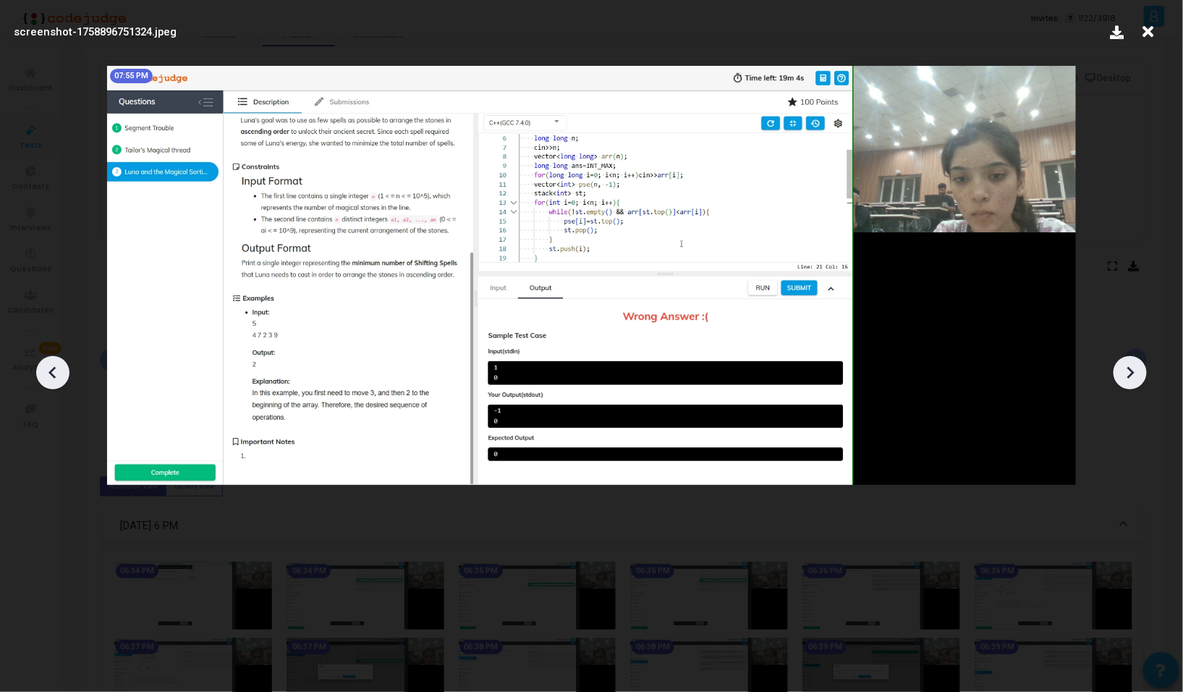
click at [1132, 356] on div at bounding box center [1129, 372] width 33 height 33
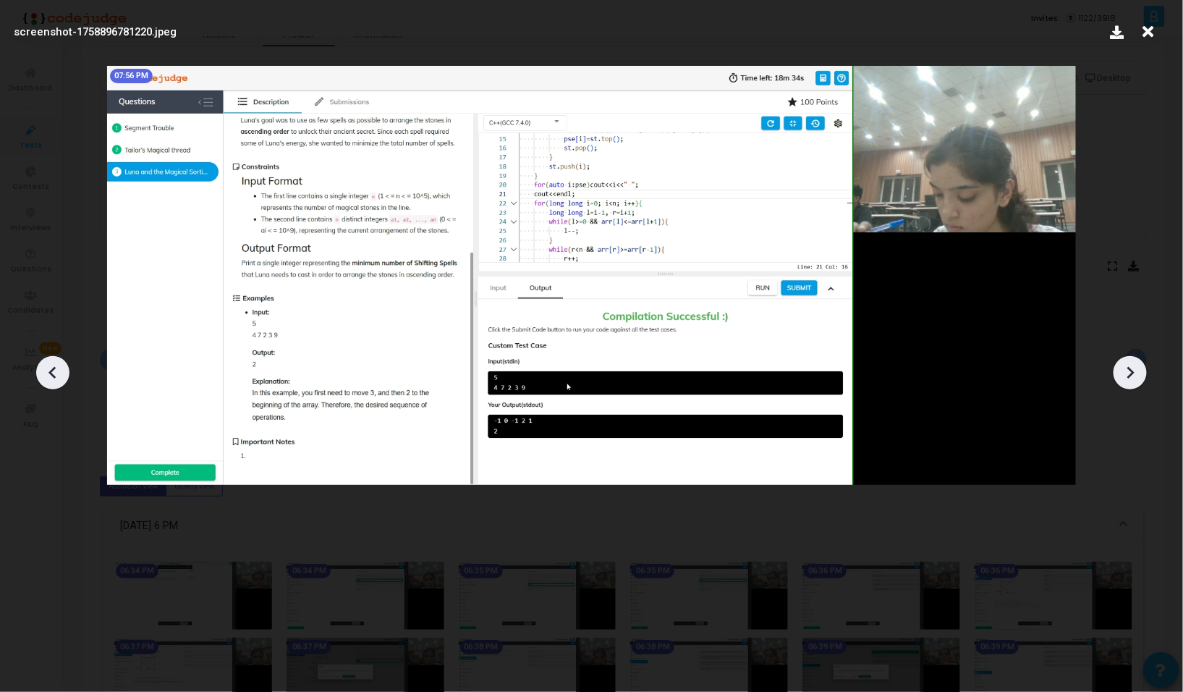
click at [1132, 356] on div at bounding box center [1129, 372] width 33 height 33
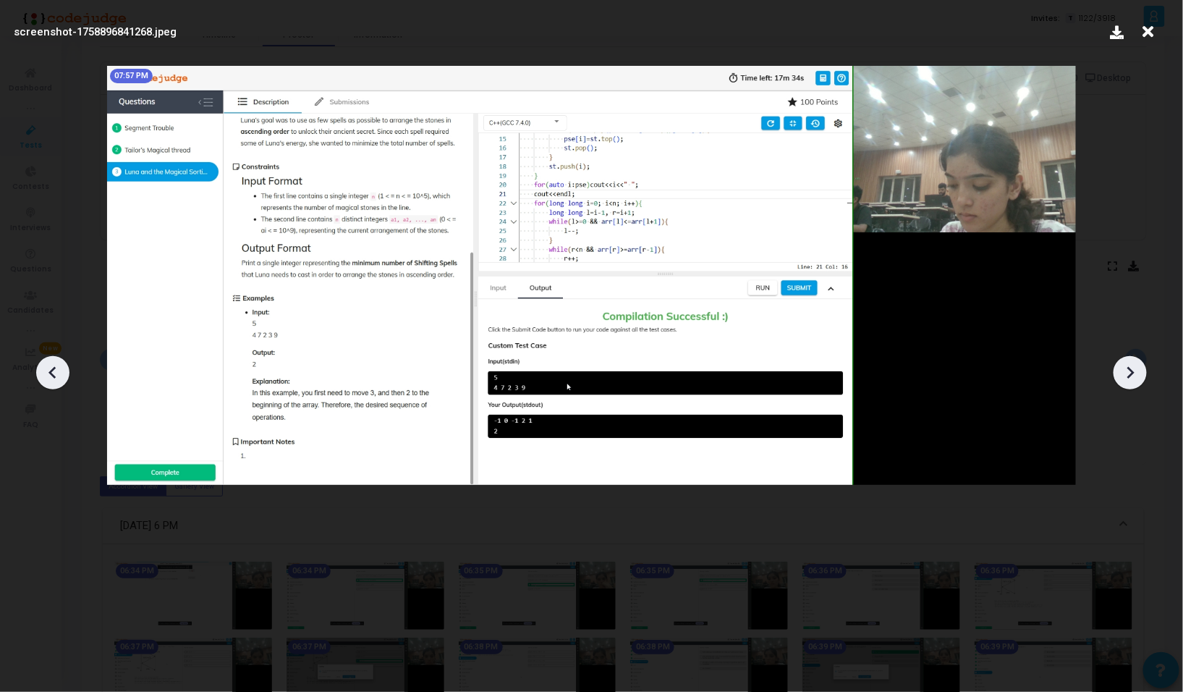
click at [1132, 356] on div at bounding box center [1129, 372] width 33 height 33
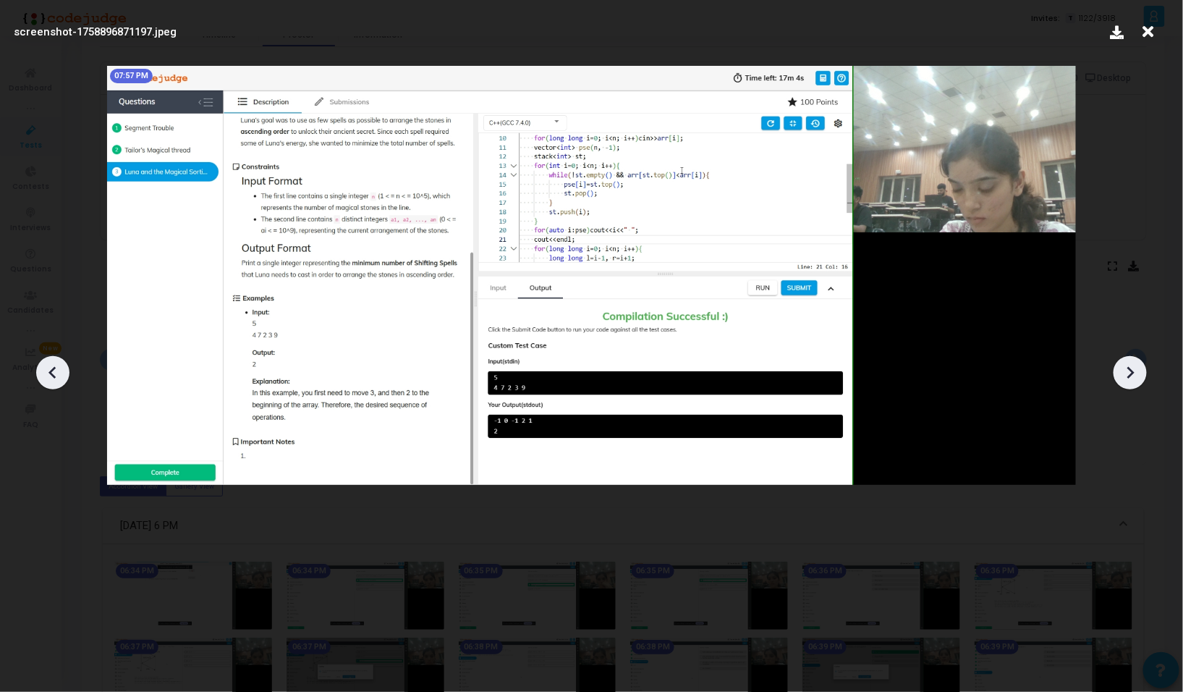
click at [1132, 356] on div at bounding box center [1129, 372] width 33 height 33
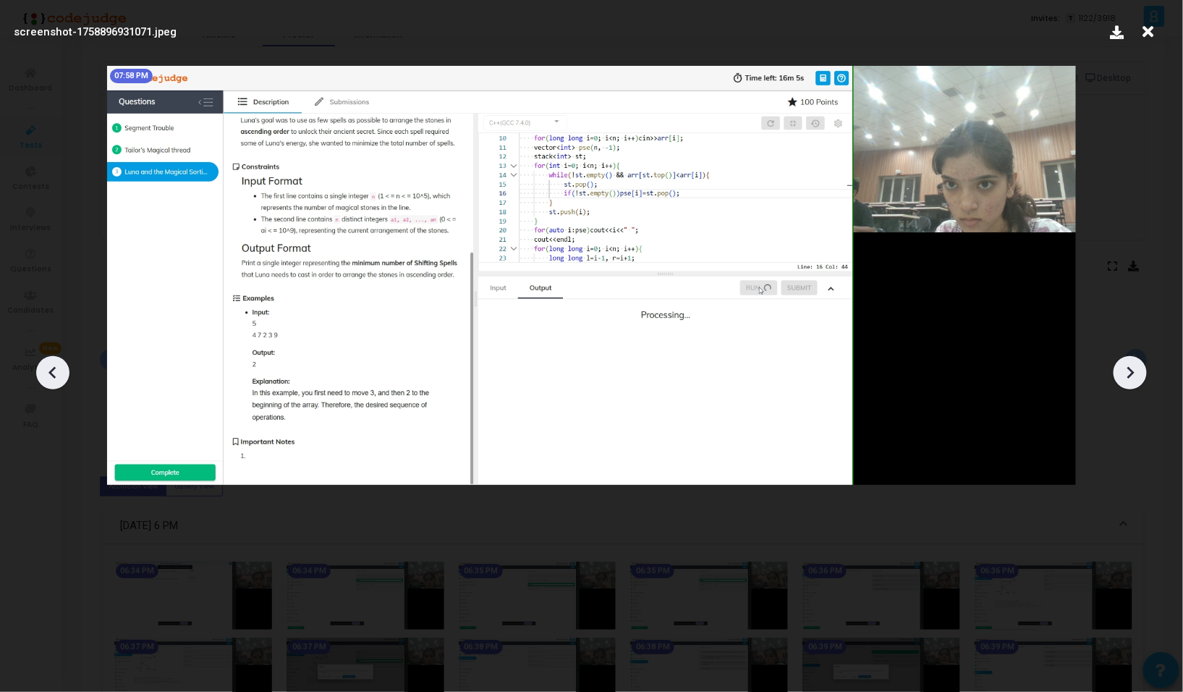
click at [1132, 356] on div at bounding box center [1129, 372] width 33 height 33
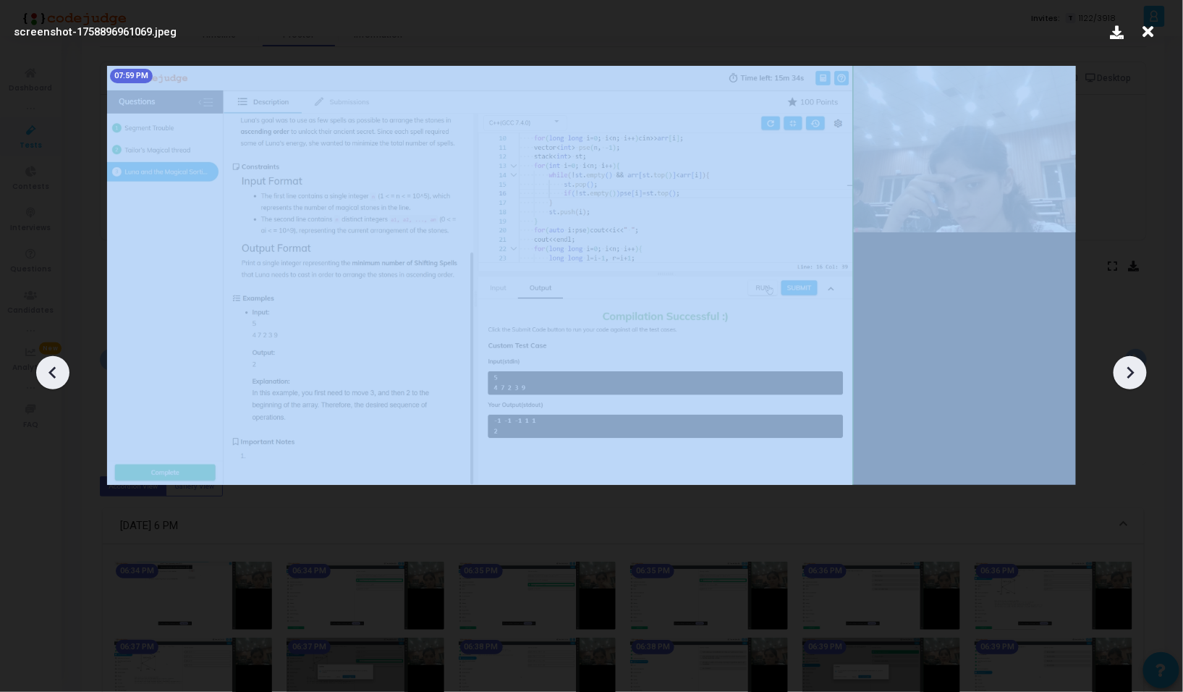
click at [1132, 356] on div at bounding box center [1129, 372] width 33 height 33
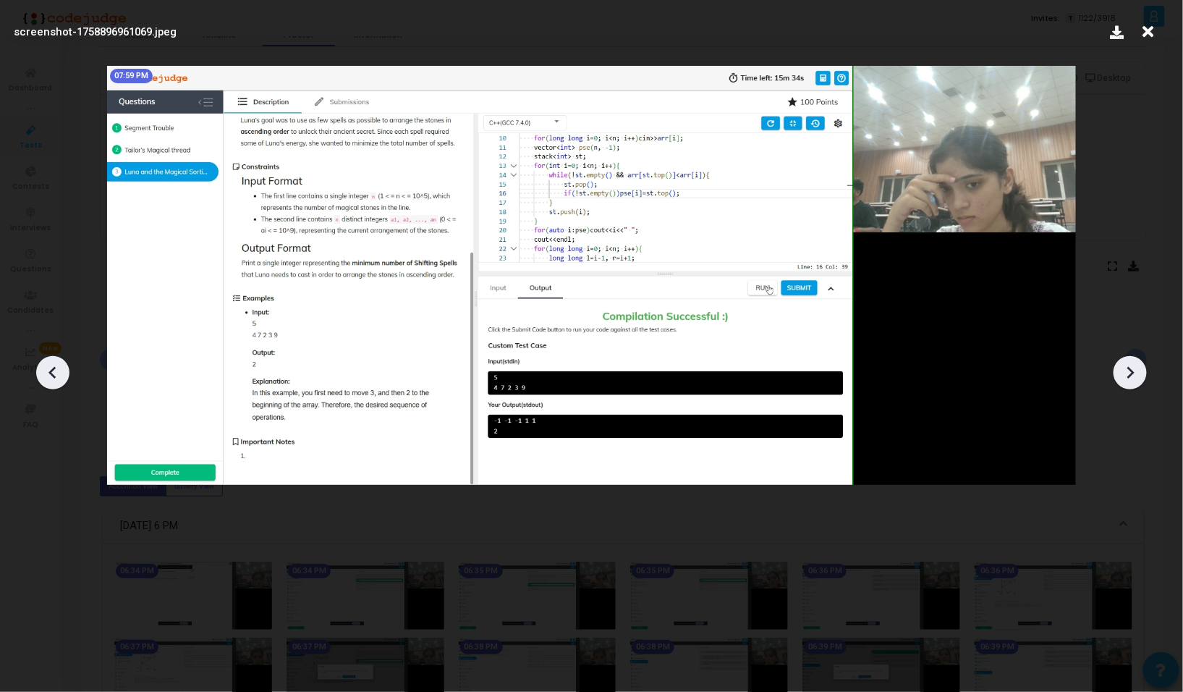
click at [1132, 356] on div at bounding box center [1129, 372] width 33 height 33
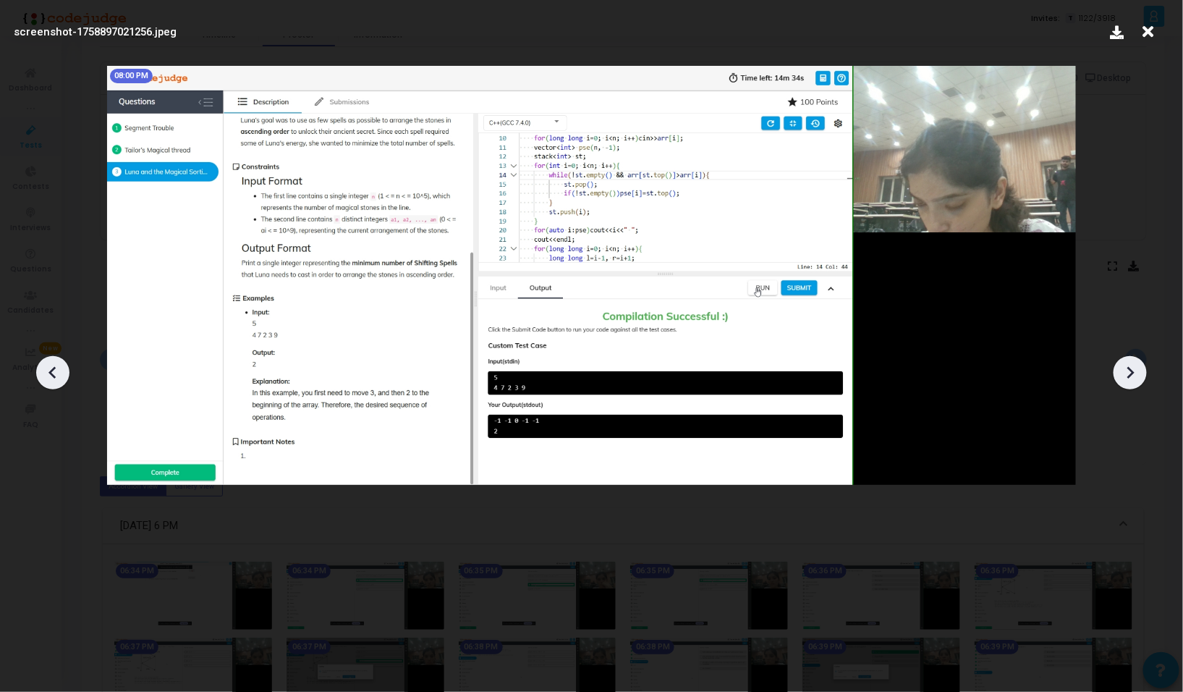
click at [1132, 356] on div at bounding box center [1129, 372] width 33 height 33
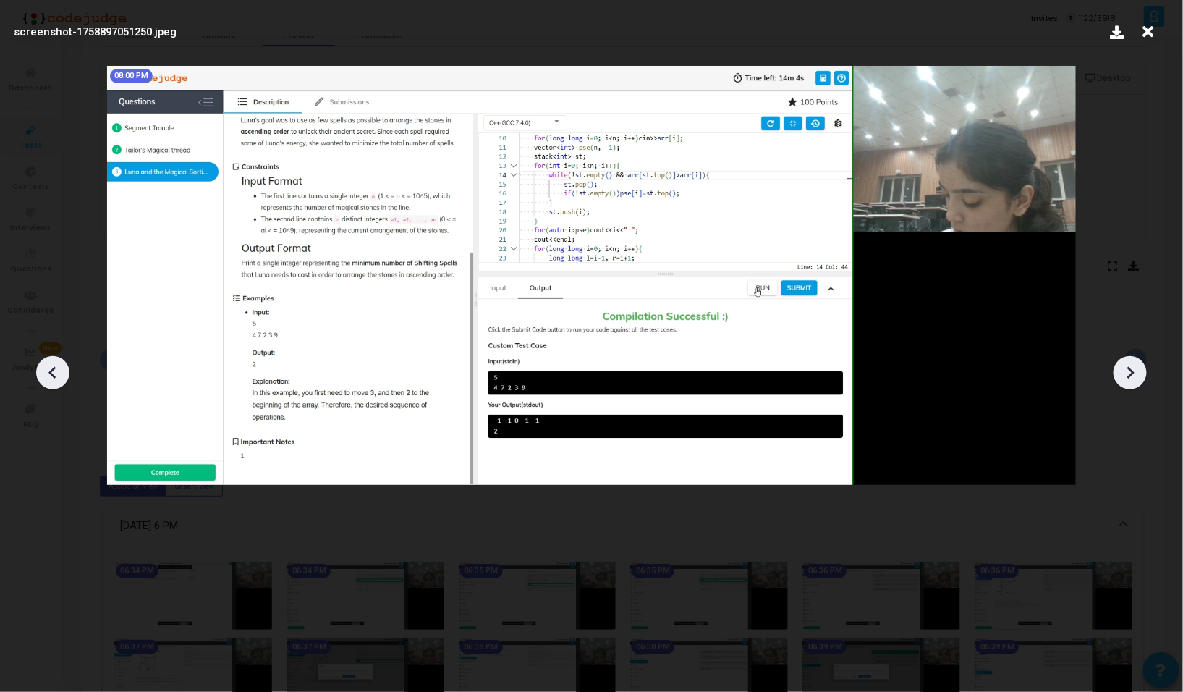
click at [1132, 356] on div at bounding box center [1129, 372] width 33 height 33
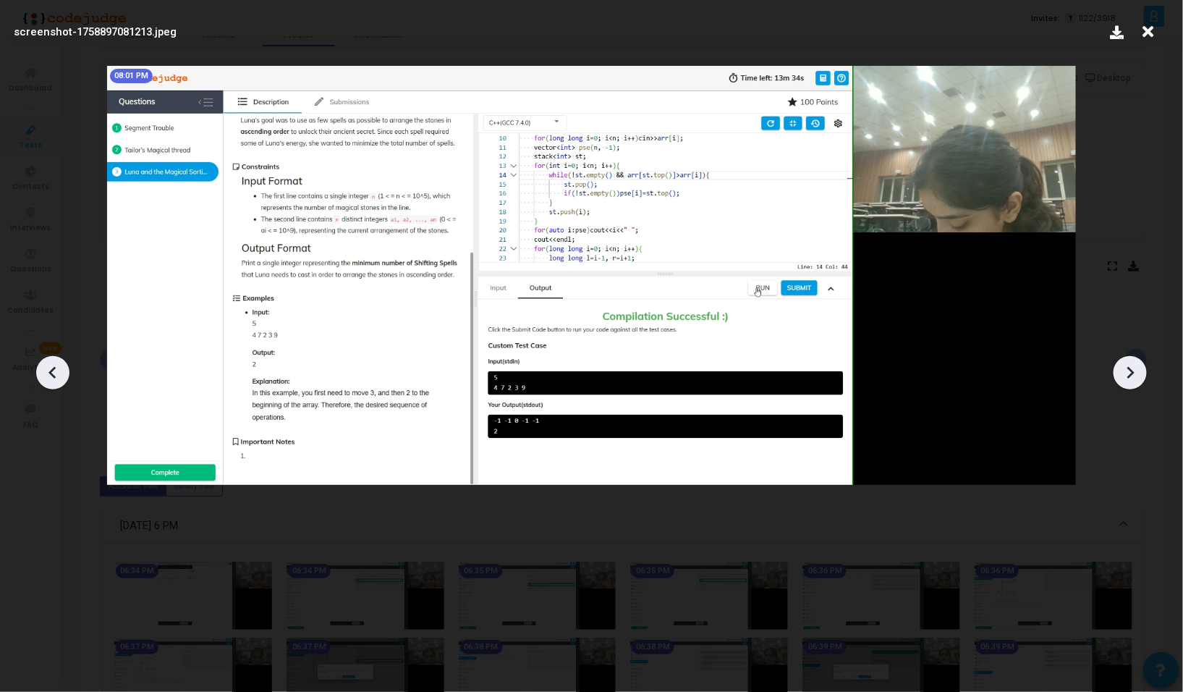
click at [1132, 356] on div at bounding box center [1129, 372] width 33 height 33
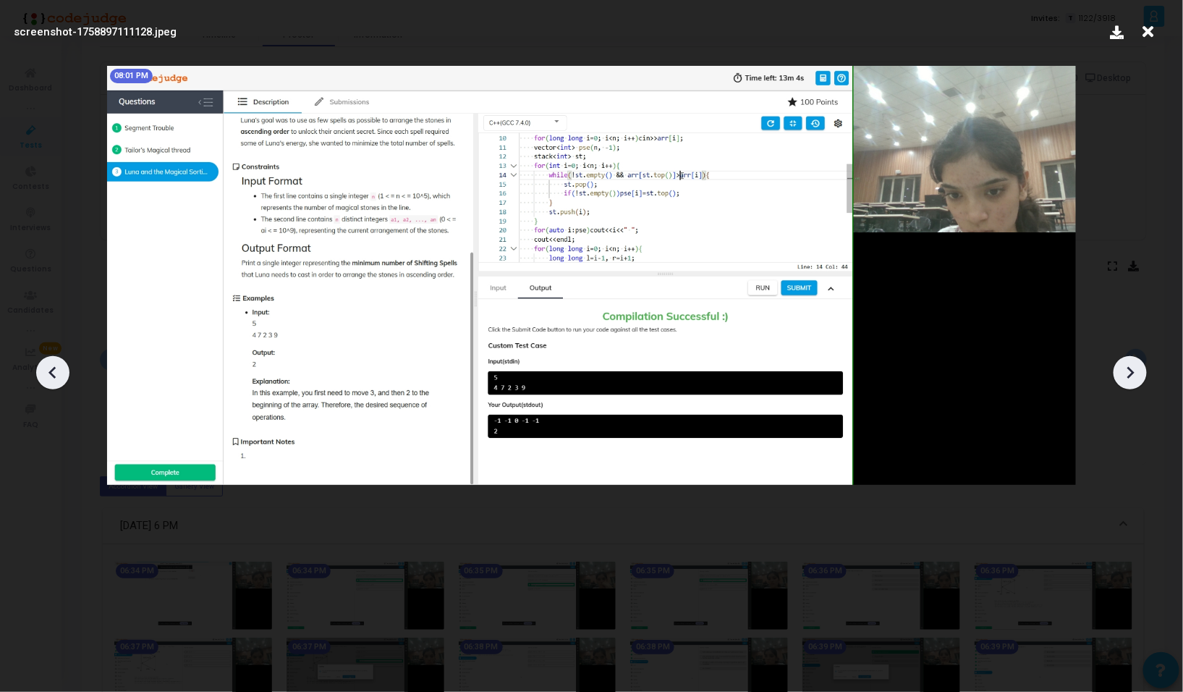
click at [1132, 356] on div at bounding box center [1129, 372] width 33 height 33
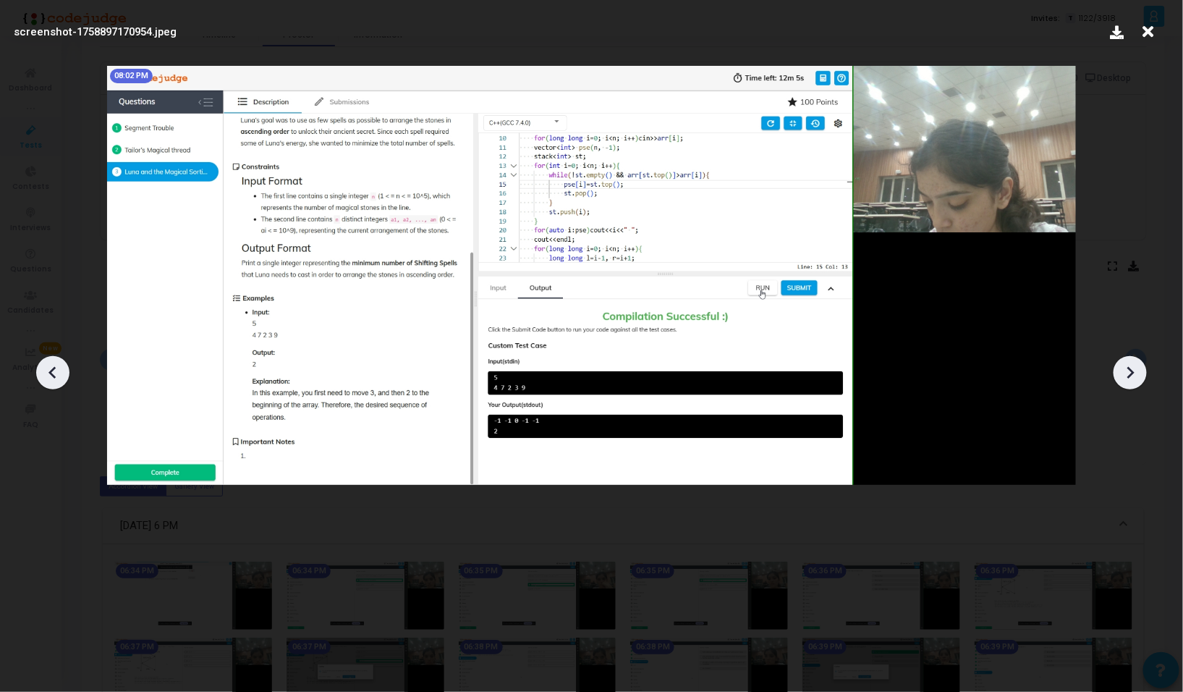
click at [45, 365] on icon at bounding box center [53, 373] width 22 height 22
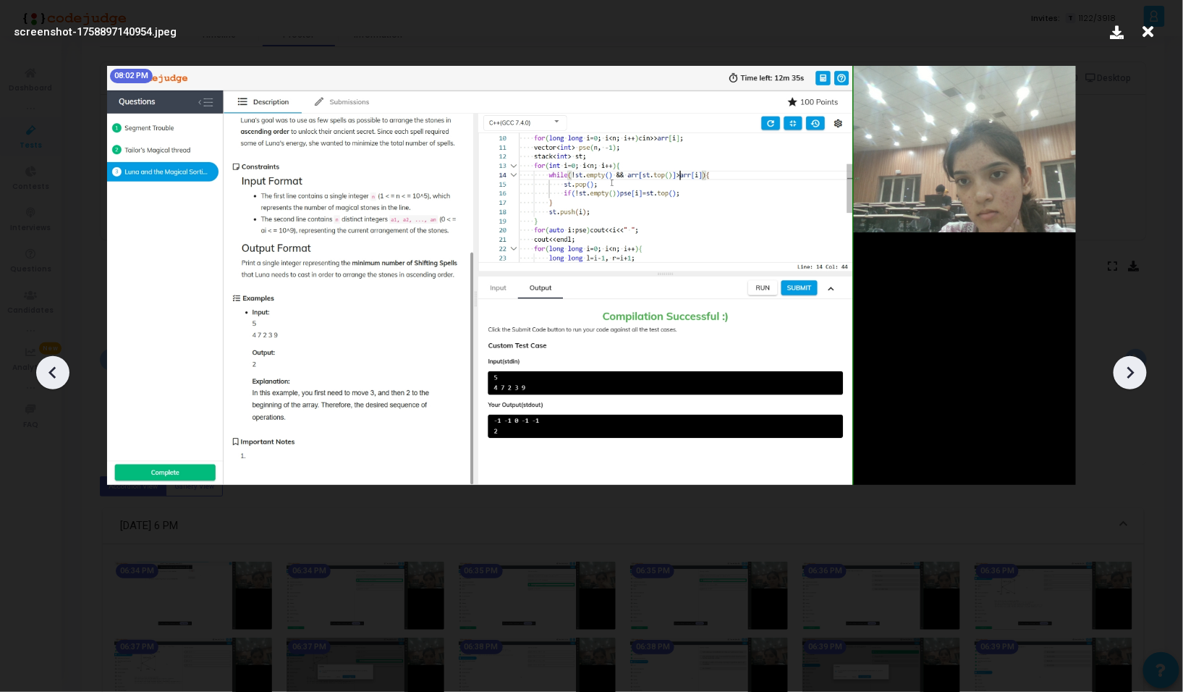
click at [1125, 369] on icon at bounding box center [1130, 373] width 22 height 22
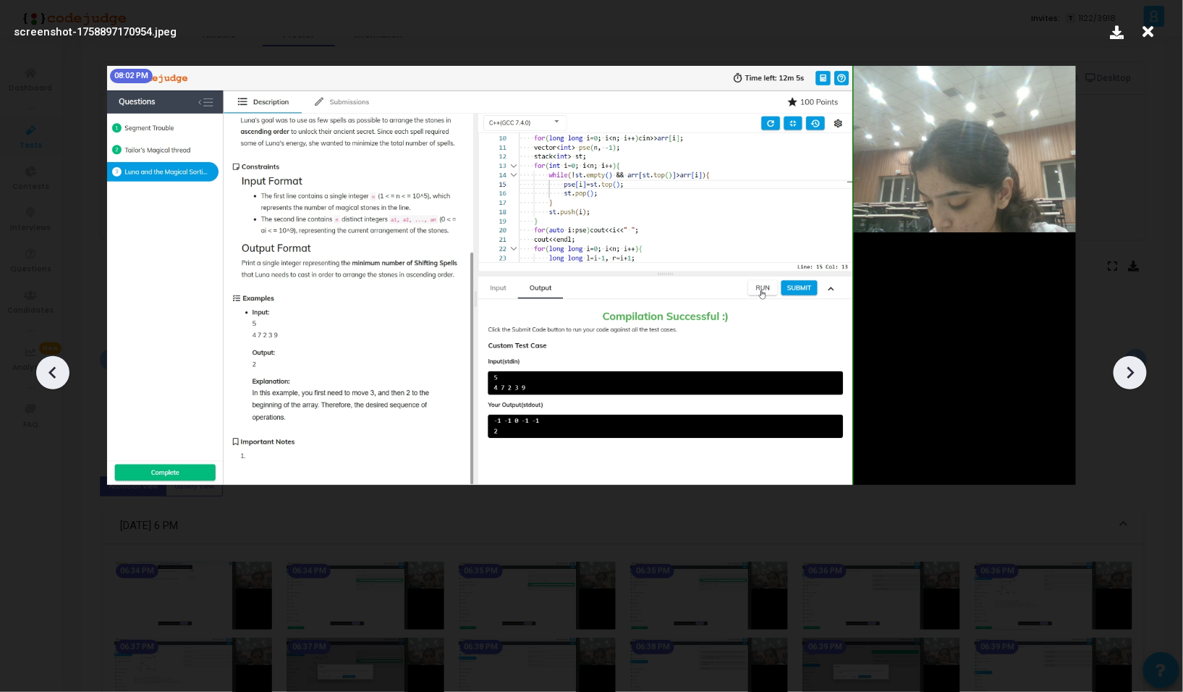
click at [1125, 369] on icon at bounding box center [1130, 373] width 22 height 22
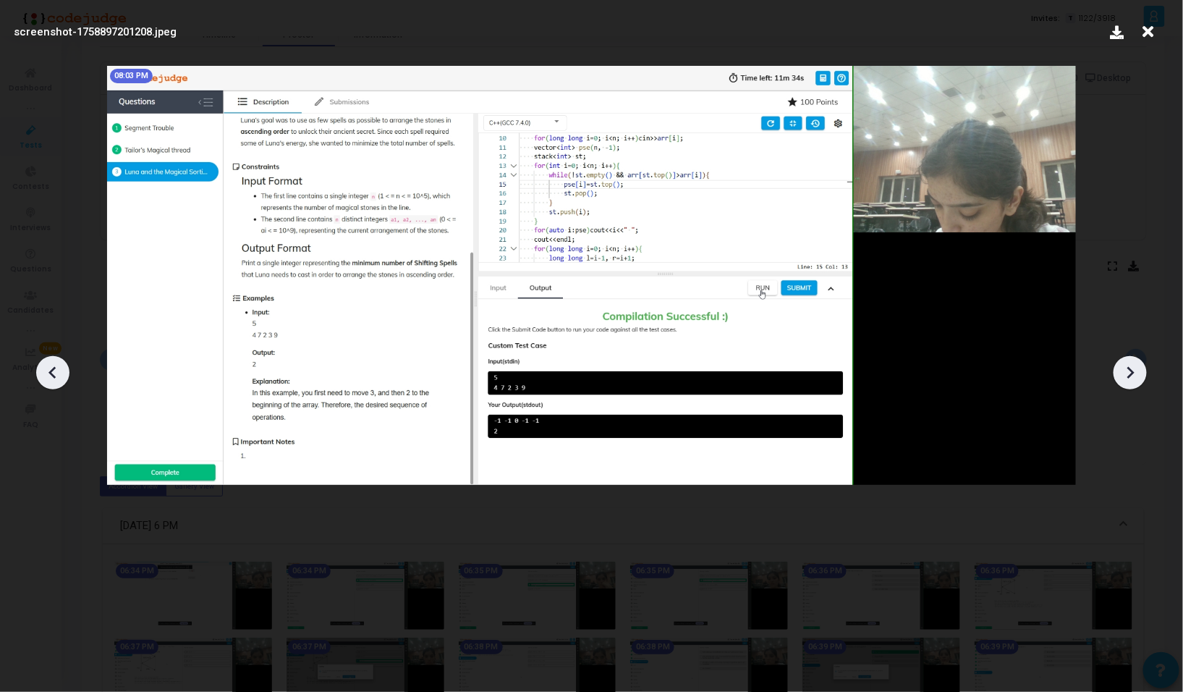
click at [1125, 369] on icon at bounding box center [1130, 373] width 22 height 22
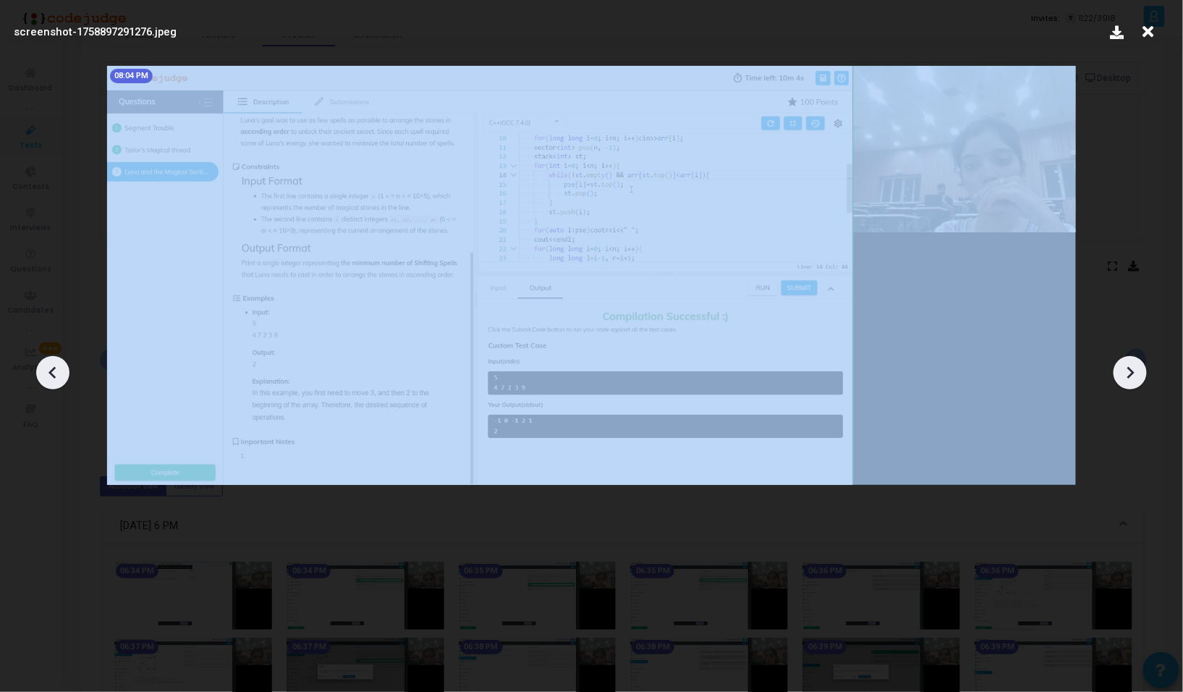
click at [1125, 369] on icon at bounding box center [1130, 373] width 22 height 22
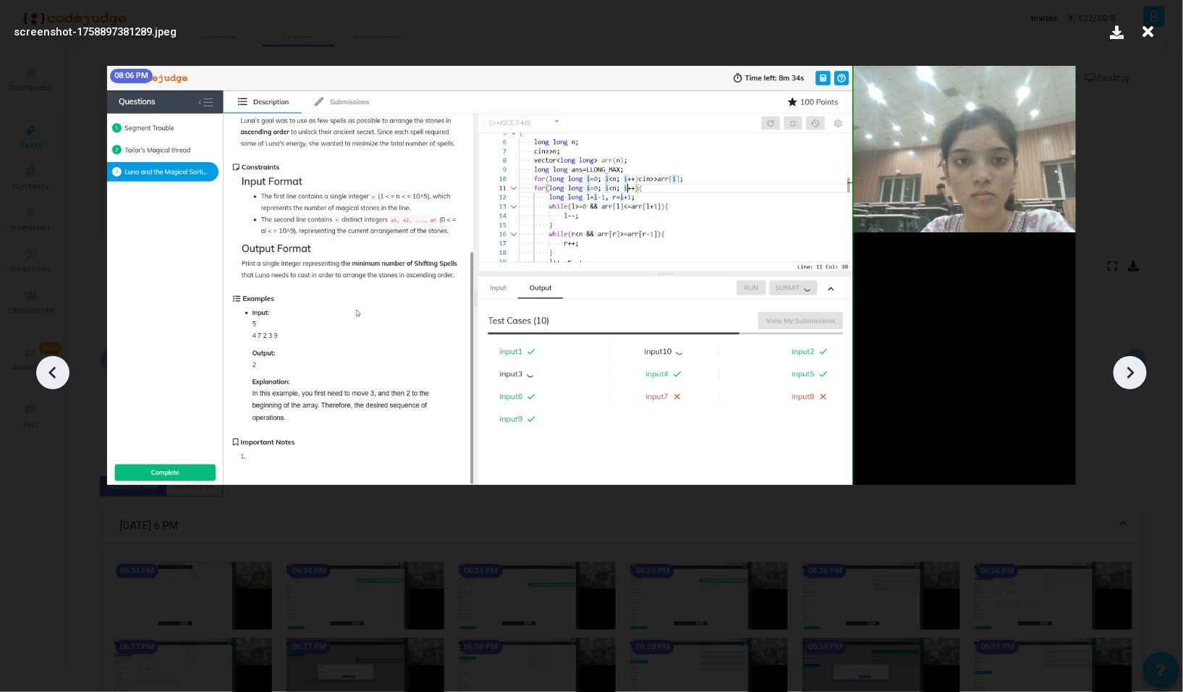
click at [1125, 369] on icon at bounding box center [1130, 373] width 22 height 22
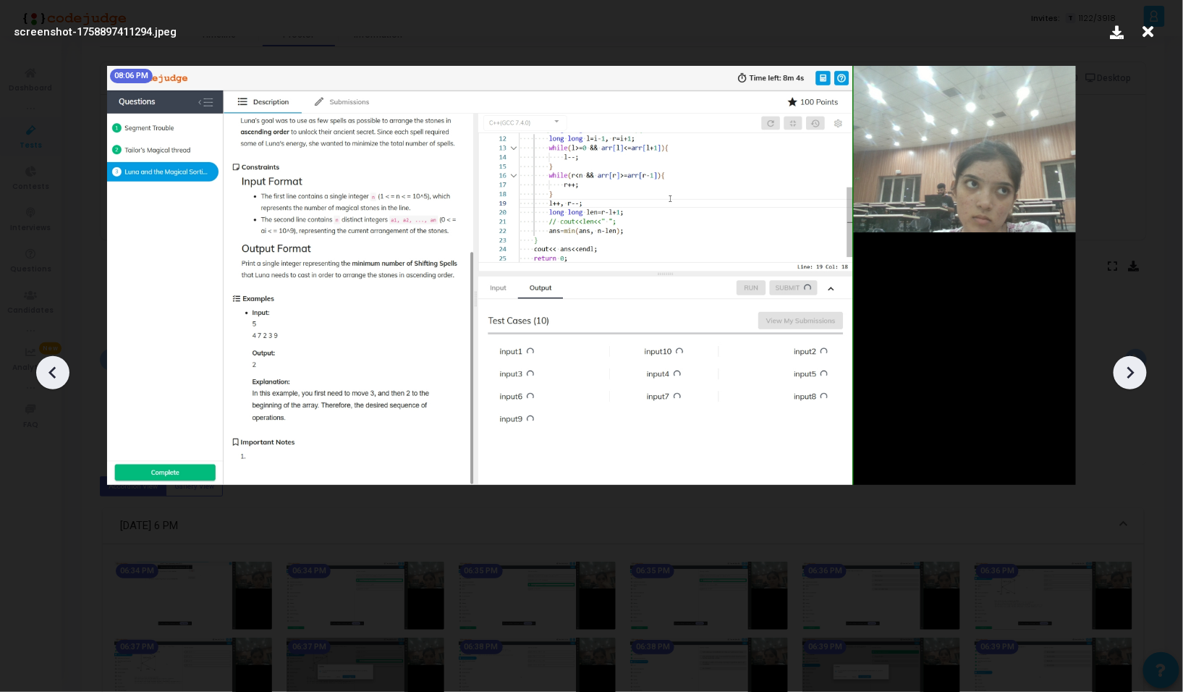
click at [1125, 369] on icon at bounding box center [1130, 373] width 22 height 22
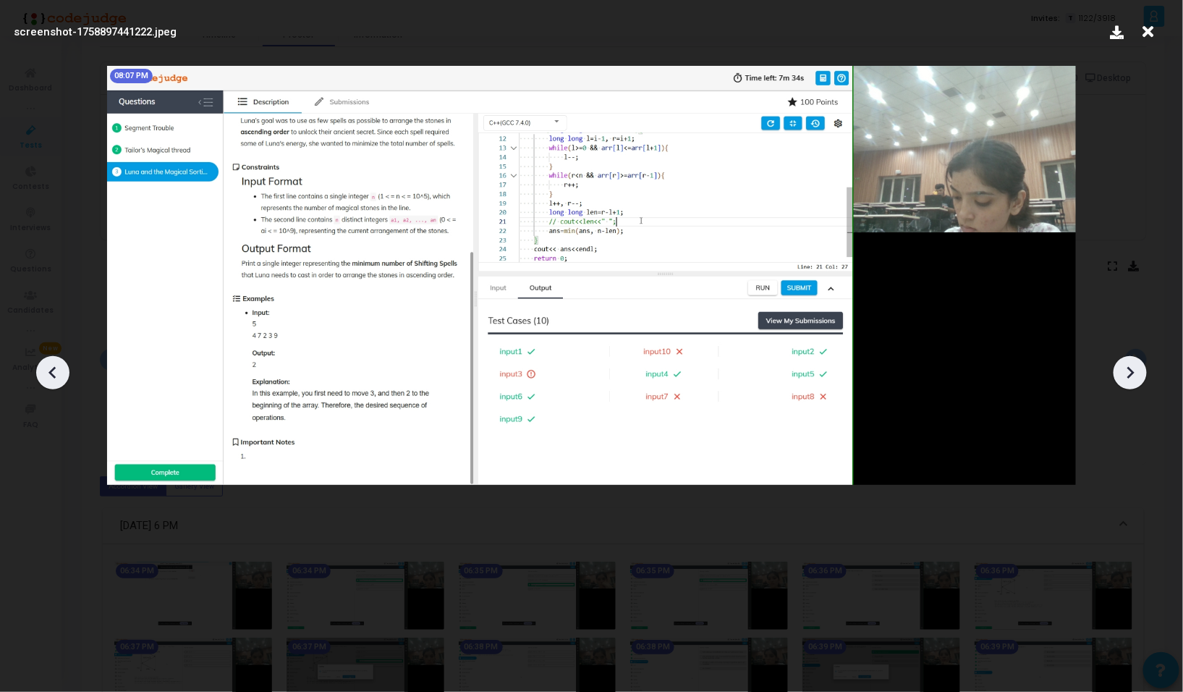
click at [1125, 369] on icon at bounding box center [1130, 373] width 22 height 22
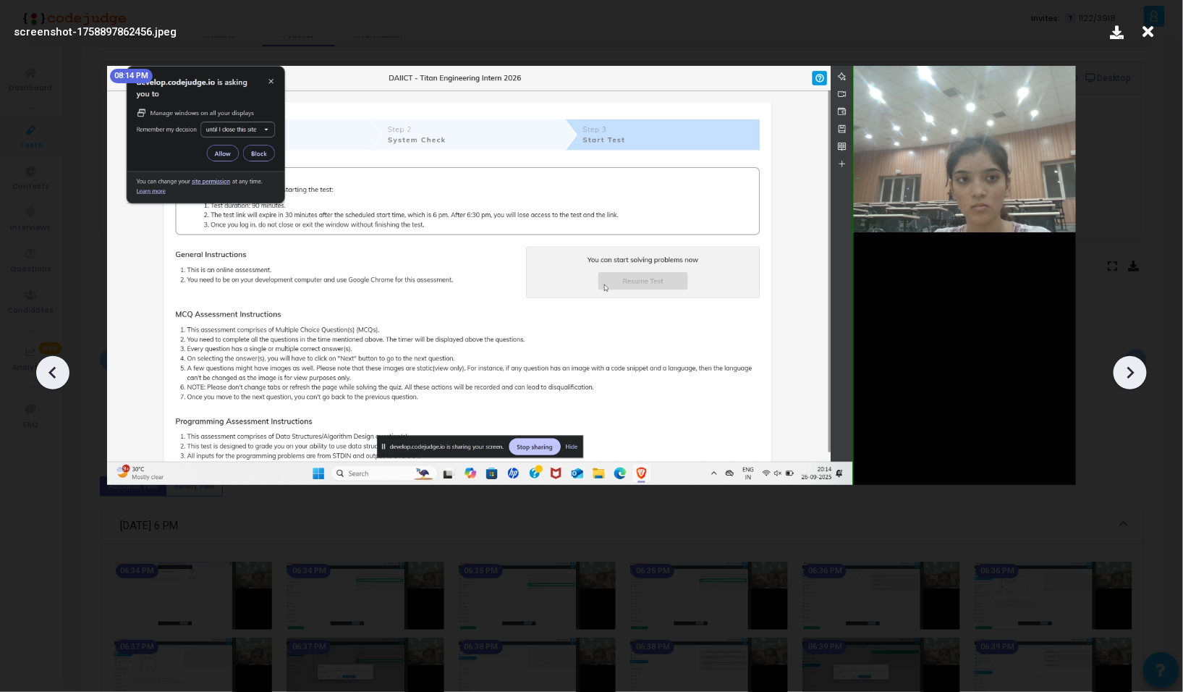
click at [1125, 369] on icon at bounding box center [1130, 373] width 22 height 22
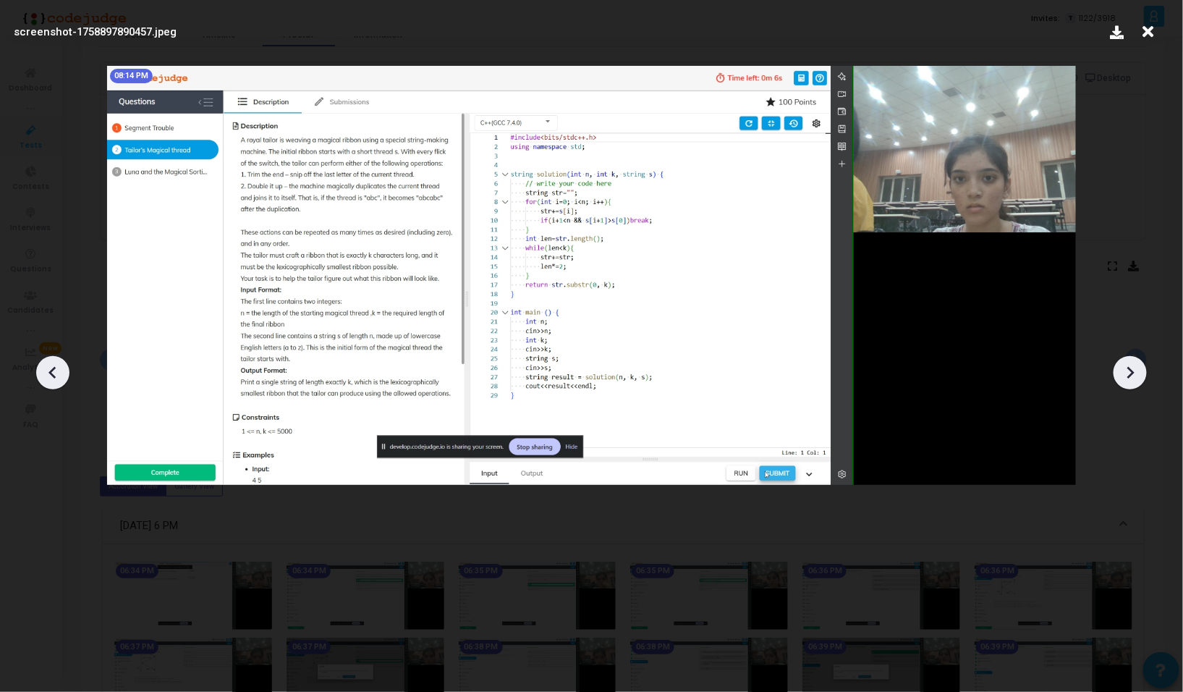
click at [1125, 369] on icon at bounding box center [1130, 373] width 22 height 22
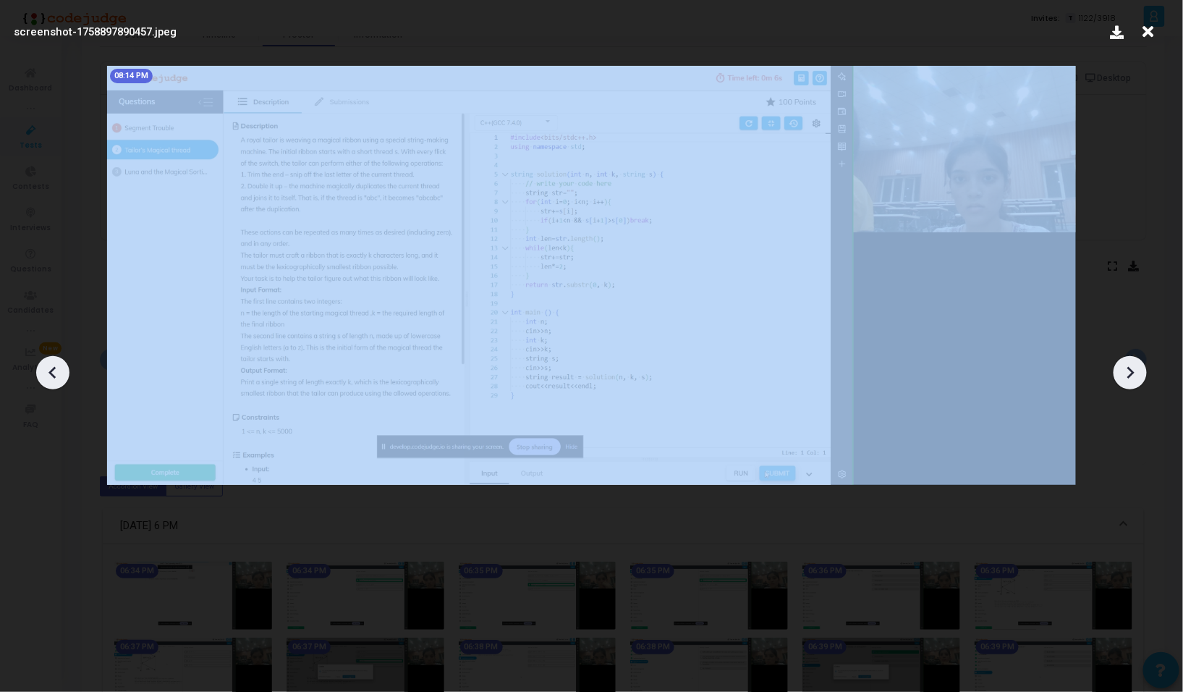
click at [1125, 369] on icon at bounding box center [1130, 373] width 22 height 22
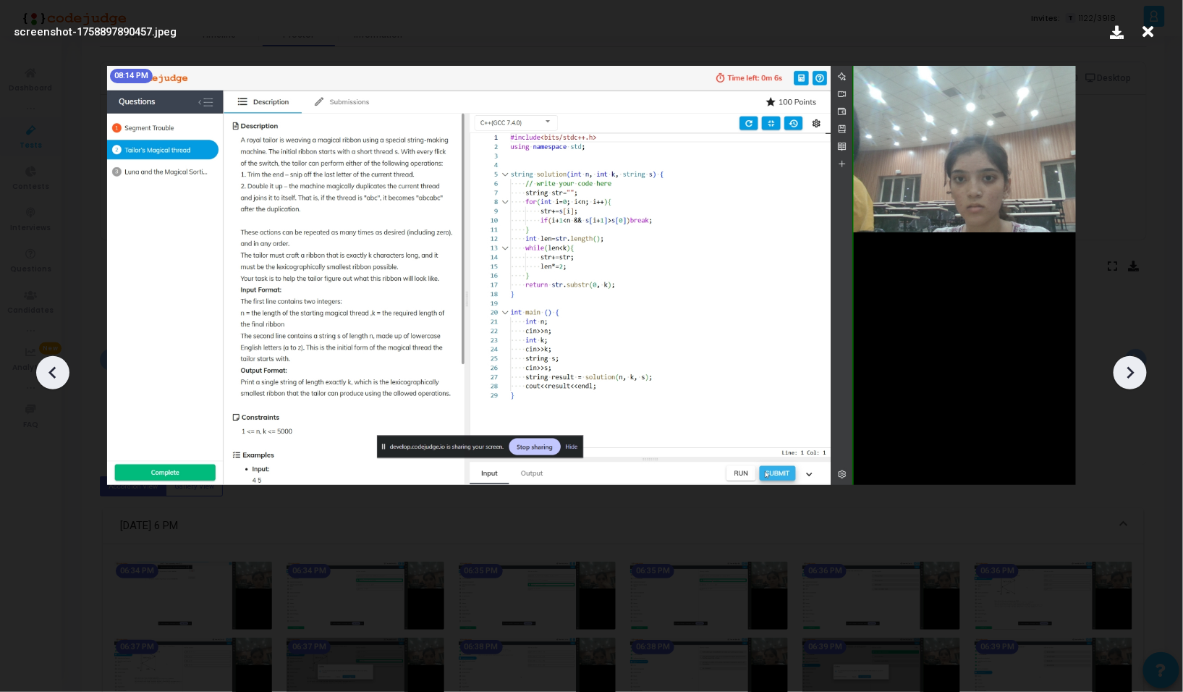
click at [1117, 168] on div at bounding box center [591, 367] width 1183 height 648
click at [1147, 30] on icon at bounding box center [1148, 31] width 22 height 27
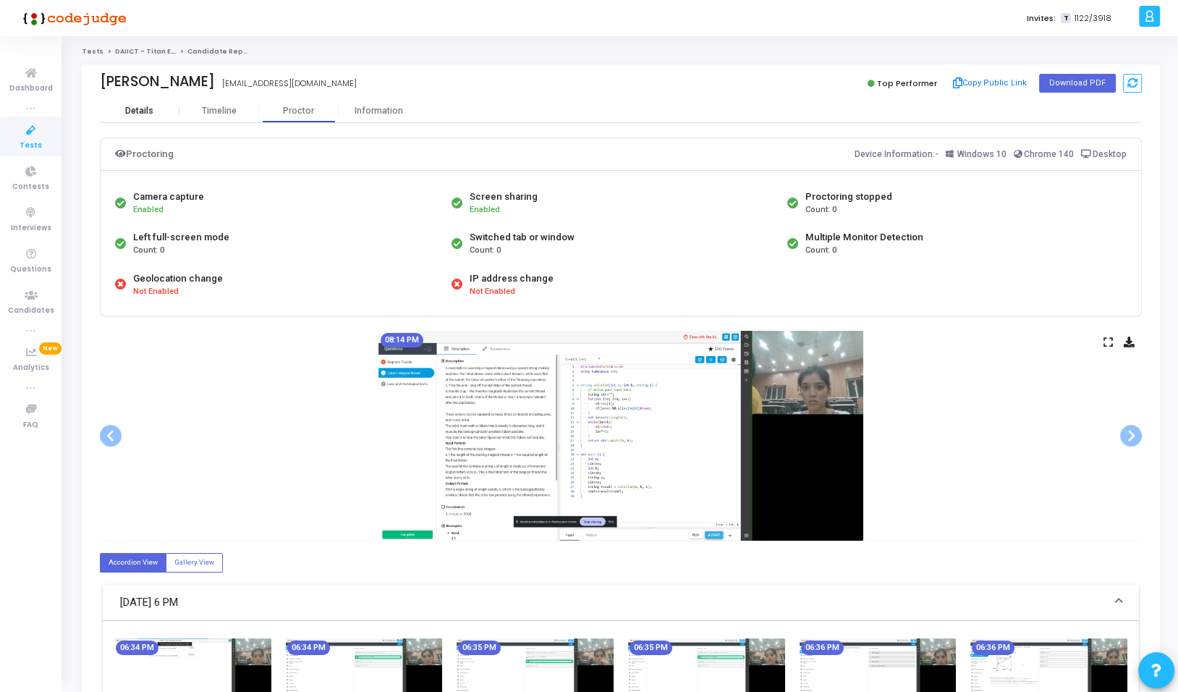
click at [136, 106] on div "Details" at bounding box center [139, 111] width 28 height 11
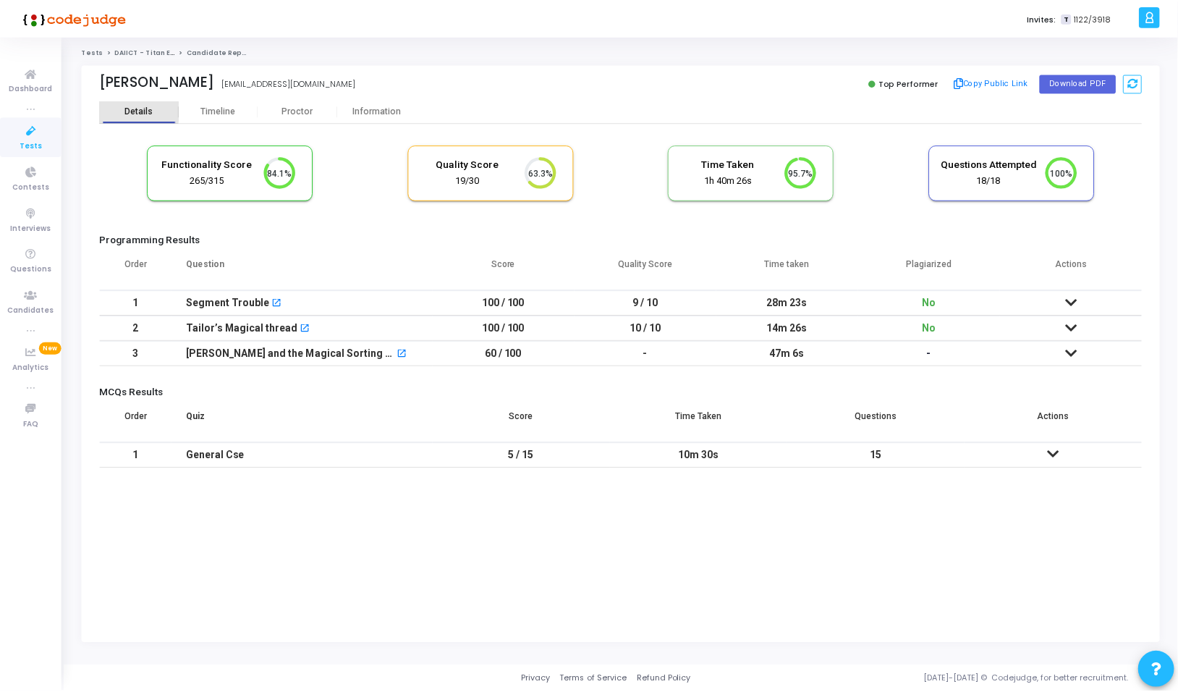
scroll to position [6, 6]
click at [273, 301] on mat-icon "open_in_new" at bounding box center [278, 304] width 10 height 10
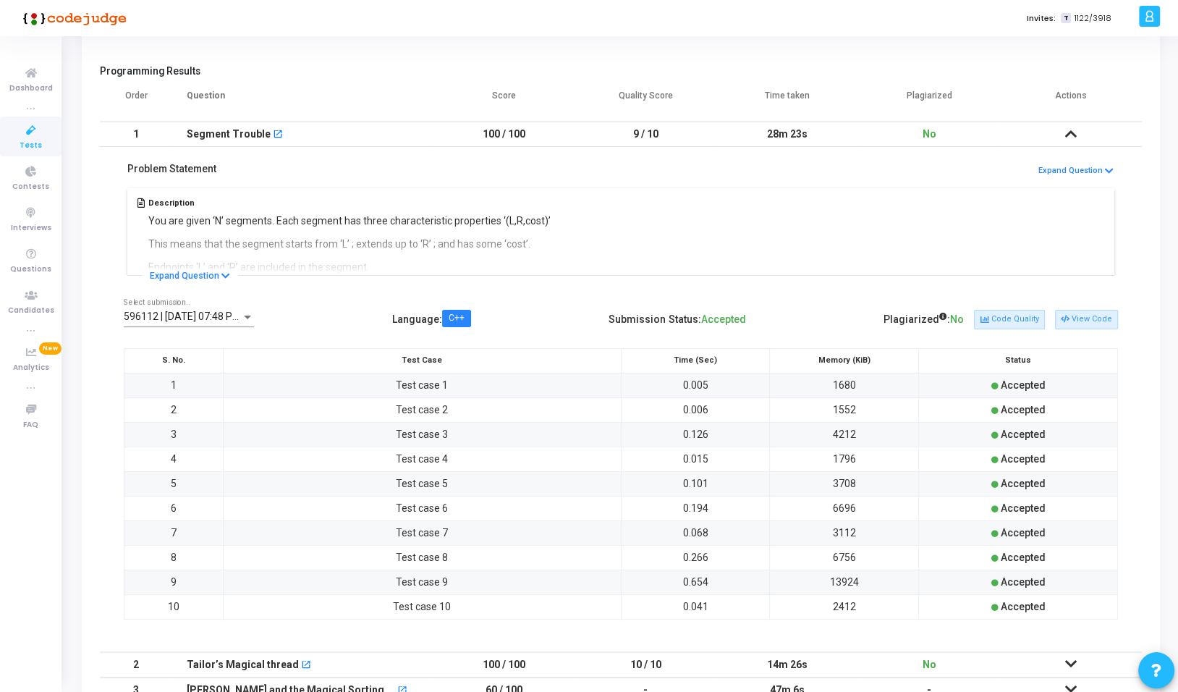
scroll to position [210, 0]
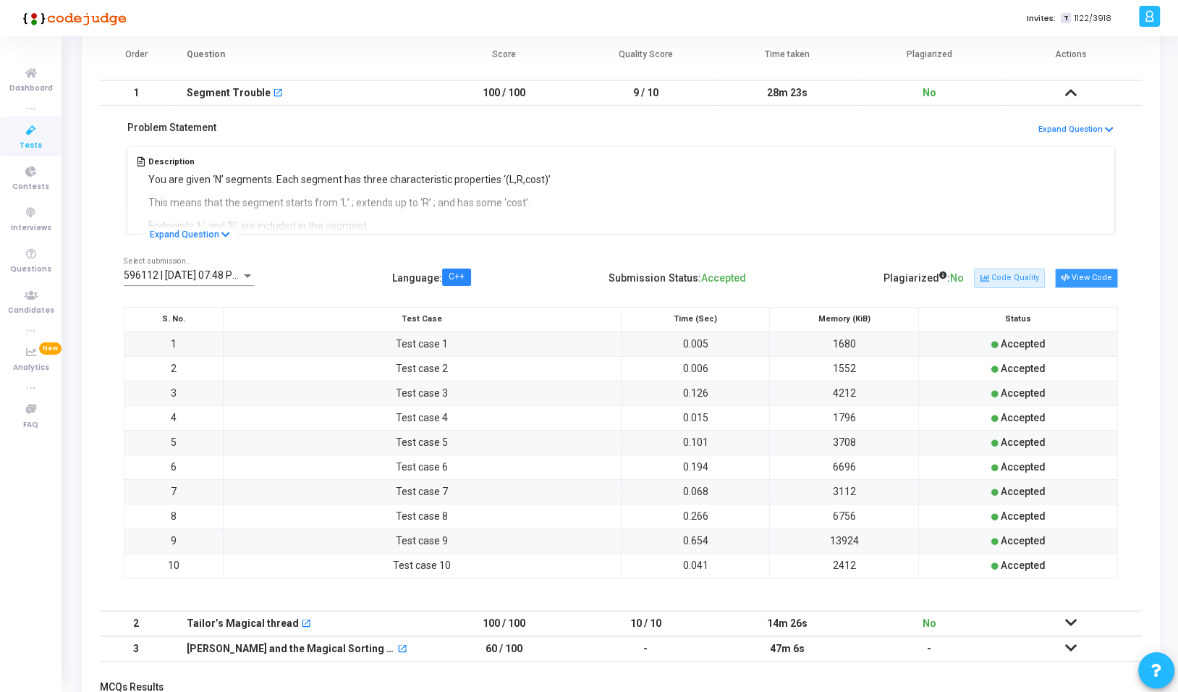
click at [1090, 272] on button "View Code" at bounding box center [1086, 277] width 63 height 19
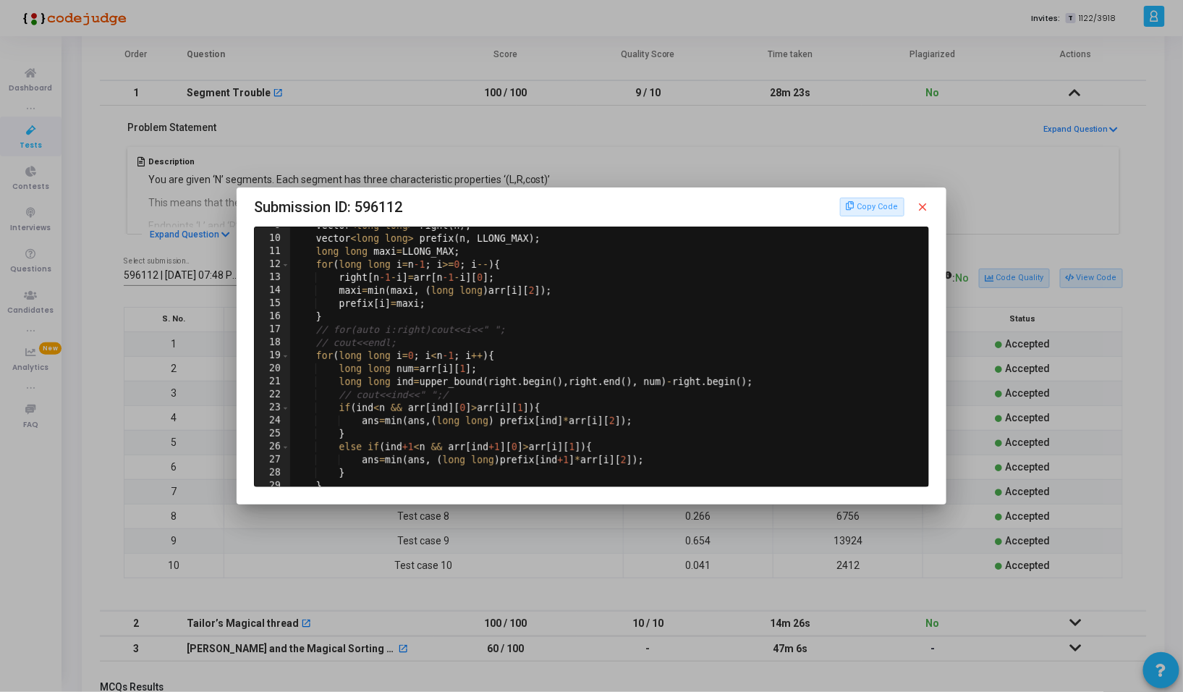
scroll to position [89, 0]
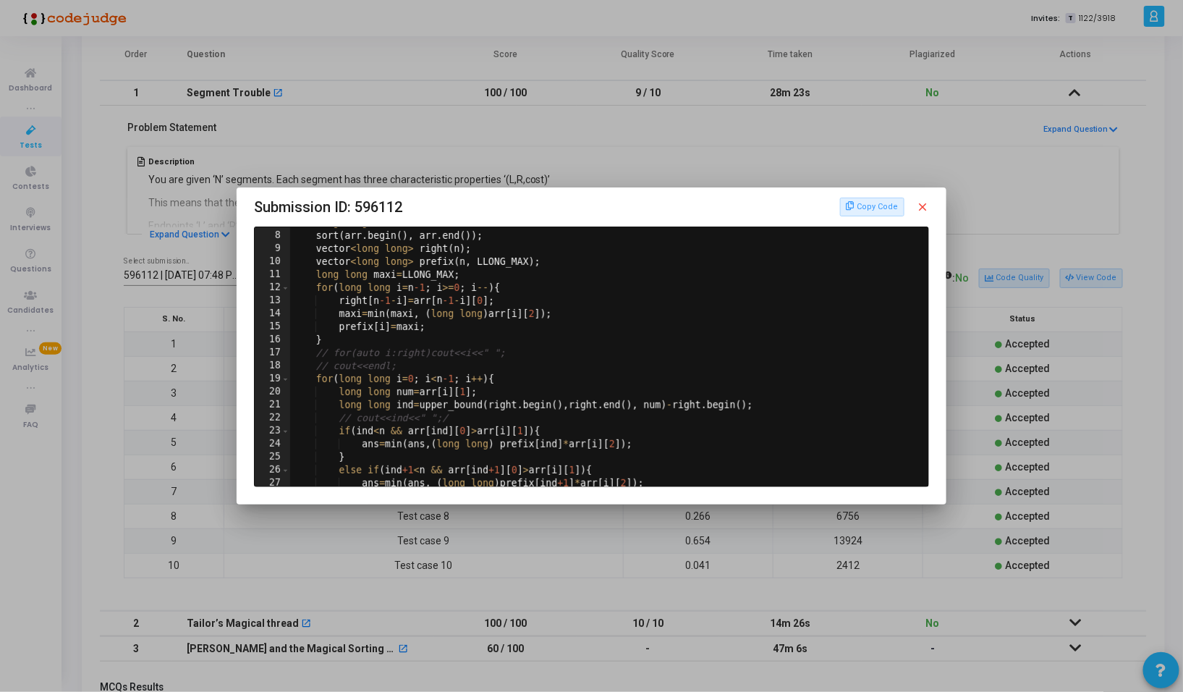
click at [570, 546] on div at bounding box center [591, 346] width 1183 height 692
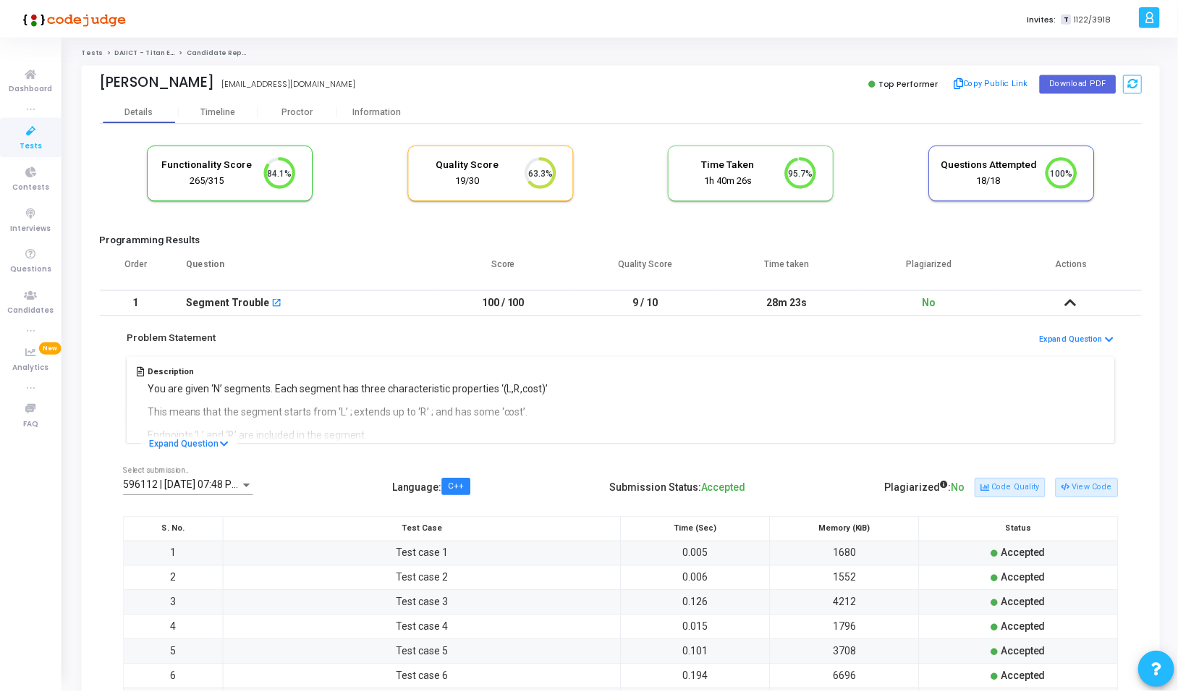
scroll to position [210, 0]
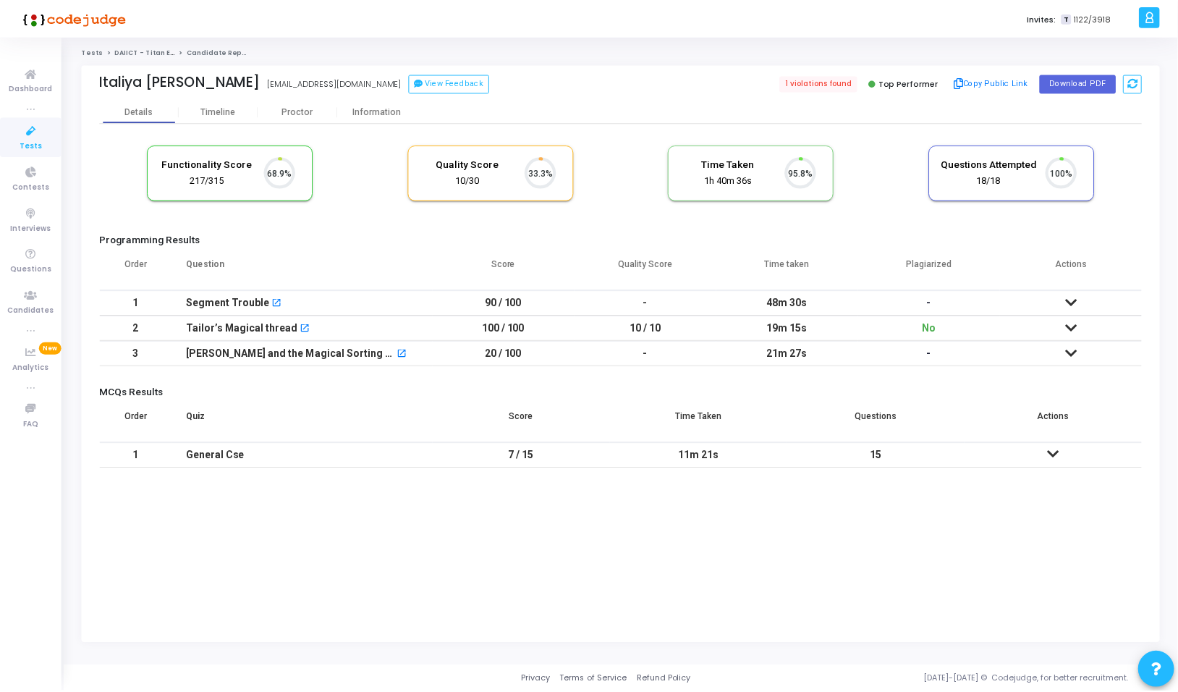
scroll to position [30, 37]
click at [294, 119] on div "Proctor" at bounding box center [299, 112] width 80 height 22
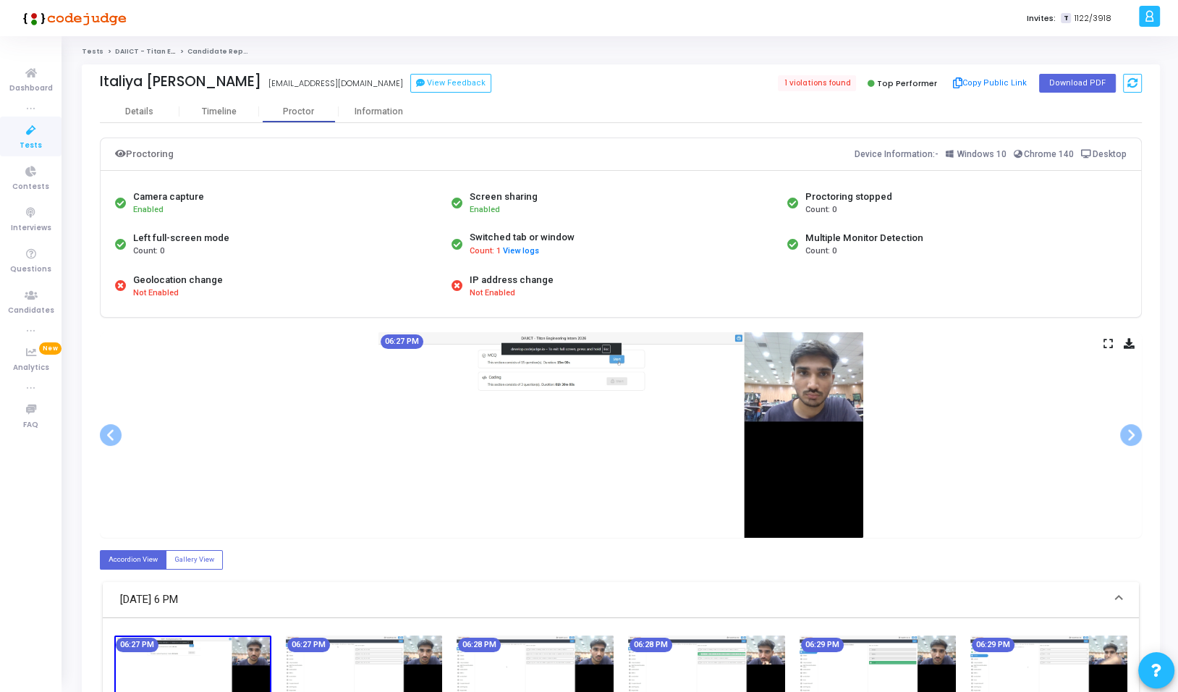
click at [1105, 341] on icon at bounding box center [1107, 343] width 9 height 8
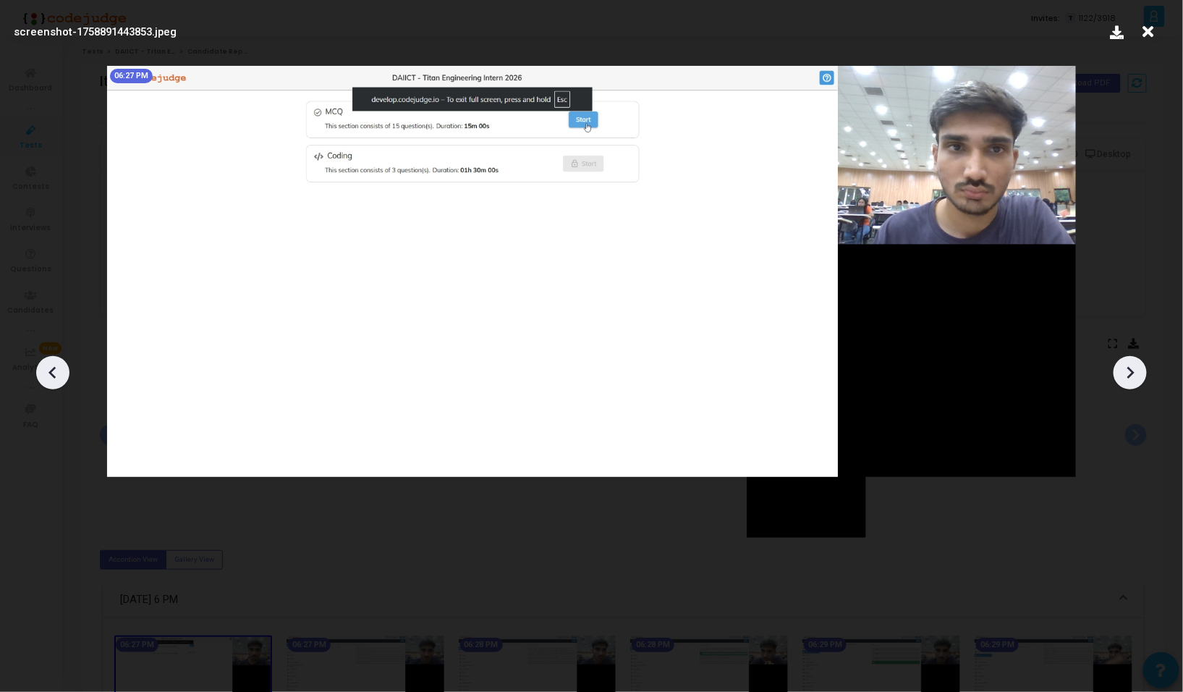
click at [1131, 384] on div at bounding box center [1129, 372] width 33 height 33
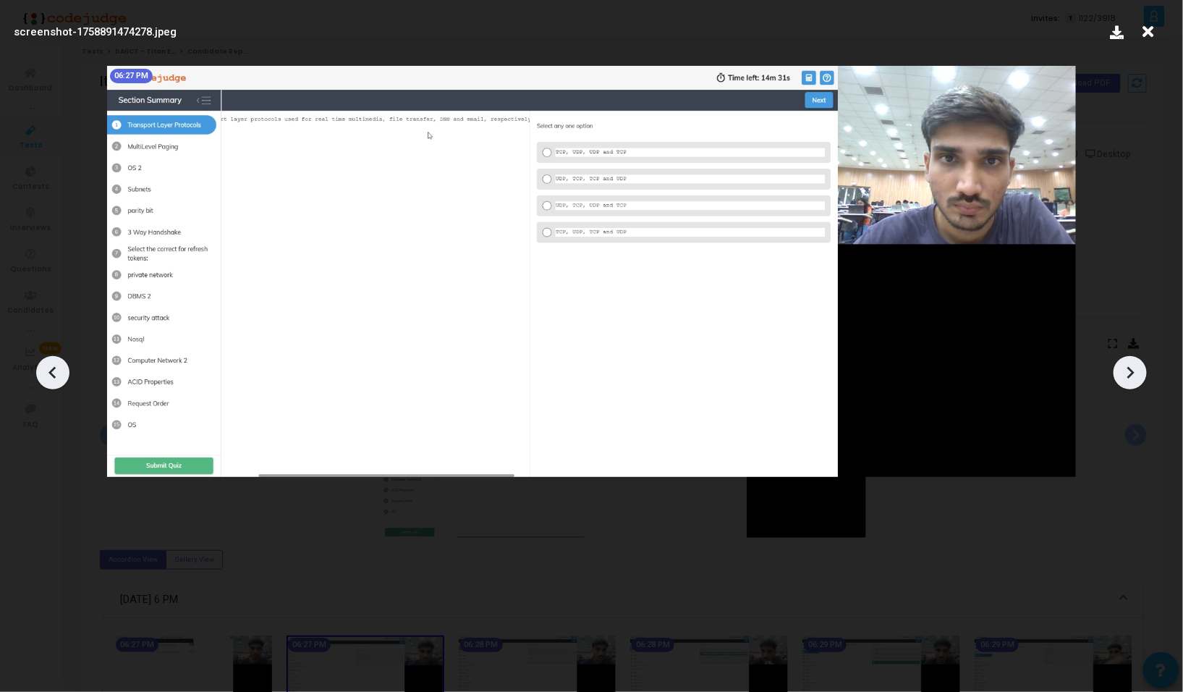
click at [1131, 384] on div at bounding box center [1129, 372] width 33 height 33
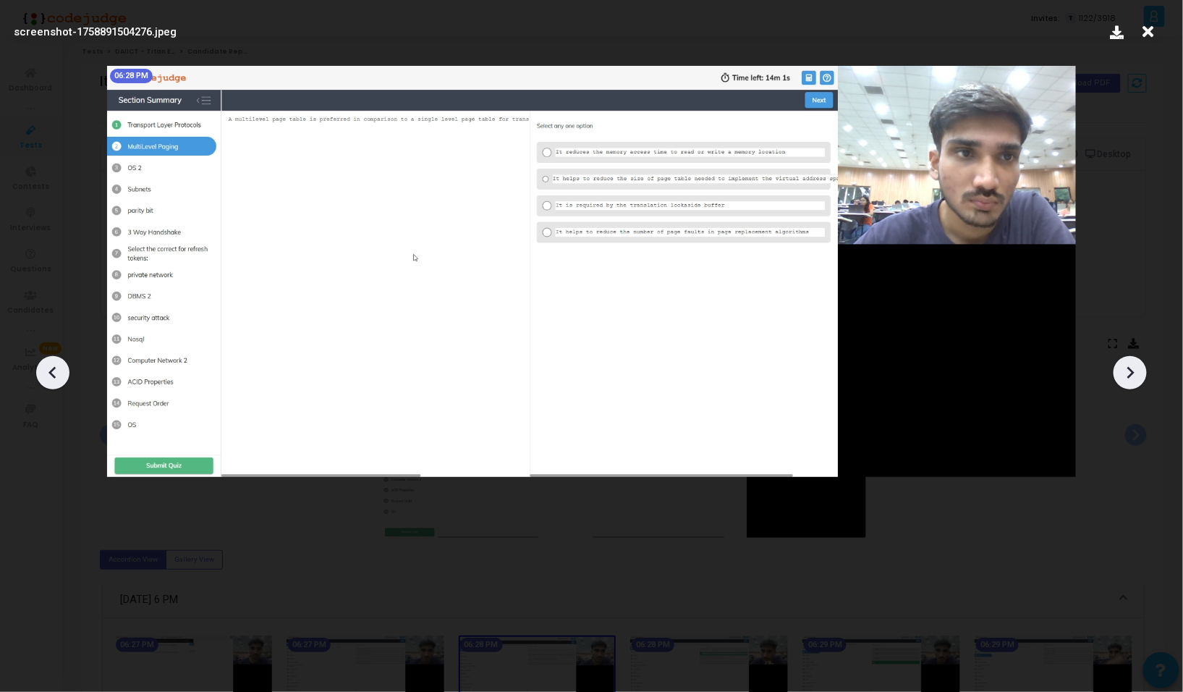
click at [1131, 384] on div at bounding box center [1129, 372] width 33 height 33
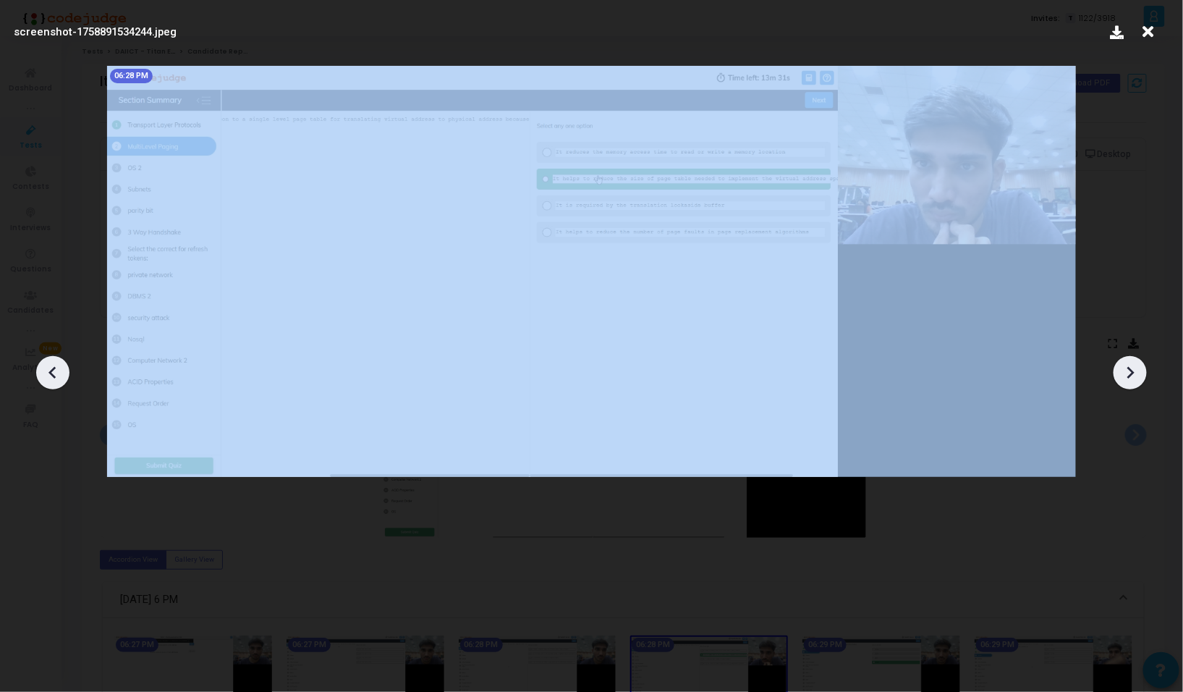
click at [1131, 384] on div at bounding box center [1129, 372] width 33 height 33
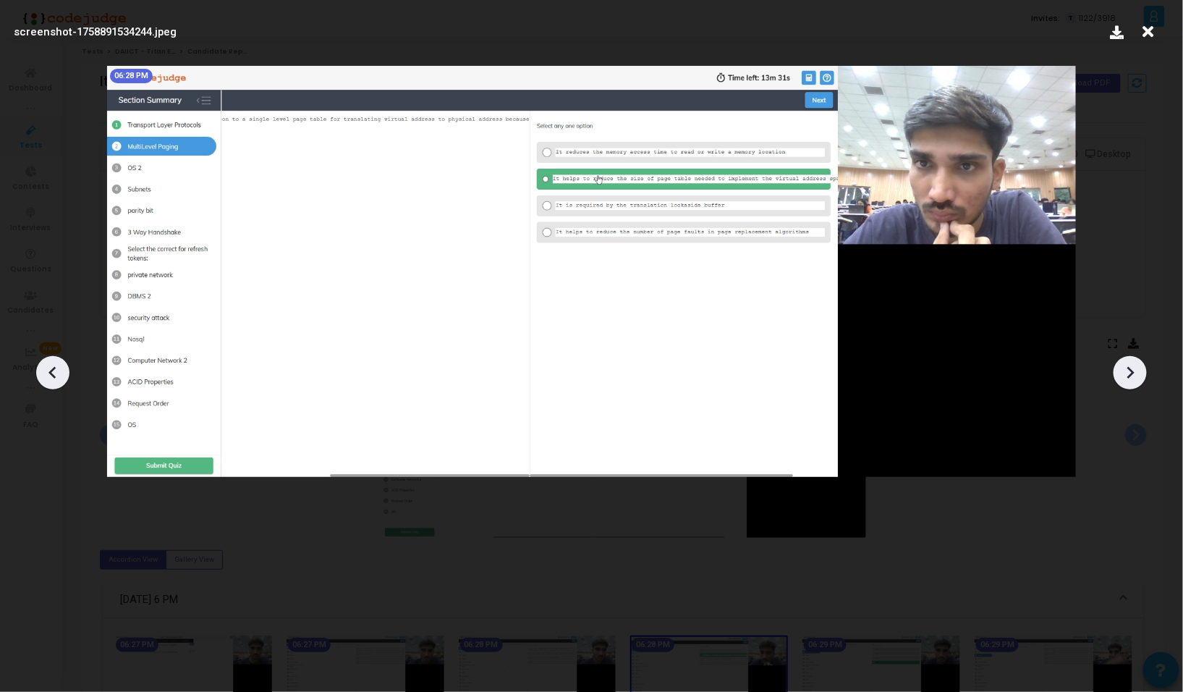
click at [1131, 384] on div at bounding box center [1129, 372] width 33 height 33
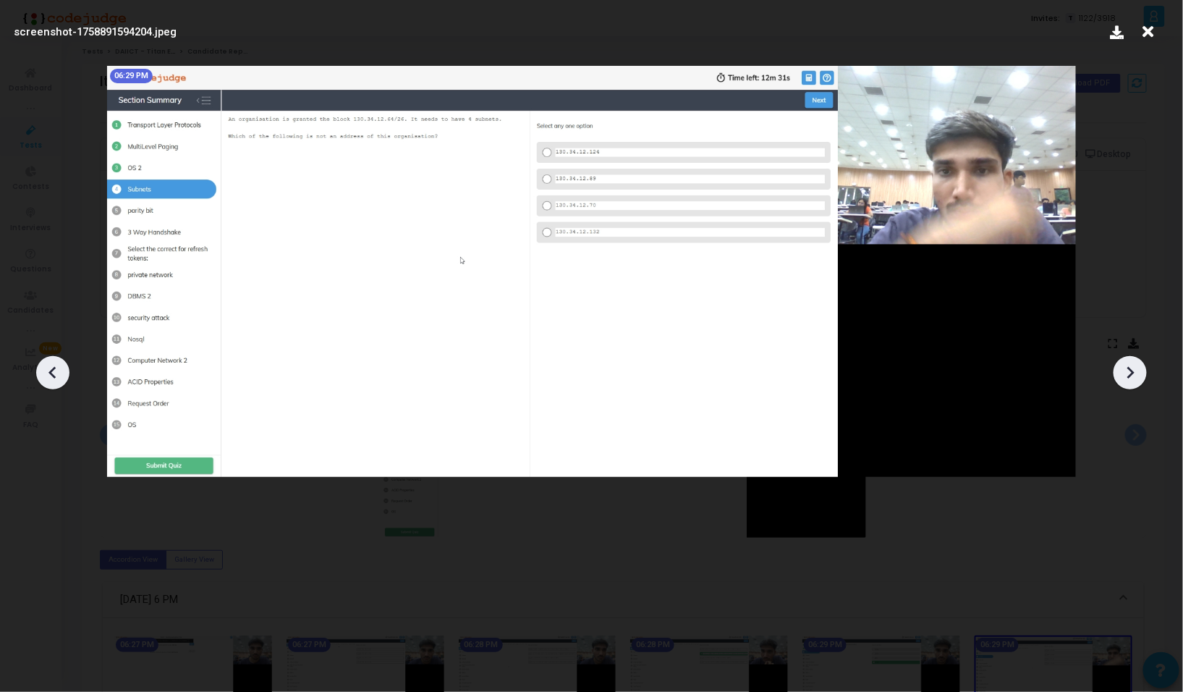
click at [1131, 384] on div at bounding box center [1129, 372] width 33 height 33
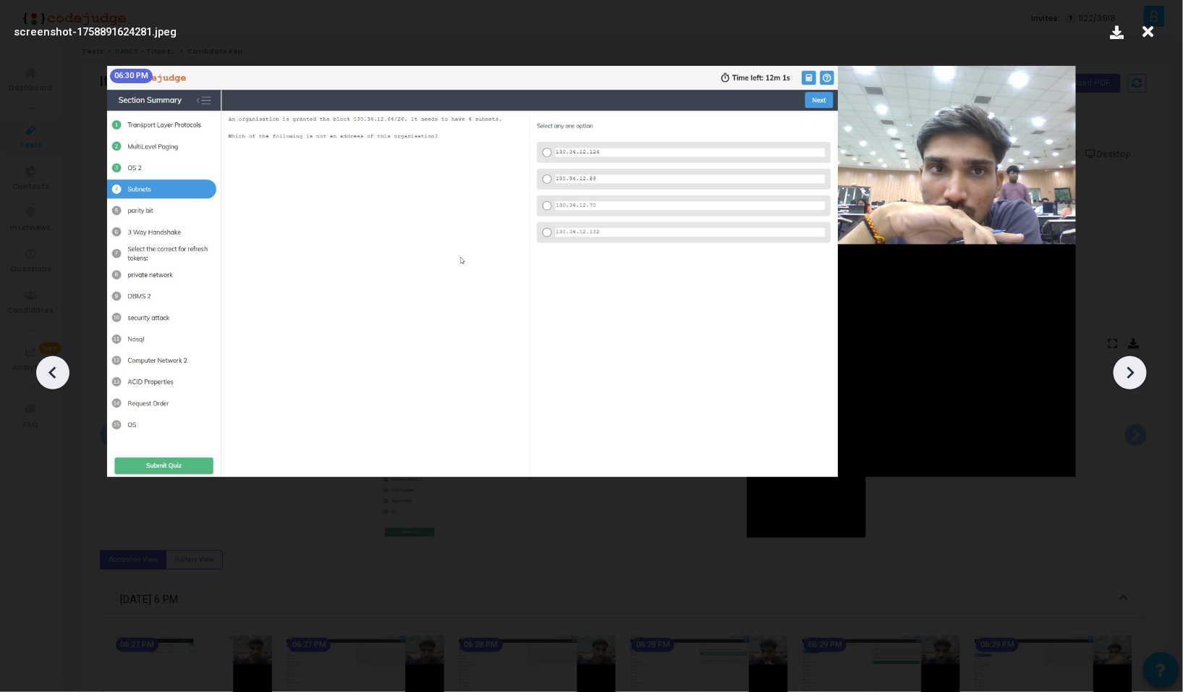
click at [1131, 384] on div at bounding box center [1129, 372] width 33 height 33
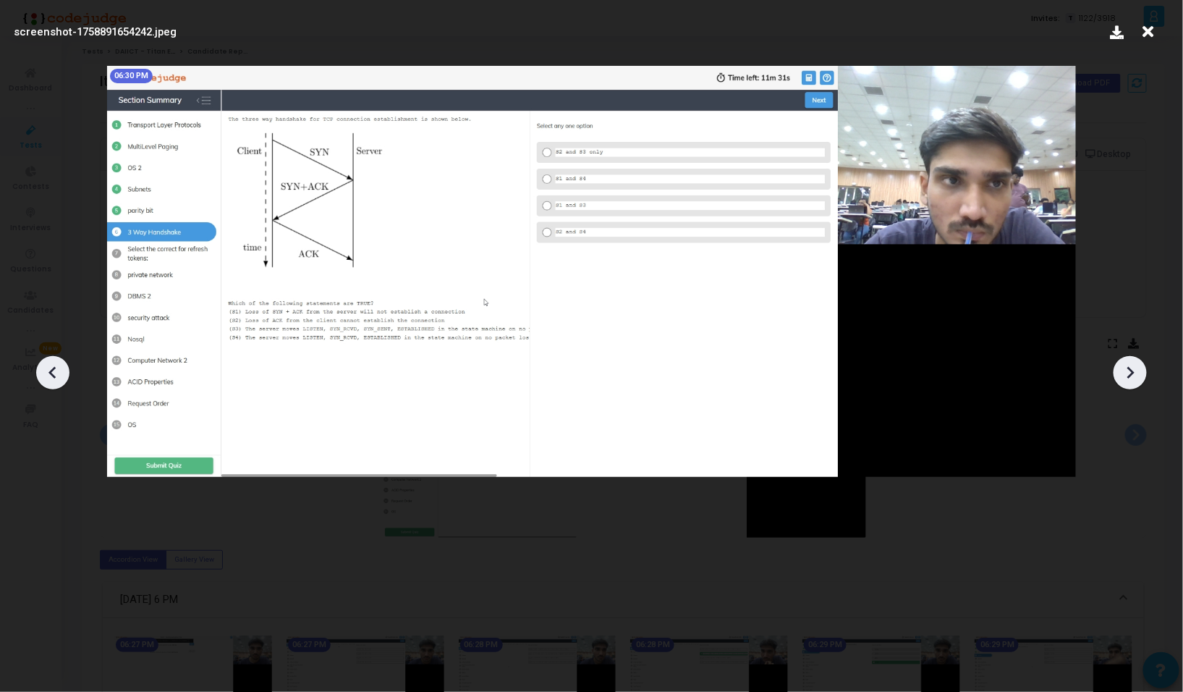
click at [1131, 384] on div at bounding box center [1129, 372] width 33 height 33
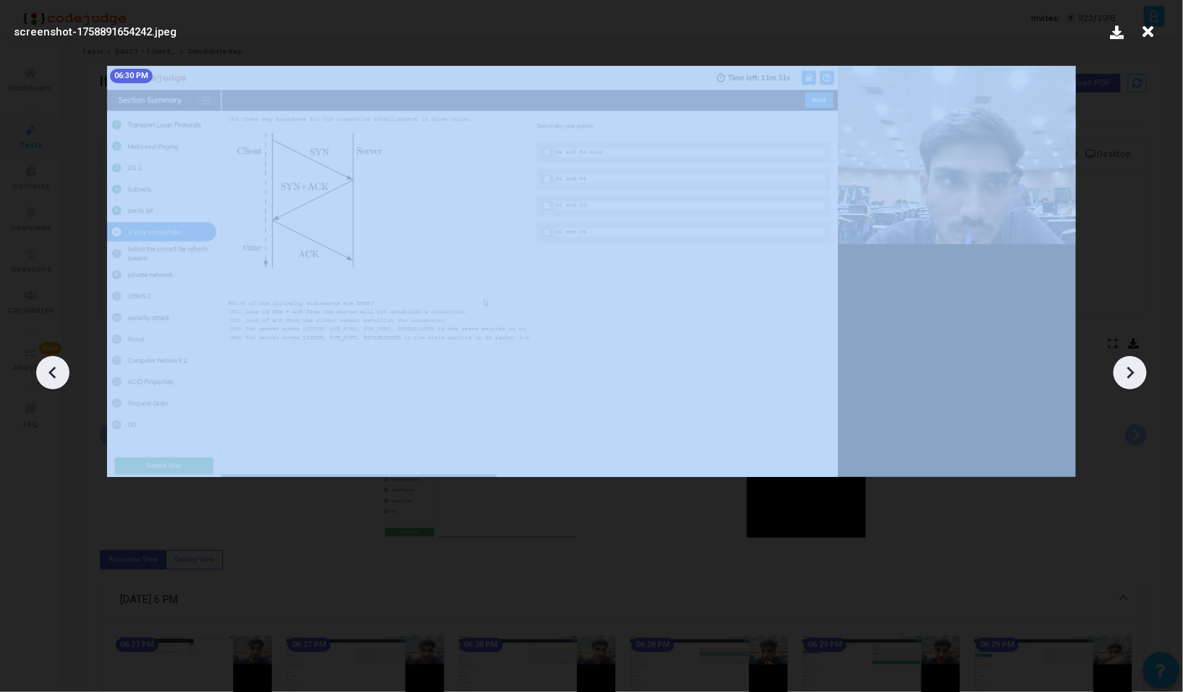
click at [1131, 384] on div at bounding box center [1129, 372] width 33 height 33
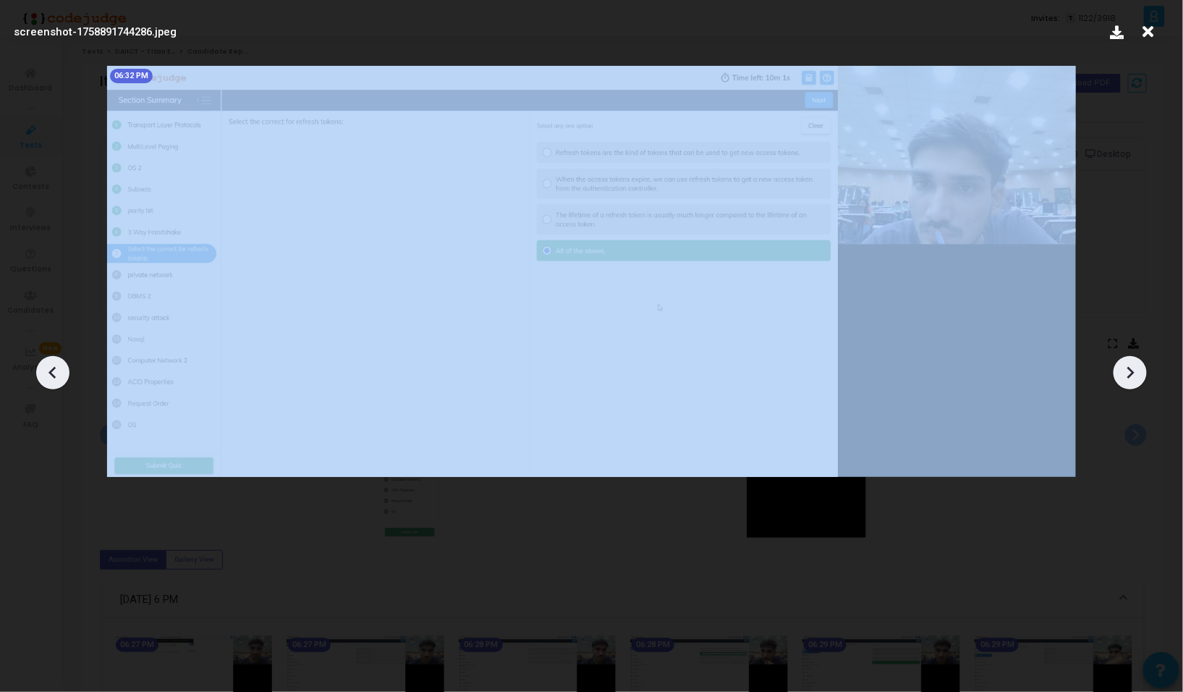
click at [1131, 384] on div at bounding box center [1129, 372] width 33 height 33
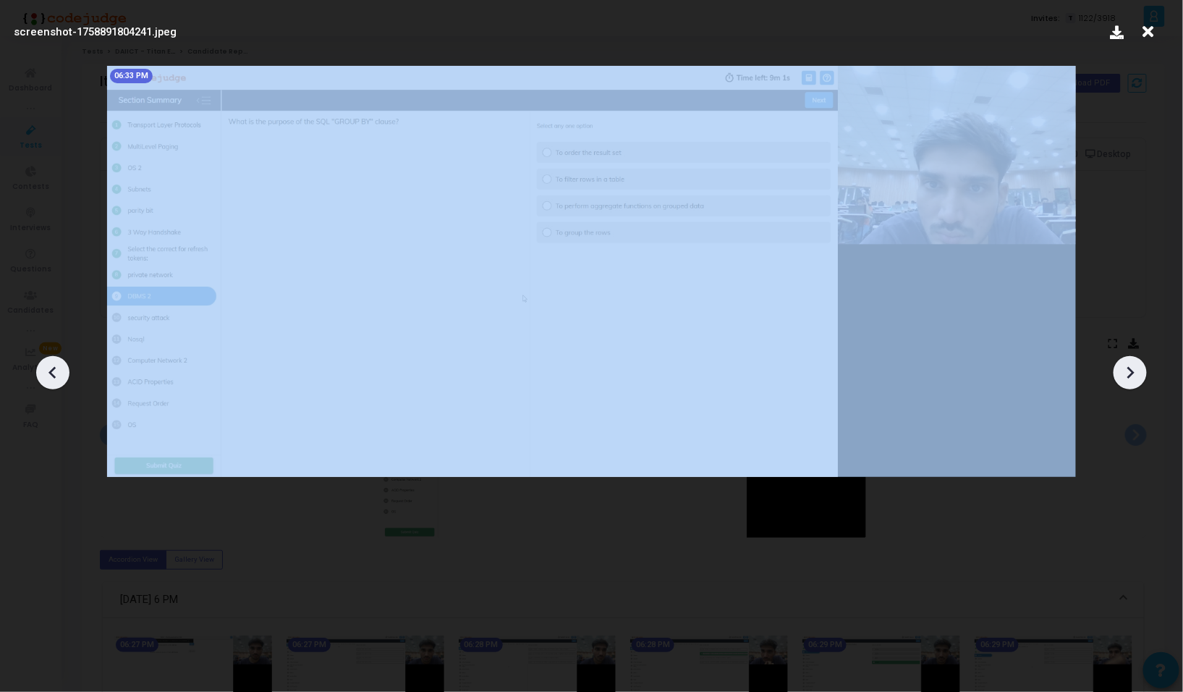
click at [1131, 384] on div at bounding box center [1129, 372] width 33 height 33
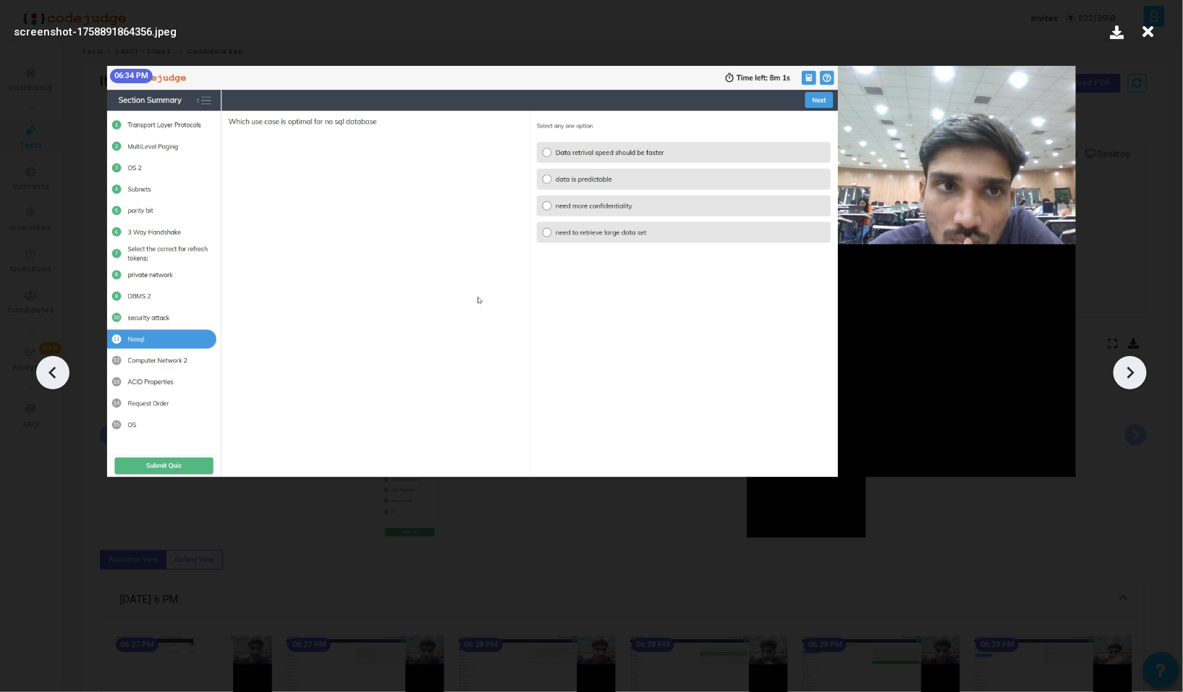
click at [1131, 384] on div at bounding box center [1129, 372] width 33 height 33
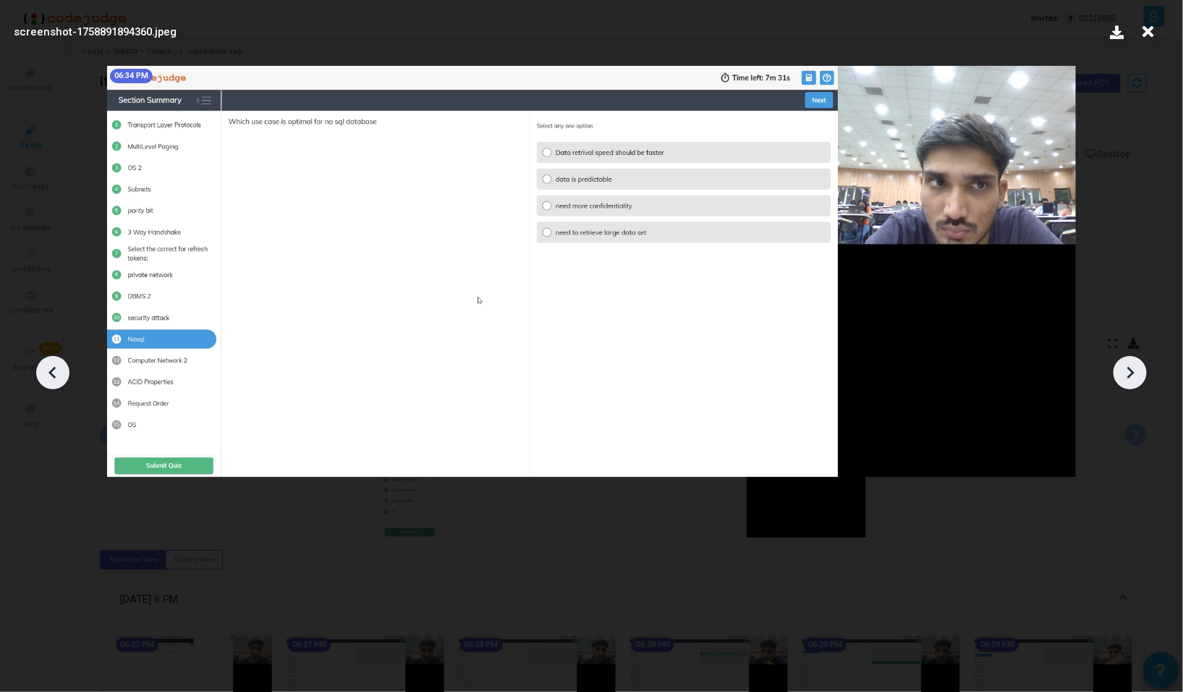
click at [1131, 384] on div at bounding box center [1129, 372] width 33 height 33
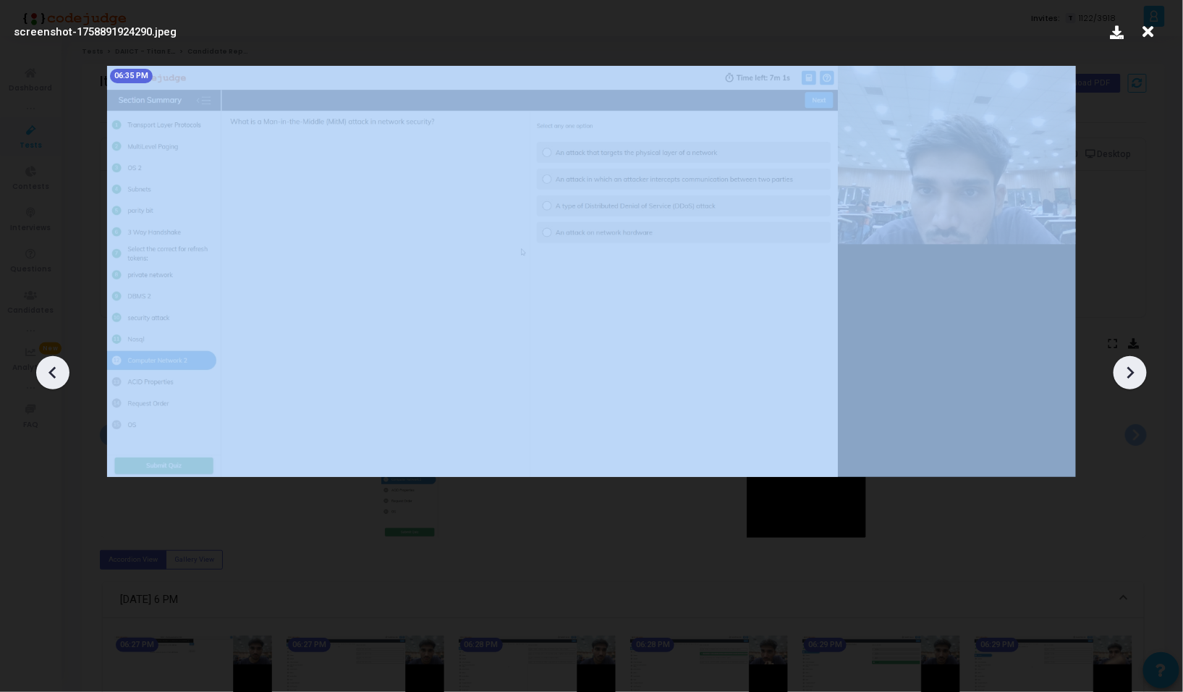
click at [1131, 384] on div at bounding box center [1129, 372] width 33 height 33
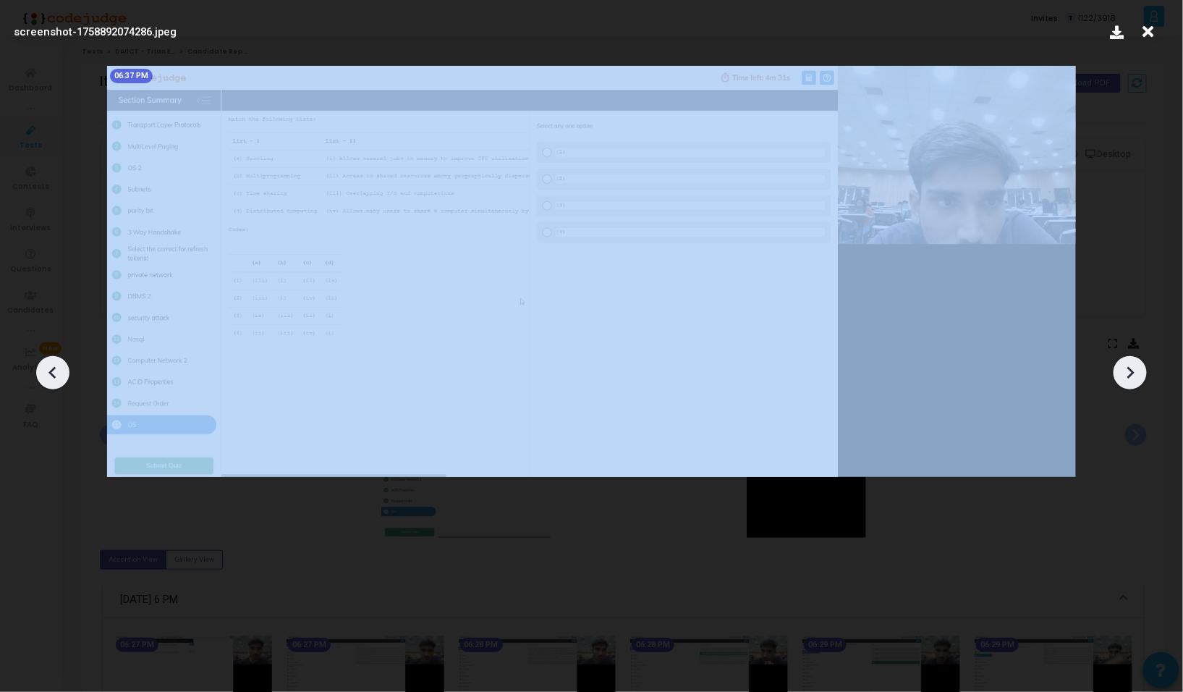
click at [1131, 384] on div at bounding box center [1129, 372] width 33 height 33
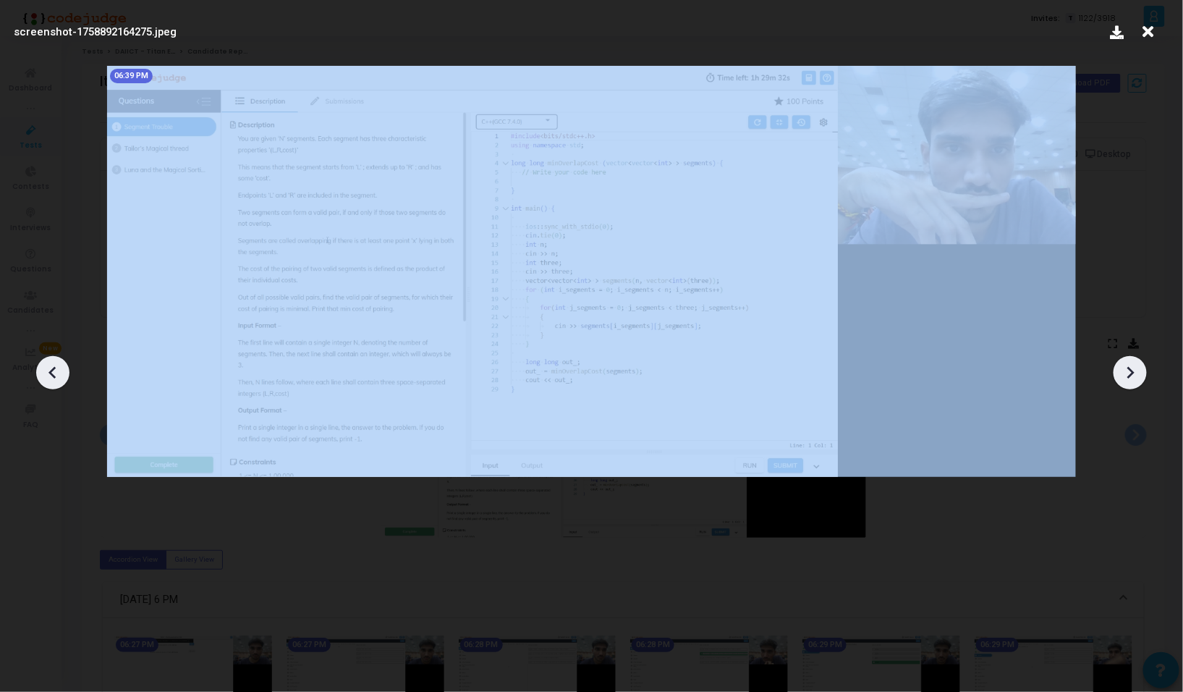
click at [1131, 384] on div at bounding box center [1129, 372] width 33 height 33
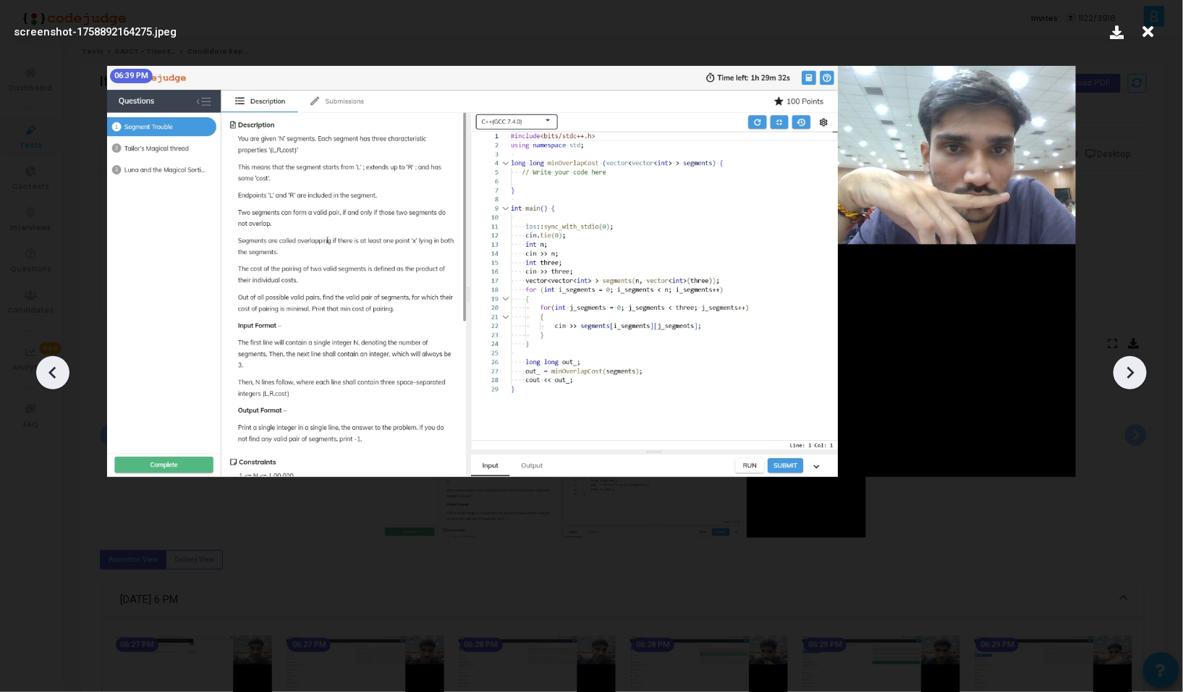
click at [1131, 384] on div at bounding box center [1129, 372] width 33 height 33
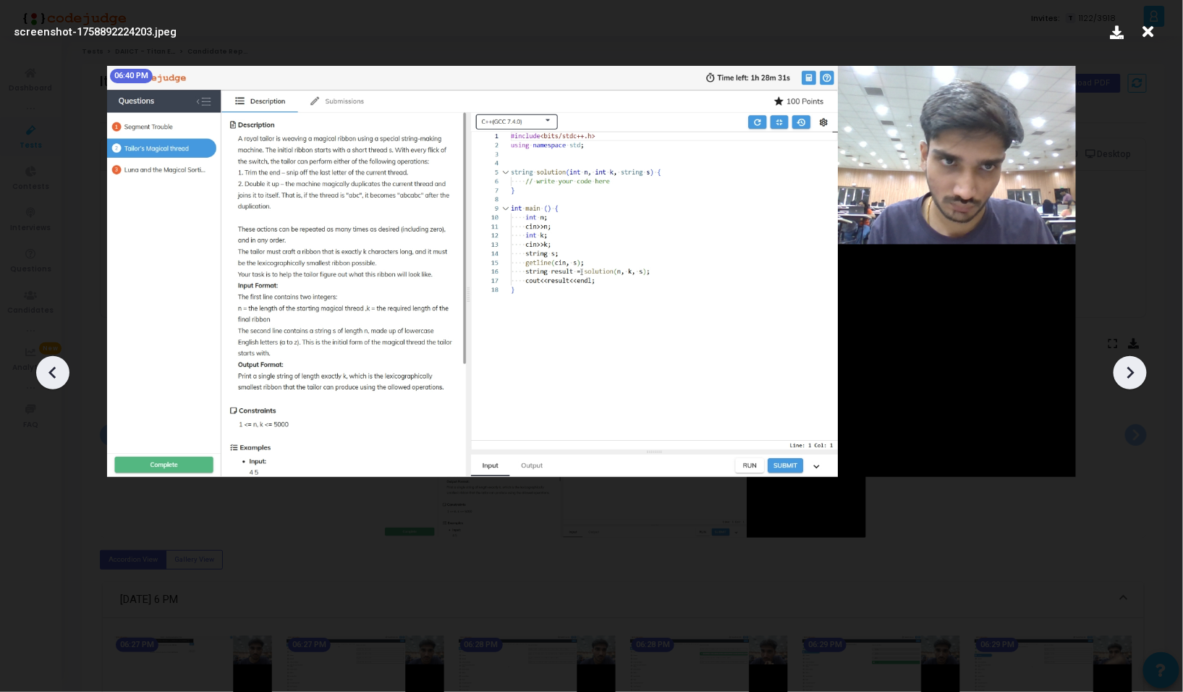
click at [1131, 384] on div at bounding box center [1129, 372] width 33 height 33
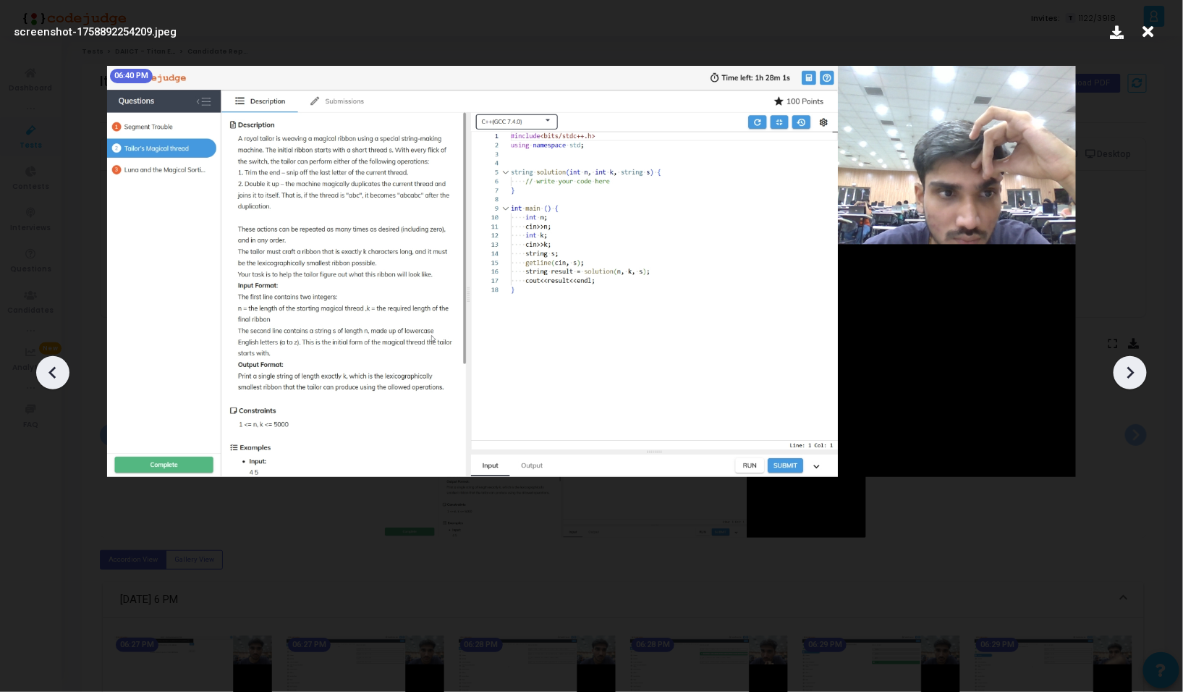
click at [1131, 384] on div at bounding box center [1129, 372] width 33 height 33
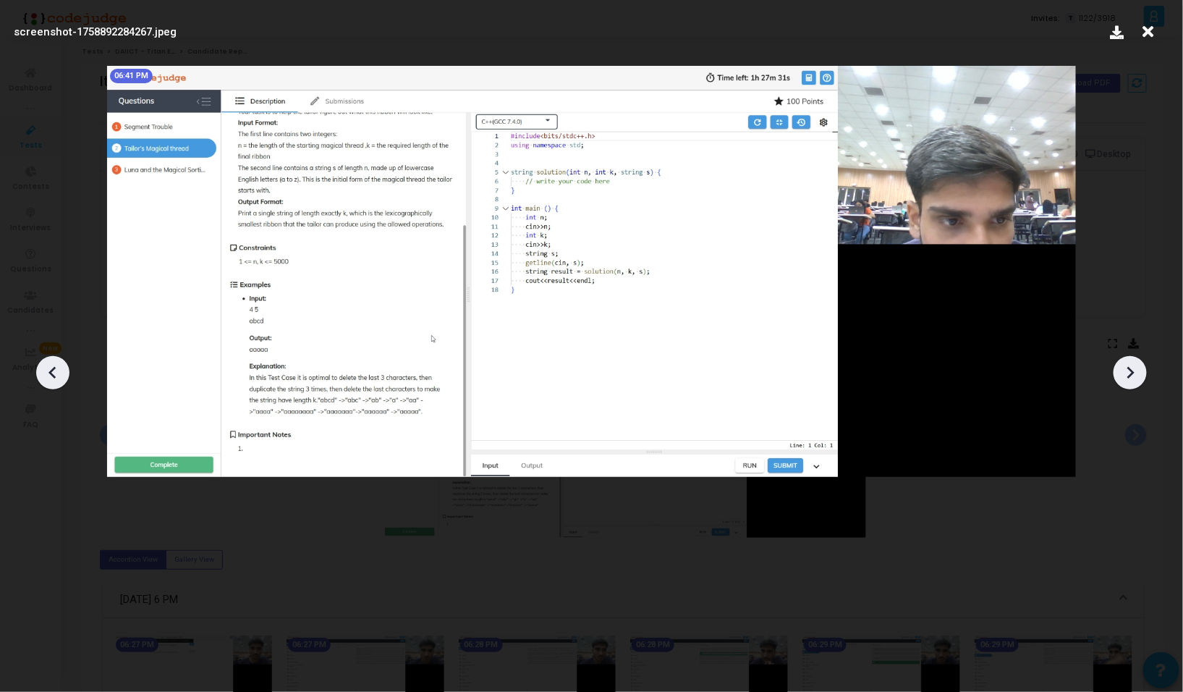
click at [1131, 384] on div at bounding box center [1129, 372] width 33 height 33
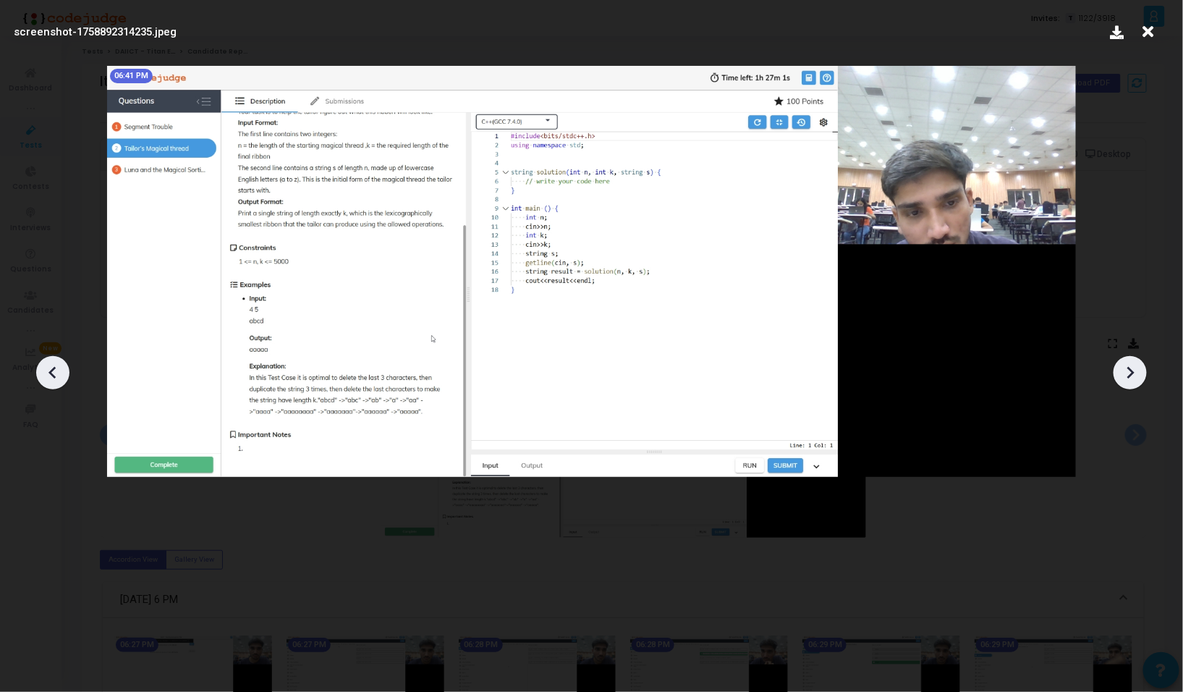
click at [1131, 384] on div at bounding box center [1129, 372] width 33 height 33
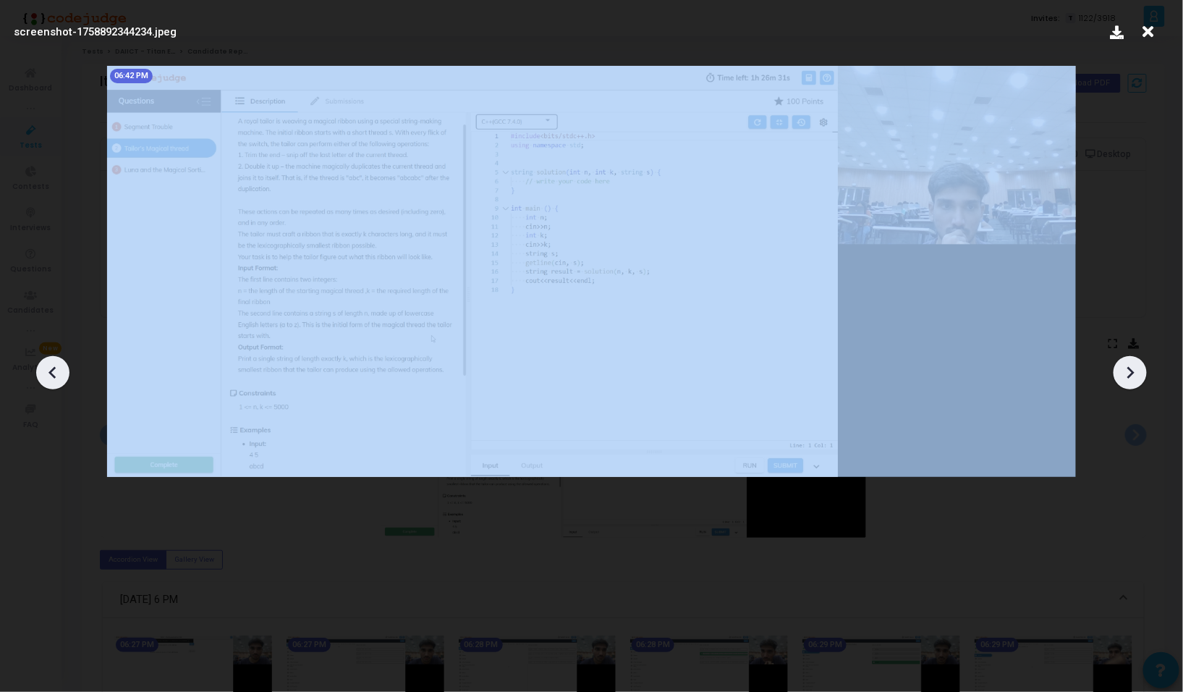
click at [1131, 384] on div at bounding box center [1129, 372] width 33 height 33
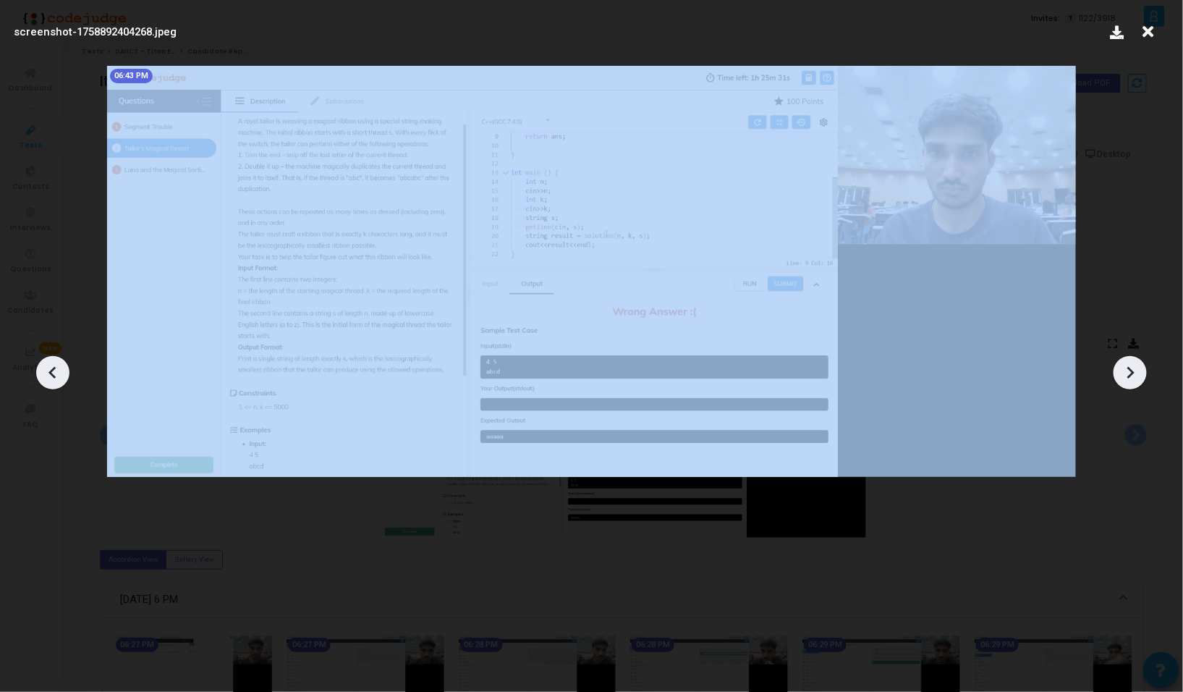
click at [1131, 384] on div at bounding box center [1129, 372] width 33 height 33
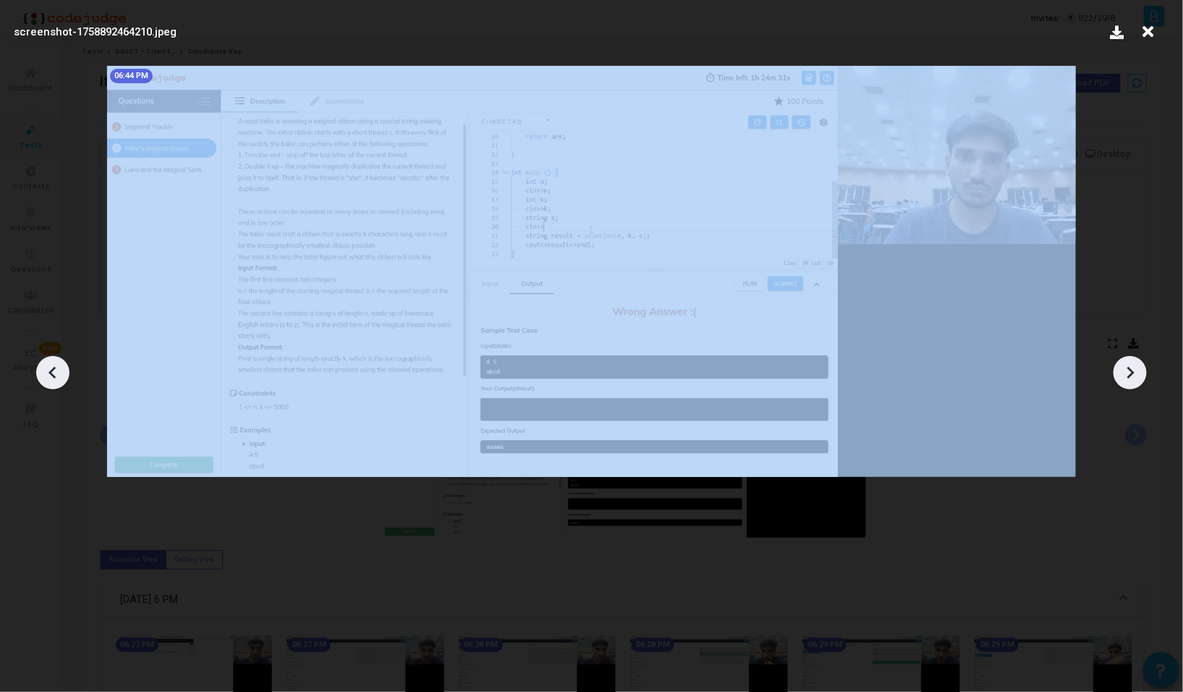
click at [1131, 384] on div at bounding box center [1129, 372] width 33 height 33
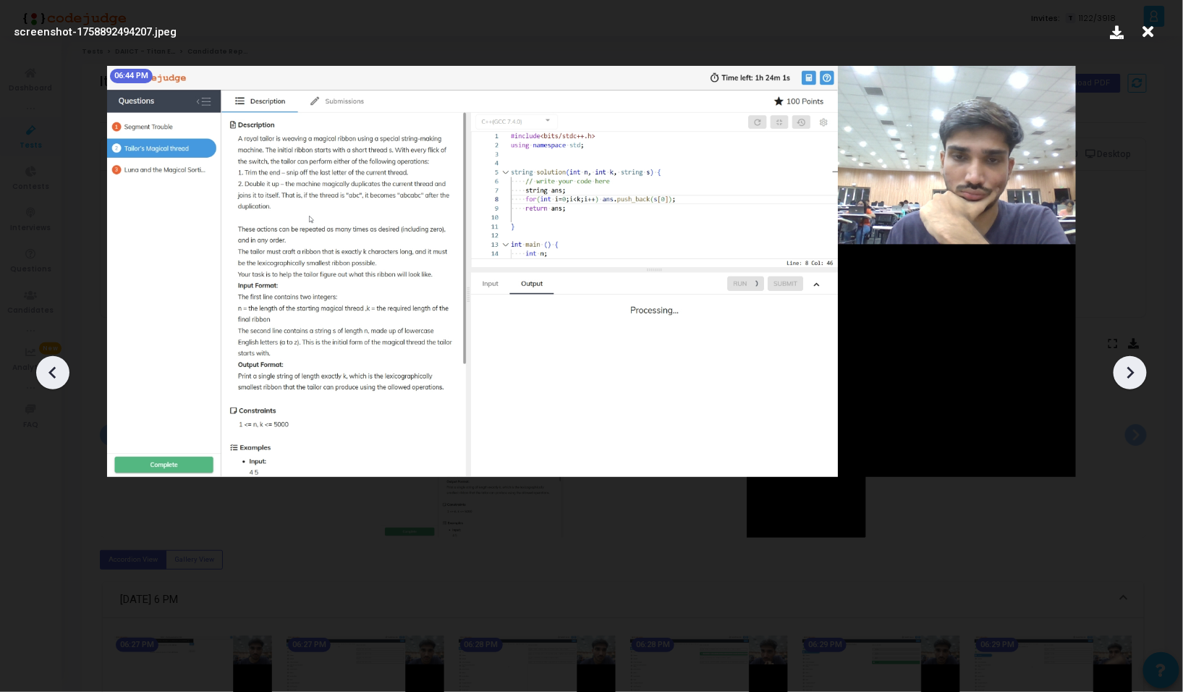
click at [1131, 384] on div at bounding box center [1129, 372] width 33 height 33
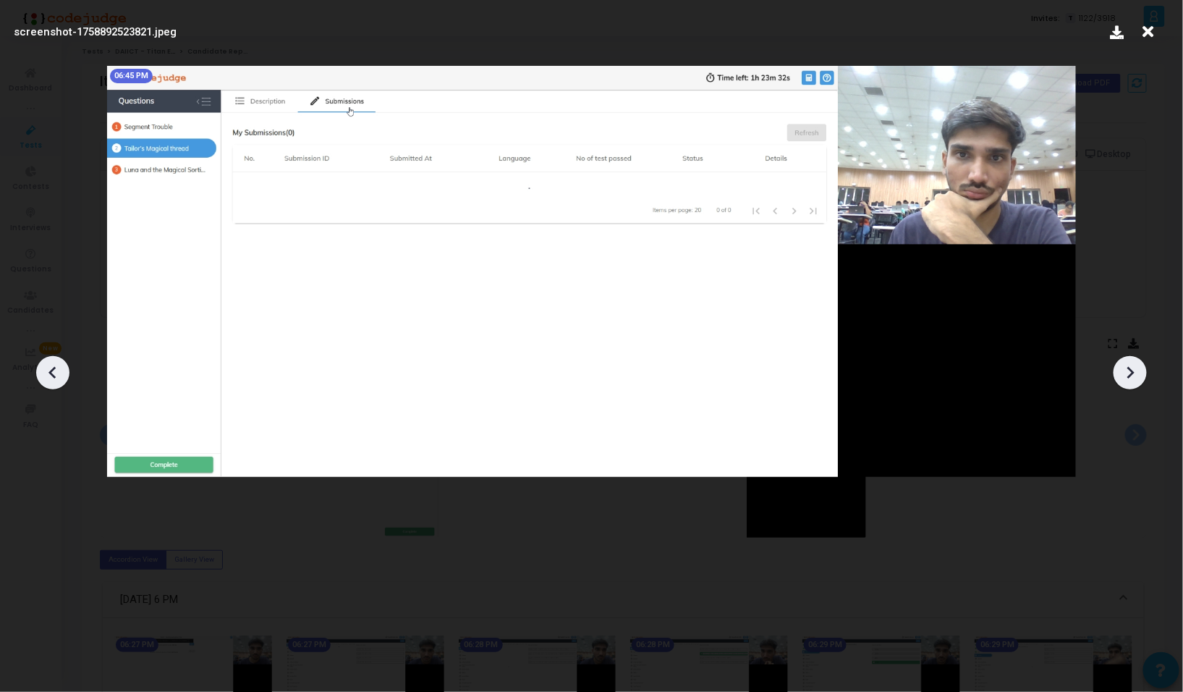
click at [1131, 384] on div at bounding box center [1129, 372] width 33 height 33
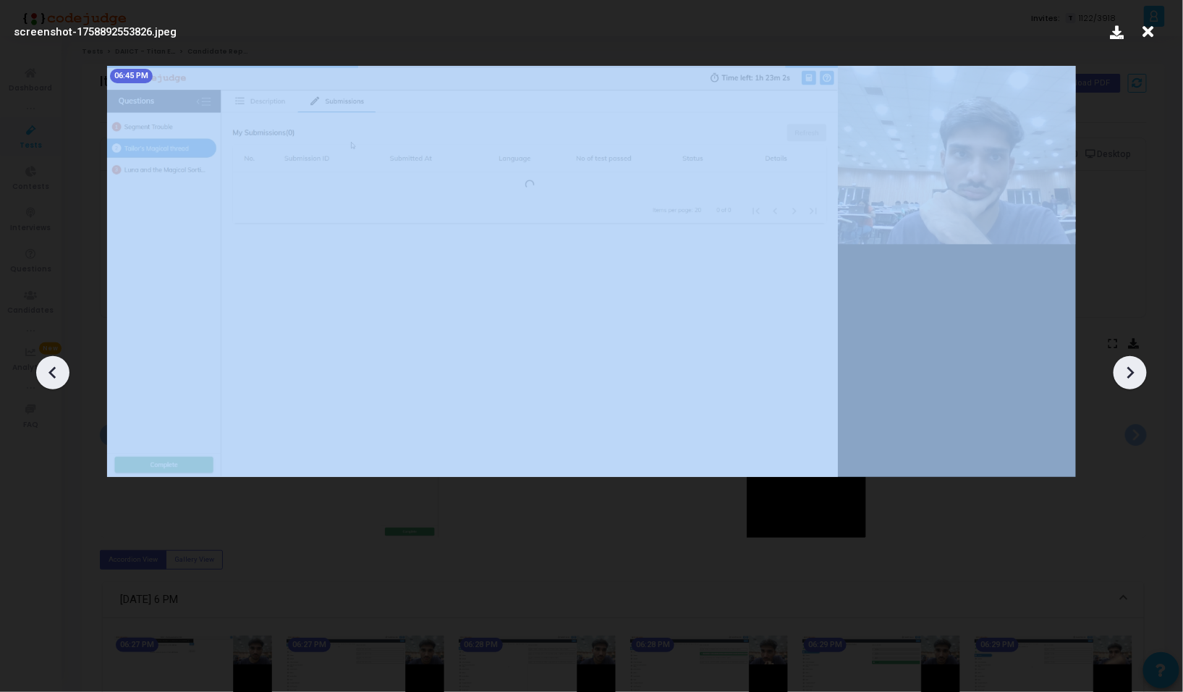
click at [1131, 384] on div at bounding box center [1129, 372] width 33 height 33
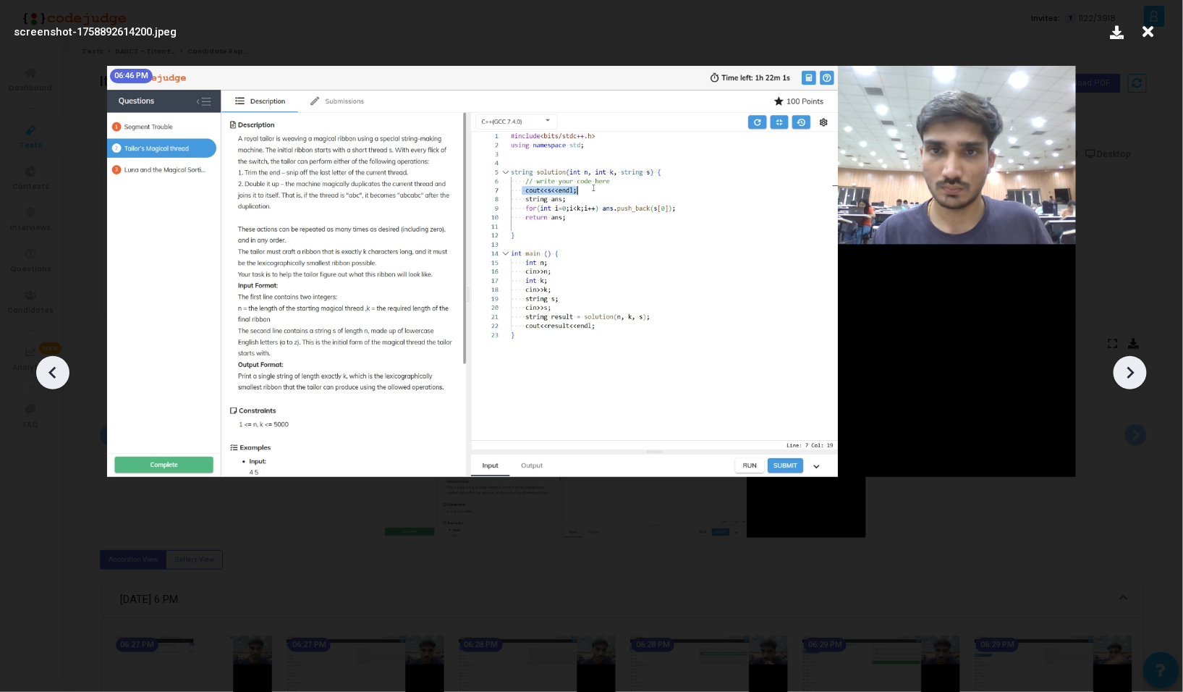
click at [1131, 384] on div at bounding box center [1129, 372] width 33 height 33
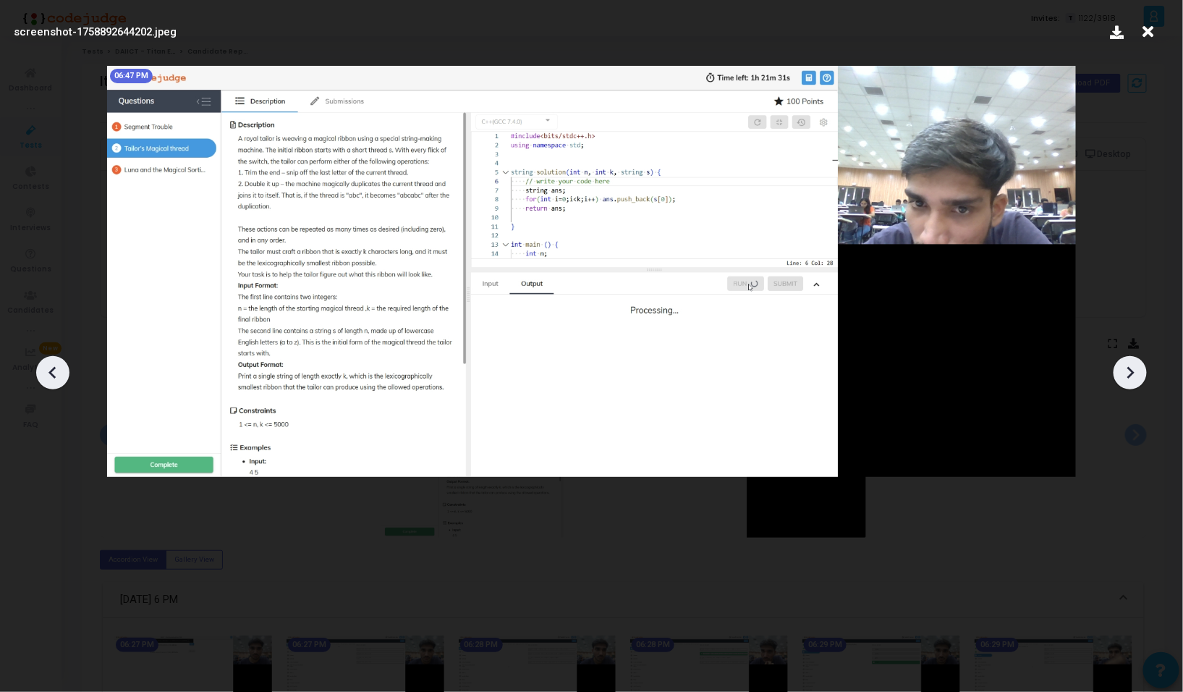
click at [1131, 384] on div at bounding box center [1129, 372] width 33 height 33
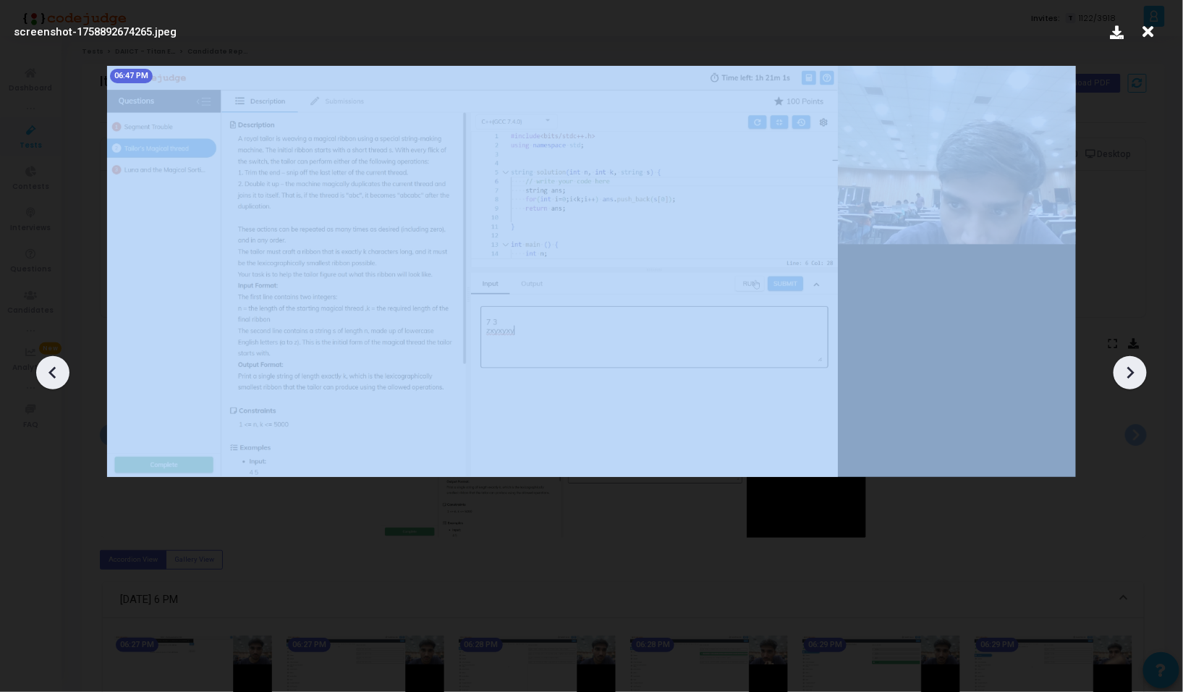
click at [1131, 384] on div at bounding box center [1129, 372] width 33 height 33
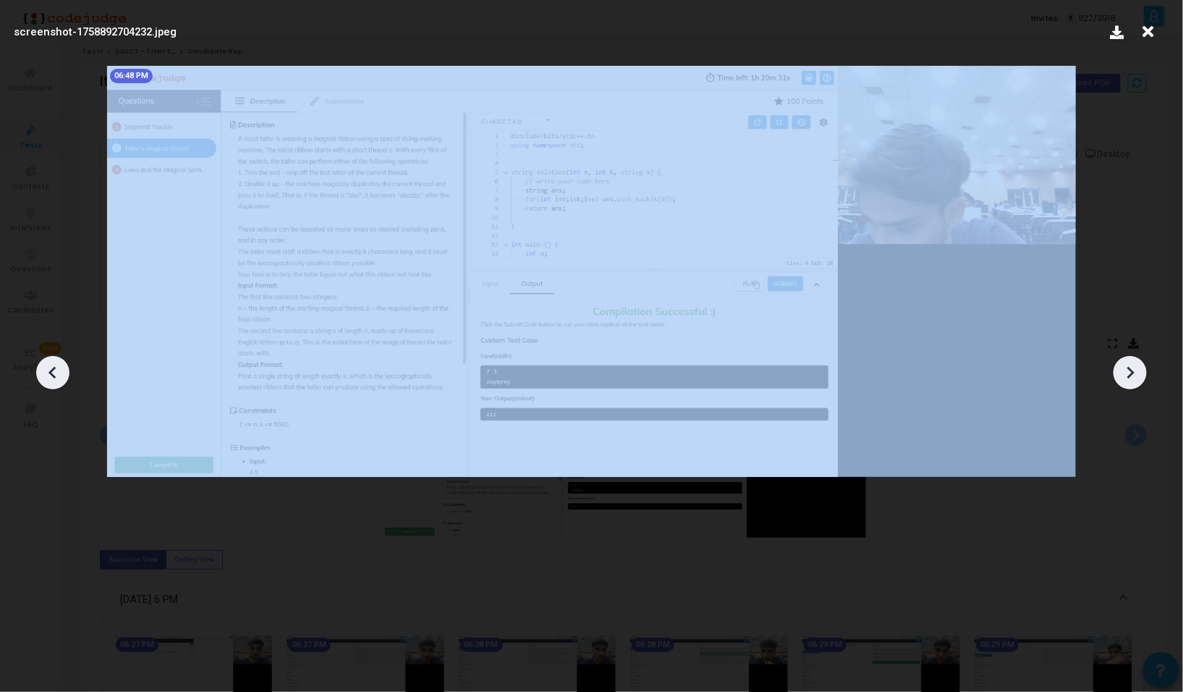
click at [1131, 384] on div at bounding box center [1129, 372] width 33 height 33
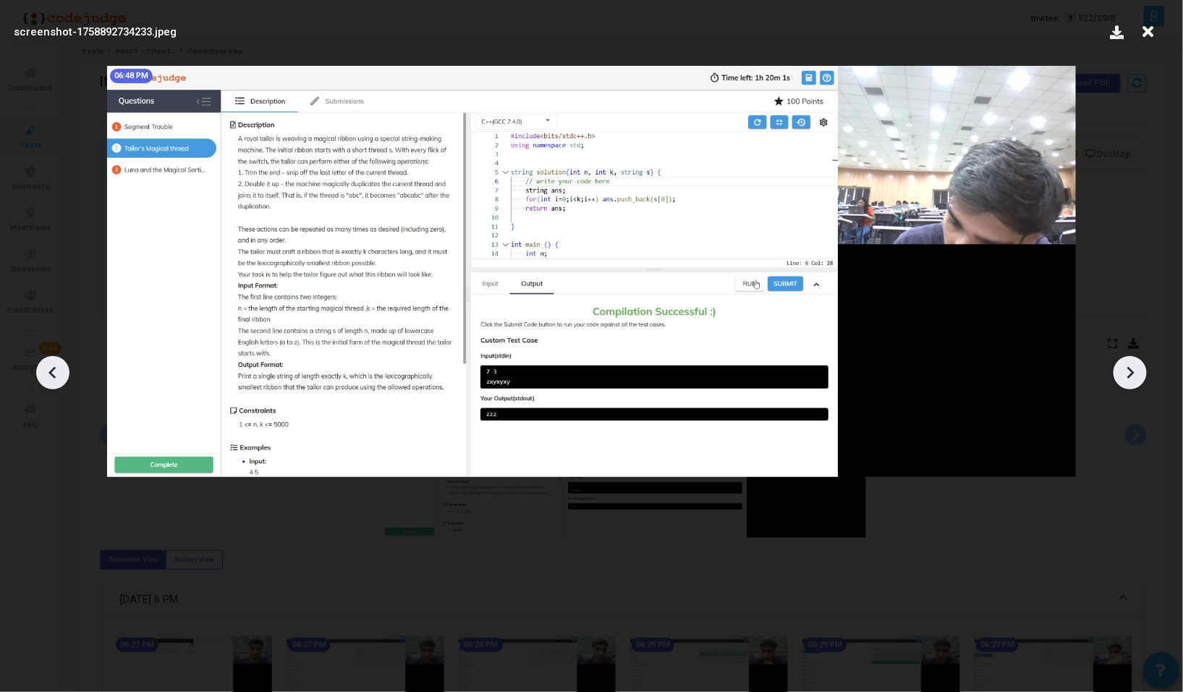
click at [1131, 384] on div at bounding box center [1129, 372] width 33 height 33
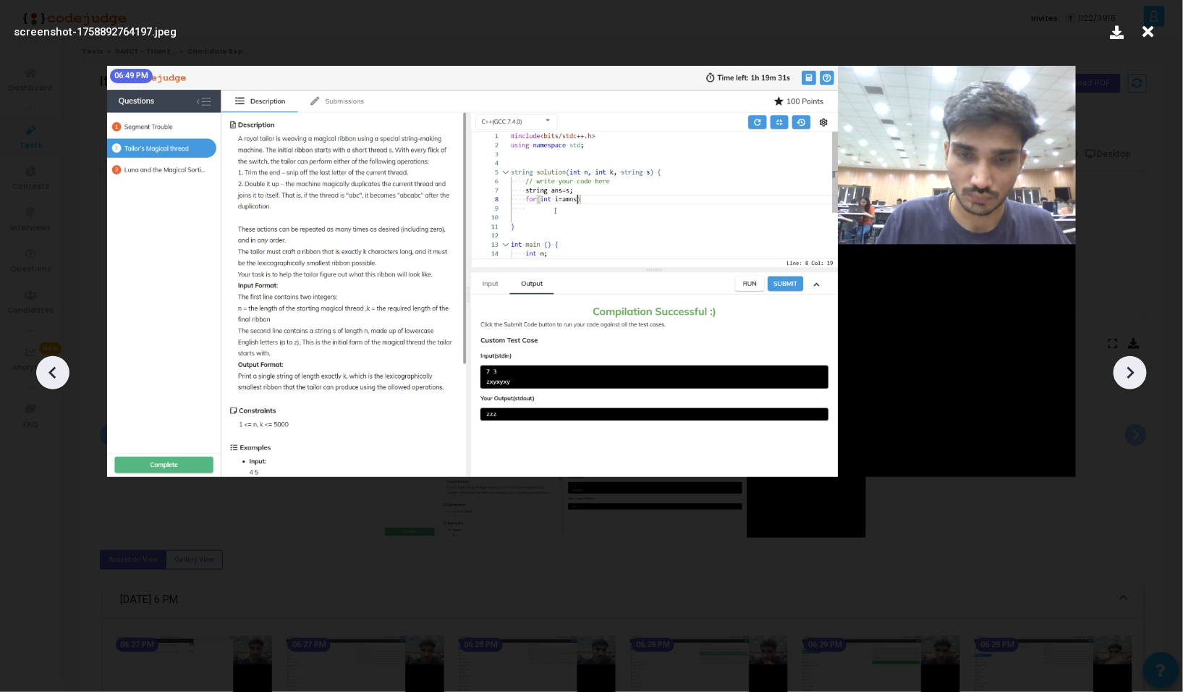
click at [1131, 384] on div at bounding box center [1129, 372] width 33 height 33
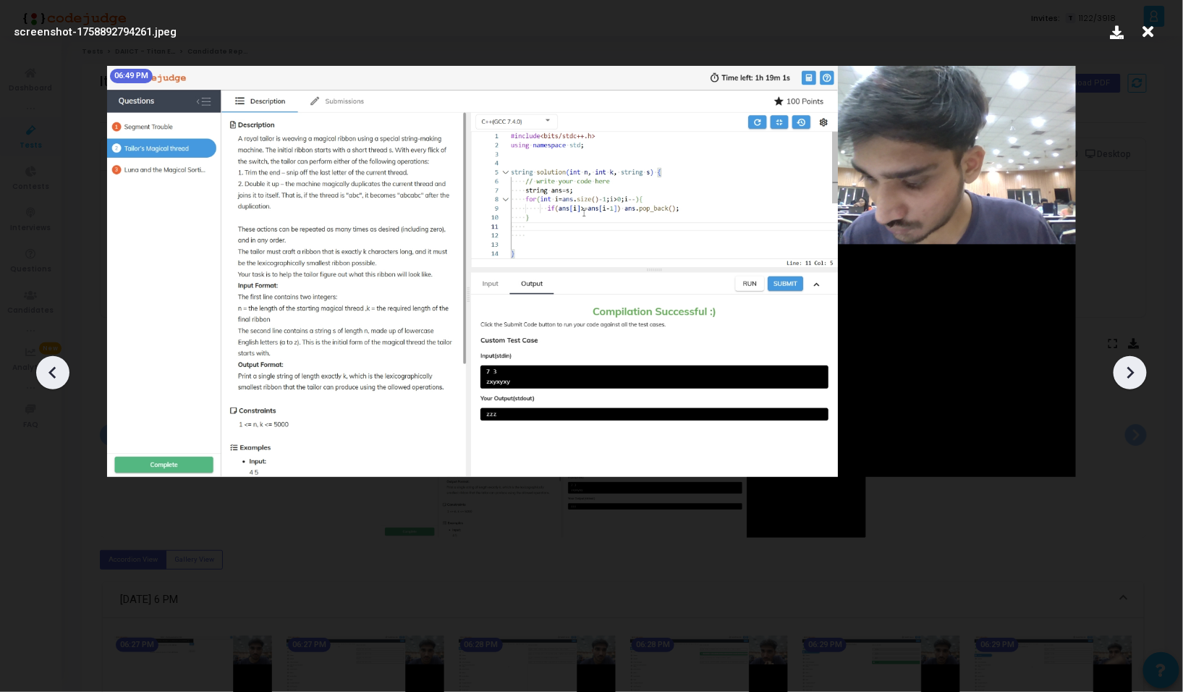
click at [1131, 384] on div at bounding box center [1129, 372] width 33 height 33
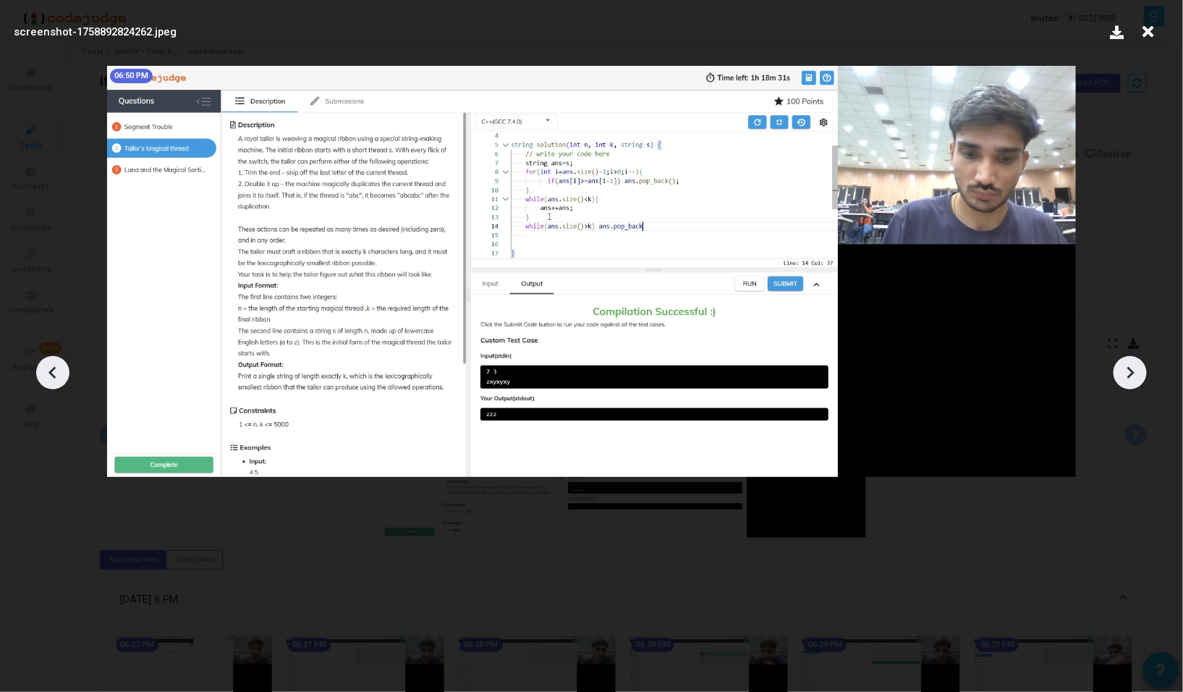
click at [1131, 384] on div at bounding box center [1129, 372] width 33 height 33
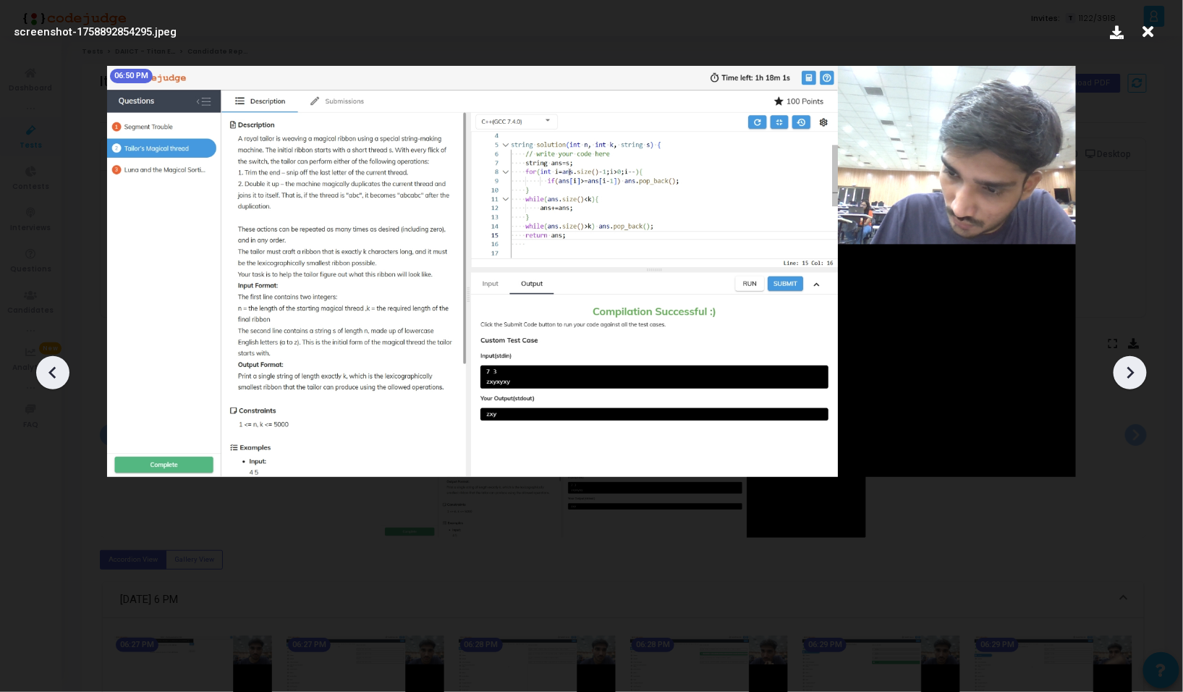
click at [1134, 380] on icon at bounding box center [1130, 373] width 22 height 22
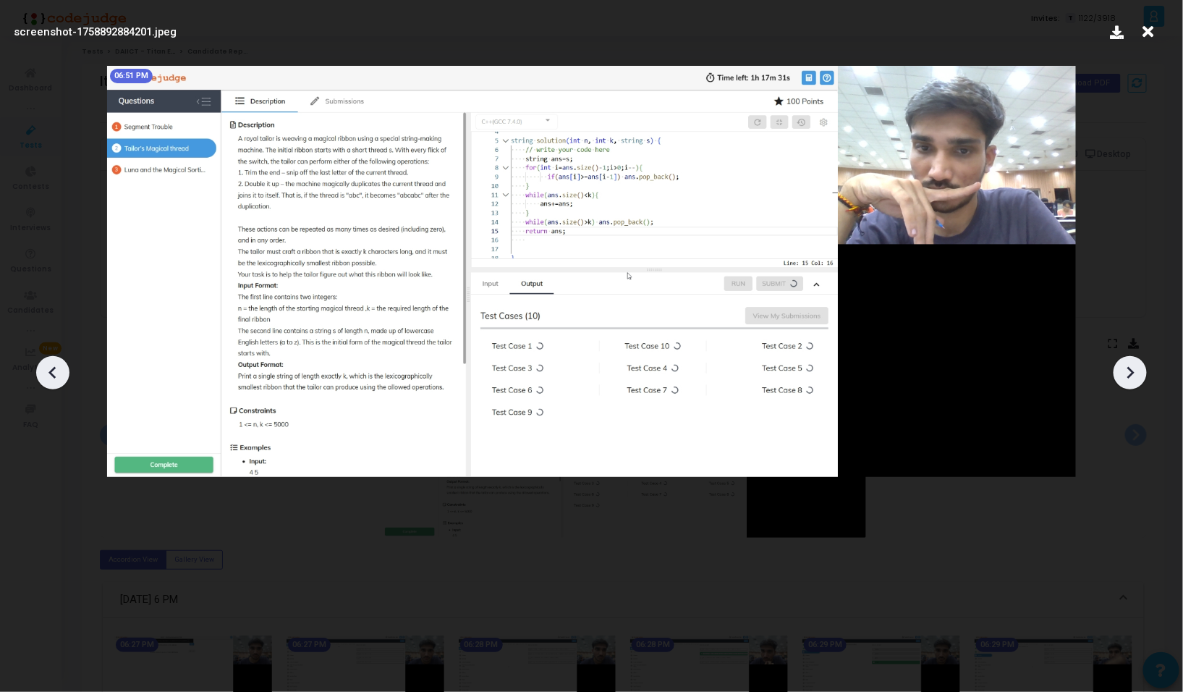
click at [1134, 380] on icon at bounding box center [1130, 373] width 22 height 22
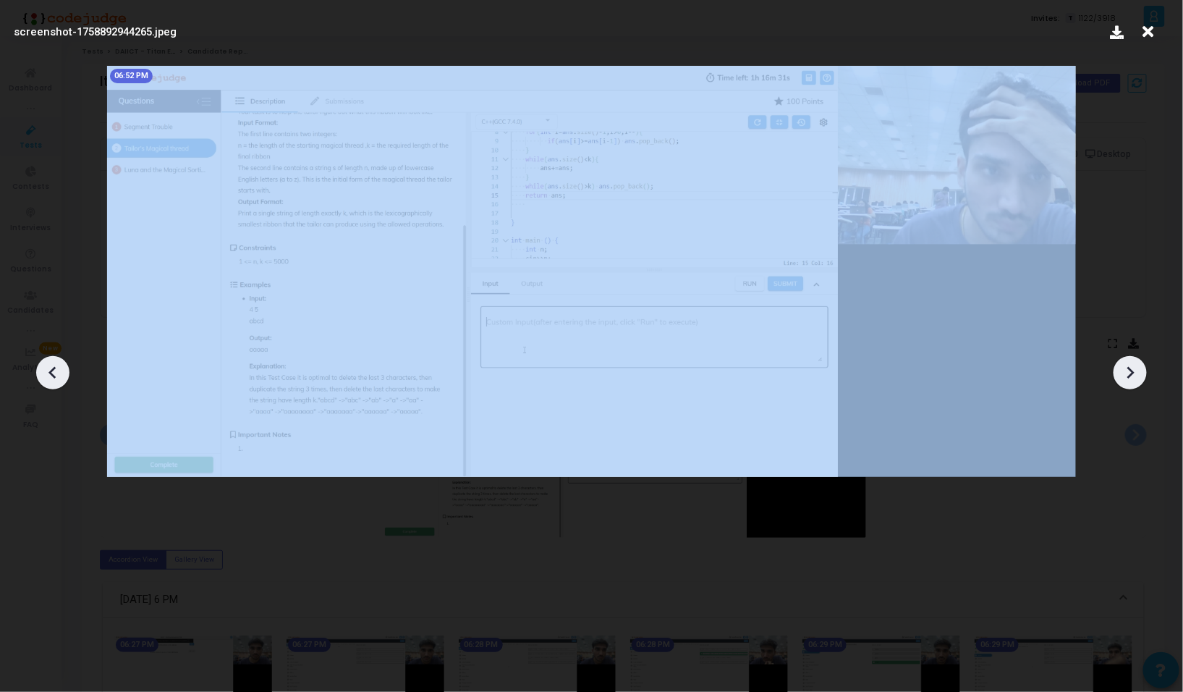
click at [1134, 380] on icon at bounding box center [1130, 373] width 22 height 22
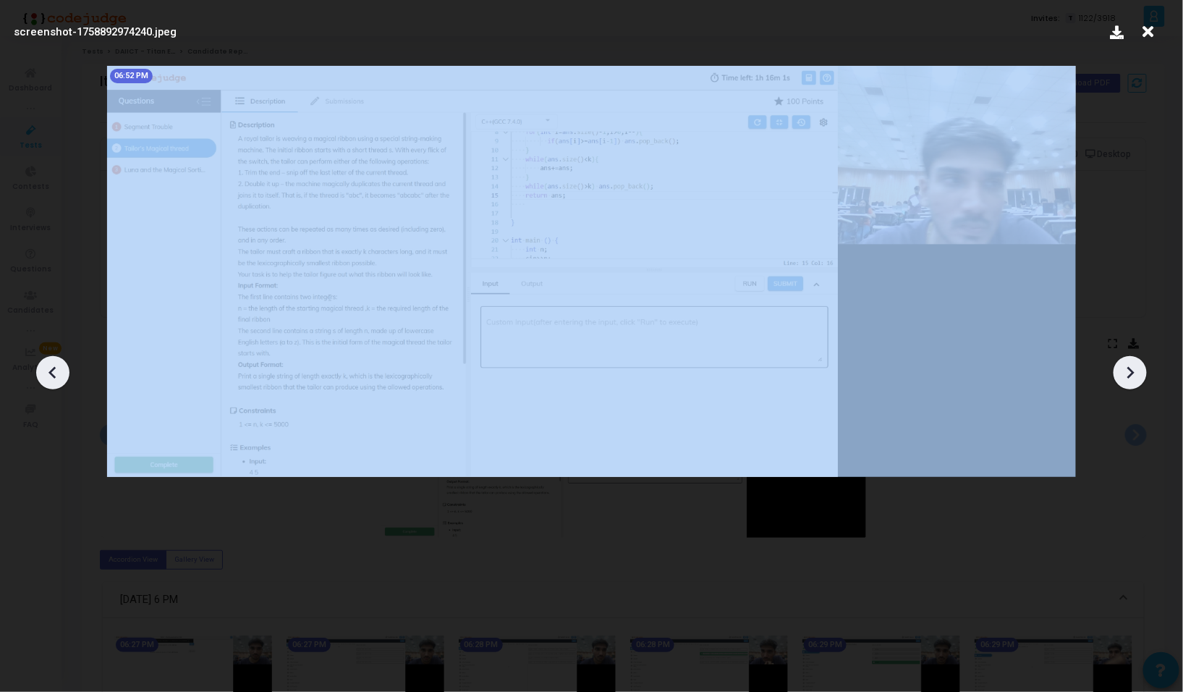
click at [1134, 380] on icon at bounding box center [1130, 373] width 22 height 22
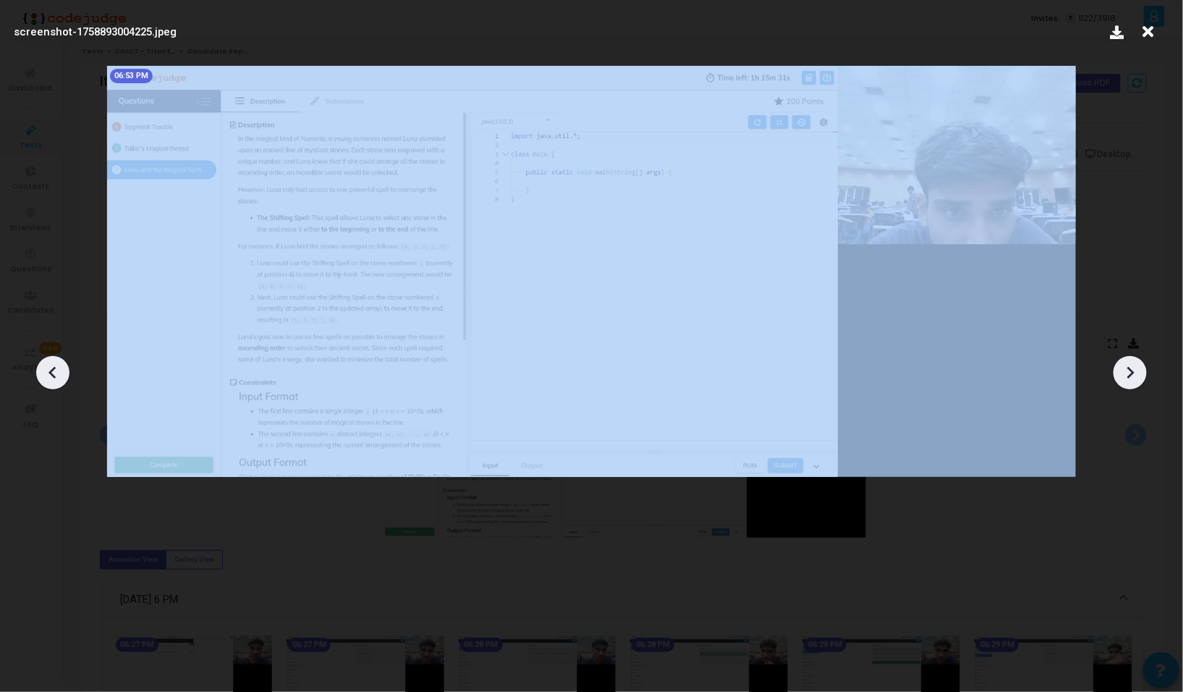
click at [1134, 380] on icon at bounding box center [1130, 373] width 22 height 22
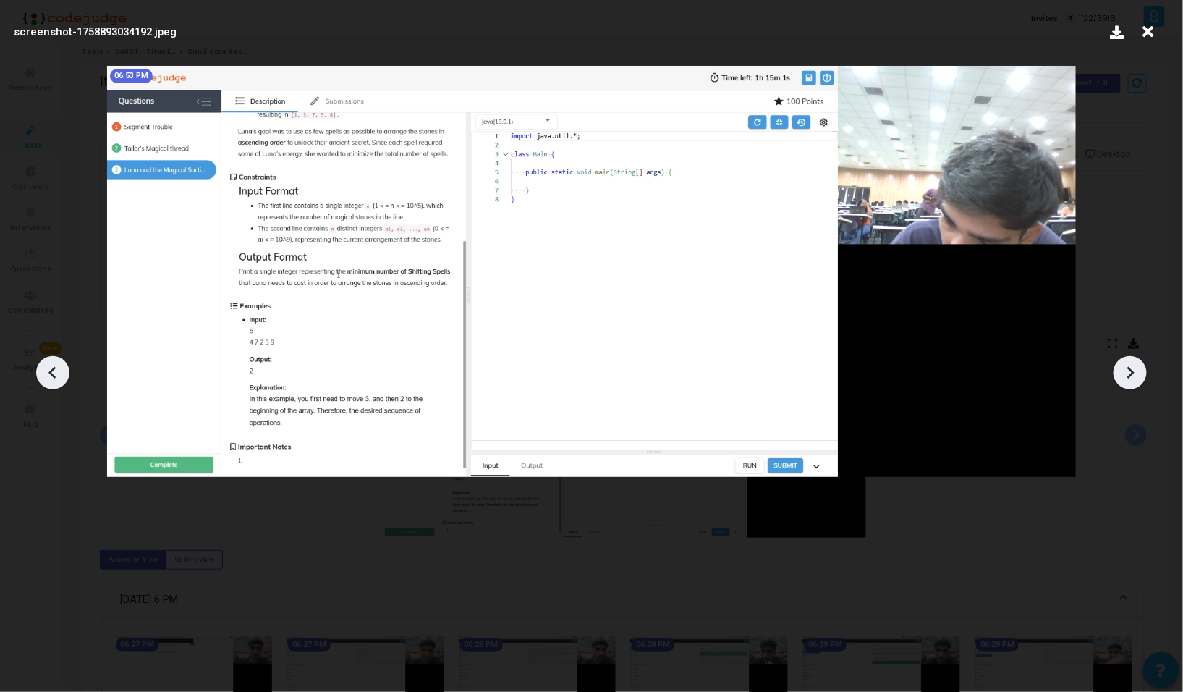
click at [1134, 380] on icon at bounding box center [1130, 373] width 22 height 22
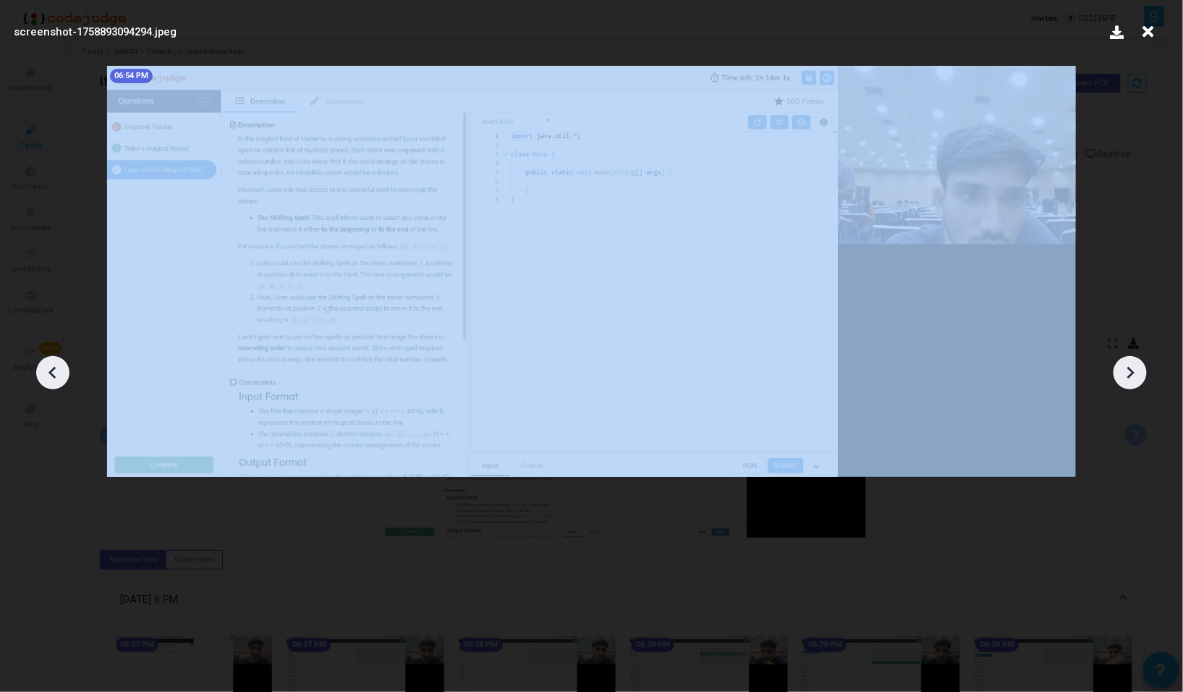
click at [1134, 380] on icon at bounding box center [1130, 373] width 22 height 22
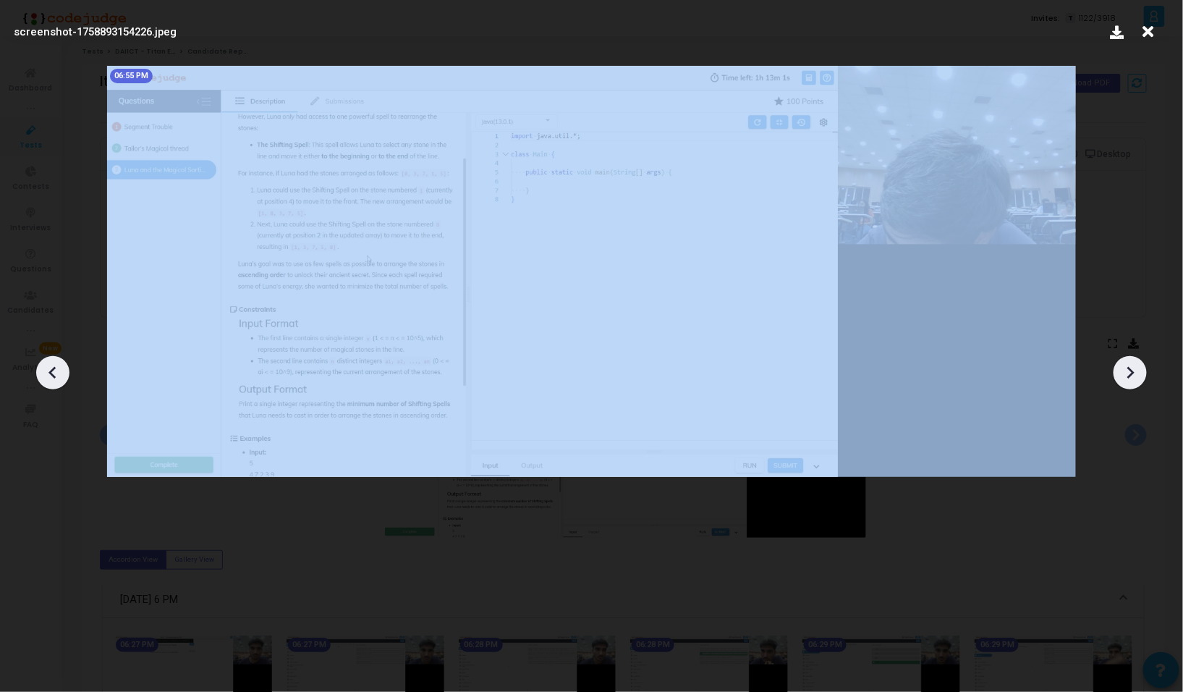
click at [1134, 380] on icon at bounding box center [1130, 373] width 22 height 22
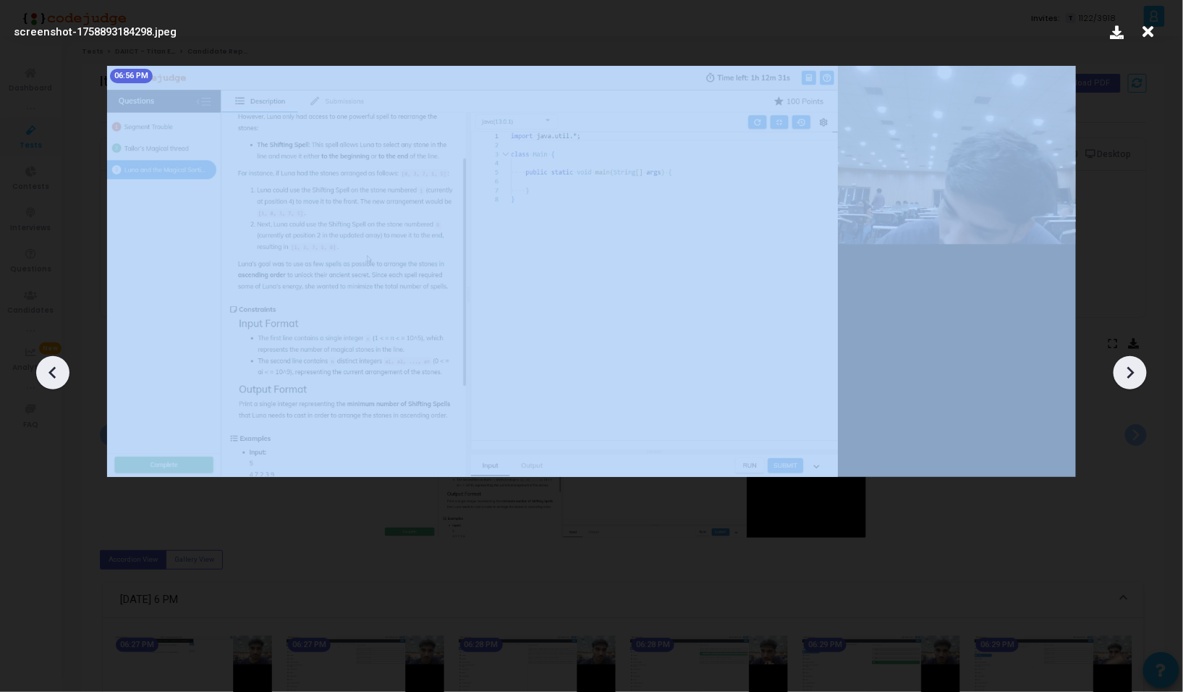
click at [1134, 380] on icon at bounding box center [1130, 373] width 22 height 22
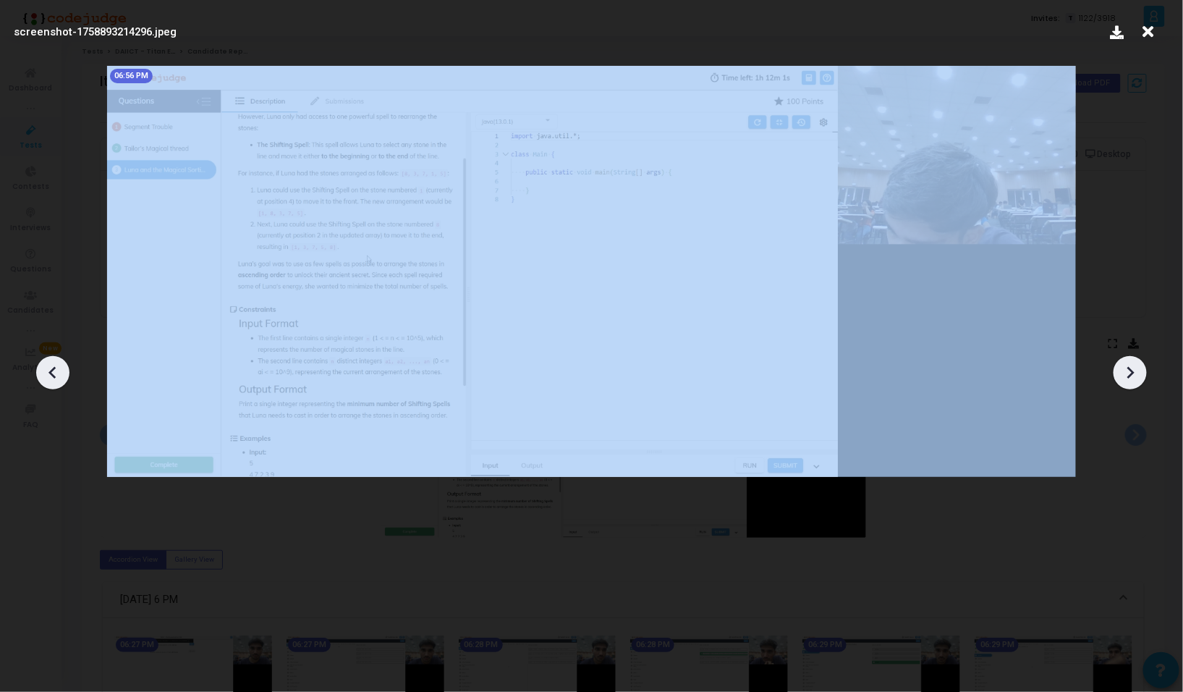
click at [1134, 380] on icon at bounding box center [1130, 373] width 22 height 22
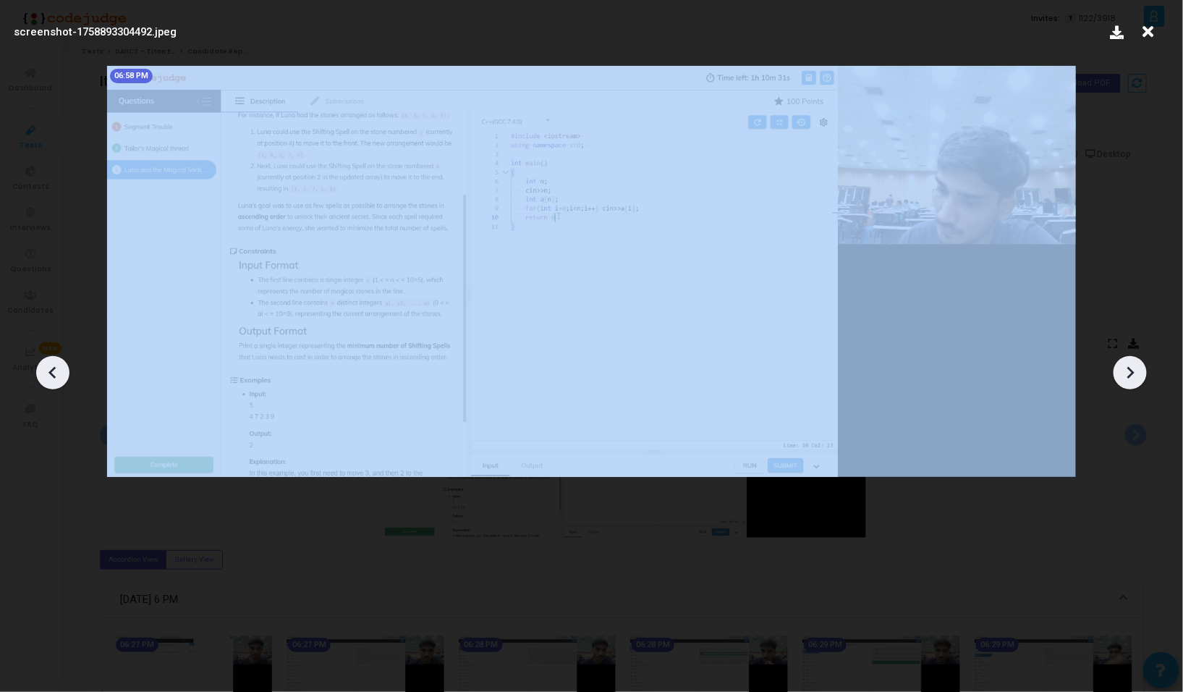
click at [1134, 380] on icon at bounding box center [1130, 373] width 22 height 22
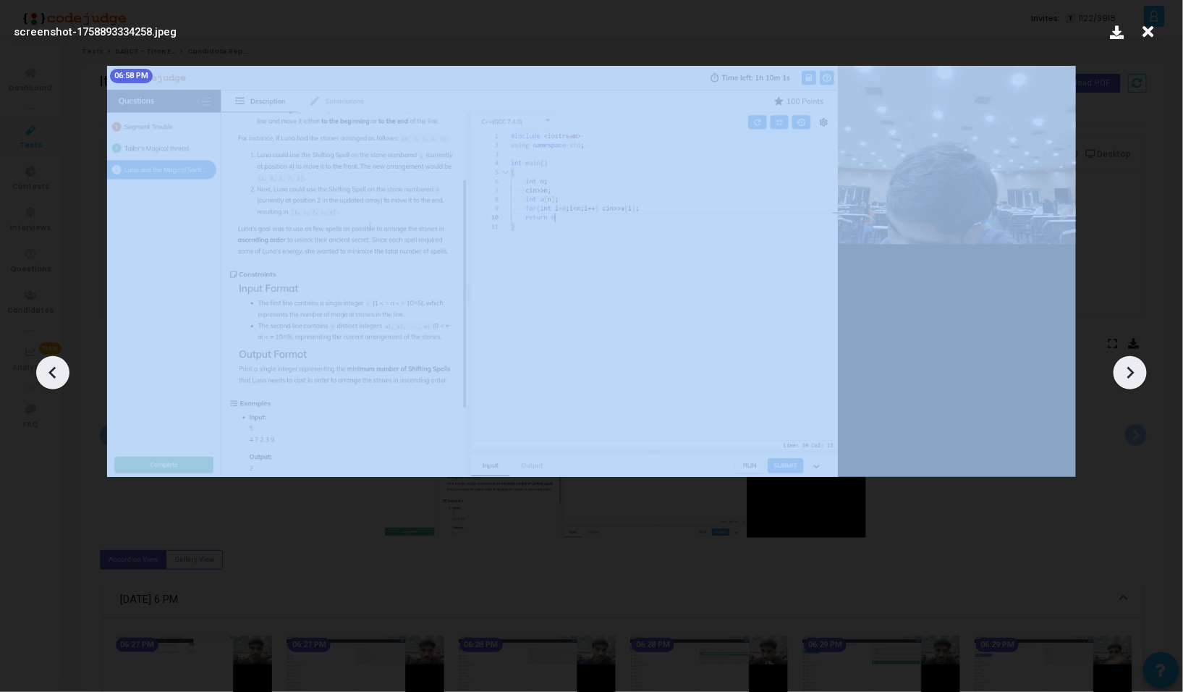
click at [1134, 380] on icon at bounding box center [1130, 373] width 22 height 22
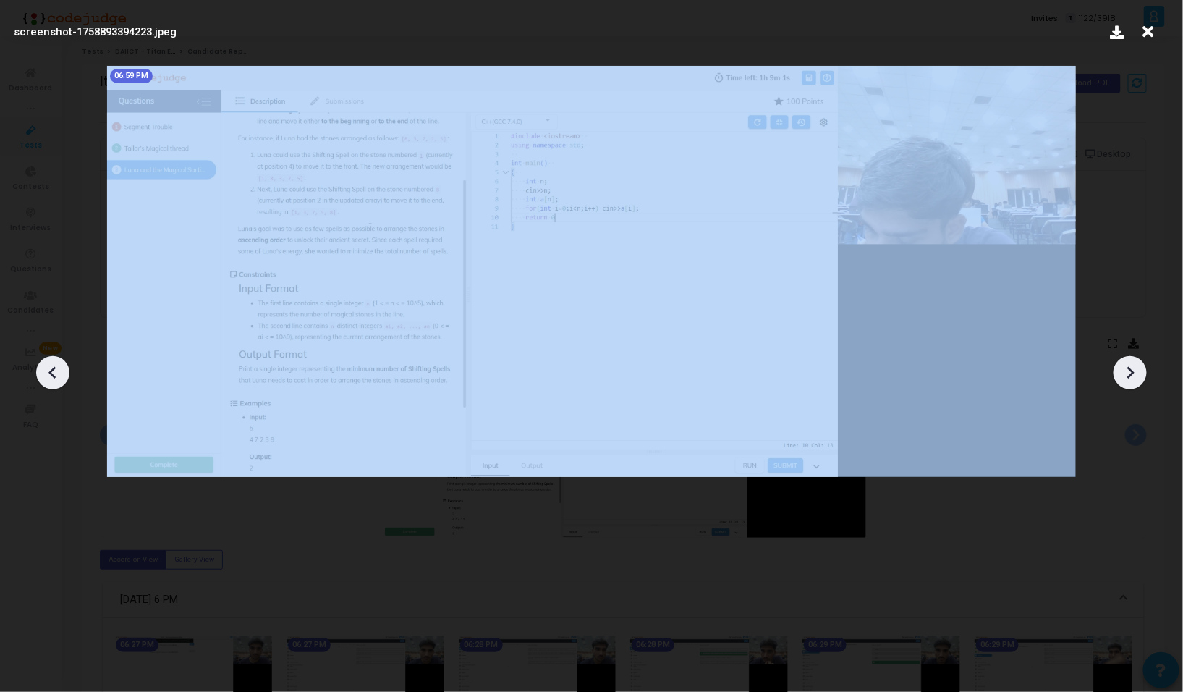
click at [1134, 380] on icon at bounding box center [1130, 373] width 22 height 22
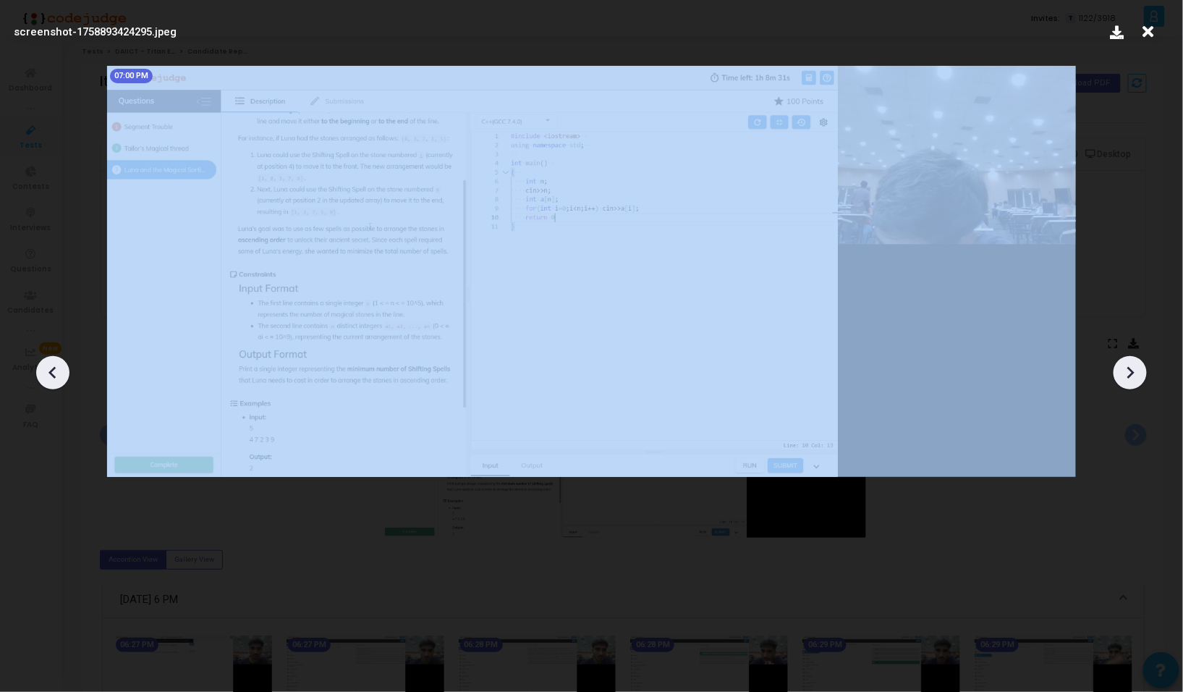
click at [1134, 380] on icon at bounding box center [1130, 373] width 22 height 22
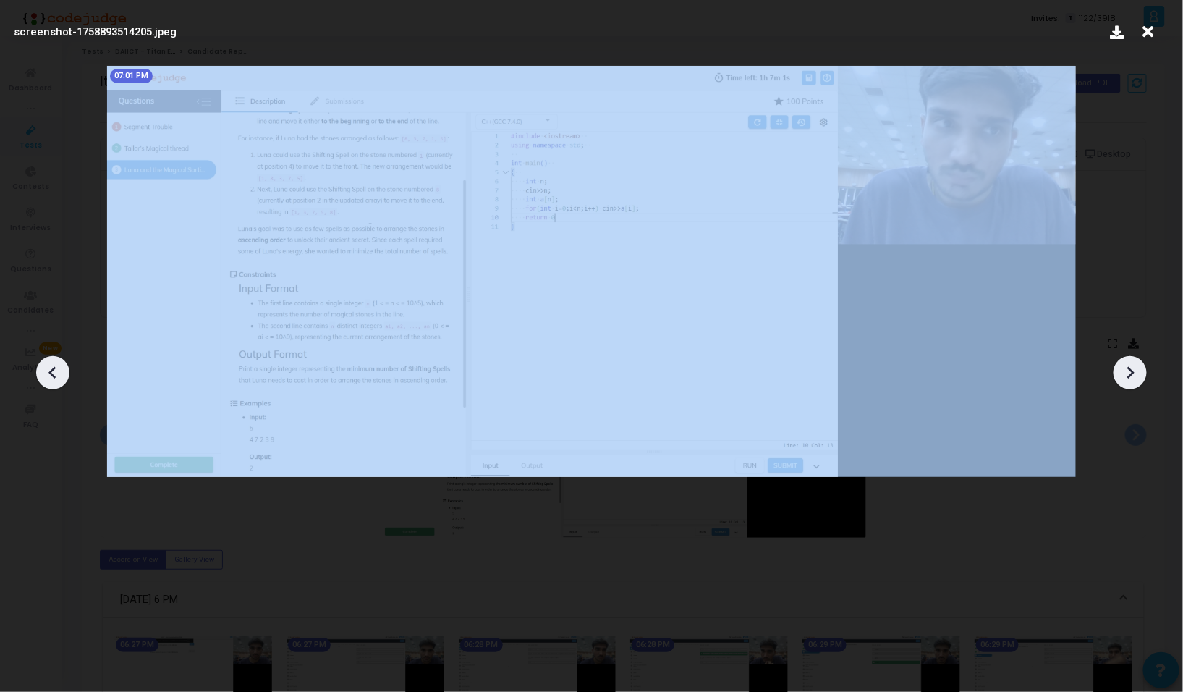
click at [1134, 380] on icon at bounding box center [1130, 373] width 22 height 22
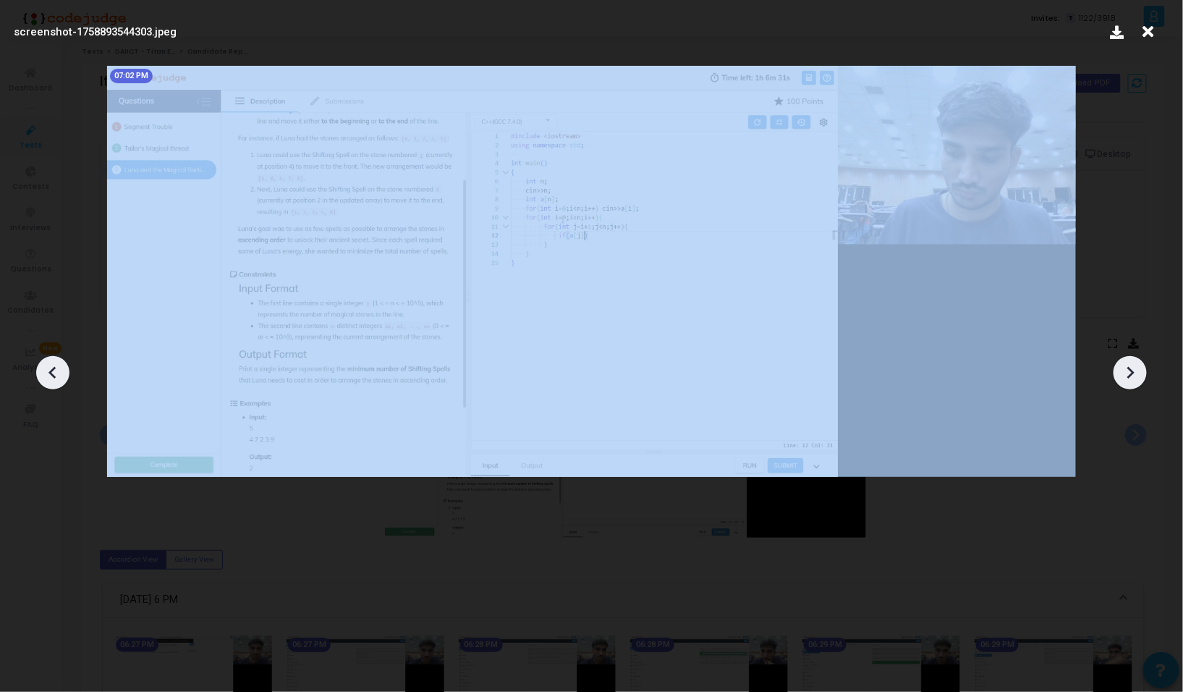
click at [1134, 380] on icon at bounding box center [1130, 373] width 22 height 22
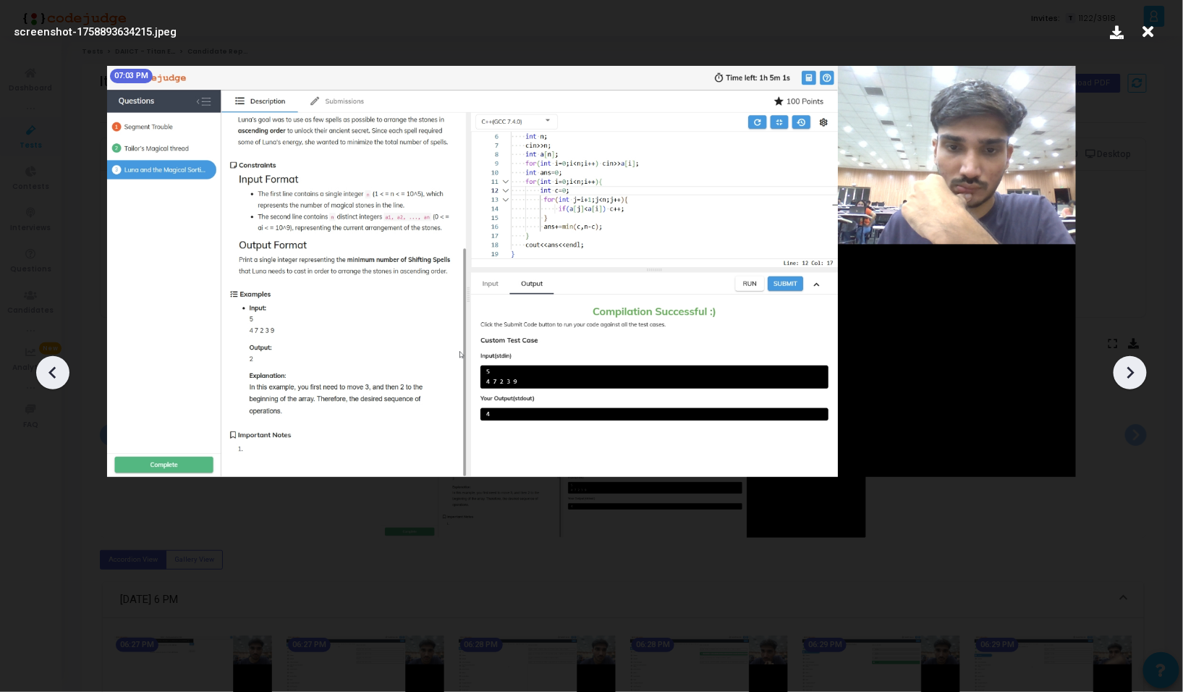
click at [1134, 380] on icon at bounding box center [1130, 373] width 22 height 22
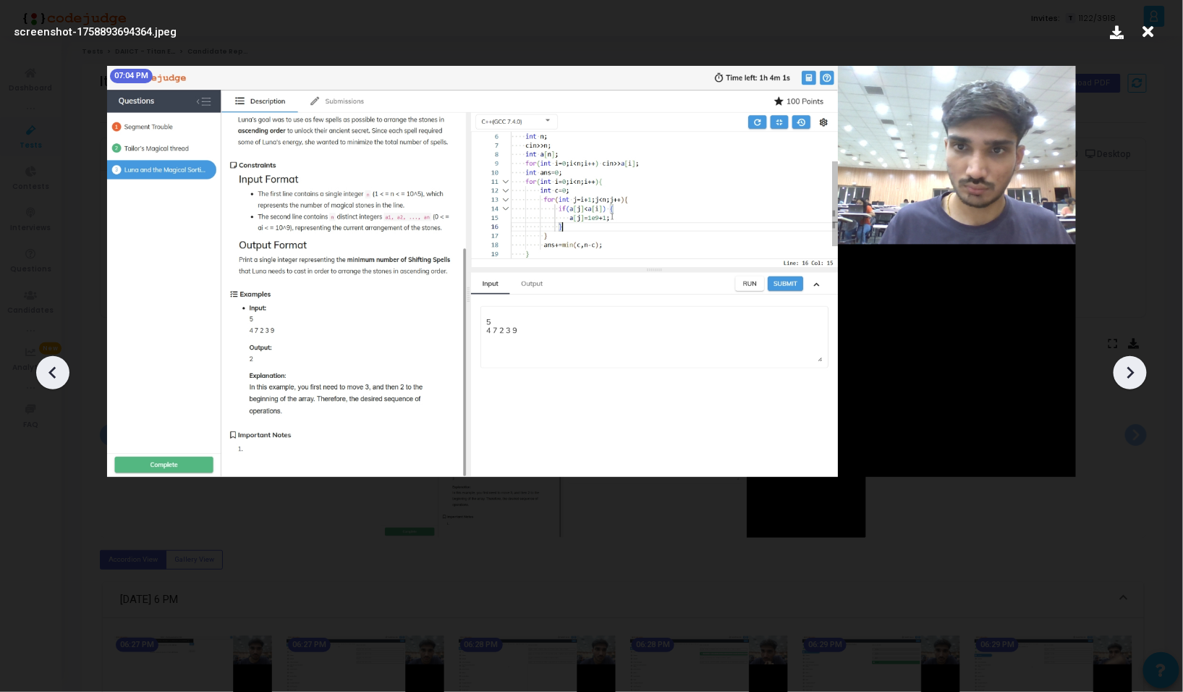
click at [1134, 380] on icon at bounding box center [1130, 373] width 22 height 22
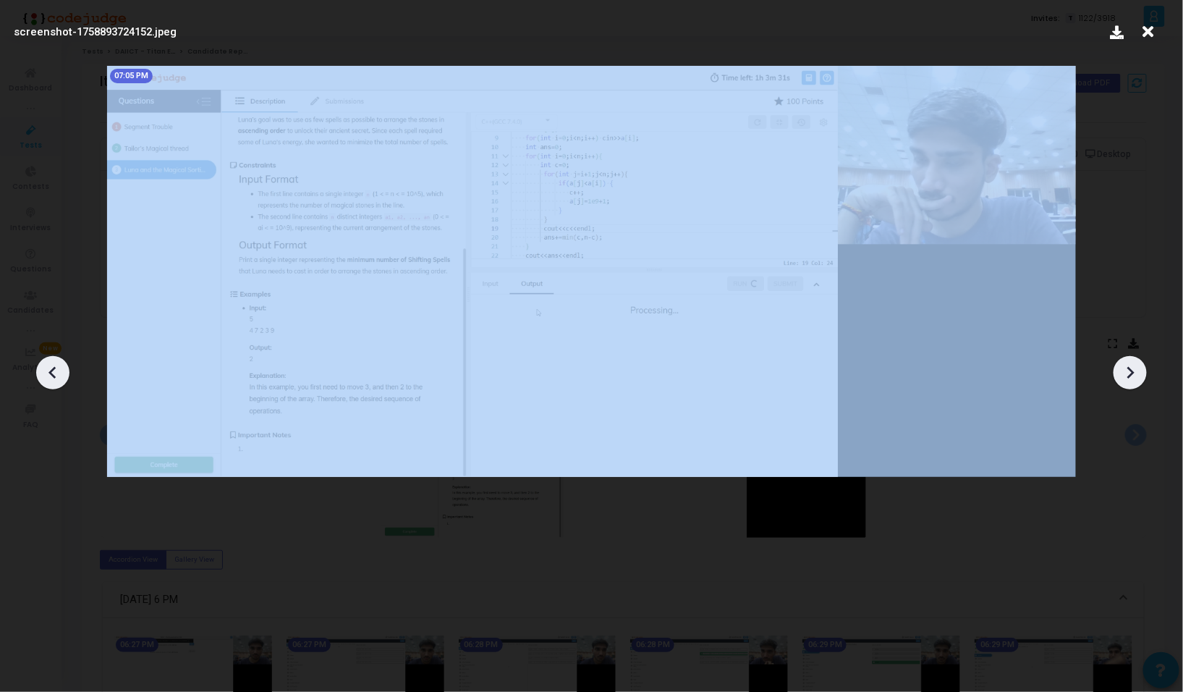
click at [1134, 380] on icon at bounding box center [1130, 373] width 22 height 22
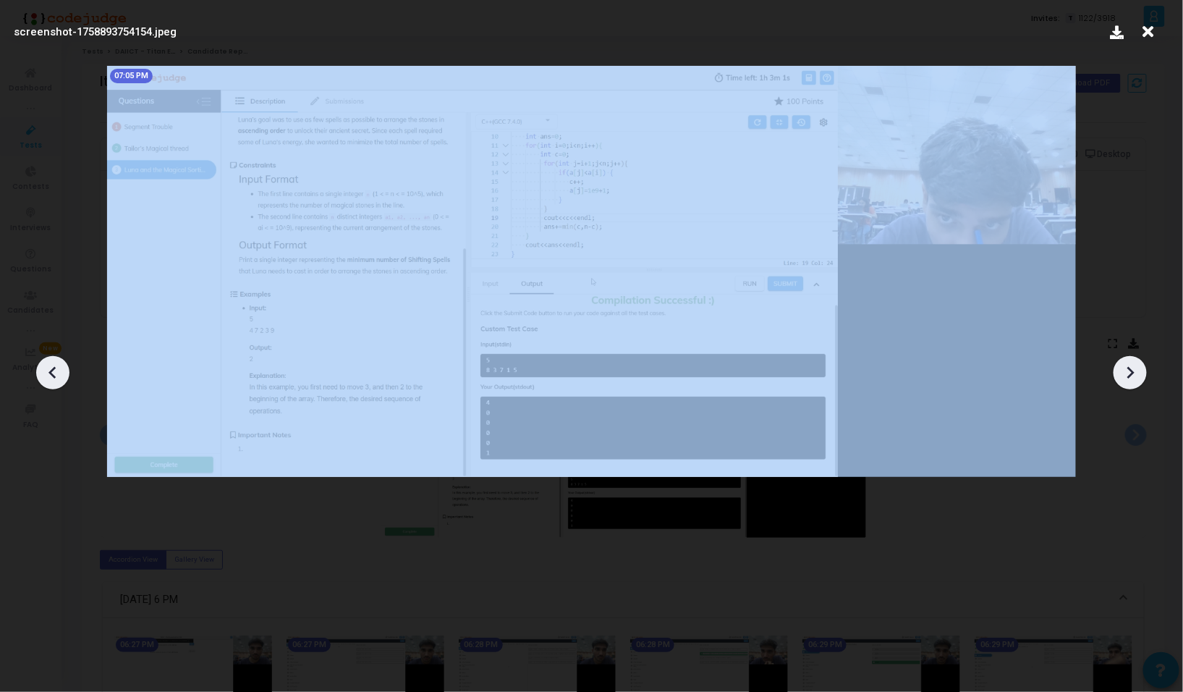
click at [1134, 380] on icon at bounding box center [1130, 373] width 22 height 22
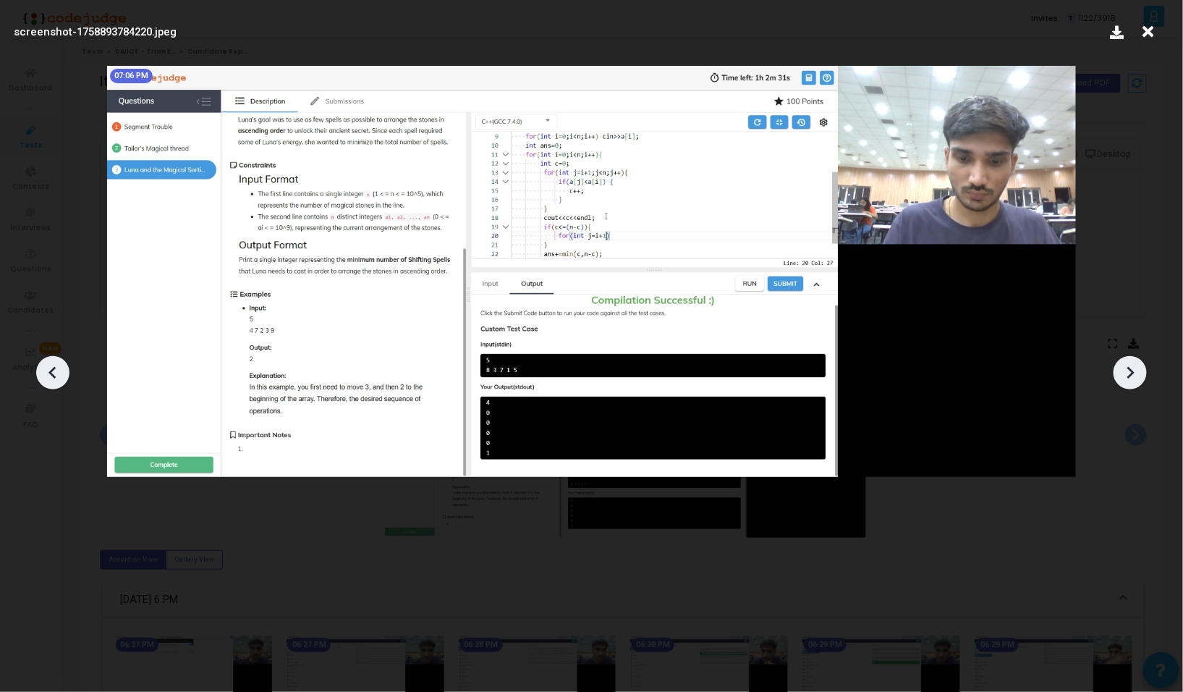
click at [1134, 380] on icon at bounding box center [1130, 373] width 22 height 22
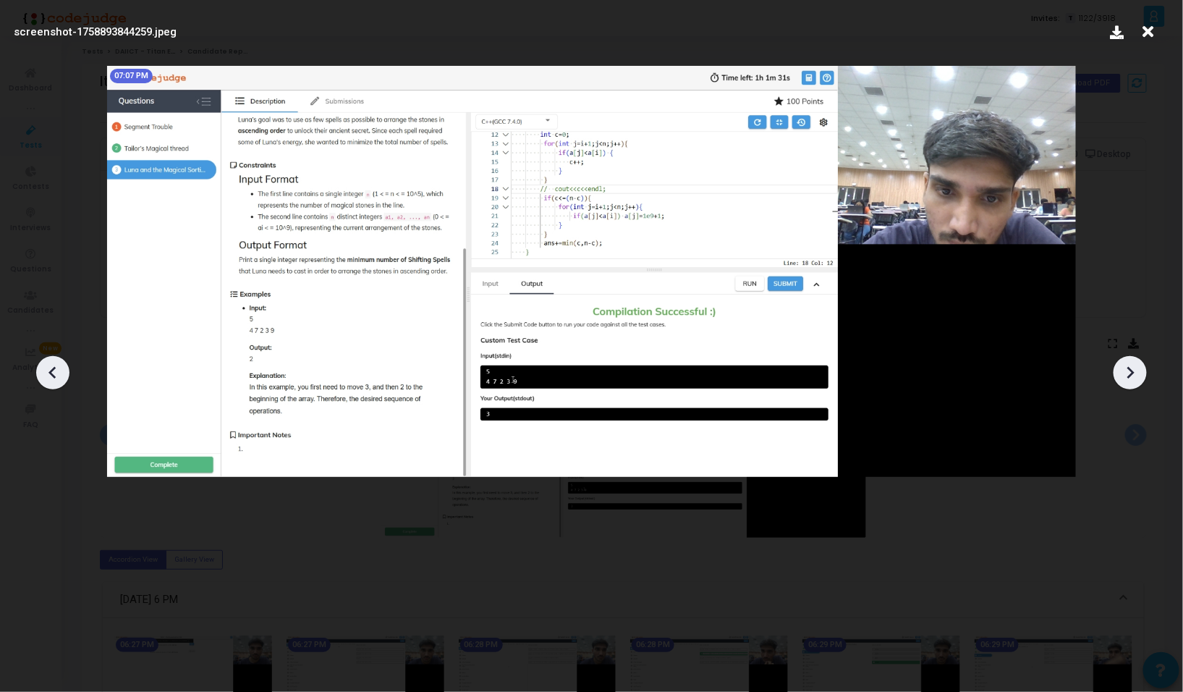
click at [1134, 380] on icon at bounding box center [1130, 373] width 22 height 22
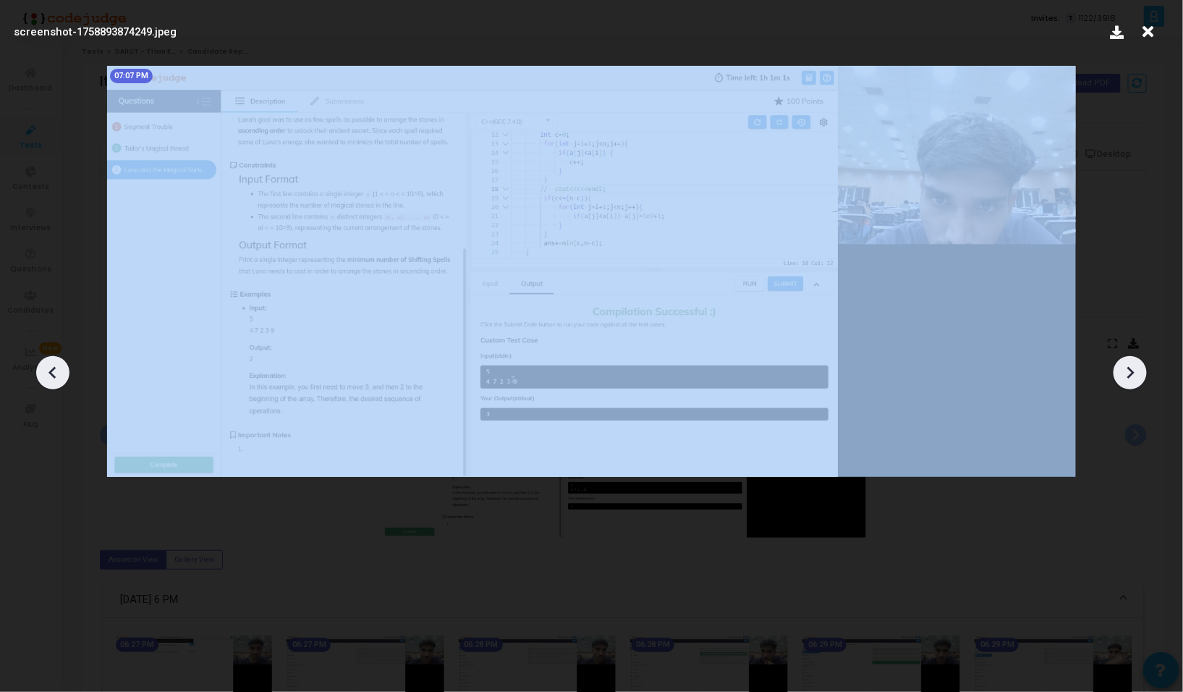
click at [1134, 380] on icon at bounding box center [1130, 373] width 22 height 22
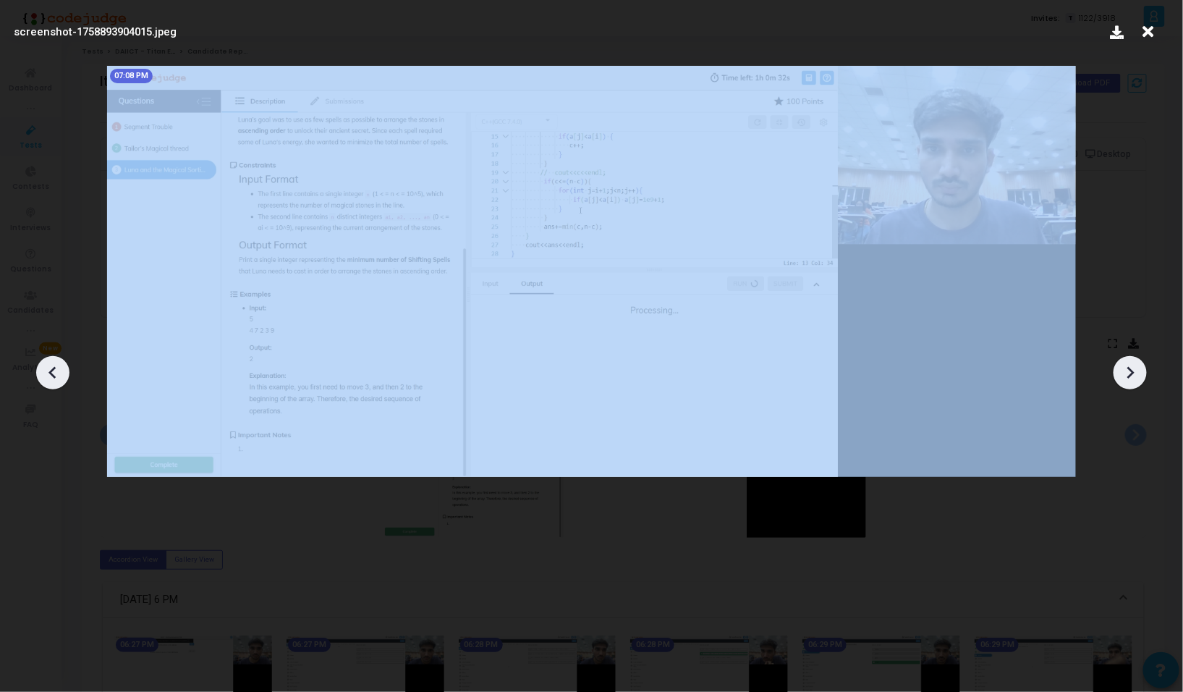
click at [1134, 380] on icon at bounding box center [1130, 373] width 22 height 22
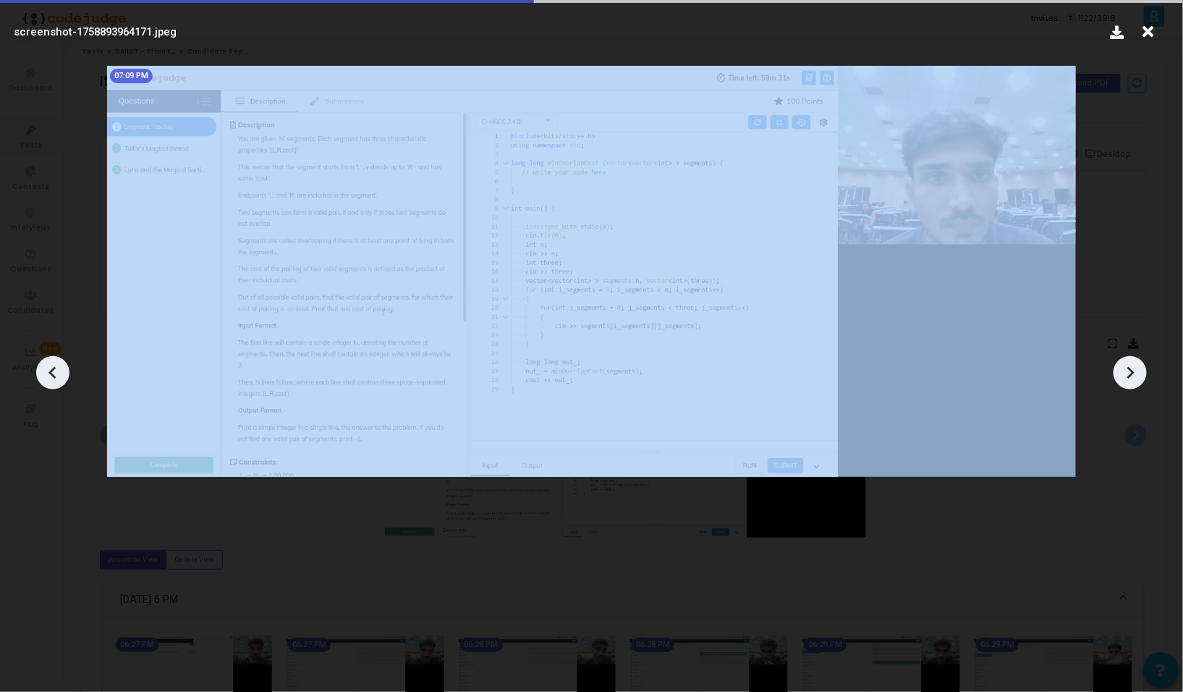
click at [1134, 380] on icon at bounding box center [1130, 373] width 22 height 22
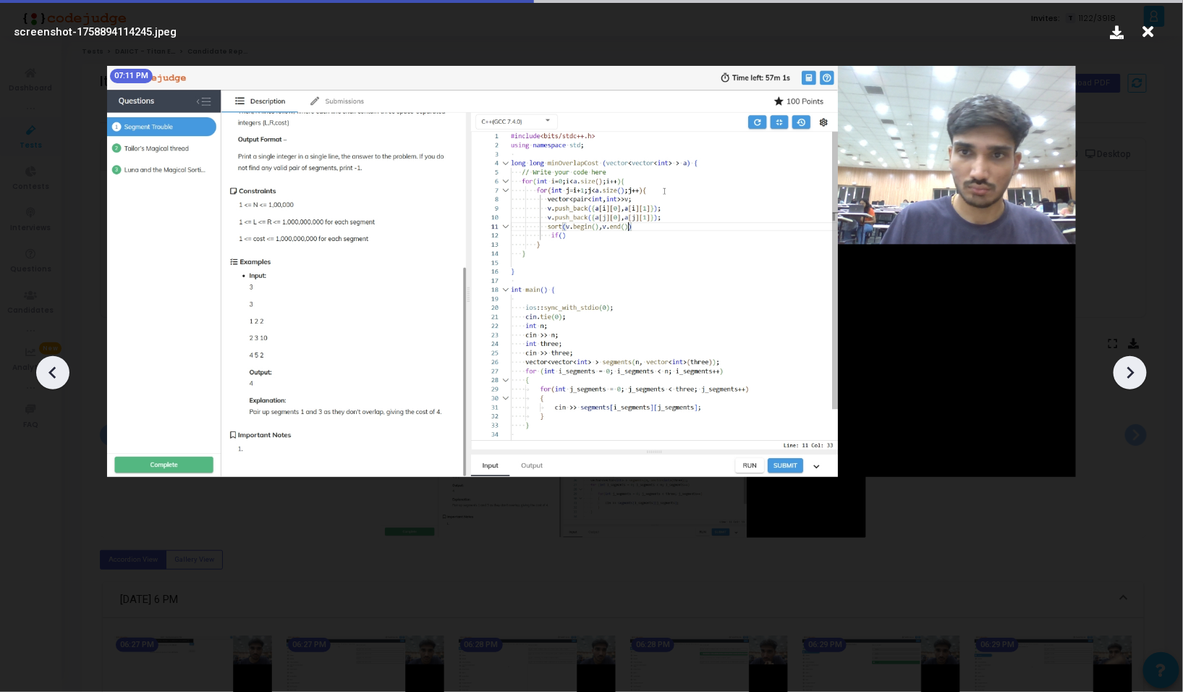
click at [1134, 380] on icon at bounding box center [1130, 373] width 22 height 22
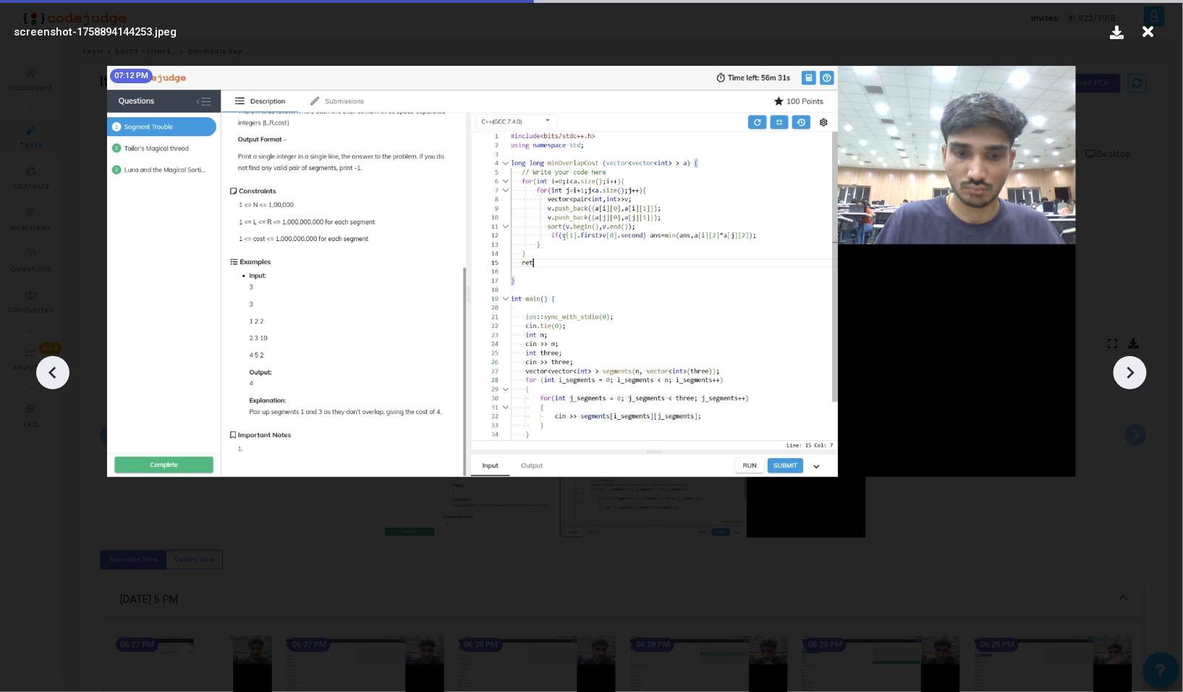
click at [1134, 380] on icon at bounding box center [1130, 373] width 22 height 22
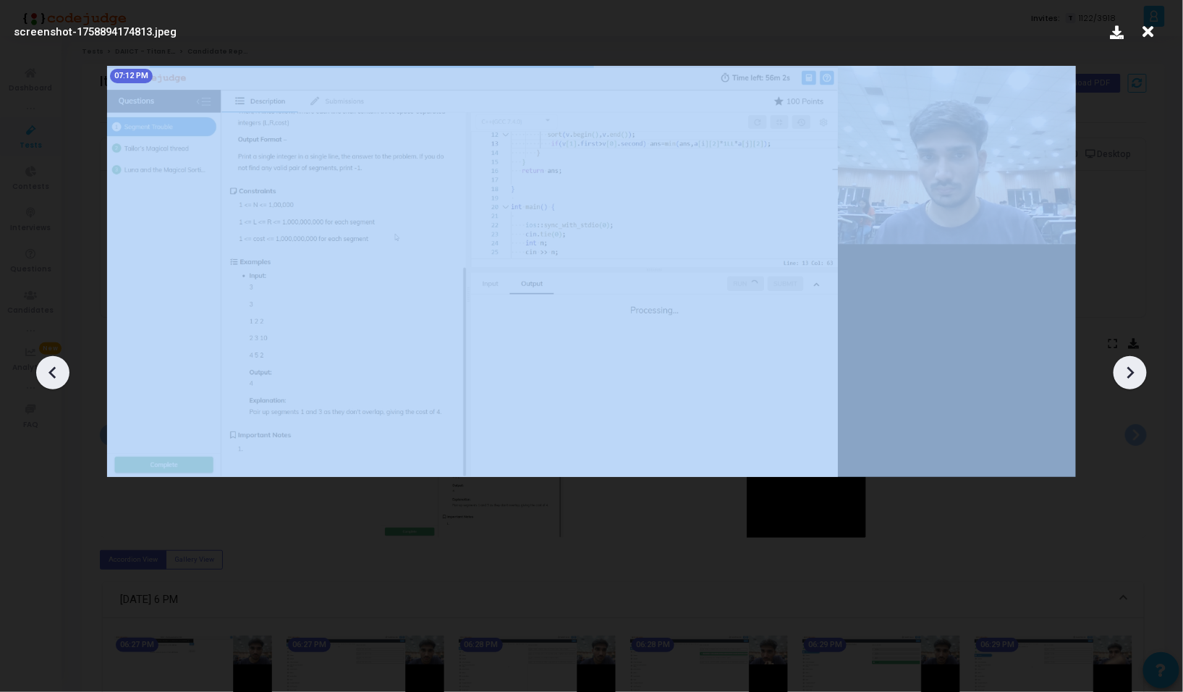
click at [1134, 380] on icon at bounding box center [1130, 373] width 22 height 22
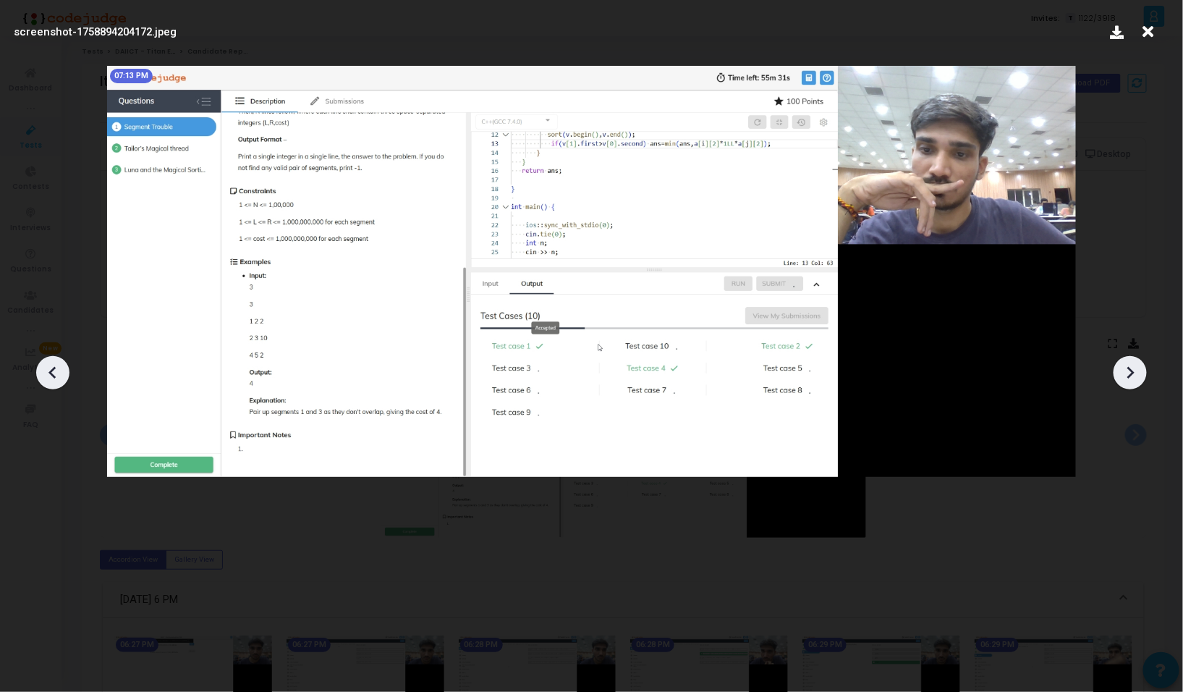
click at [1134, 380] on icon at bounding box center [1130, 373] width 22 height 22
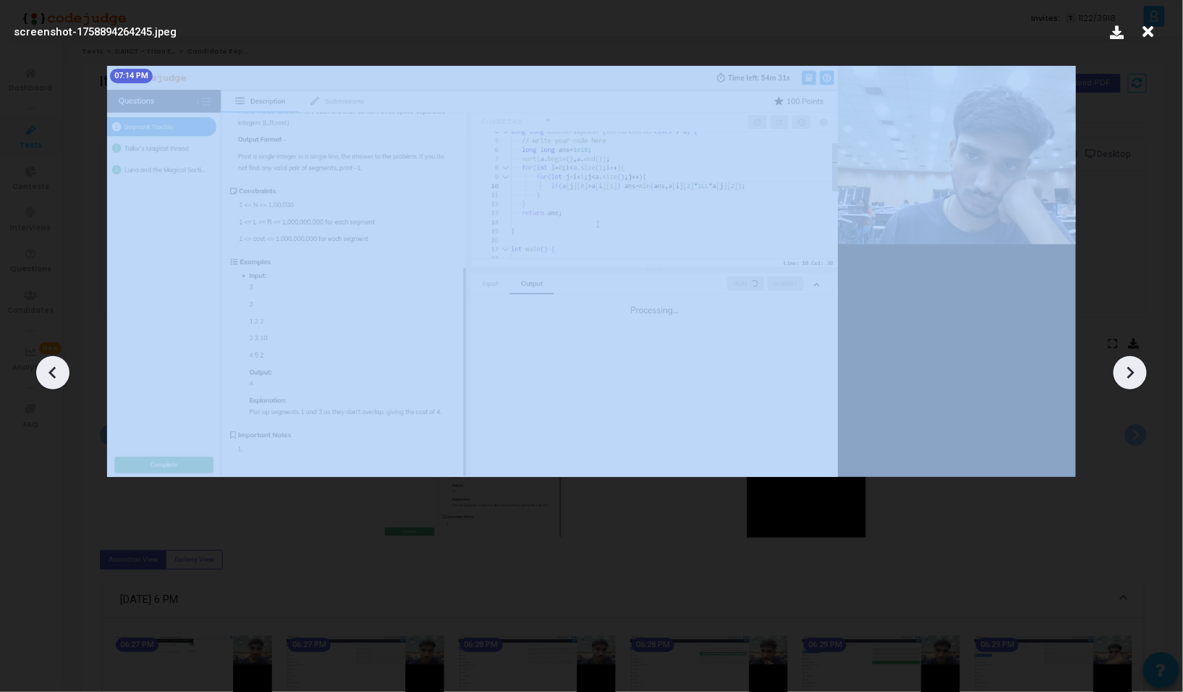
click at [1134, 380] on icon at bounding box center [1130, 373] width 22 height 22
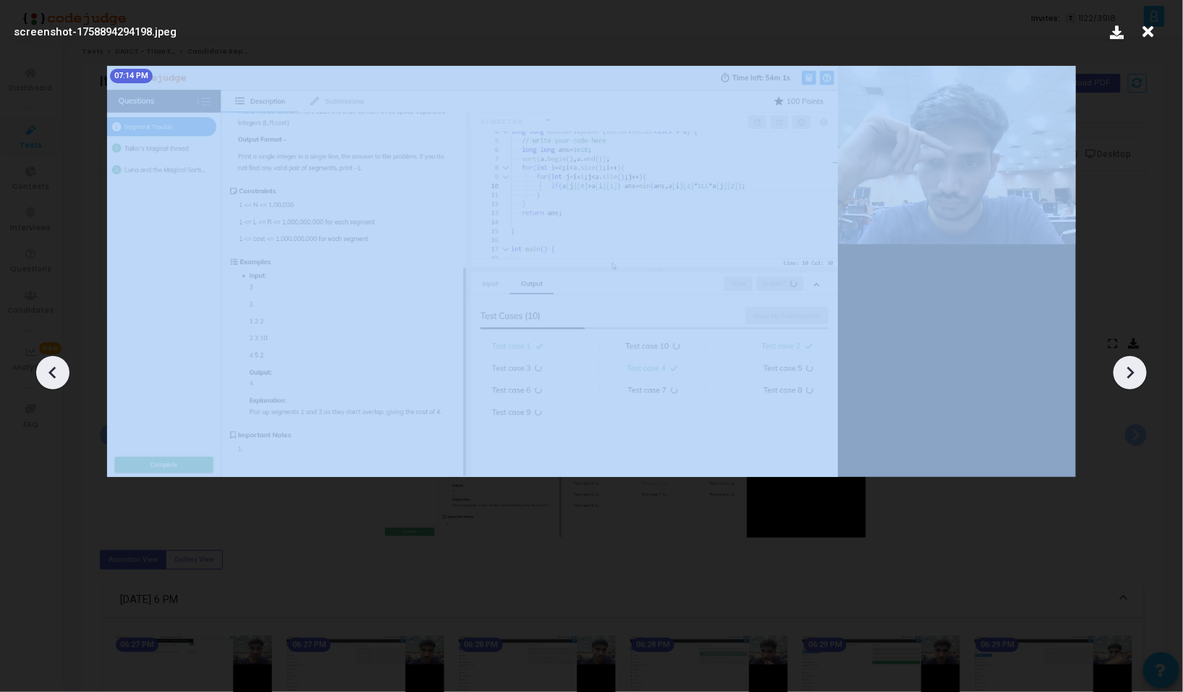
click at [1134, 380] on icon at bounding box center [1130, 373] width 22 height 22
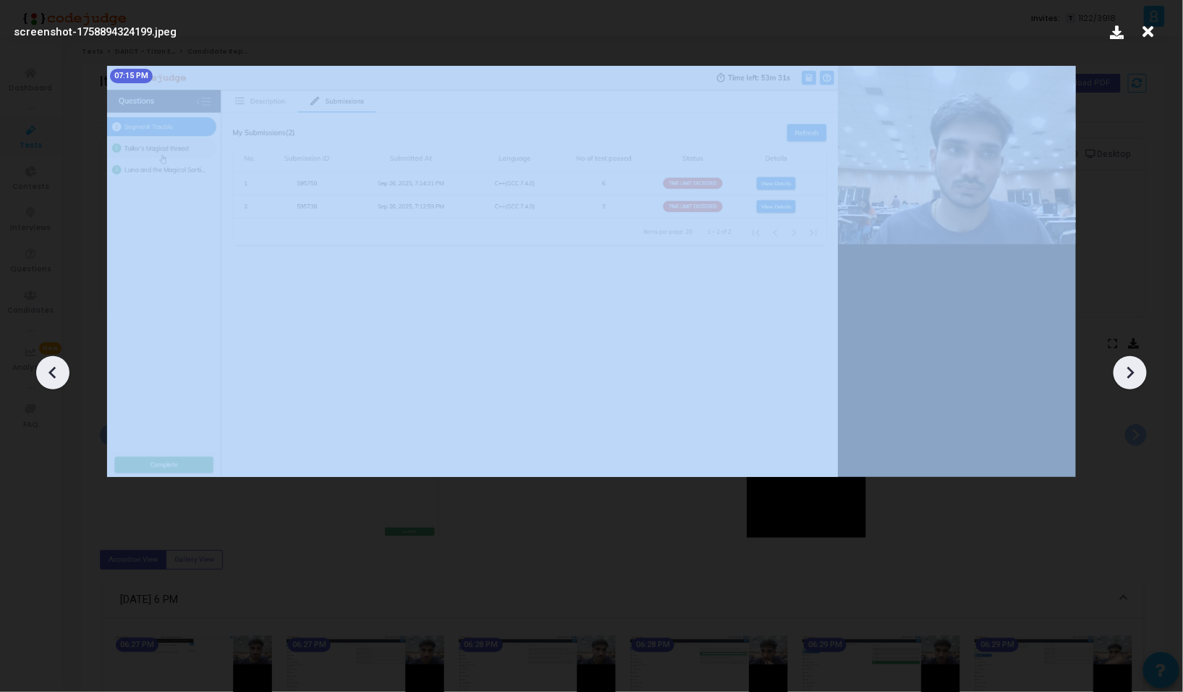
click at [1134, 380] on icon at bounding box center [1130, 373] width 22 height 22
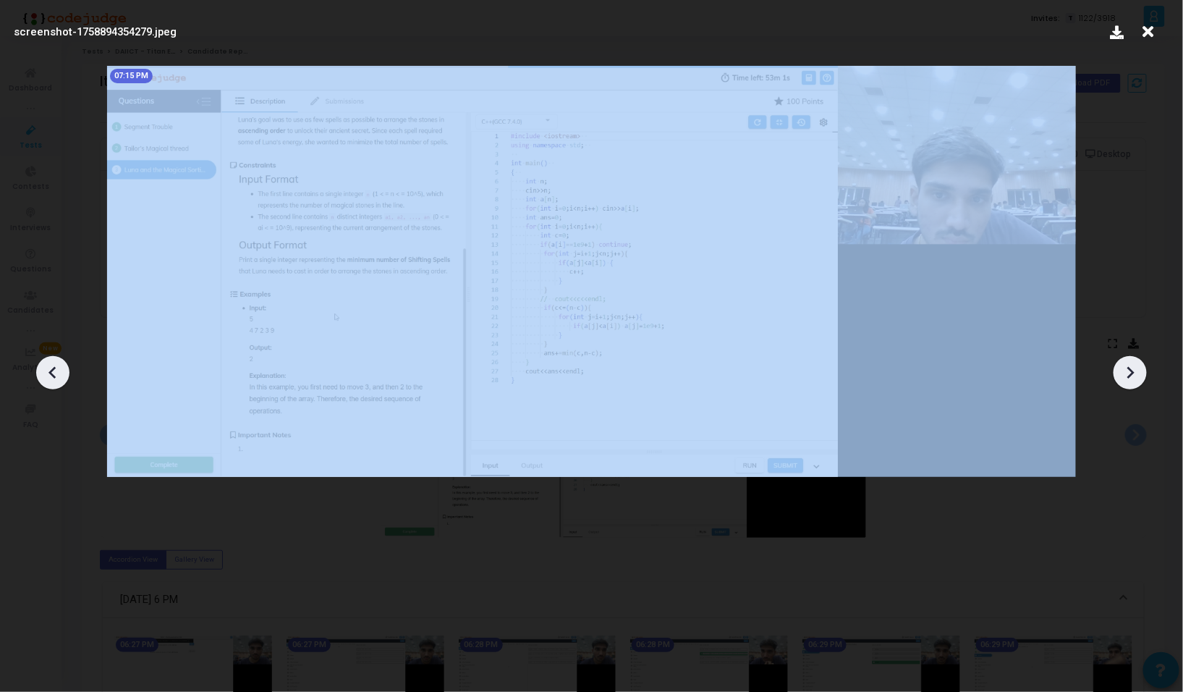
click at [1134, 380] on icon at bounding box center [1130, 373] width 22 height 22
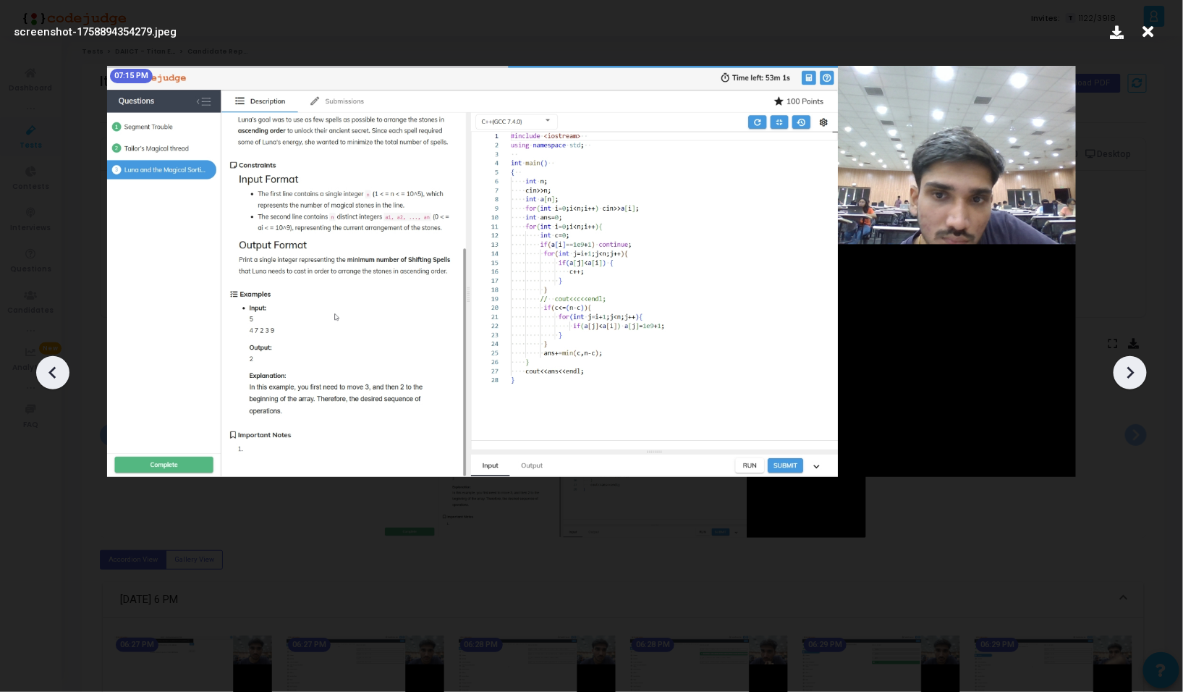
click at [1134, 380] on icon at bounding box center [1130, 373] width 22 height 22
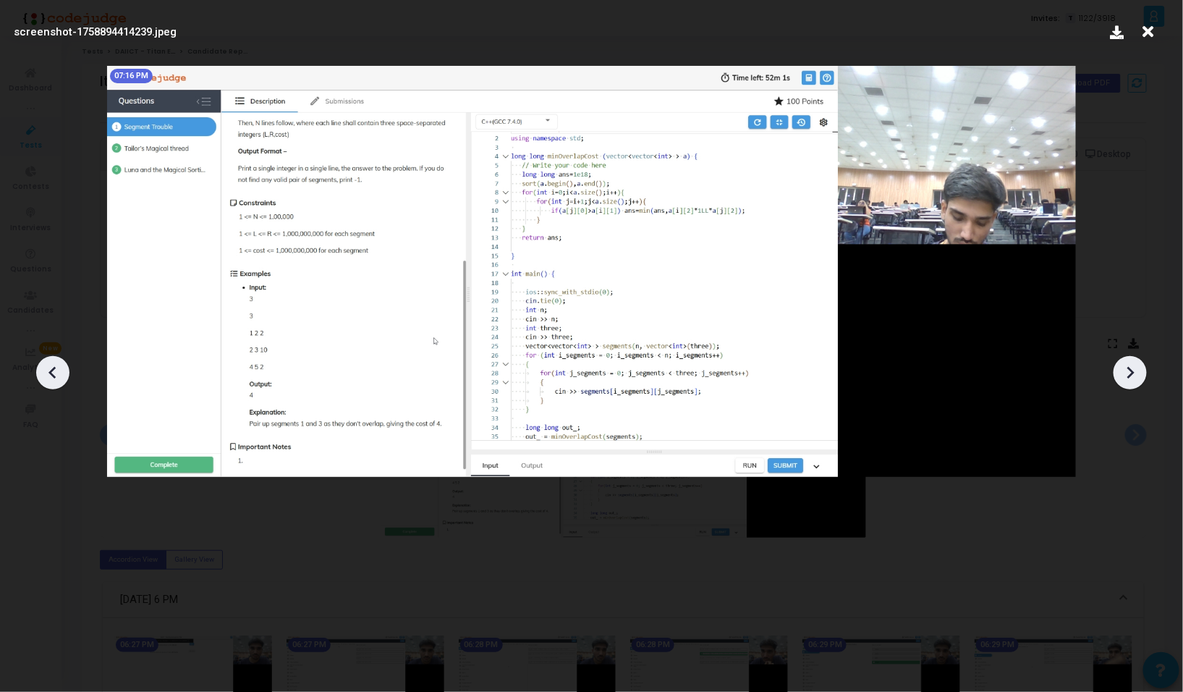
click at [1134, 380] on icon at bounding box center [1130, 373] width 22 height 22
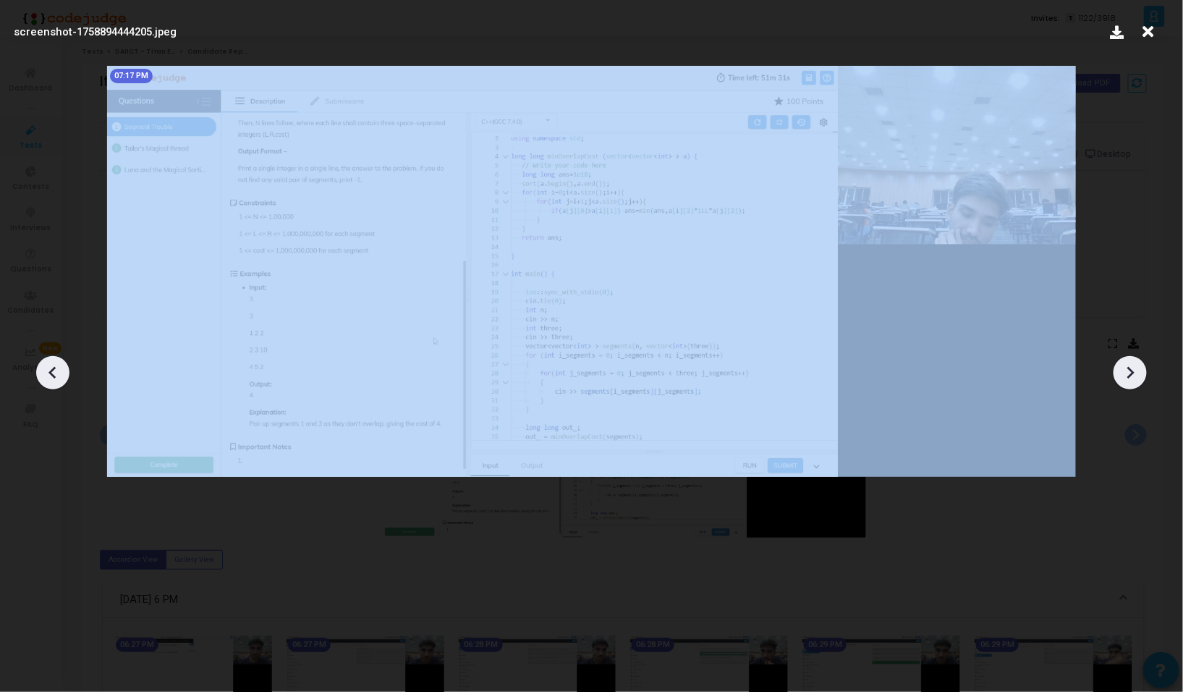
click at [1134, 380] on icon at bounding box center [1130, 373] width 22 height 22
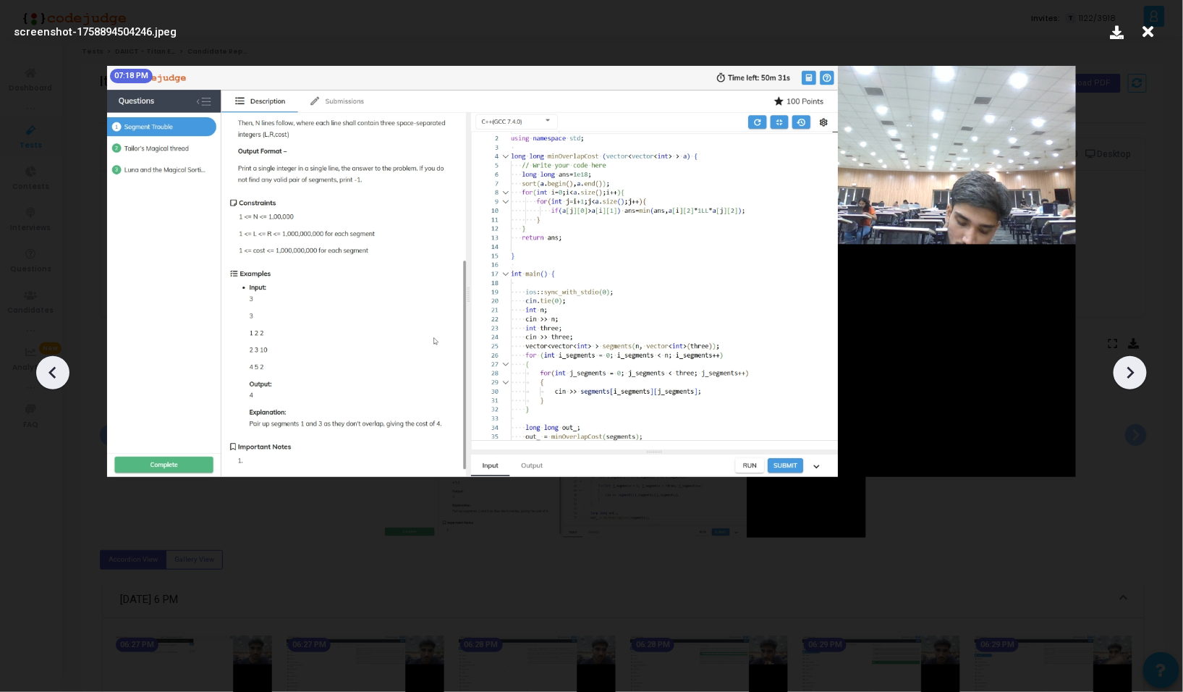
click at [1134, 380] on icon at bounding box center [1130, 373] width 22 height 22
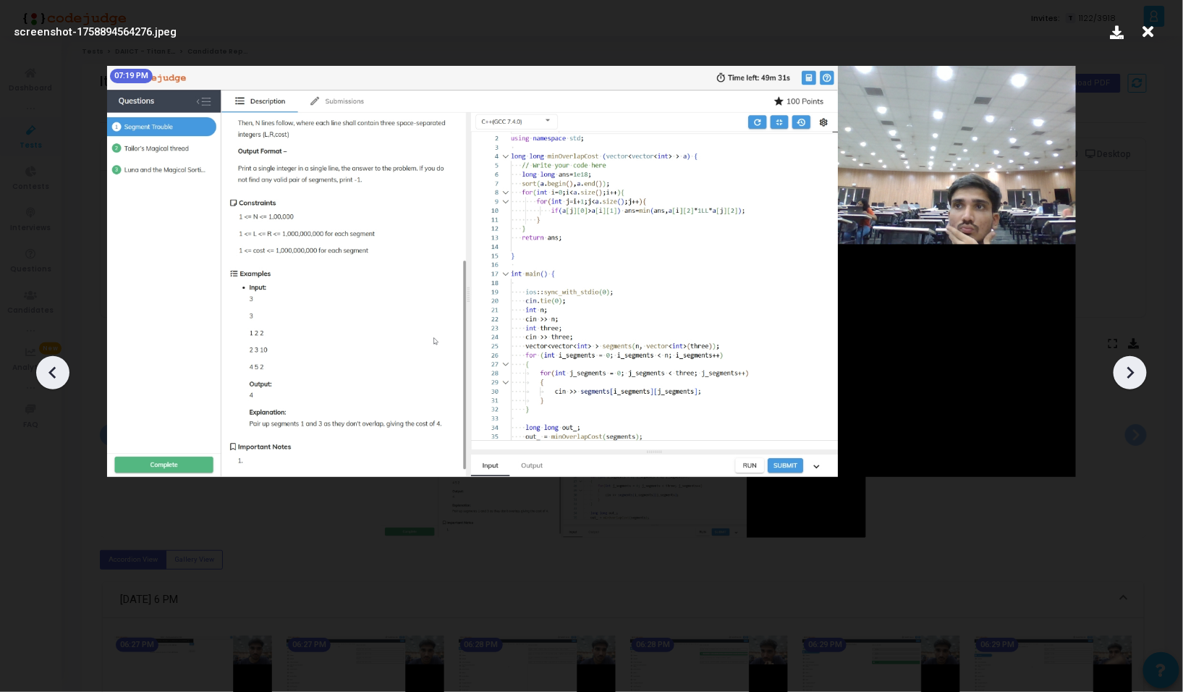
click at [1134, 380] on icon at bounding box center [1130, 373] width 22 height 22
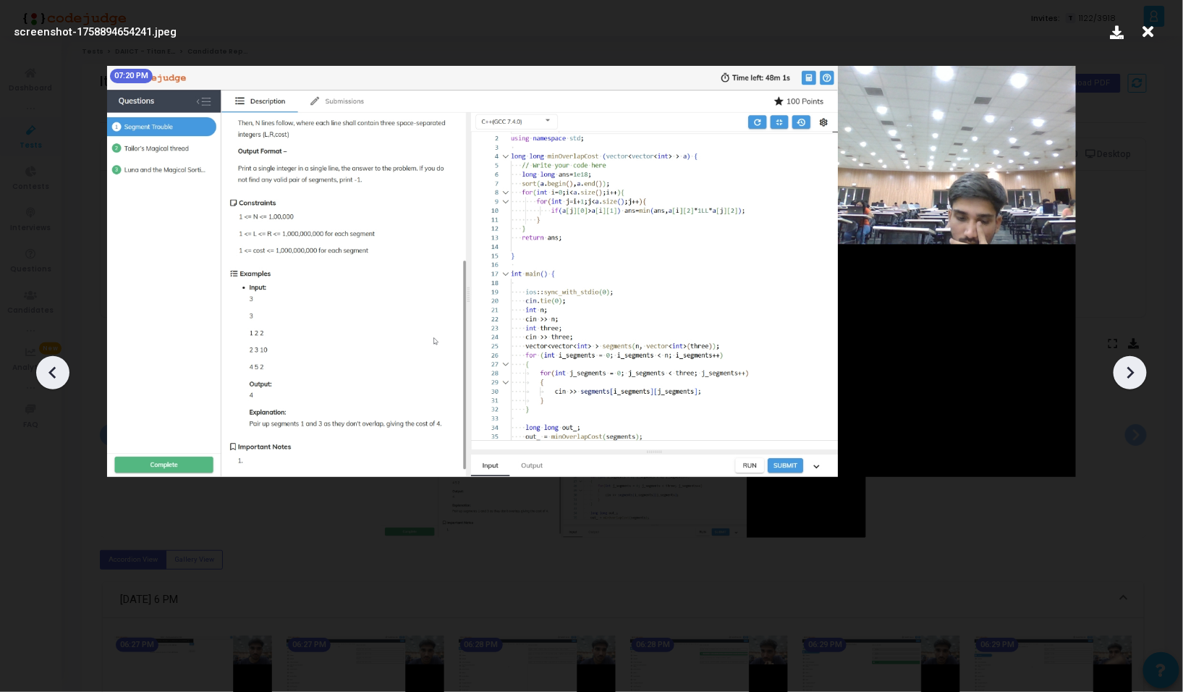
click at [1134, 380] on icon at bounding box center [1130, 373] width 22 height 22
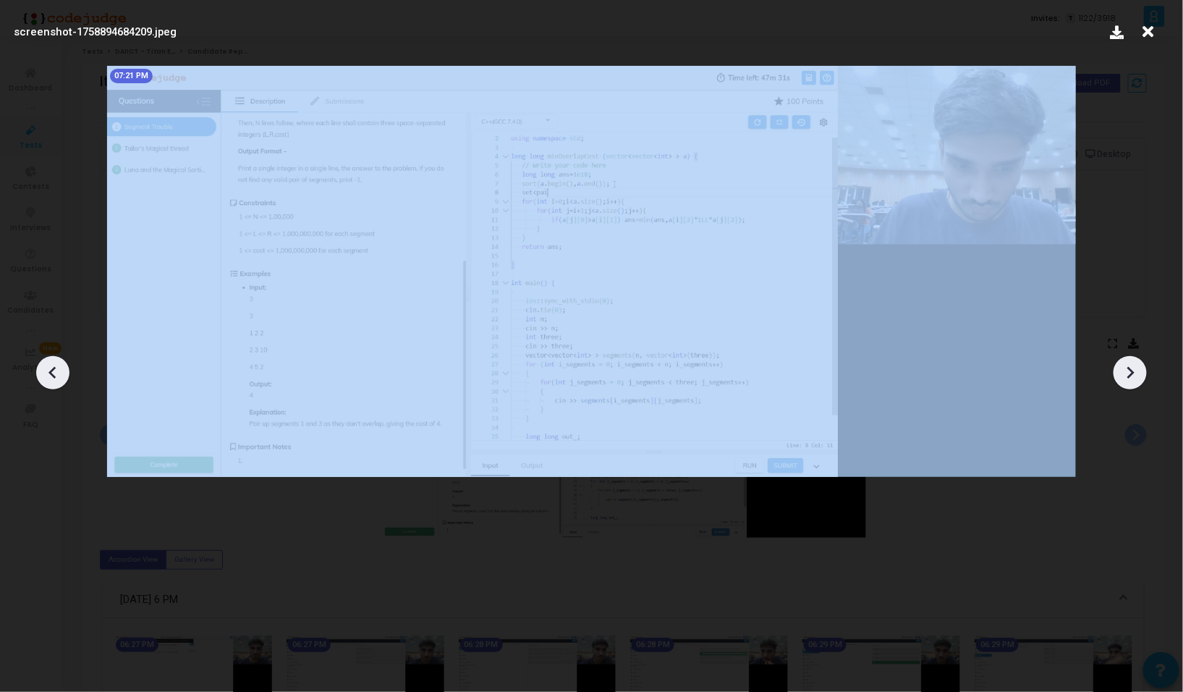
click at [1134, 380] on icon at bounding box center [1130, 373] width 22 height 22
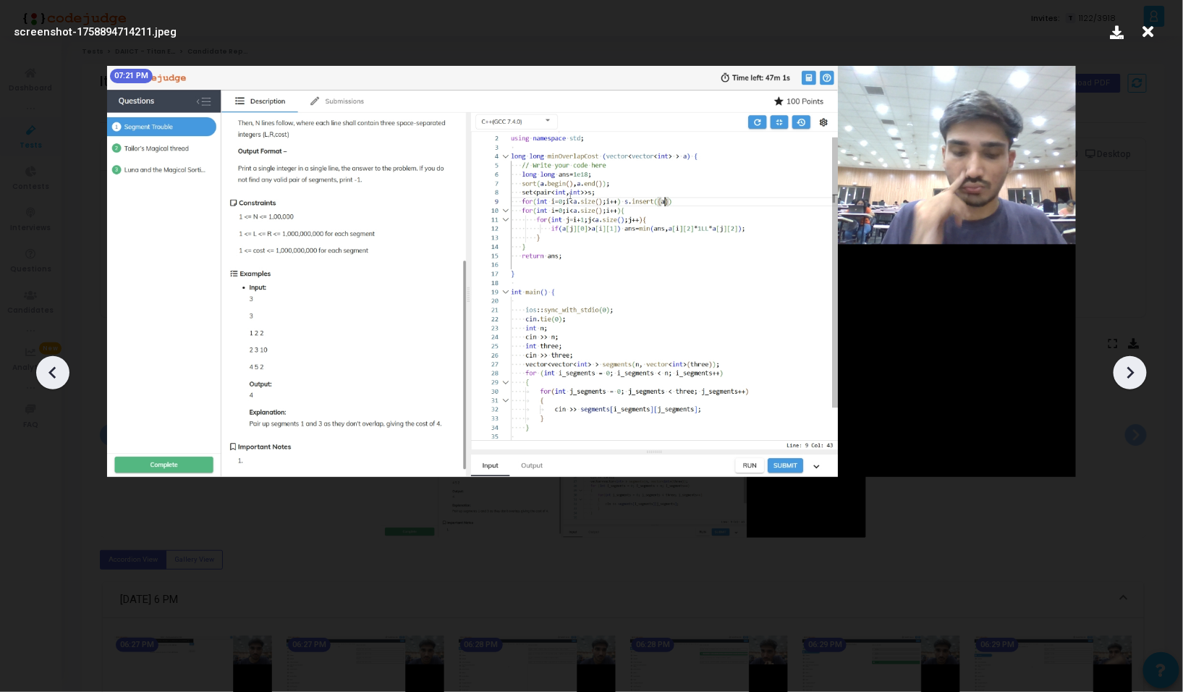
click at [1134, 380] on icon at bounding box center [1130, 373] width 22 height 22
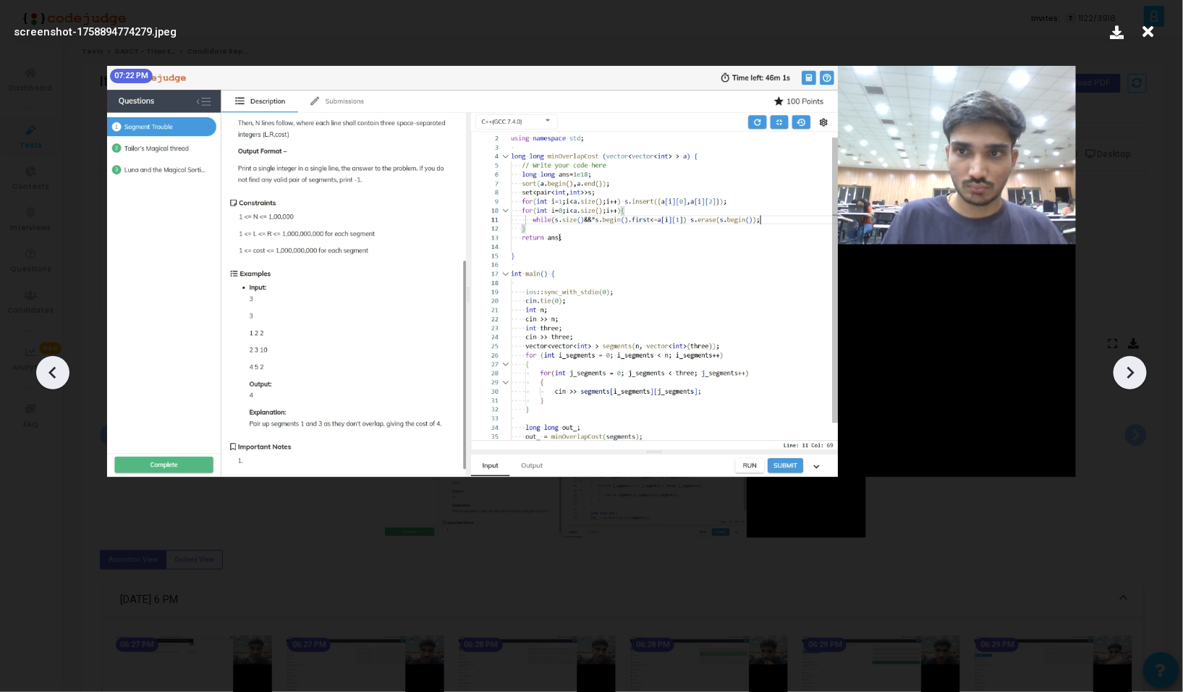
click at [1134, 380] on icon at bounding box center [1130, 373] width 22 height 22
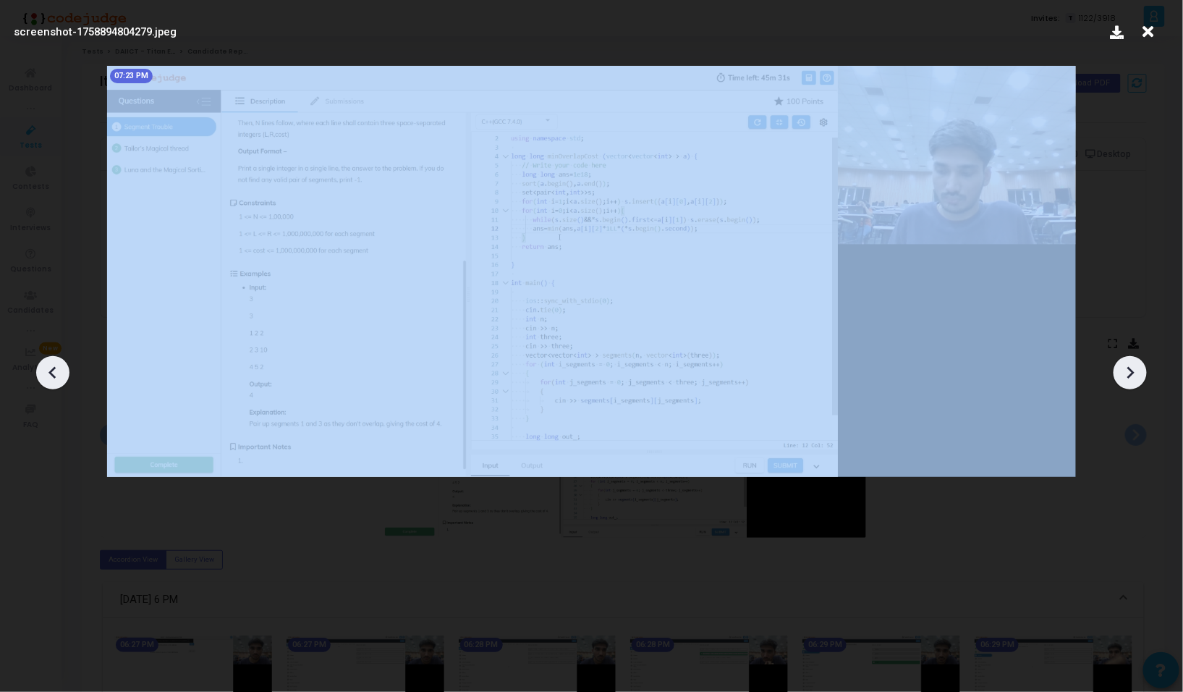
click at [1134, 380] on icon at bounding box center [1130, 373] width 22 height 22
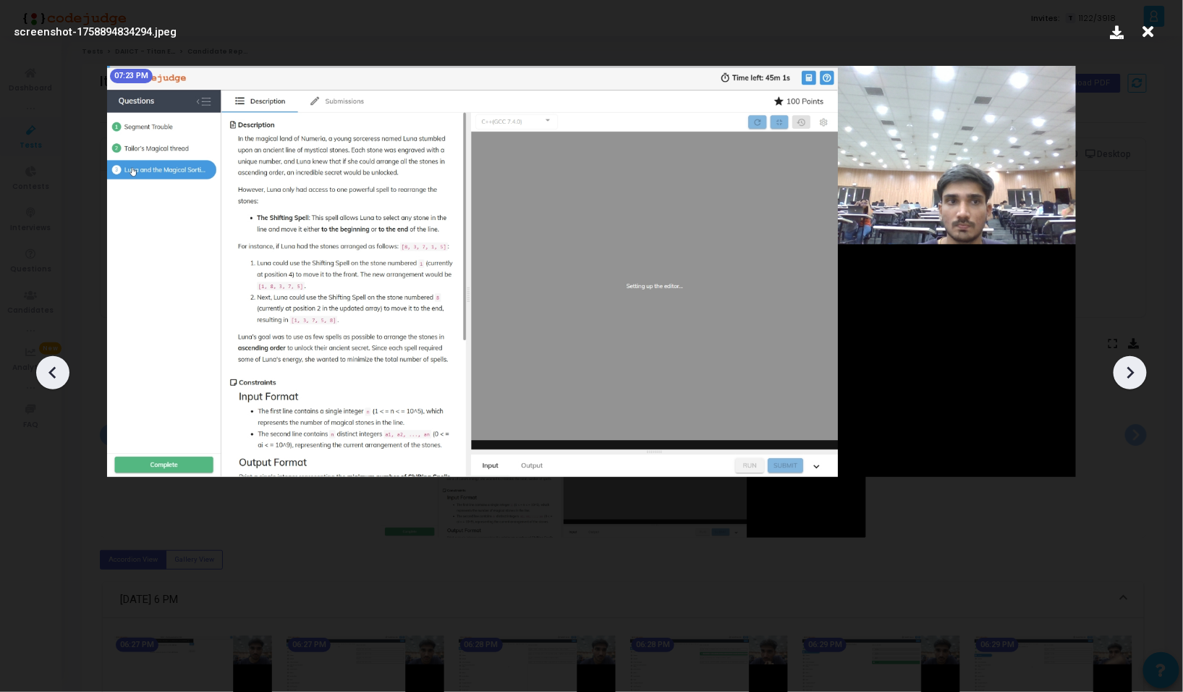
click at [1134, 380] on icon at bounding box center [1130, 373] width 22 height 22
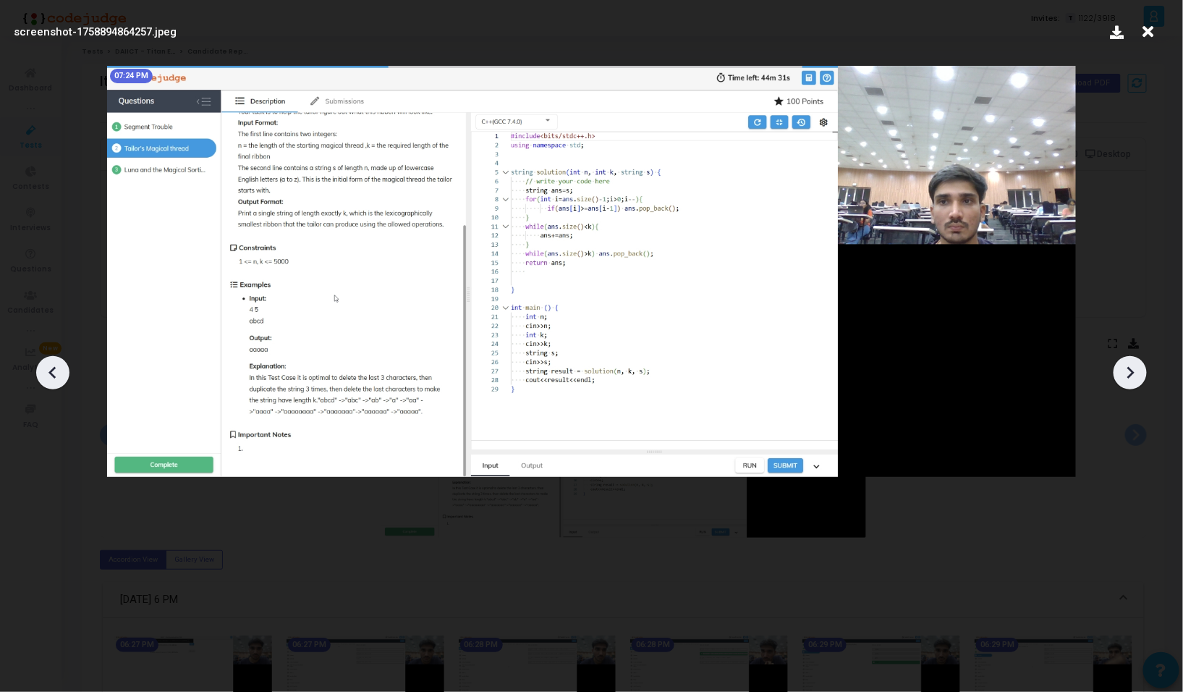
click at [1134, 380] on icon at bounding box center [1130, 373] width 22 height 22
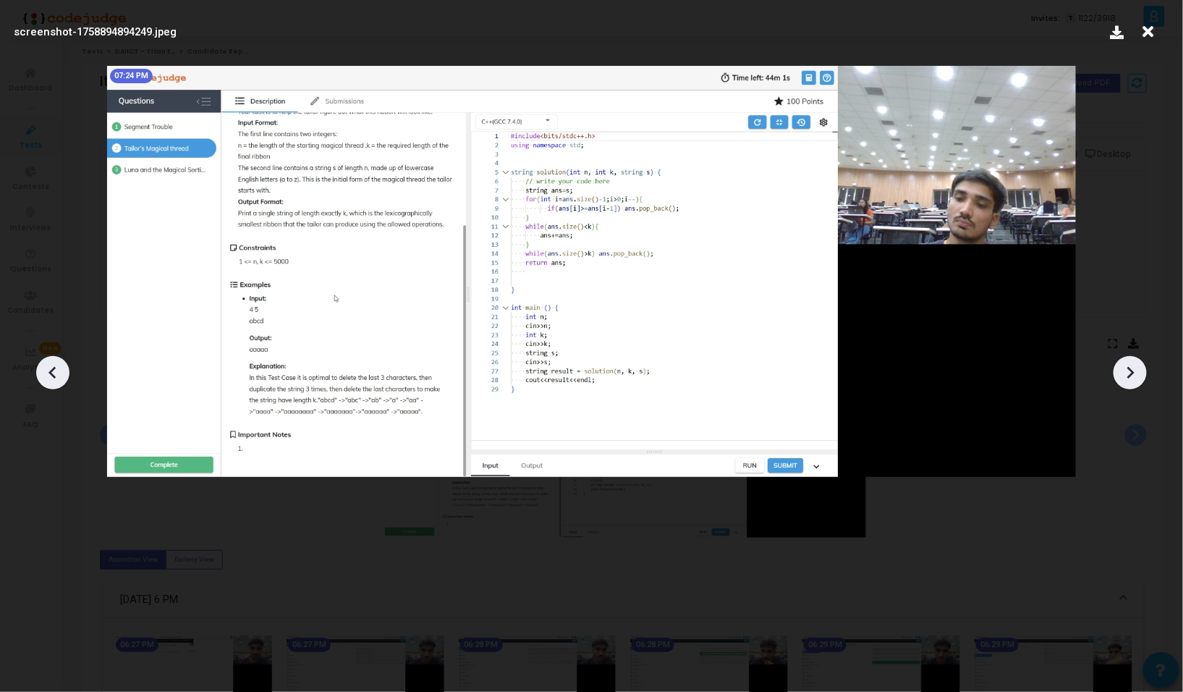
click at [1134, 380] on icon at bounding box center [1130, 373] width 22 height 22
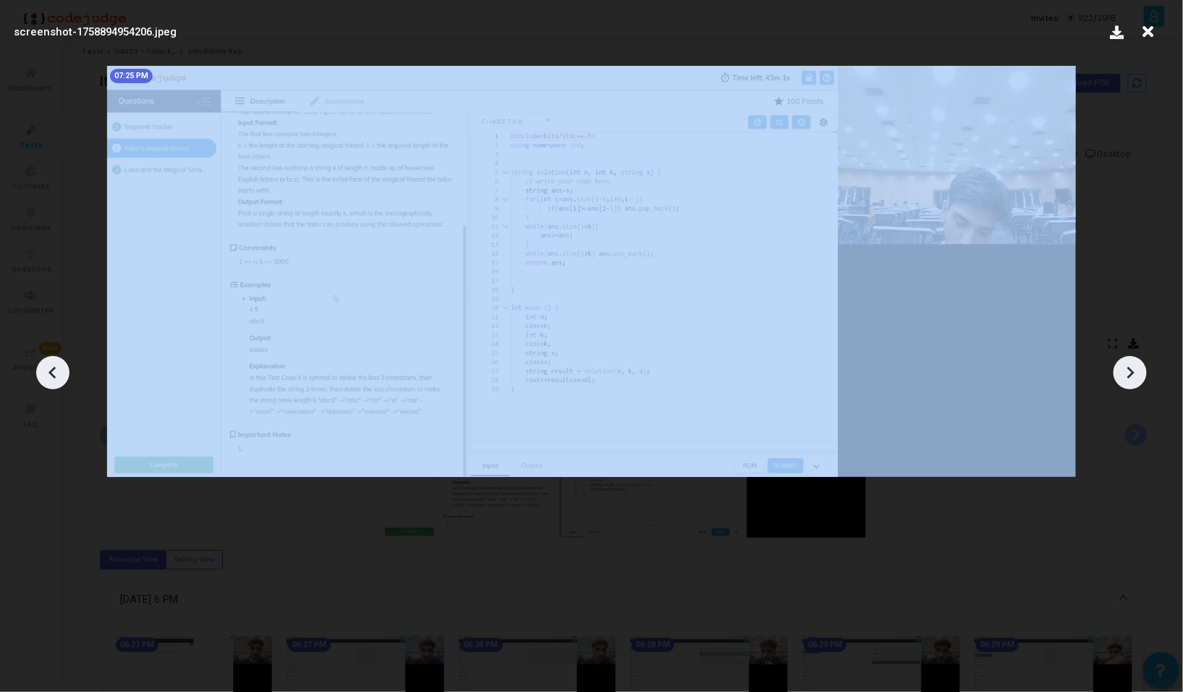
click at [1134, 380] on icon at bounding box center [1130, 373] width 22 height 22
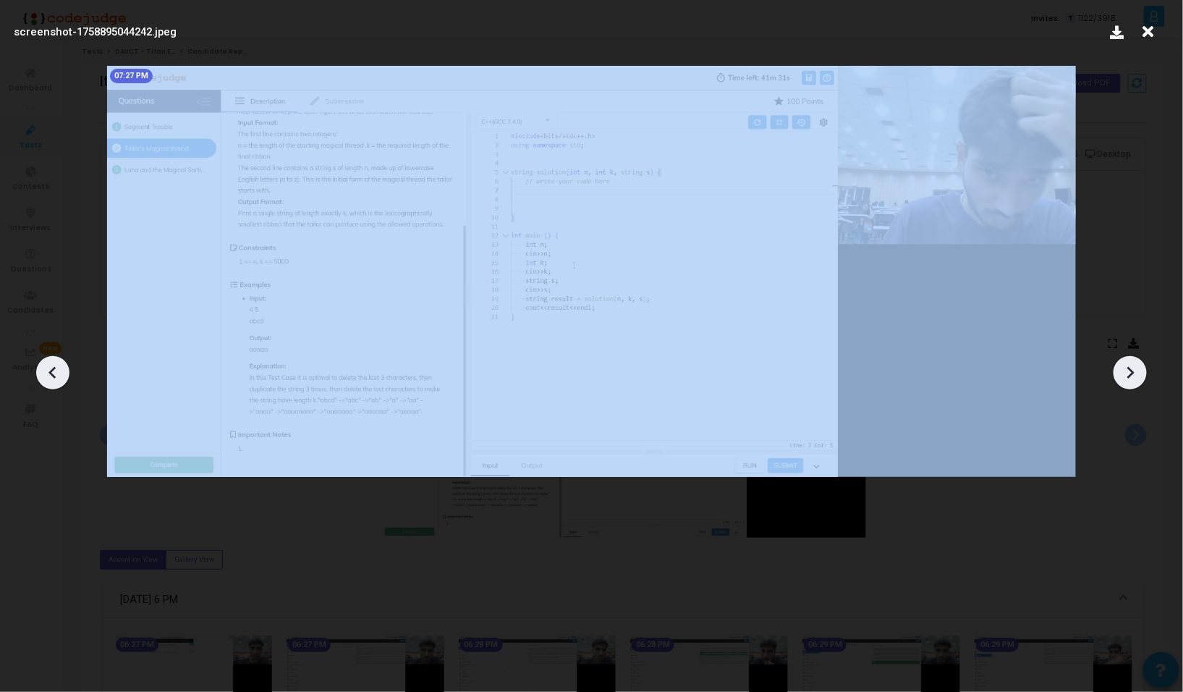
click at [1134, 380] on icon at bounding box center [1130, 373] width 22 height 22
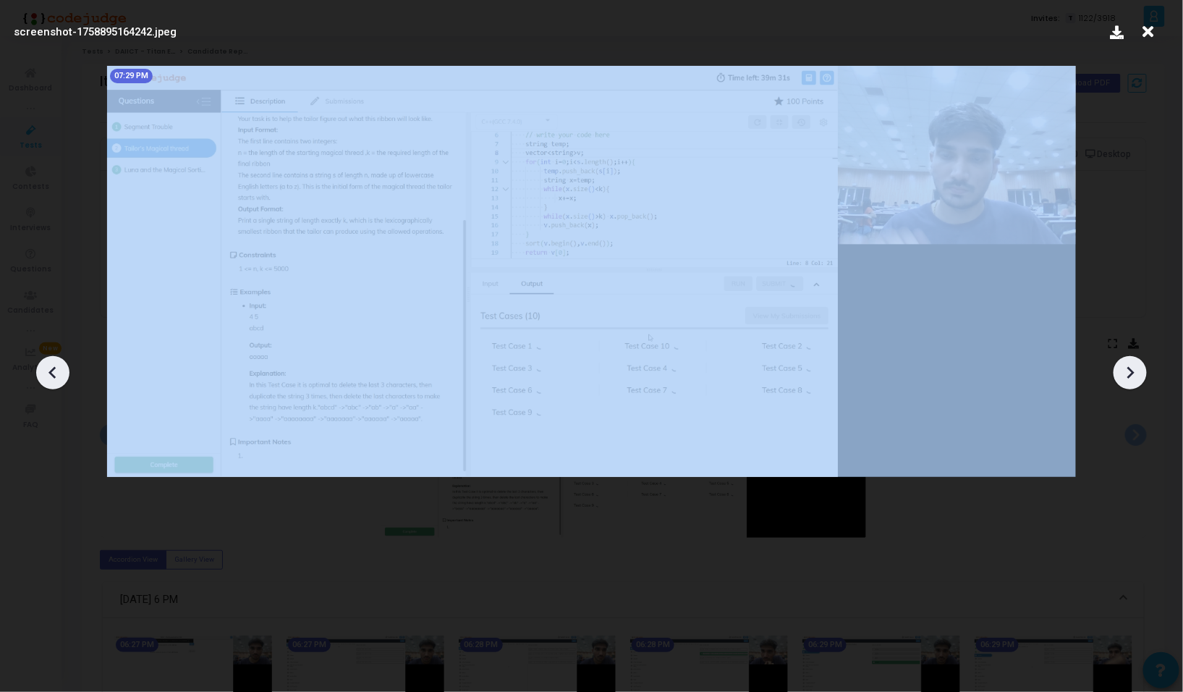
click at [1134, 380] on icon at bounding box center [1130, 373] width 22 height 22
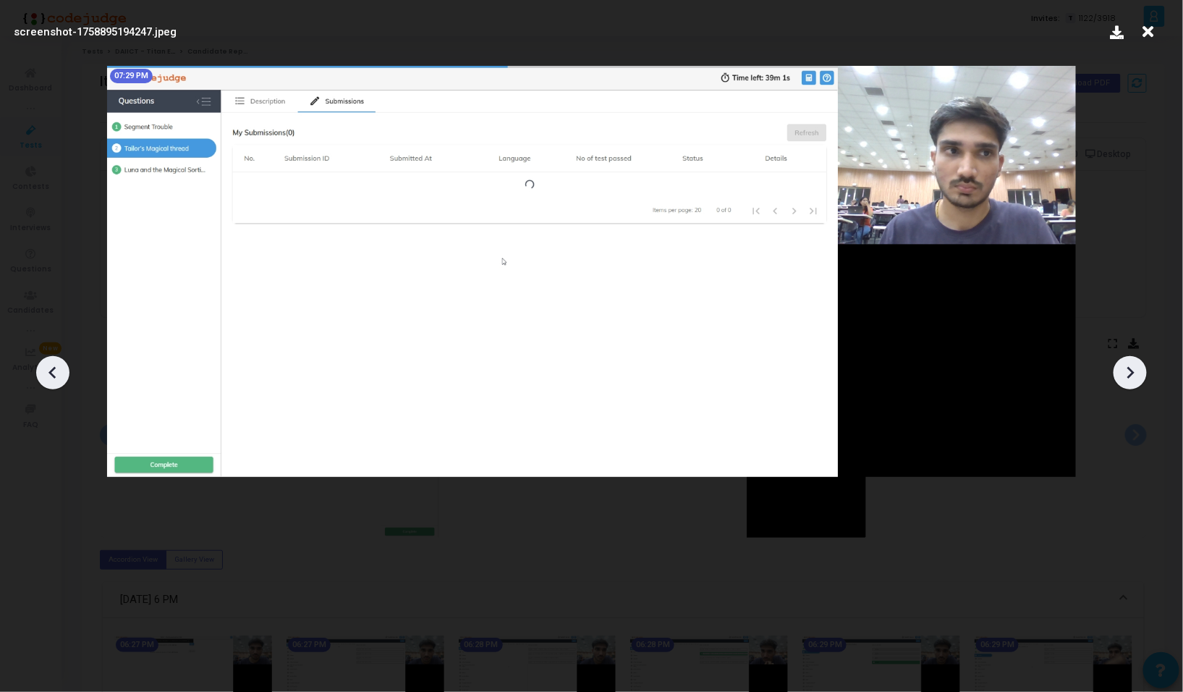
click at [1134, 380] on icon at bounding box center [1130, 373] width 22 height 22
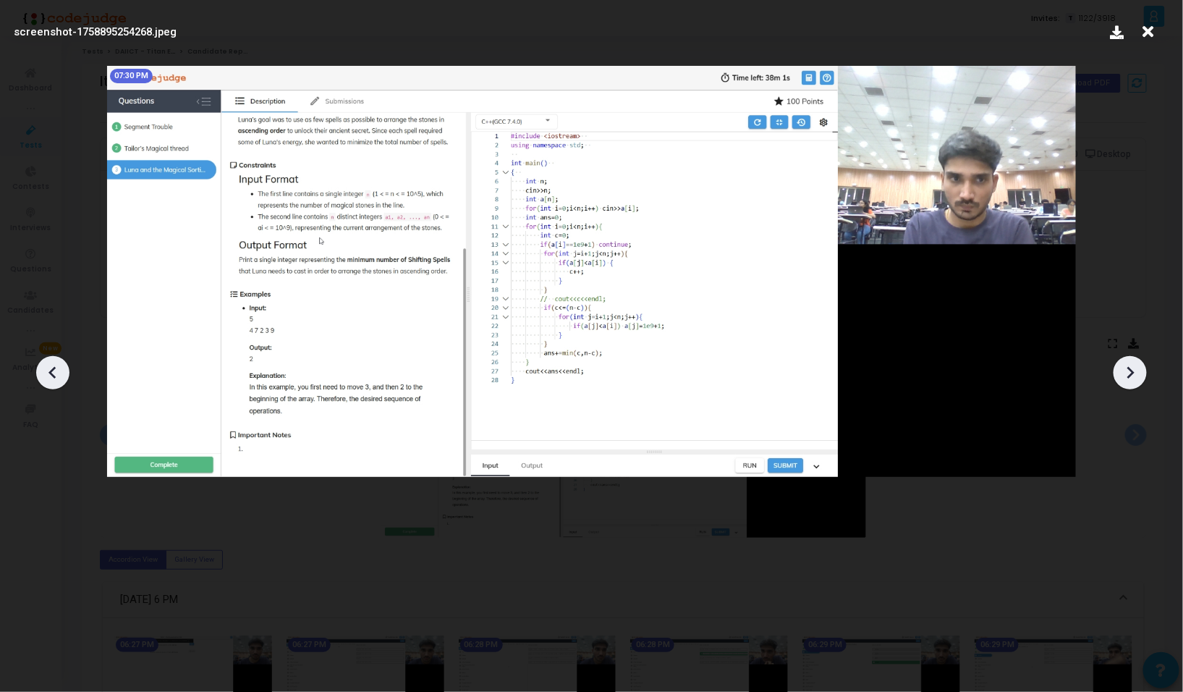
click at [1134, 380] on icon at bounding box center [1130, 373] width 22 height 22
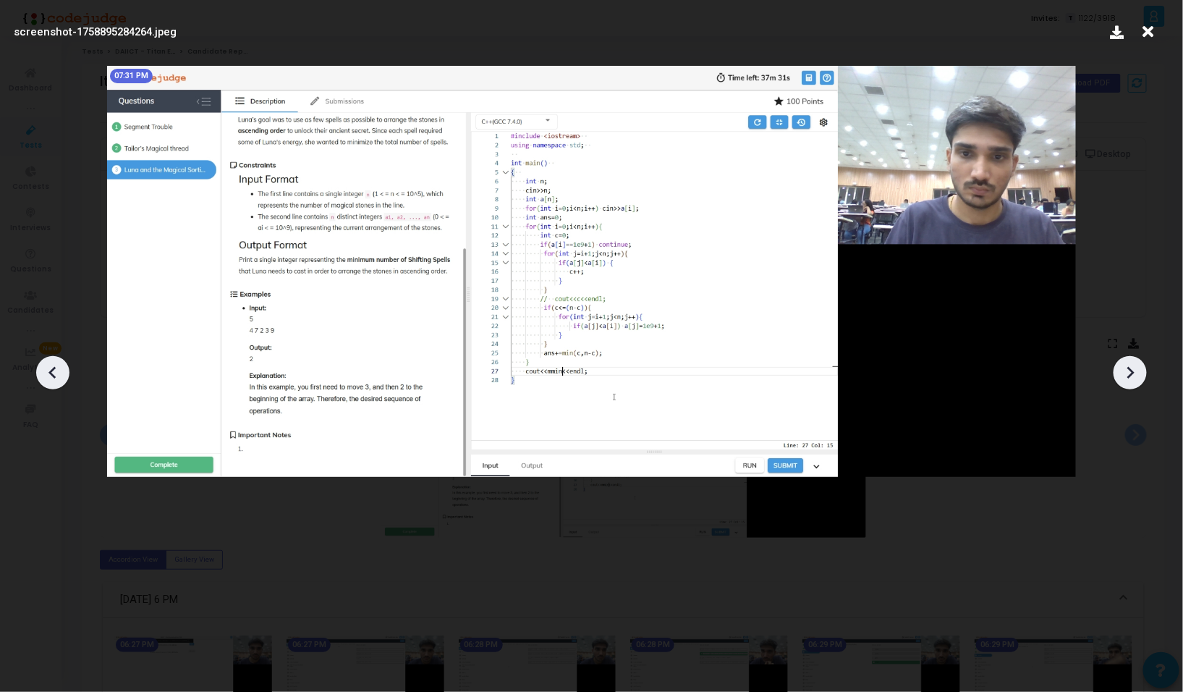
click at [1134, 380] on icon at bounding box center [1130, 373] width 22 height 22
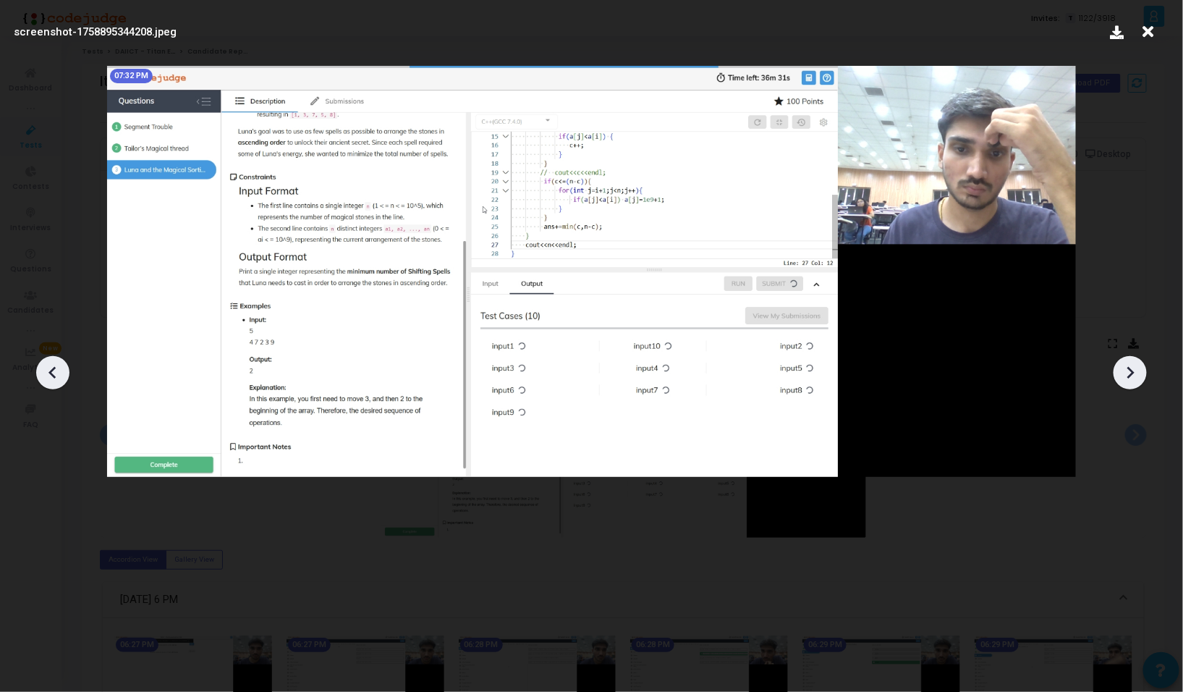
click at [1134, 380] on icon at bounding box center [1130, 373] width 22 height 22
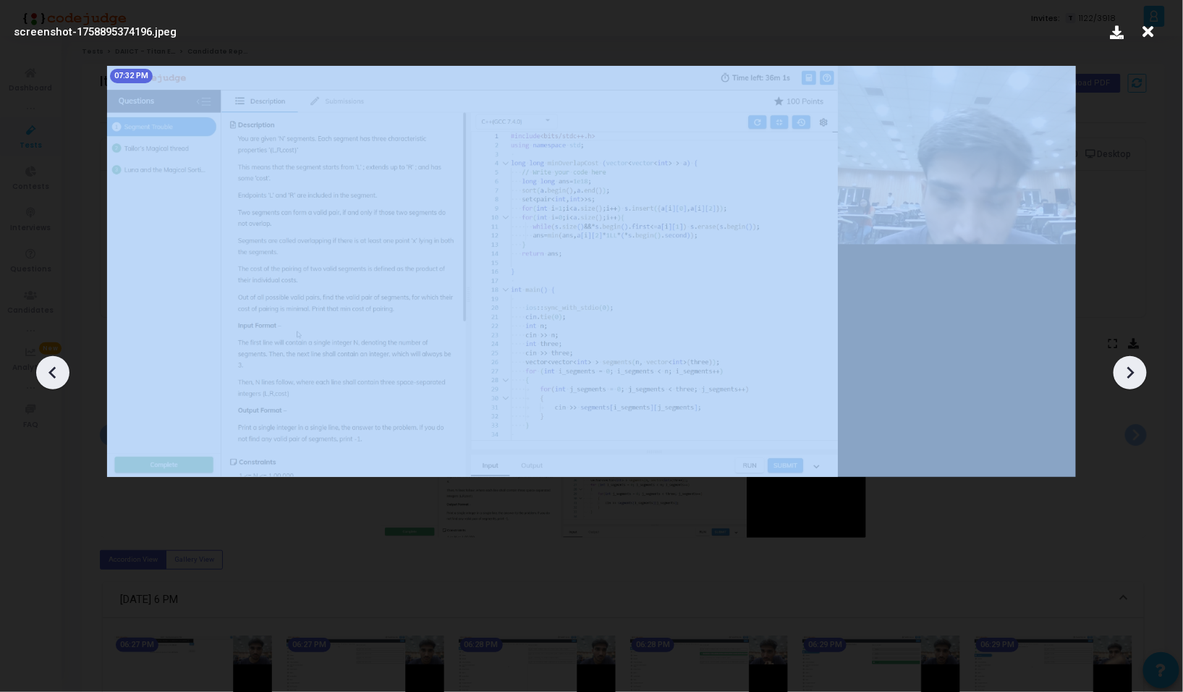
click at [1134, 380] on icon at bounding box center [1130, 373] width 22 height 22
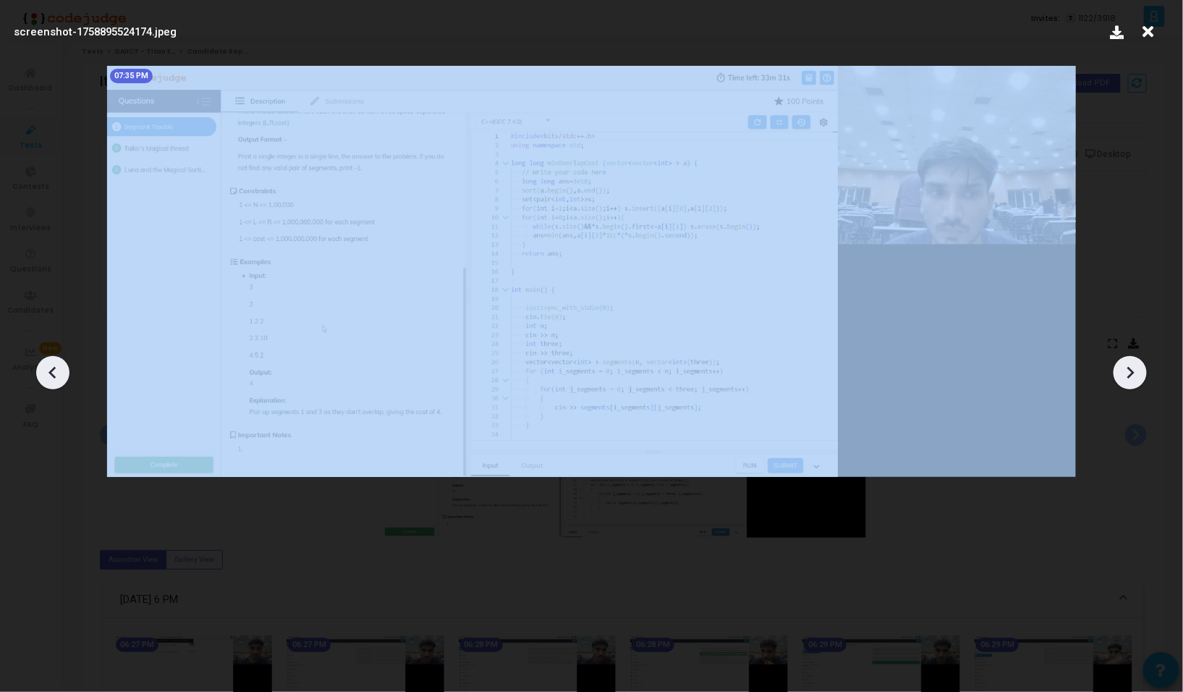
click at [1134, 380] on icon at bounding box center [1130, 373] width 22 height 22
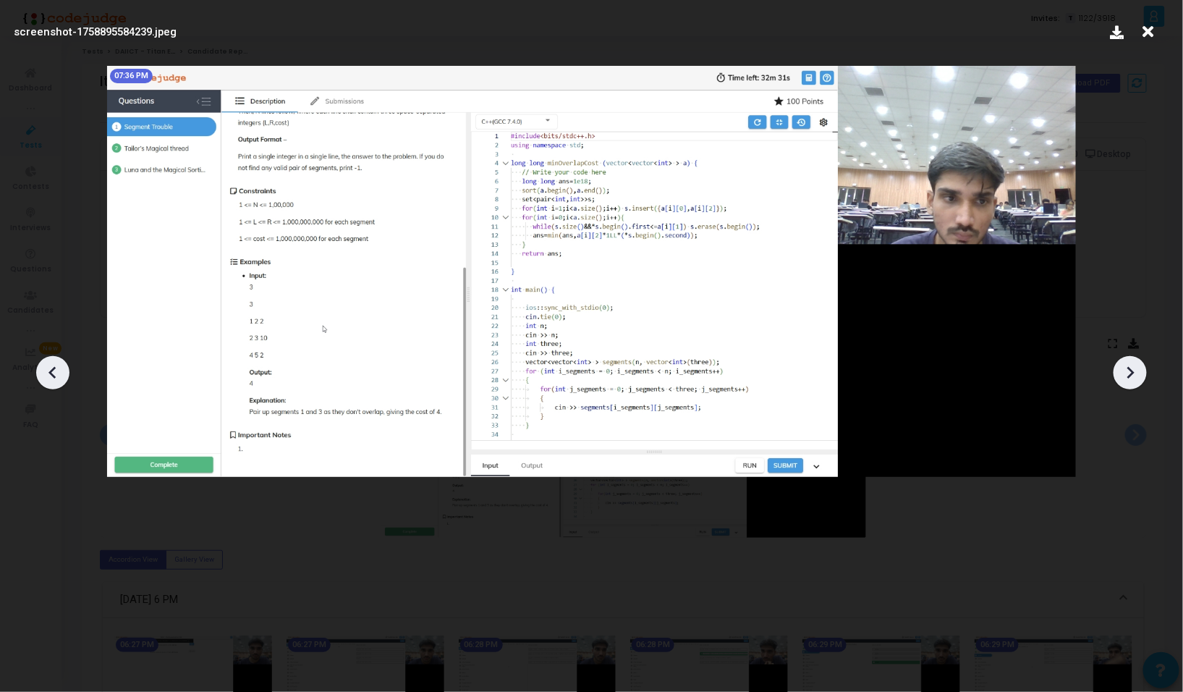
click at [1147, 383] on div at bounding box center [591, 367] width 1183 height 648
click at [1136, 376] on icon at bounding box center [1130, 373] width 22 height 22
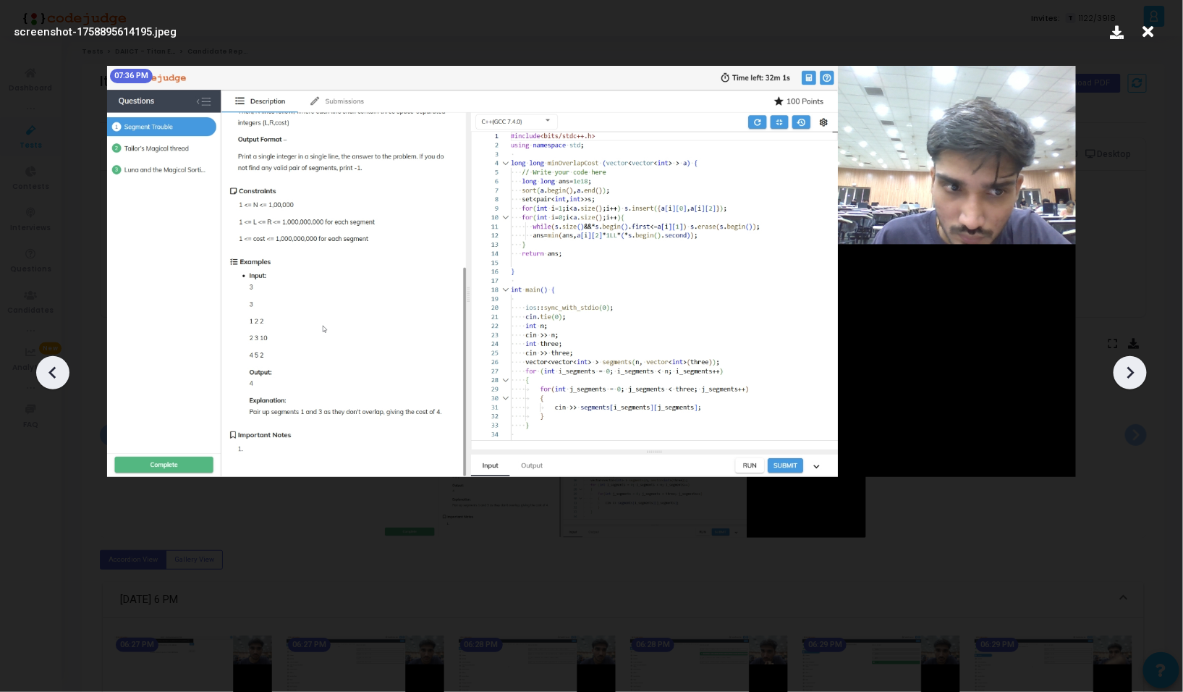
click at [1136, 376] on icon at bounding box center [1130, 373] width 22 height 22
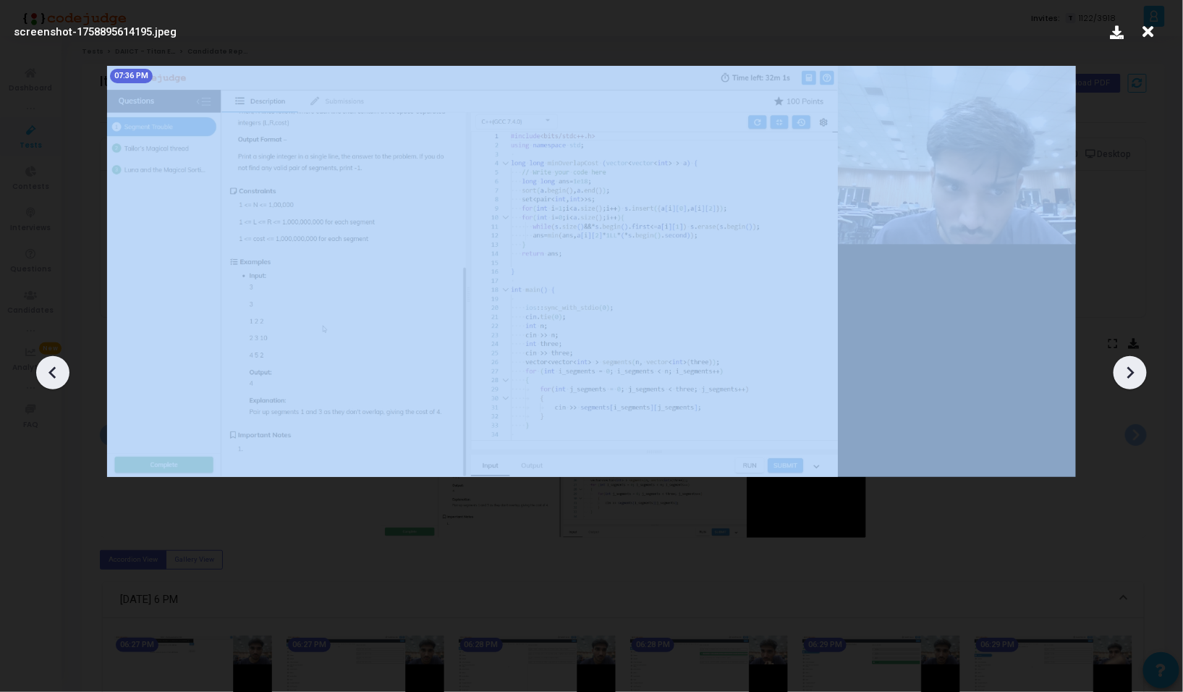
click at [1136, 376] on icon at bounding box center [1130, 373] width 22 height 22
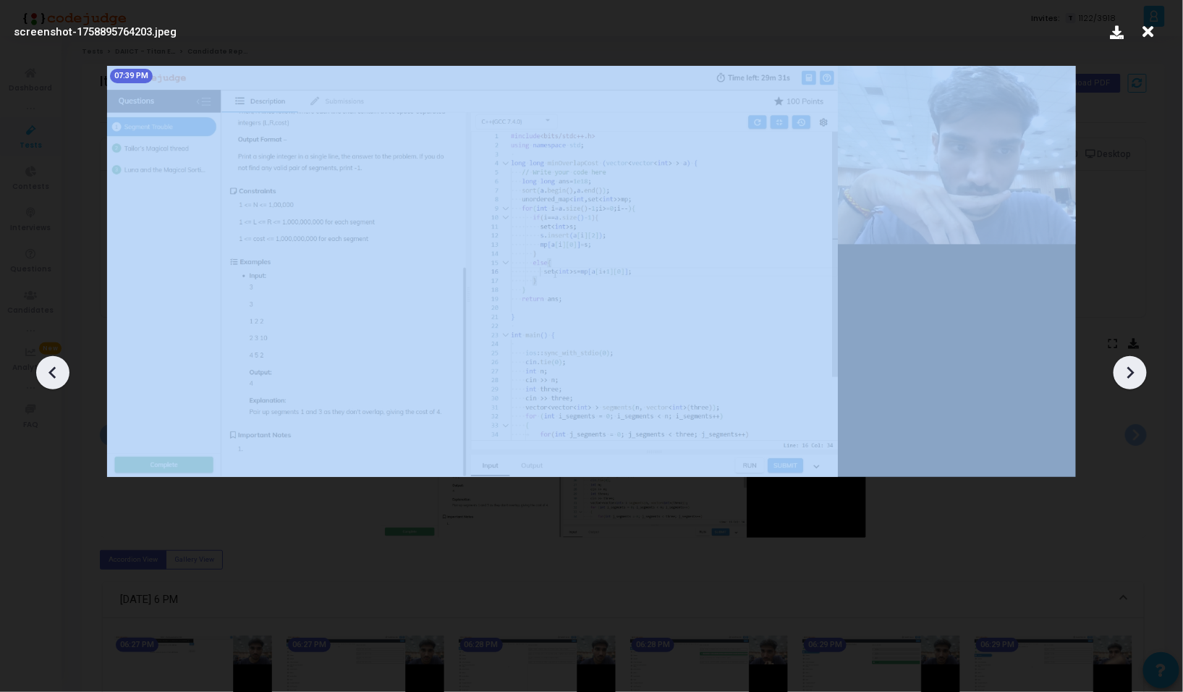
click at [1136, 376] on icon at bounding box center [1130, 373] width 22 height 22
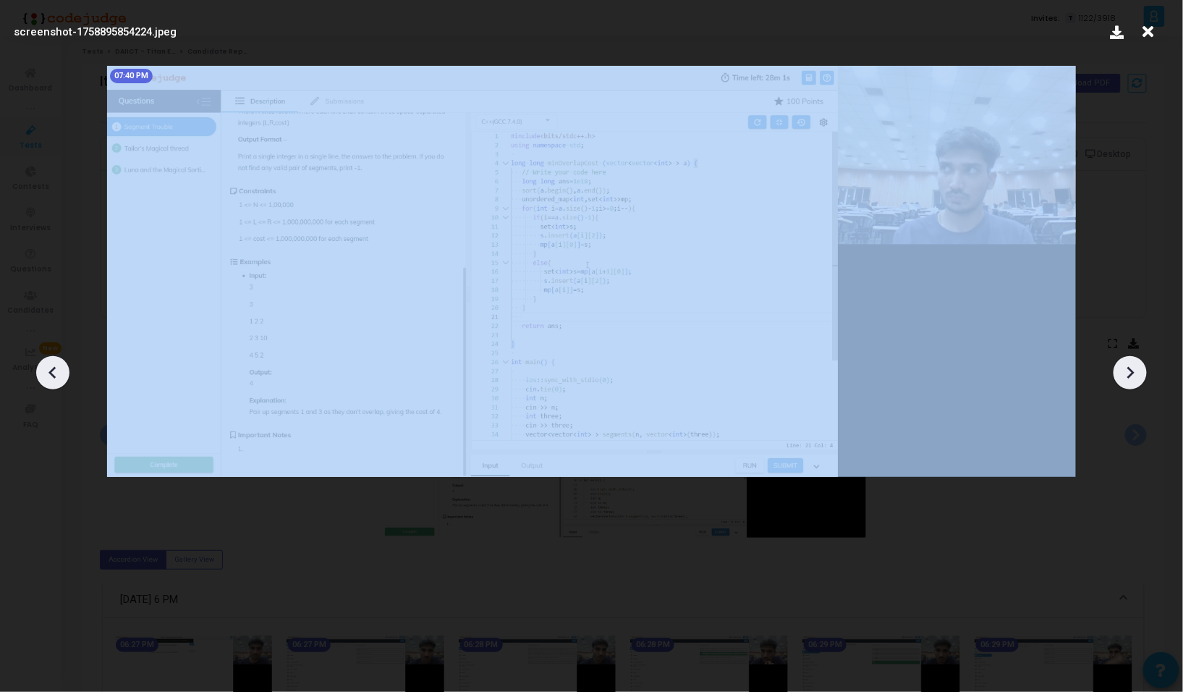
click at [1136, 376] on icon at bounding box center [1130, 373] width 22 height 22
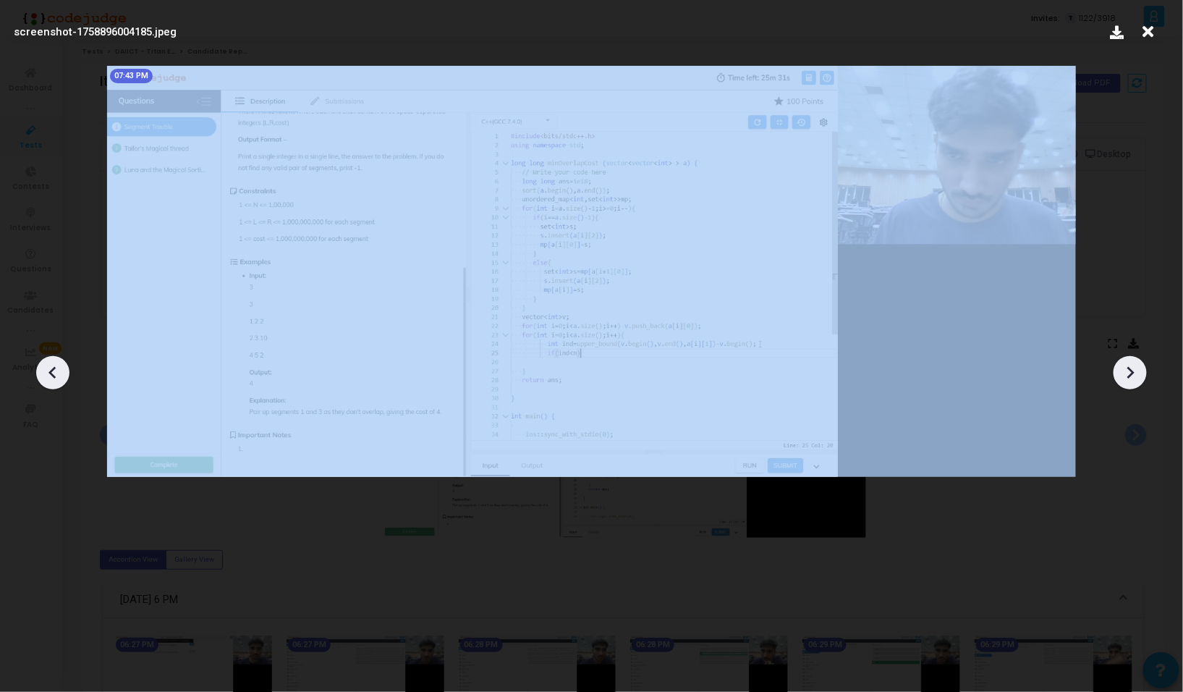
click at [1136, 376] on icon at bounding box center [1130, 373] width 22 height 22
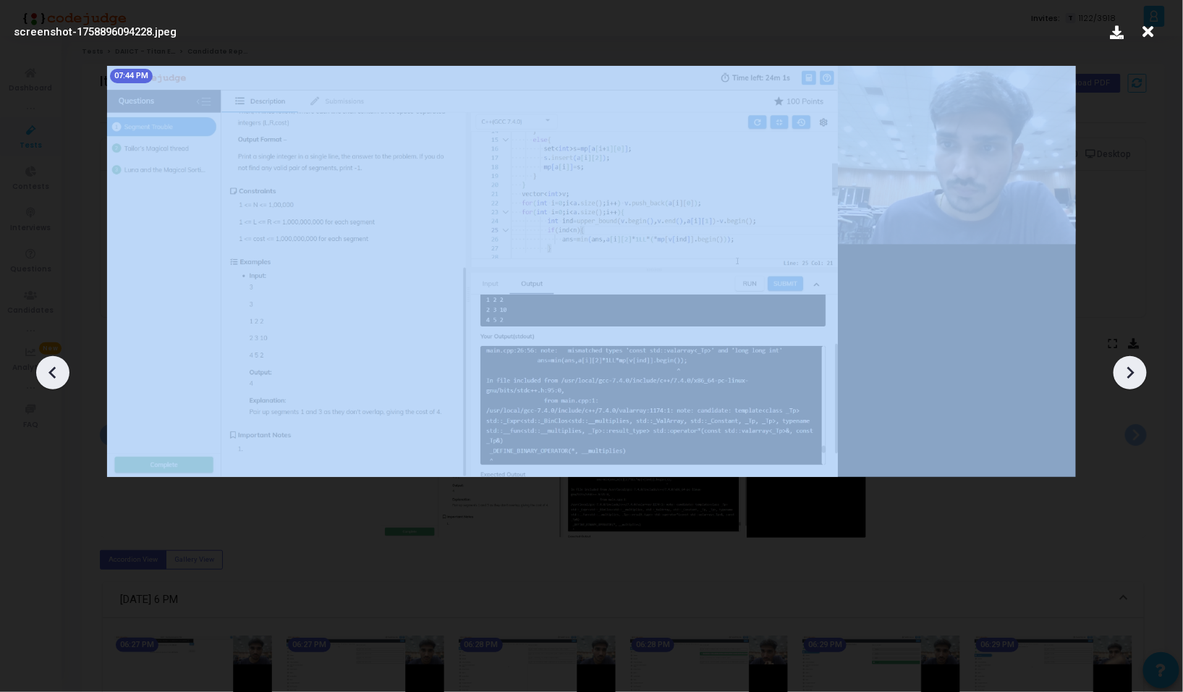
click at [1136, 376] on icon at bounding box center [1130, 373] width 22 height 22
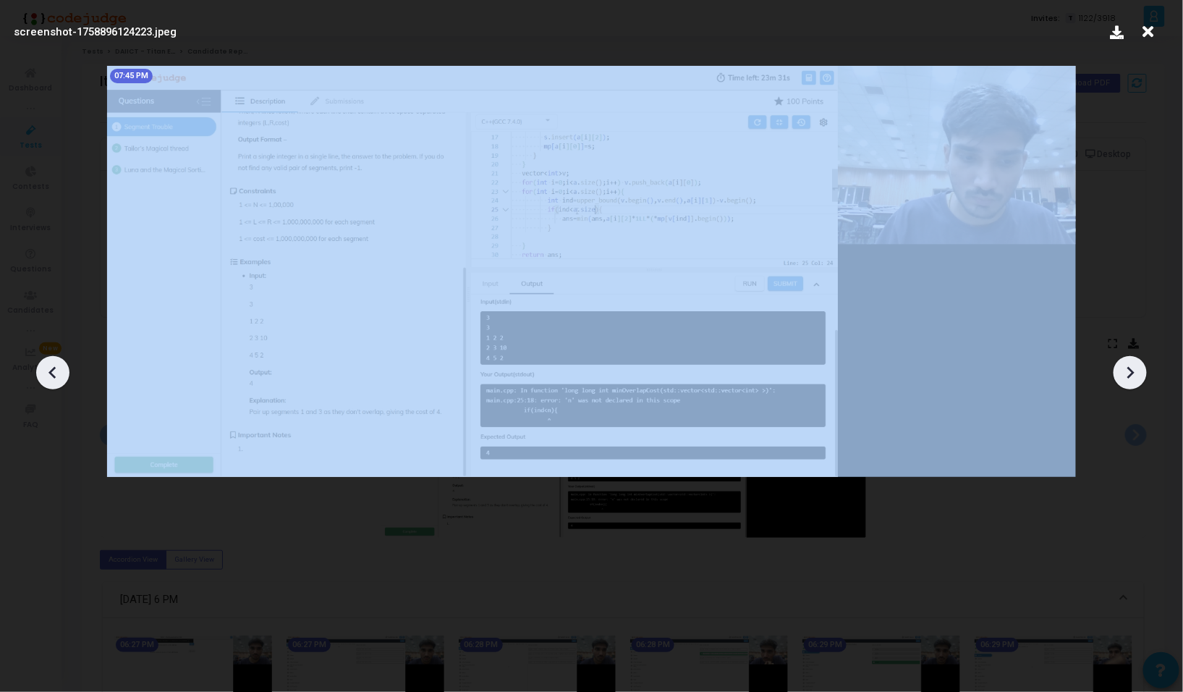
click at [1136, 376] on icon at bounding box center [1130, 373] width 22 height 22
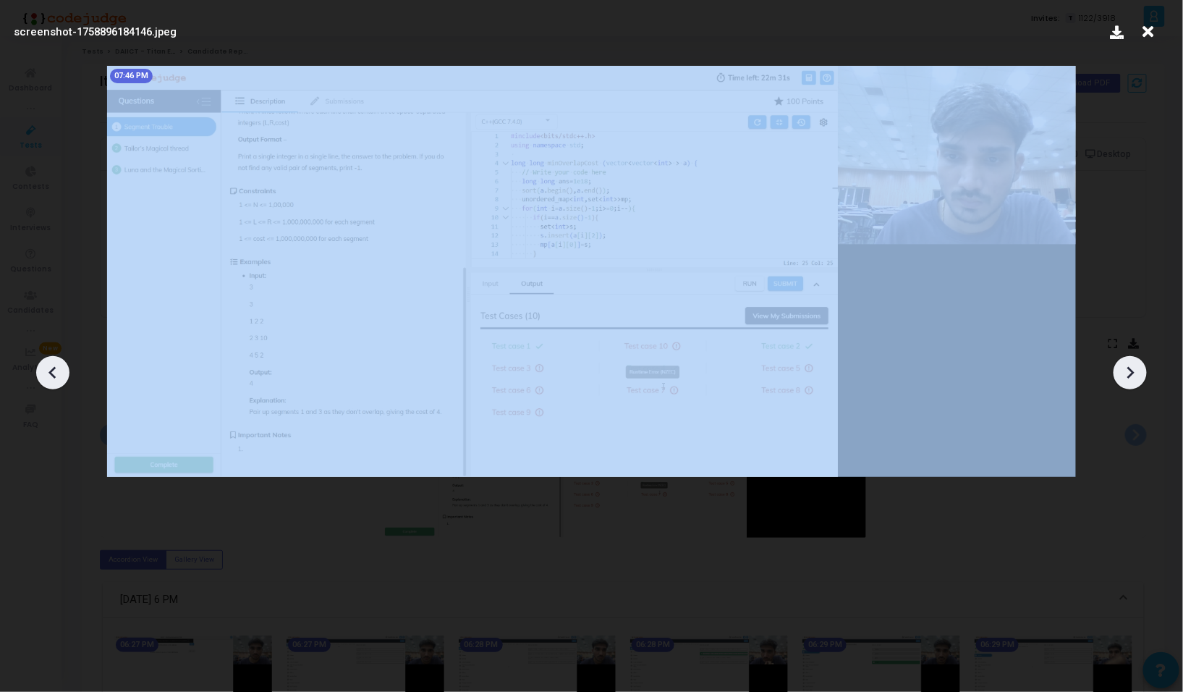
click at [1136, 376] on icon at bounding box center [1130, 373] width 22 height 22
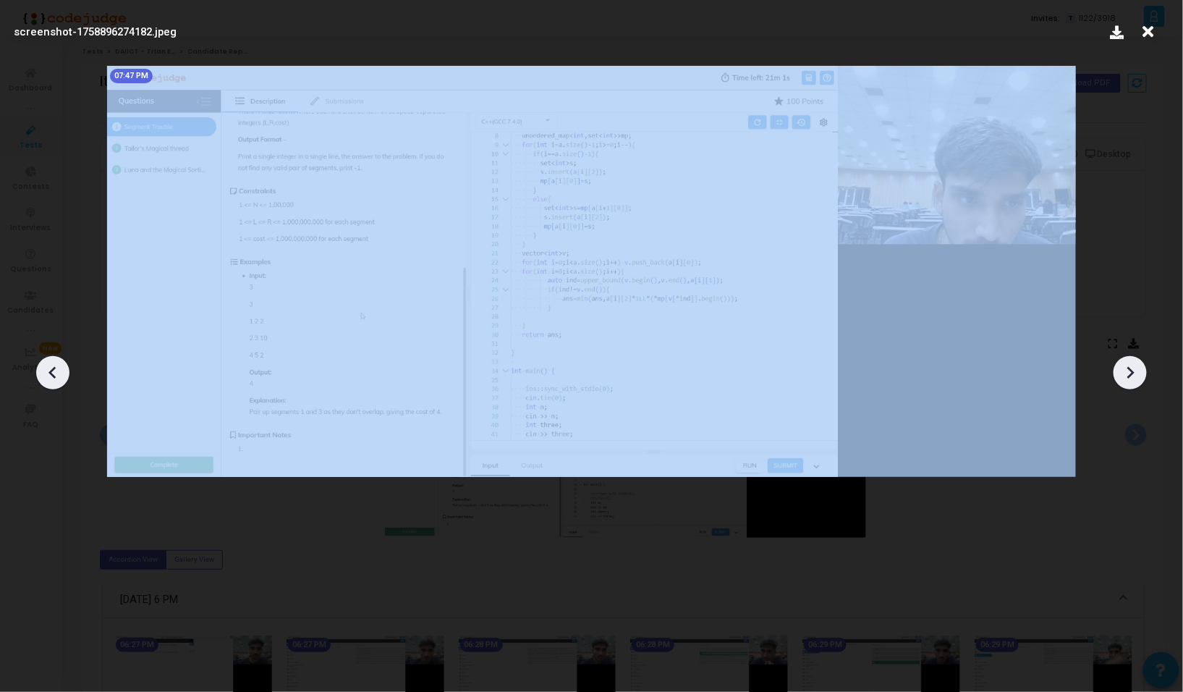
click at [1136, 376] on icon at bounding box center [1130, 373] width 22 height 22
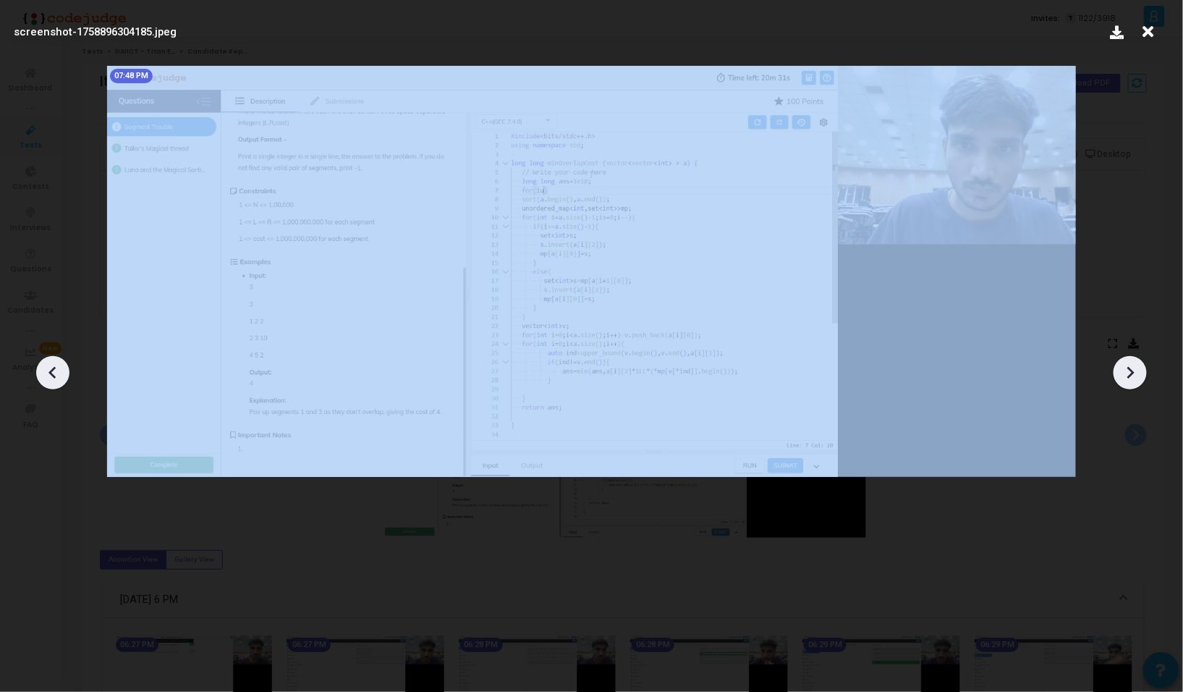
click at [1136, 376] on icon at bounding box center [1130, 373] width 22 height 22
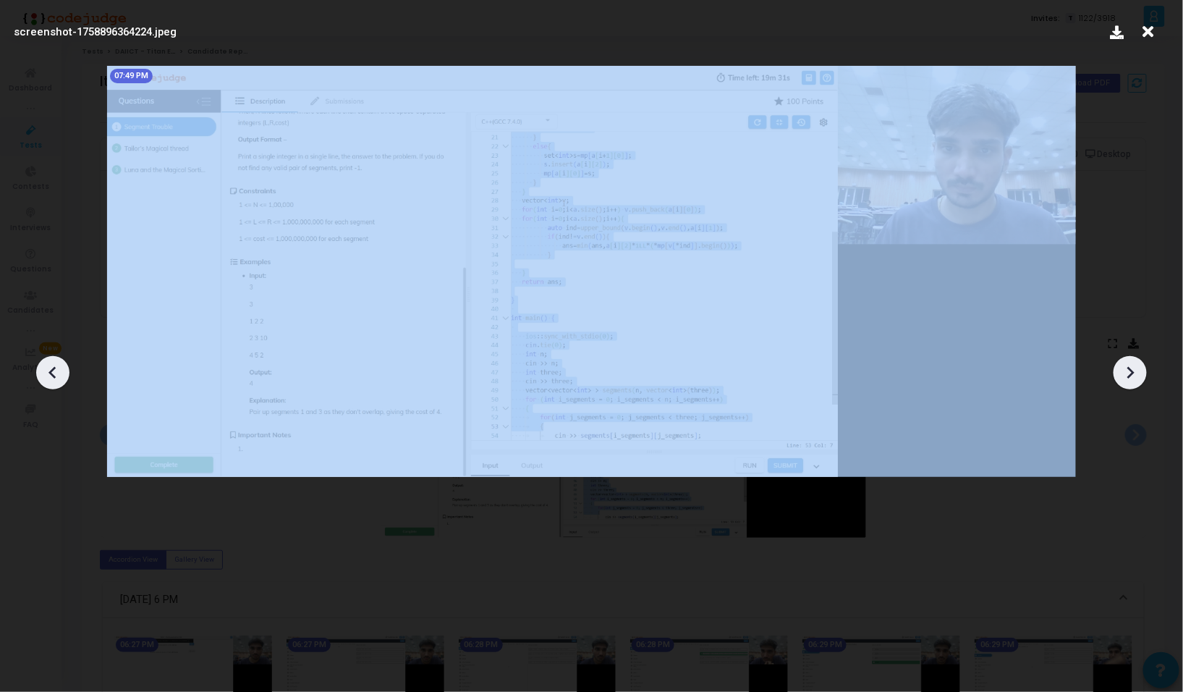
click at [1136, 376] on icon at bounding box center [1130, 373] width 22 height 22
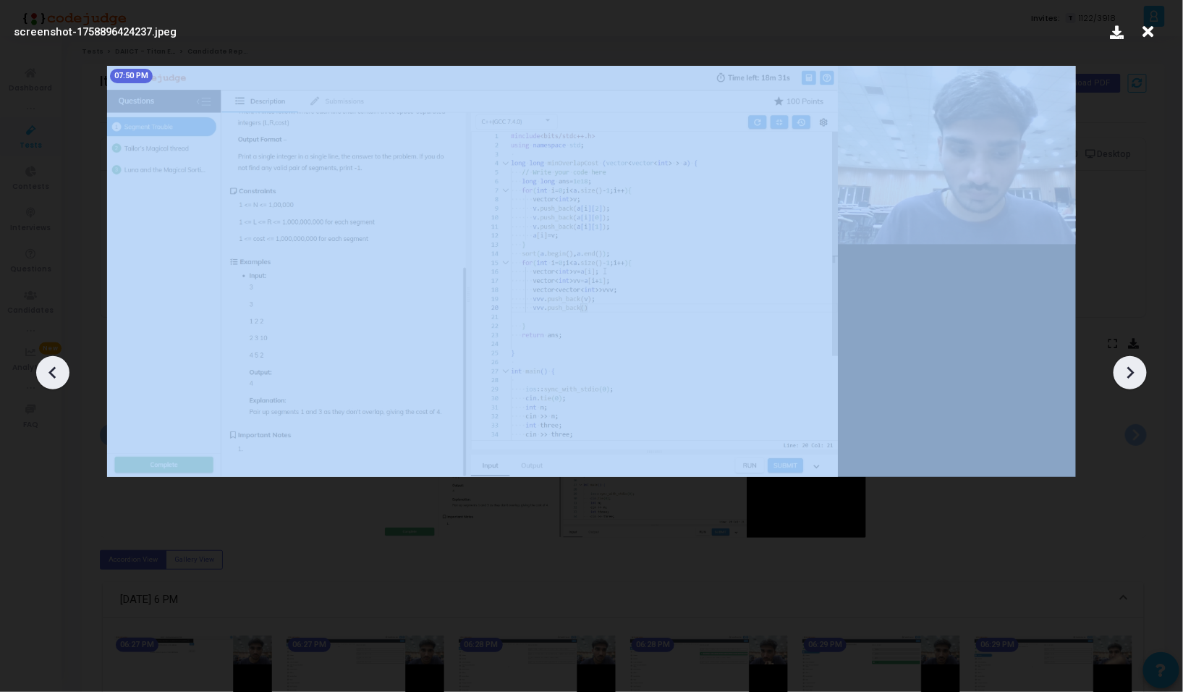
click at [1136, 376] on icon at bounding box center [1130, 373] width 22 height 22
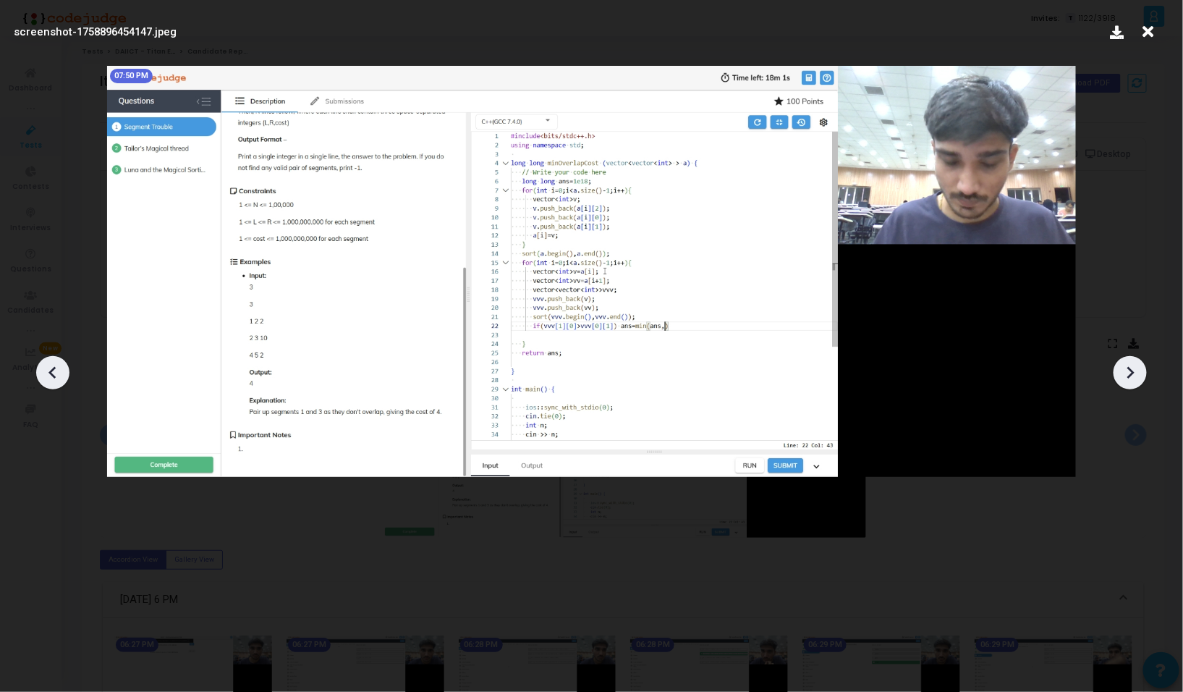
click at [1136, 376] on icon at bounding box center [1130, 373] width 22 height 22
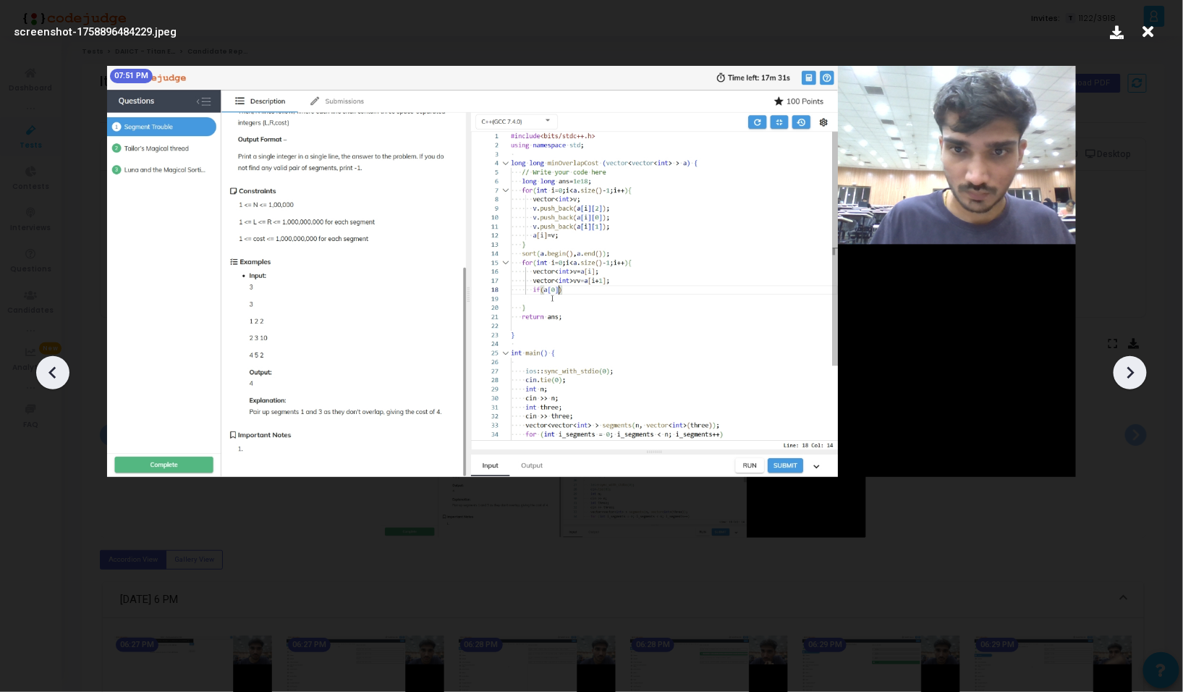
click at [1136, 376] on icon at bounding box center [1130, 373] width 22 height 22
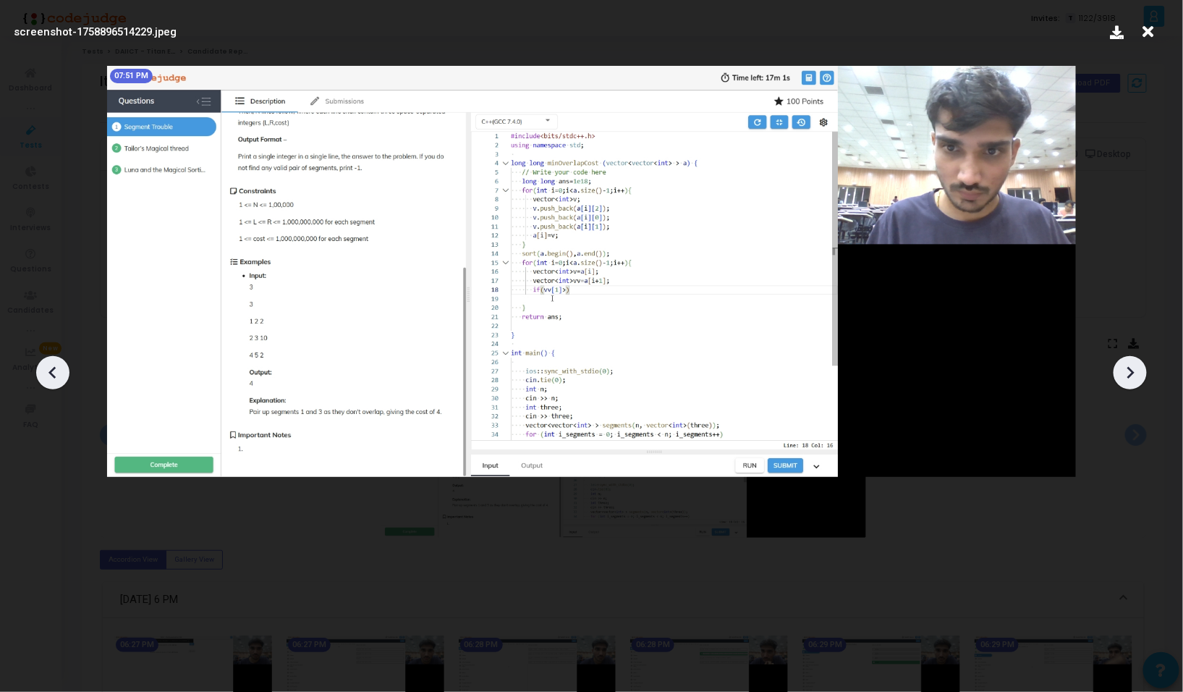
click at [1136, 376] on icon at bounding box center [1130, 373] width 22 height 22
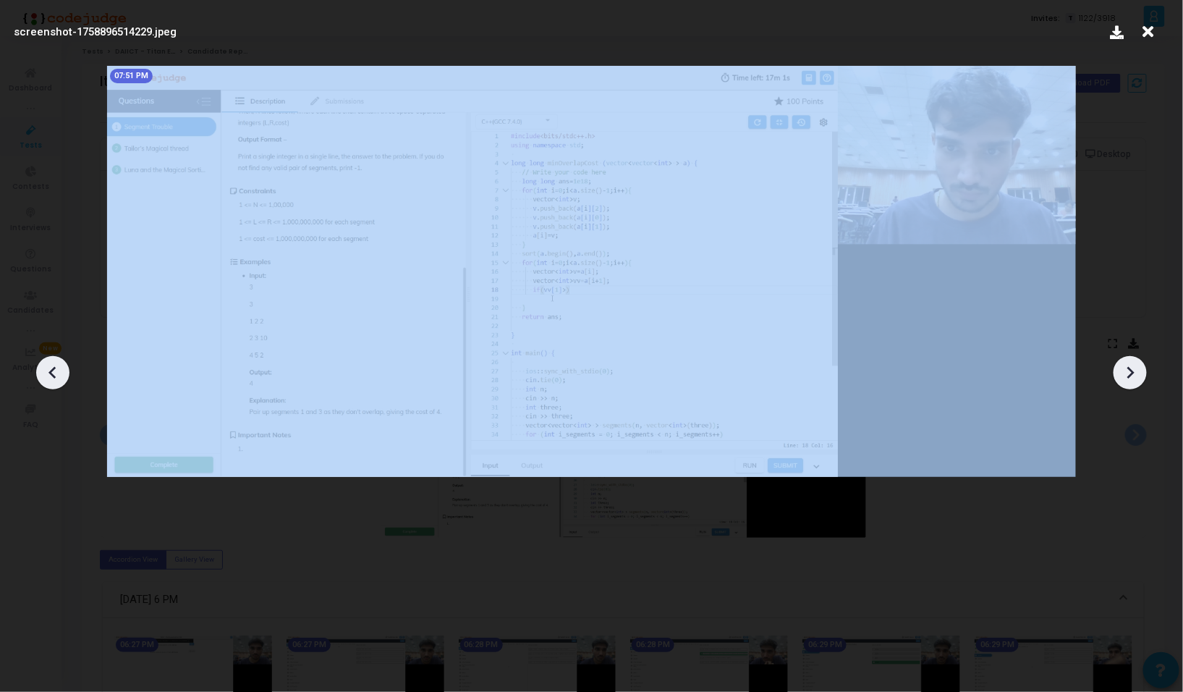
click at [1136, 376] on icon at bounding box center [1130, 373] width 22 height 22
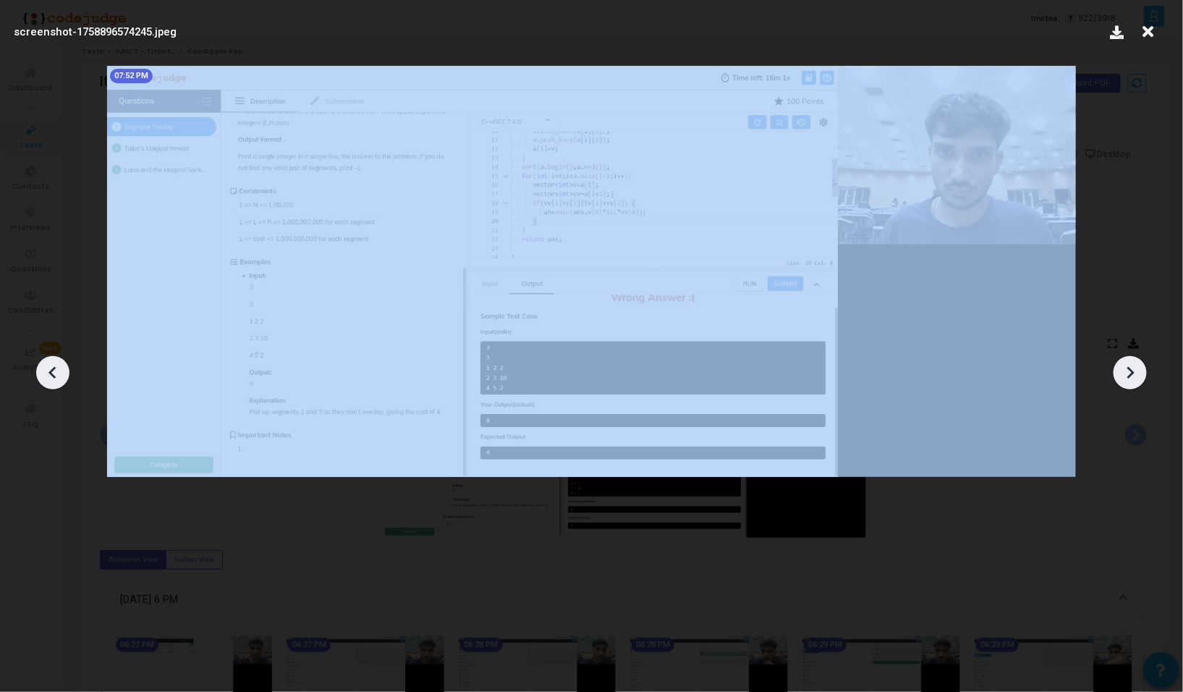
click at [1136, 376] on icon at bounding box center [1130, 373] width 22 height 22
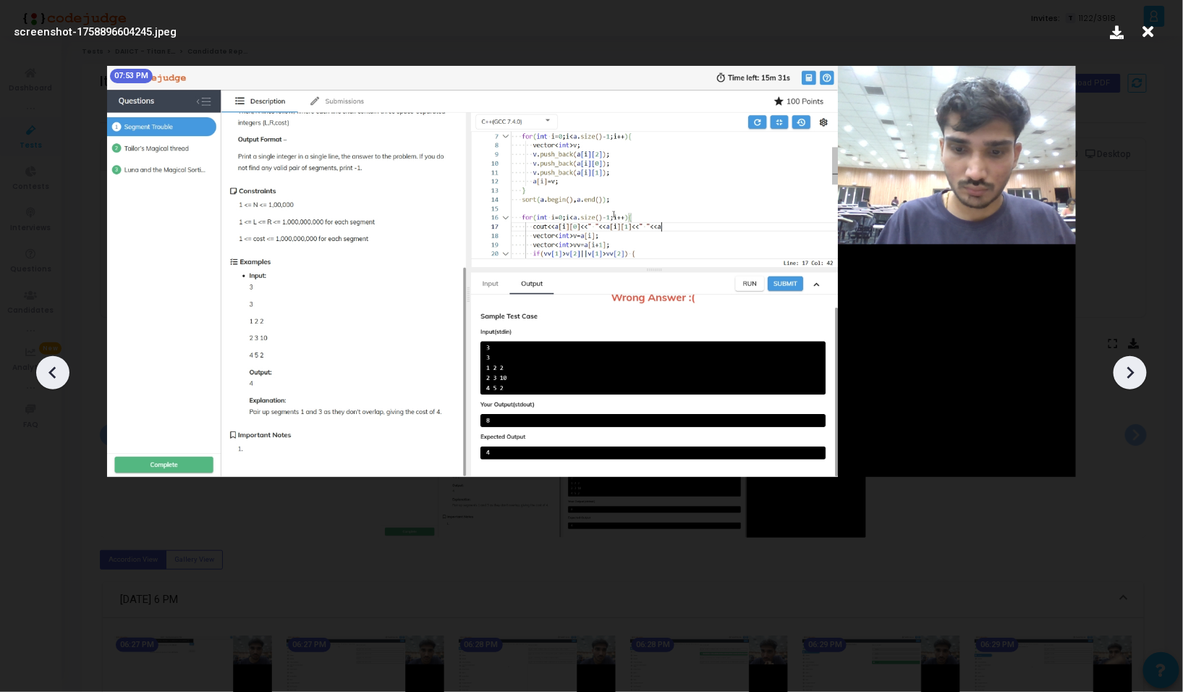
click at [1136, 376] on icon at bounding box center [1130, 373] width 22 height 22
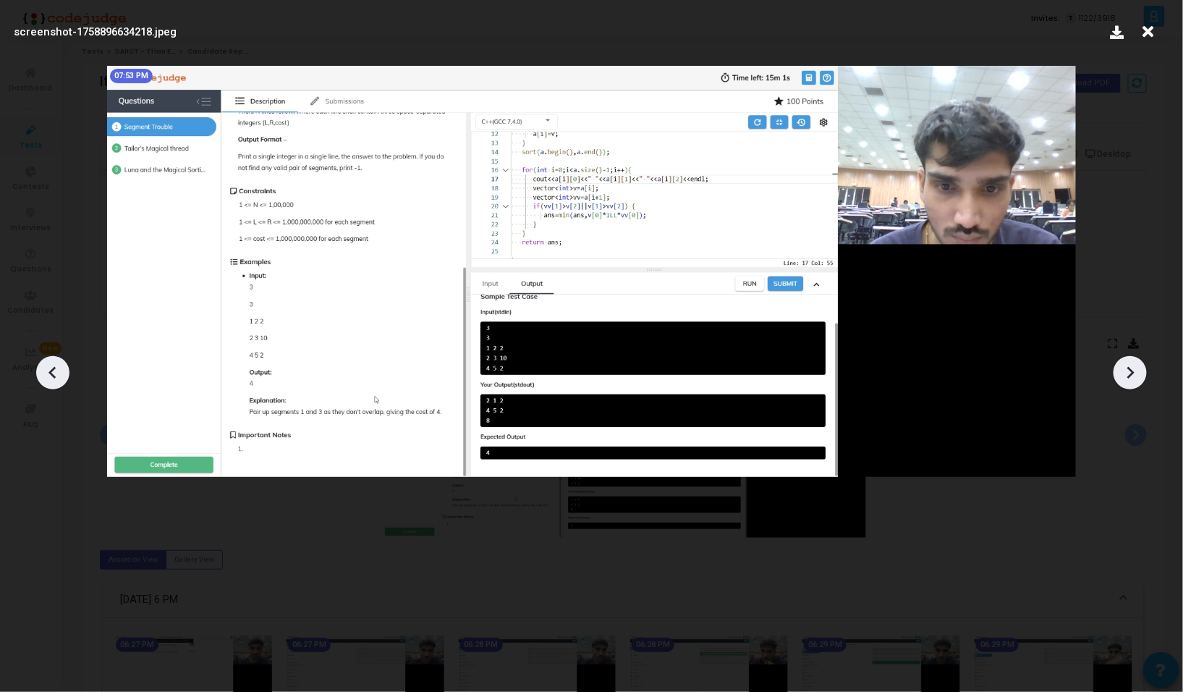
click at [1136, 376] on icon at bounding box center [1130, 373] width 22 height 22
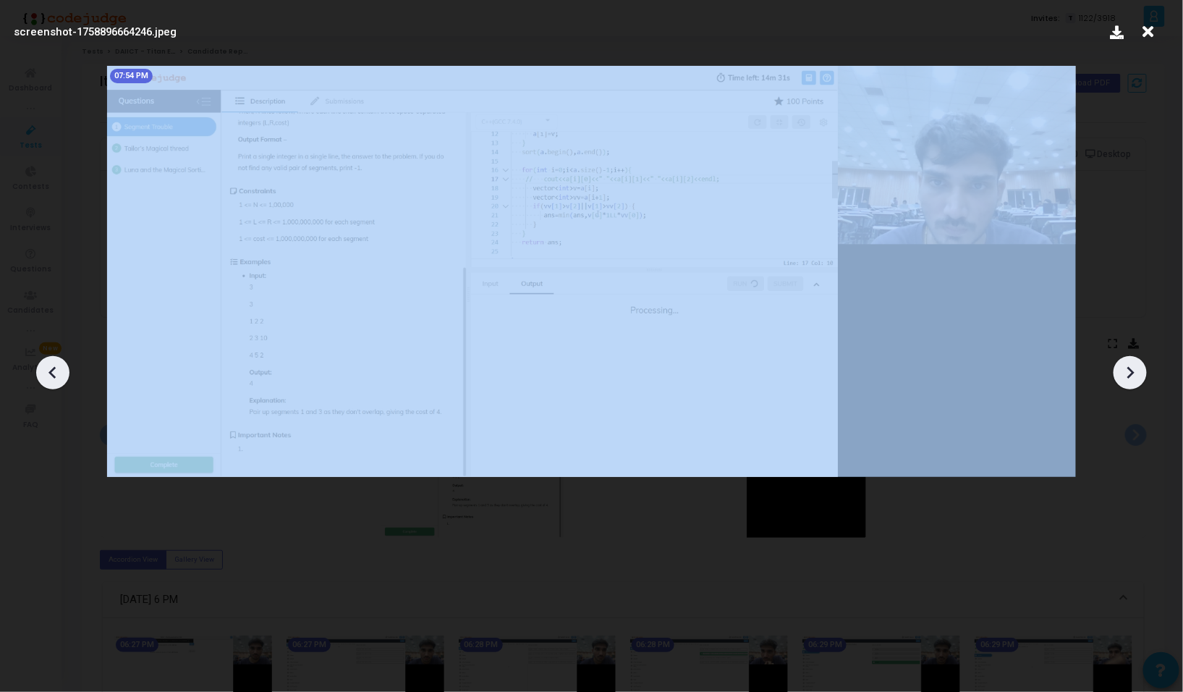
click at [1136, 376] on icon at bounding box center [1130, 373] width 22 height 22
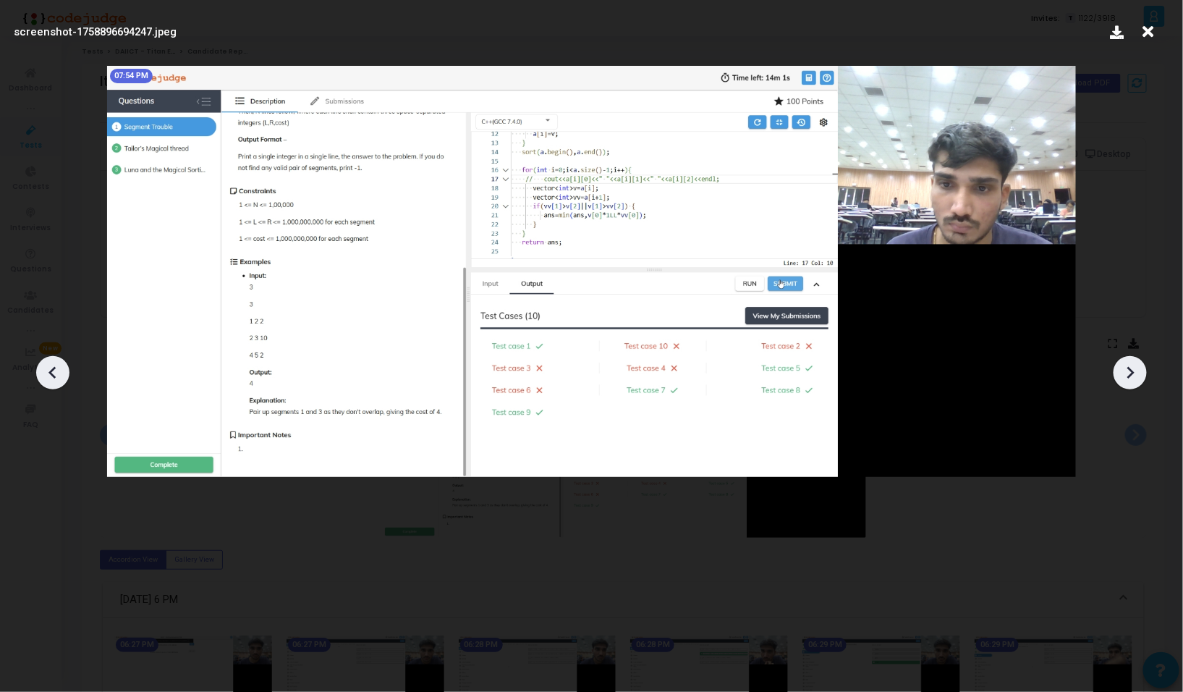
click at [1136, 376] on icon at bounding box center [1130, 373] width 22 height 22
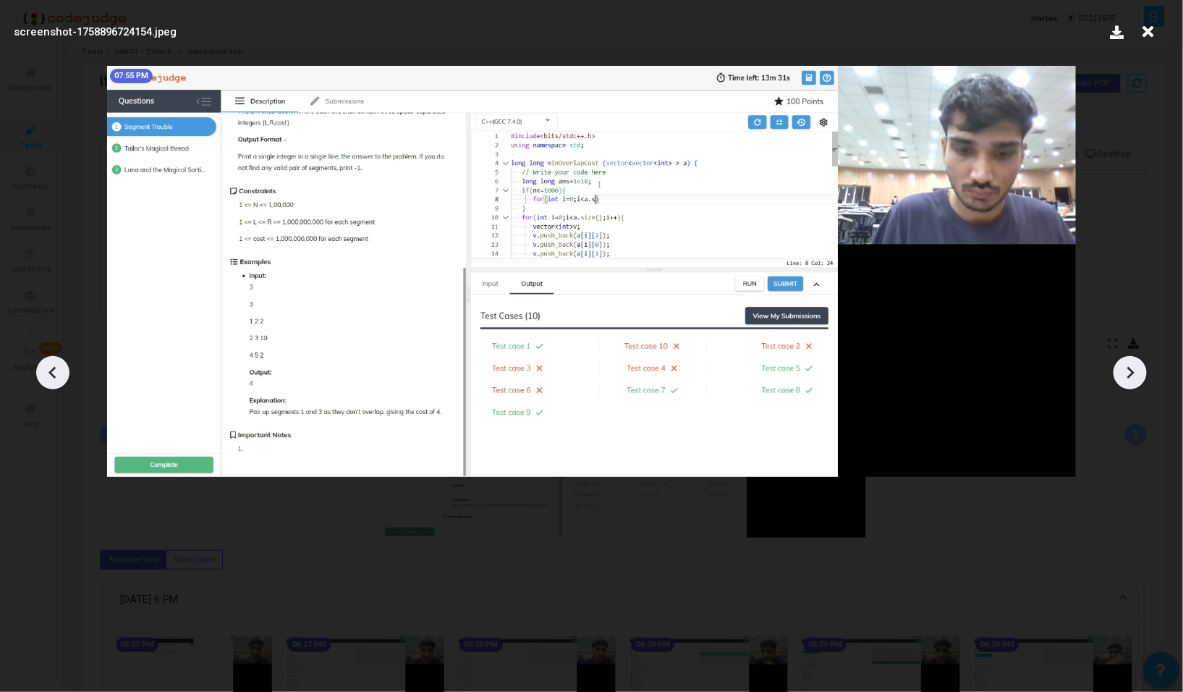
click at [1136, 376] on icon at bounding box center [1130, 373] width 22 height 22
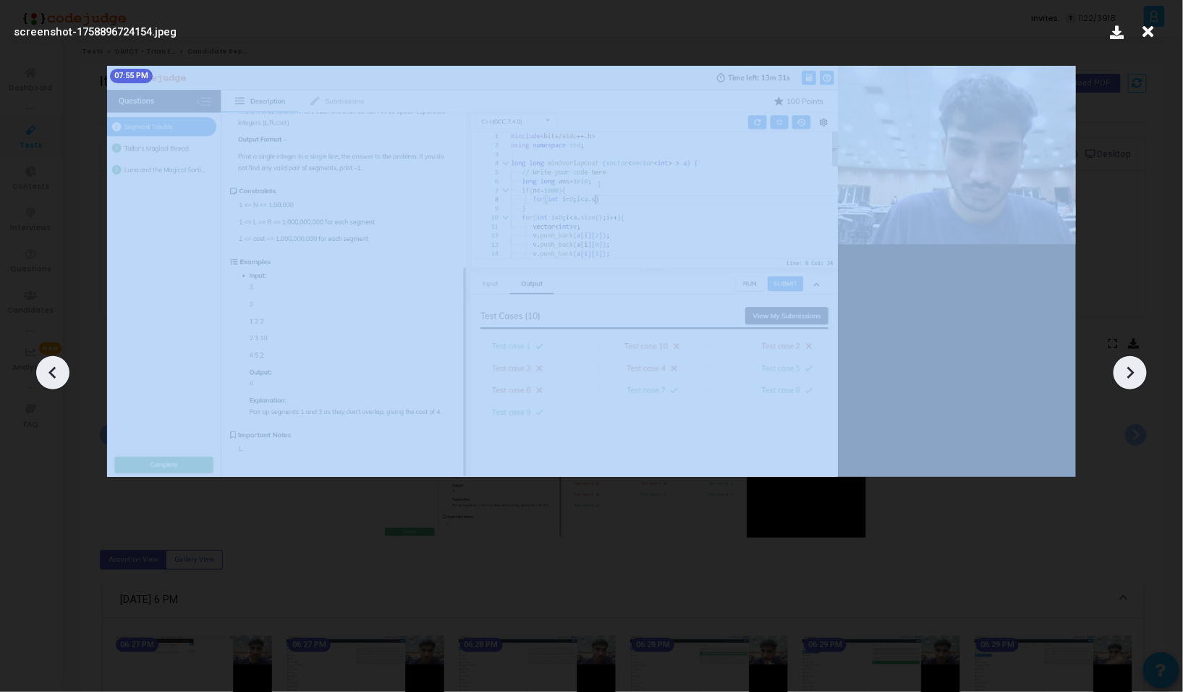
click at [1136, 376] on icon at bounding box center [1130, 373] width 22 height 22
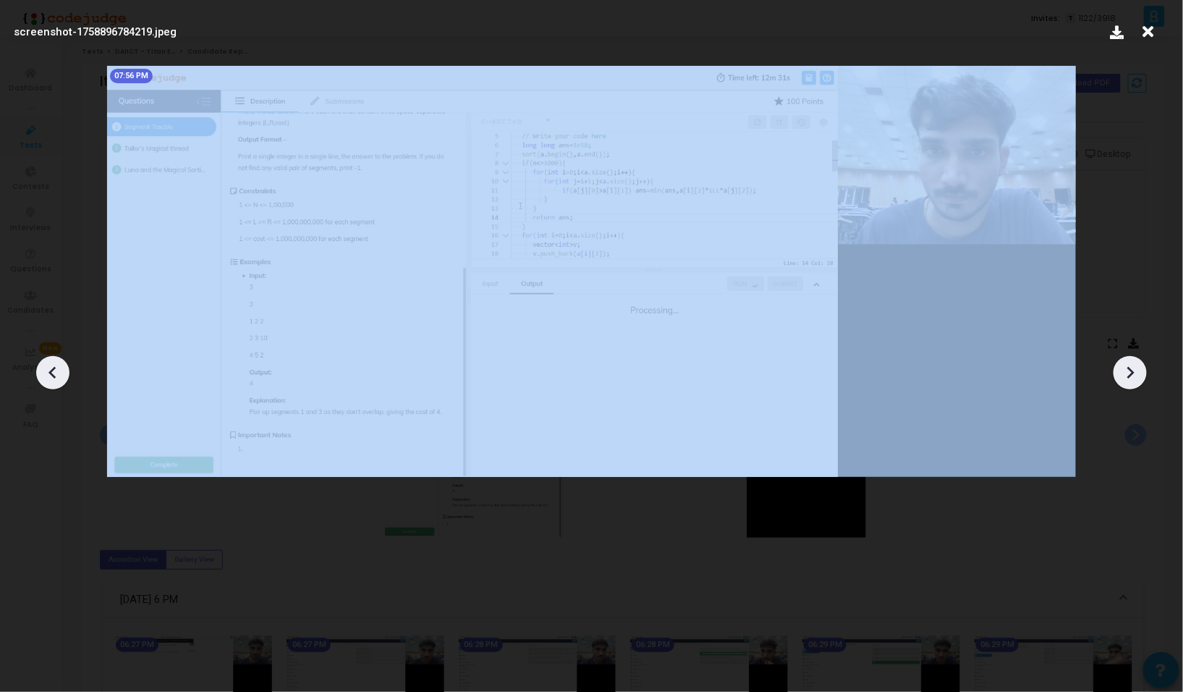
click at [1136, 376] on icon at bounding box center [1130, 373] width 22 height 22
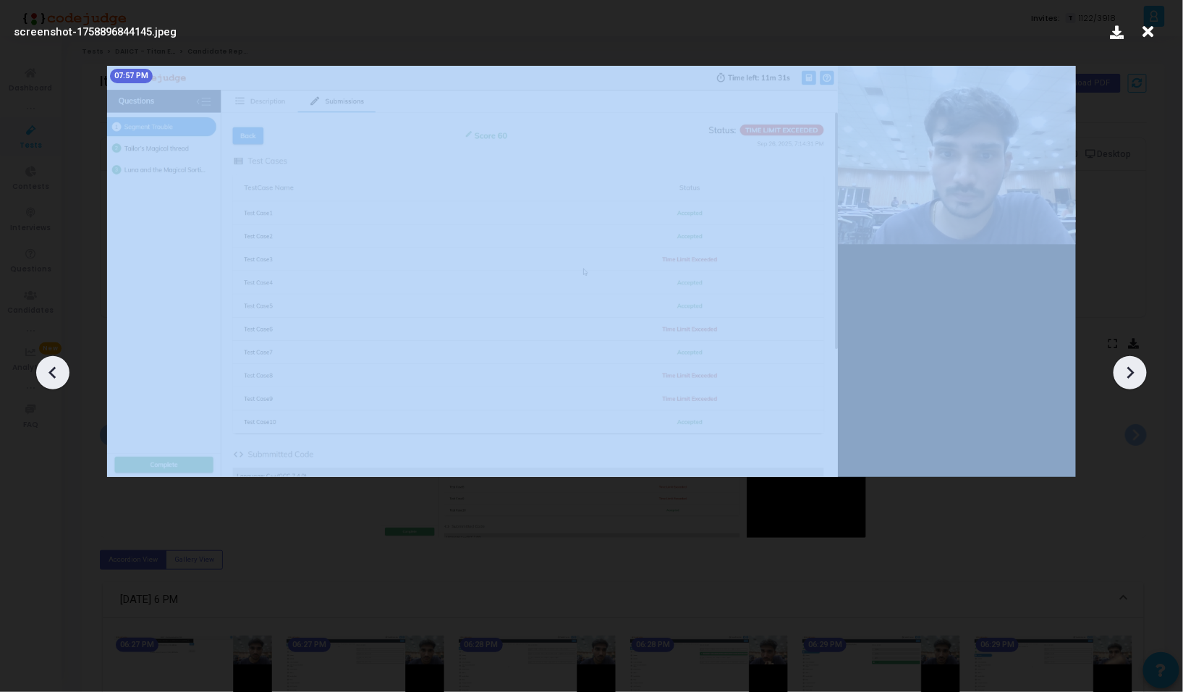
click at [1136, 376] on icon at bounding box center [1130, 373] width 22 height 22
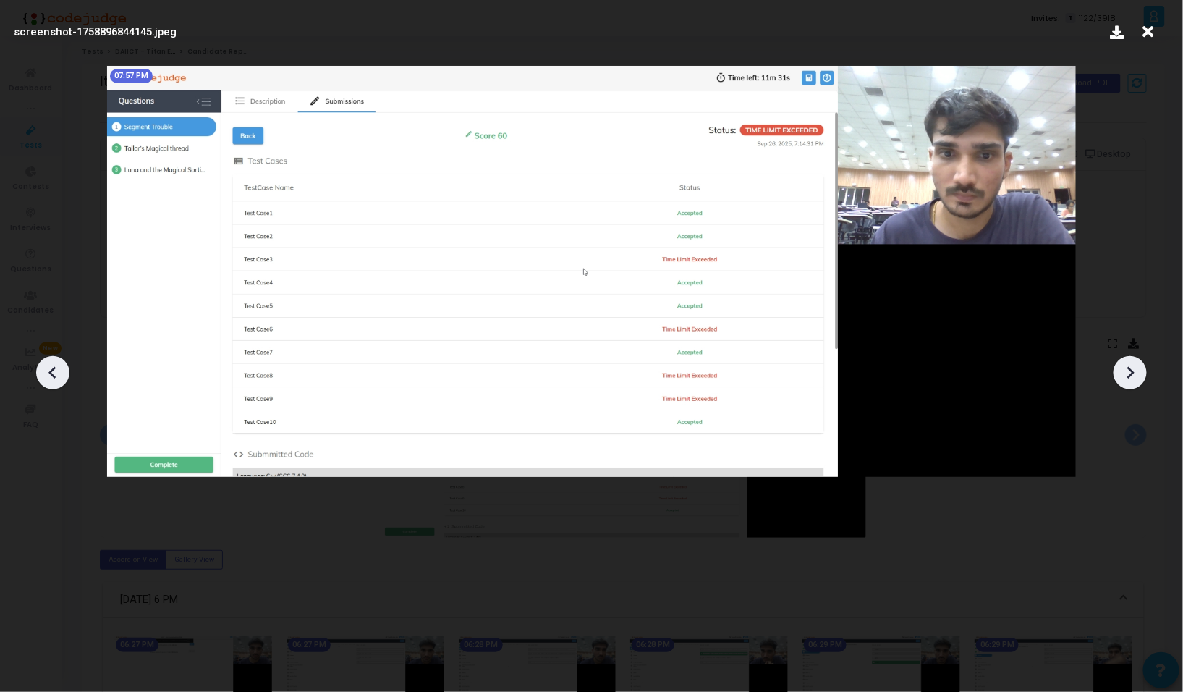
click at [1157, 33] on icon at bounding box center [1148, 31] width 22 height 27
